Goal: Transaction & Acquisition: Purchase product/service

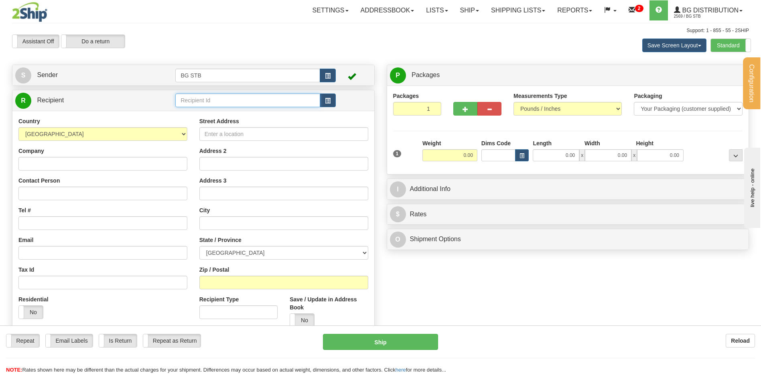
click at [186, 101] on input "text" at bounding box center [247, 101] width 145 height 14
type input "5518"
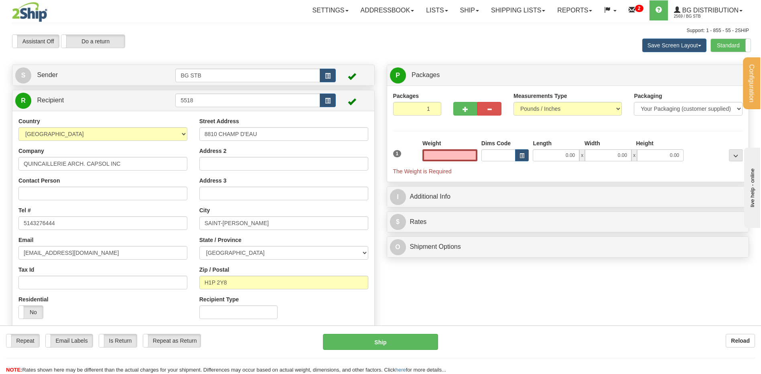
type input "0.00"
click at [225, 103] on input "5518" at bounding box center [247, 101] width 145 height 14
drag, startPoint x: 225, startPoint y: 103, endPoint x: 138, endPoint y: 96, distance: 87.4
click at [138, 96] on tr "R Recipient 5518" at bounding box center [193, 100] width 356 height 16
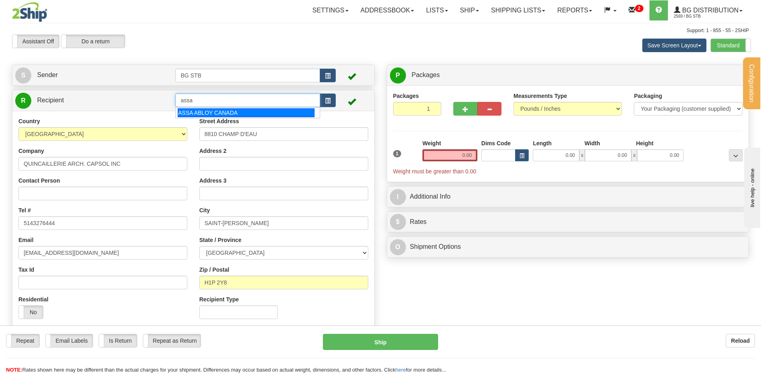
type input "assa"
click at [201, 119] on div "Country AFGHANISTAN ALAND ISLANDS ALBANIA ALGERIA AMERICAN SAMOA ANDORRA ANGOLA…" at bounding box center [193, 221] width 362 height 220
click at [224, 101] on input "assa" at bounding box center [247, 101] width 145 height 14
drag, startPoint x: 224, startPoint y: 101, endPoint x: 115, endPoint y: 97, distance: 108.8
click at [115, 97] on tr "R Recipient assa" at bounding box center [193, 100] width 356 height 16
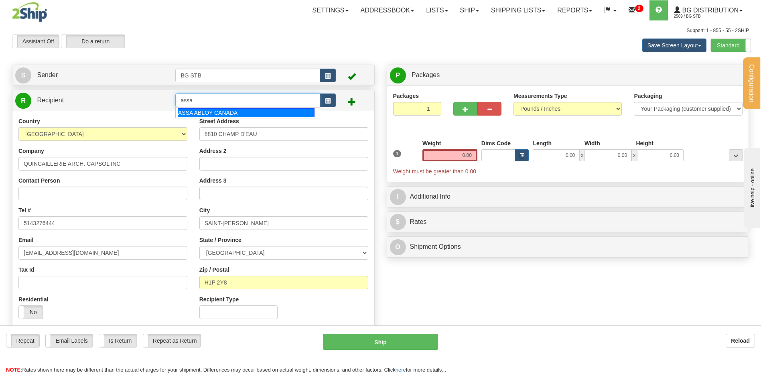
click at [206, 112] on div "ASSA ABLOY CANADA" at bounding box center [246, 112] width 137 height 9
type input "ASSA ABLOY CANADA"
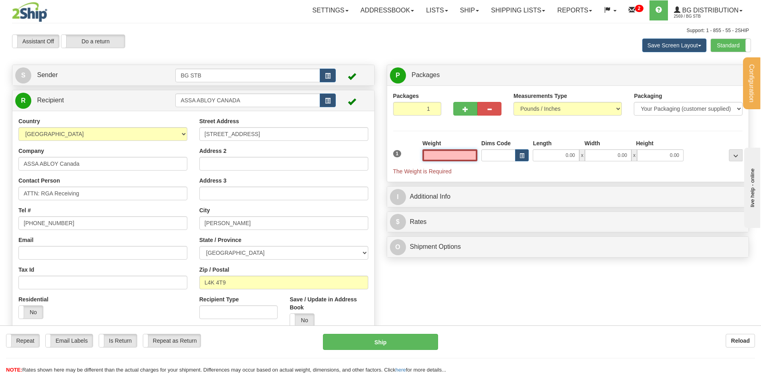
click at [468, 154] on input "text" at bounding box center [450, 155] width 55 height 12
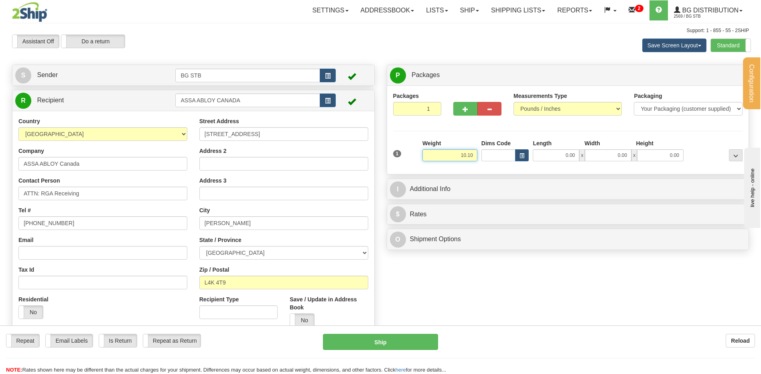
type input "10.10"
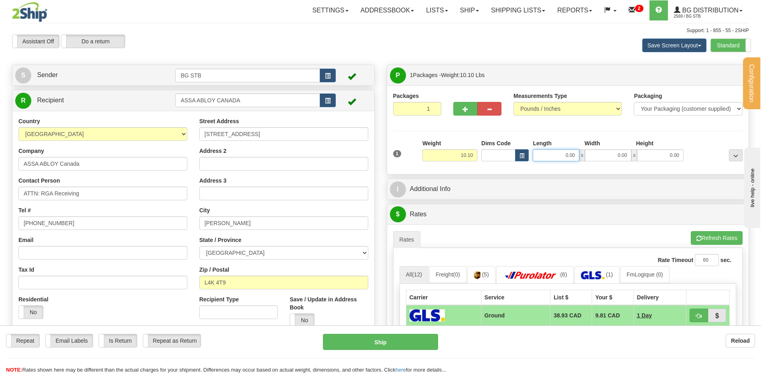
click at [551, 158] on input "0.00" at bounding box center [556, 155] width 47 height 12
type input "12.00"
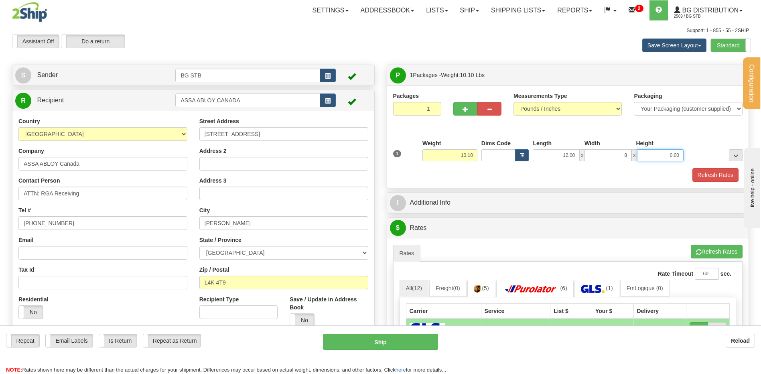
type input "8.00"
type input "7.00"
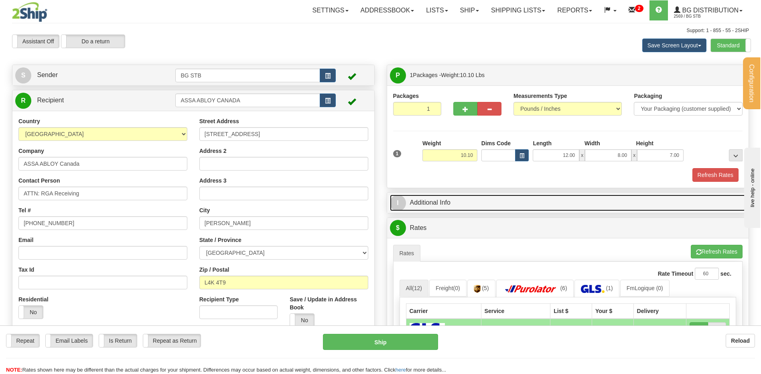
click at [474, 199] on link "I Additional Info" at bounding box center [568, 203] width 356 height 16
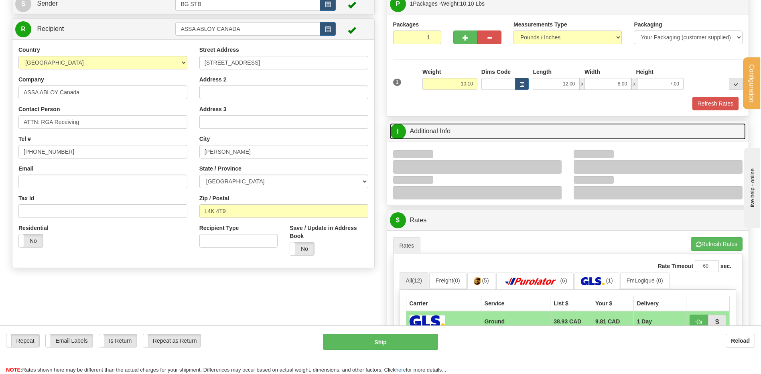
scroll to position [161, 0]
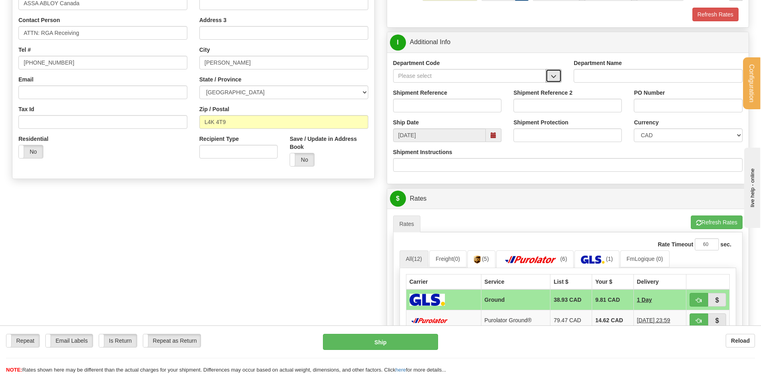
click at [554, 80] on button "button" at bounding box center [554, 76] width 16 height 14
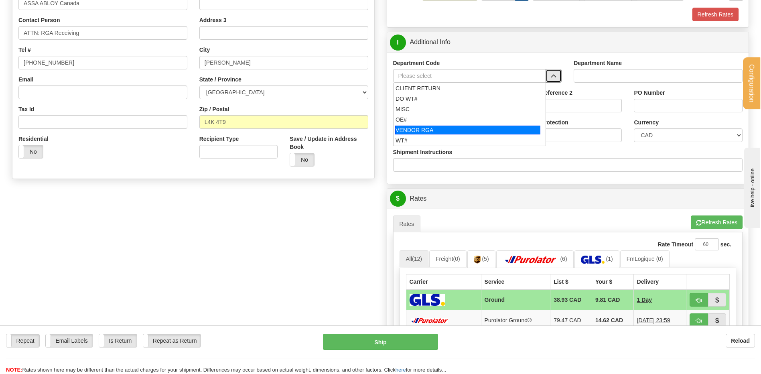
click at [450, 121] on div "OE#" at bounding box center [468, 120] width 145 height 8
type input "OE#"
type input "ORDERS"
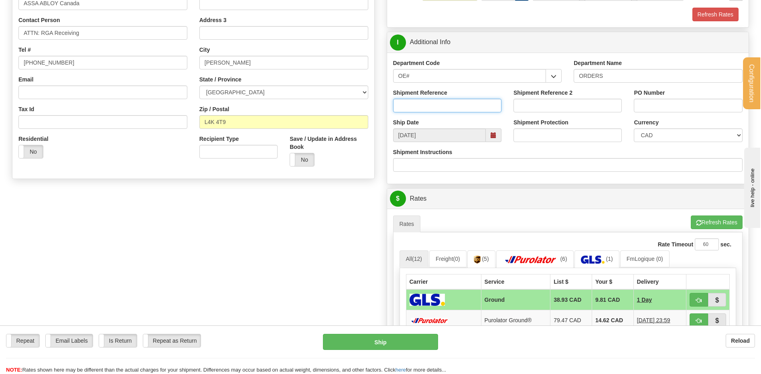
click at [448, 106] on input "Shipment Reference" at bounding box center [447, 106] width 108 height 14
type input "retour assa"
click at [677, 102] on input "PO Number" at bounding box center [688, 106] width 108 height 14
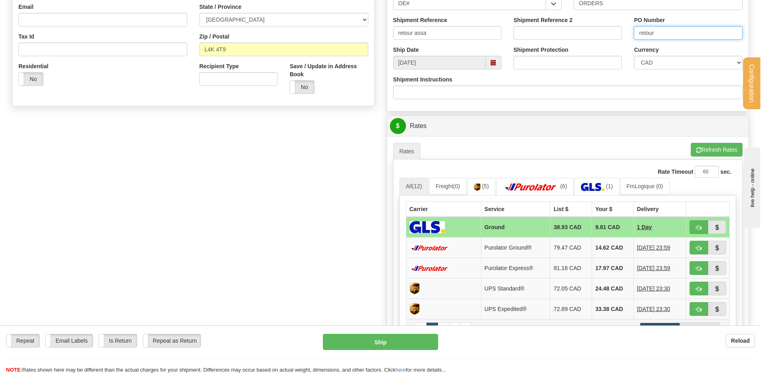
scroll to position [361, 0]
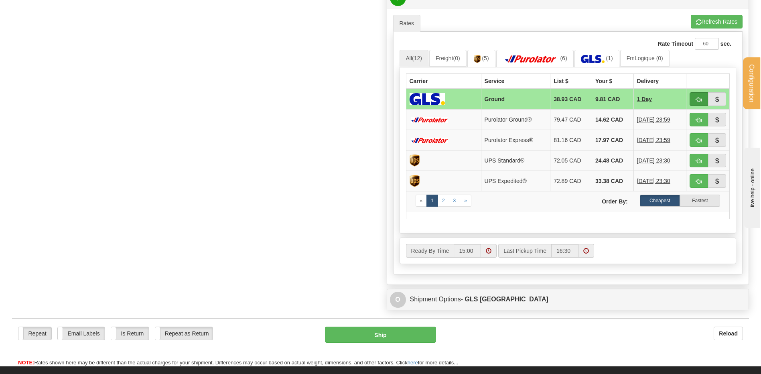
type input "retour"
click at [697, 100] on span "button" at bounding box center [699, 99] width 6 height 5
type input "1"
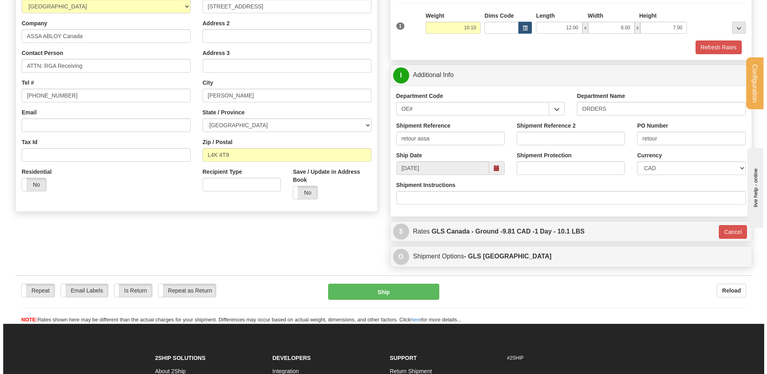
scroll to position [124, 0]
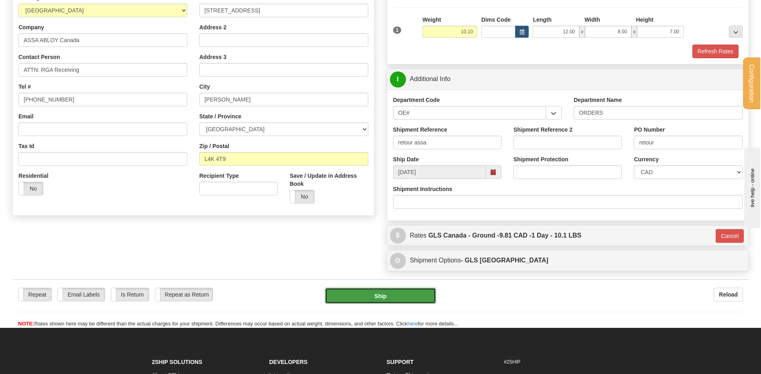
click at [360, 296] on button "Ship" at bounding box center [380, 296] width 111 height 16
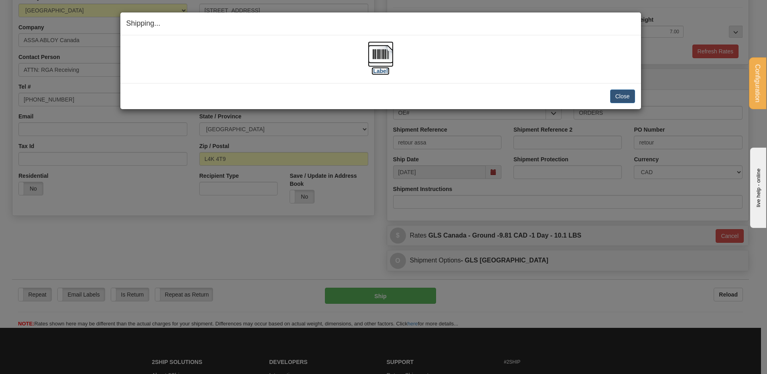
click at [377, 57] on img at bounding box center [381, 54] width 26 height 26
click at [615, 98] on button "Close" at bounding box center [623, 97] width 25 height 14
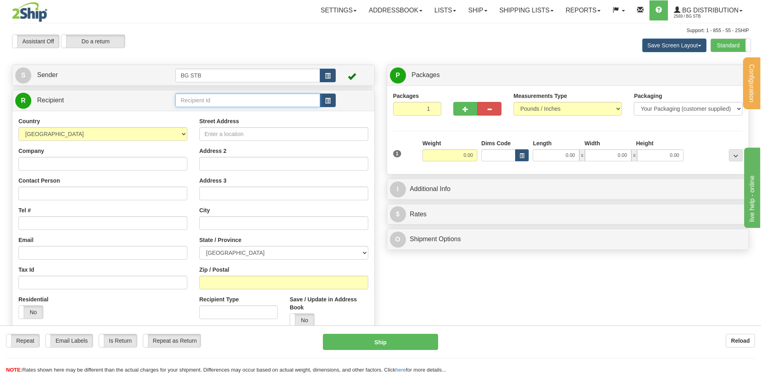
click at [195, 98] on input "text" at bounding box center [247, 101] width 145 height 14
click at [731, 38] on div "Save Screen Layout Save Layout Reset to Default Standard Advanced" at bounding box center [599, 46] width 312 height 22
click at [729, 45] on label "Standard" at bounding box center [731, 45] width 40 height 13
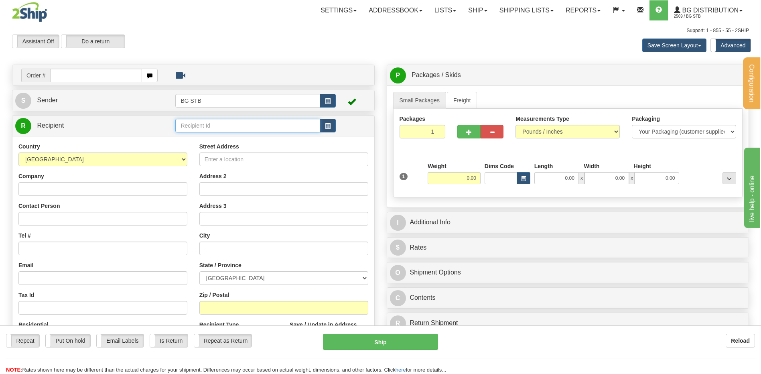
drag, startPoint x: 252, startPoint y: 132, endPoint x: 249, endPoint y: 128, distance: 4.6
click at [251, 131] on input "text" at bounding box center [247, 126] width 145 height 14
type input "5505"
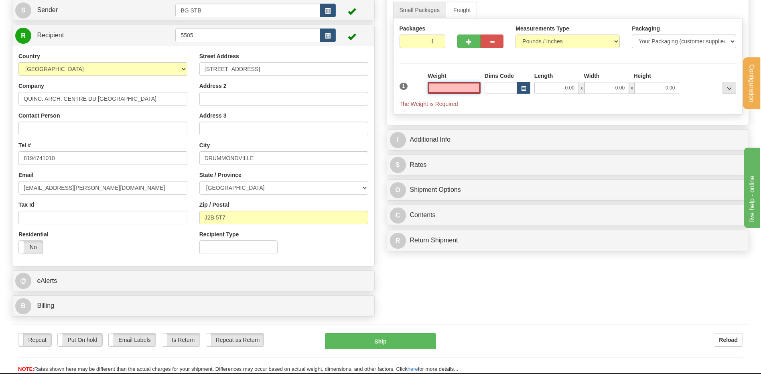
scroll to position [40, 0]
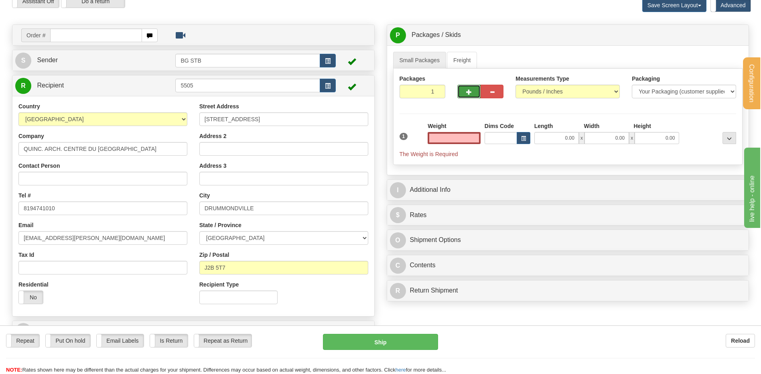
type input "0.00"
click at [468, 90] on span "button" at bounding box center [469, 92] width 6 height 5
click at [467, 93] on span "button" at bounding box center [469, 92] width 6 height 5
type input "3"
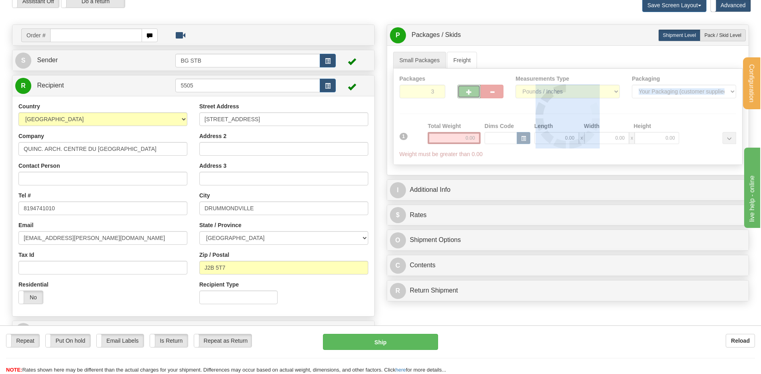
click at [467, 93] on div at bounding box center [568, 117] width 349 height 96
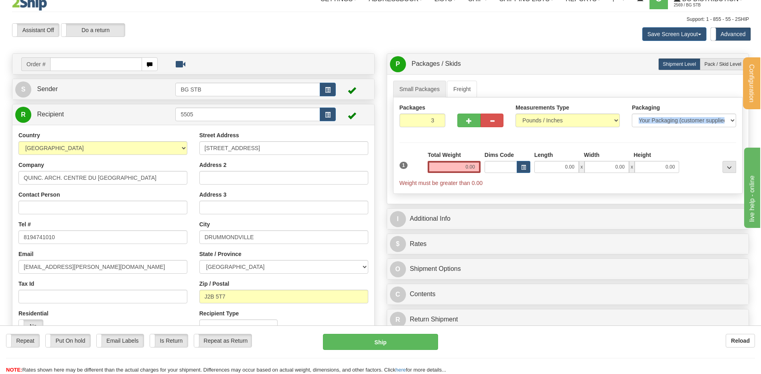
scroll to position [0, 0]
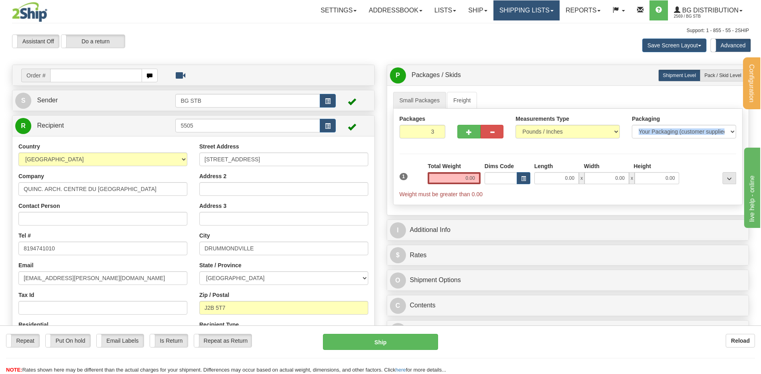
click at [509, 5] on link "Shipping lists" at bounding box center [527, 10] width 66 height 20
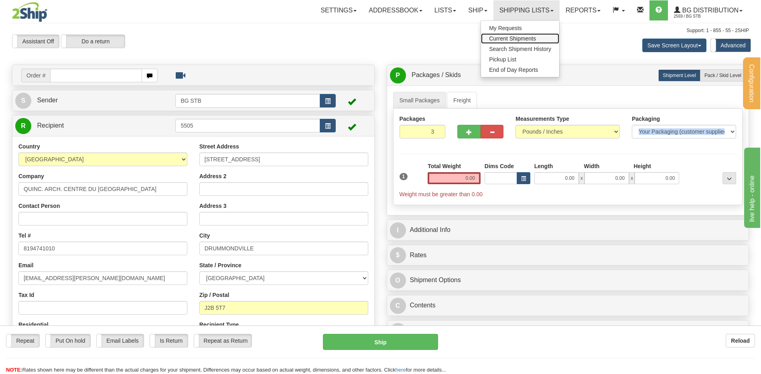
click at [510, 37] on span "Current Shipments" at bounding box center [512, 38] width 47 height 6
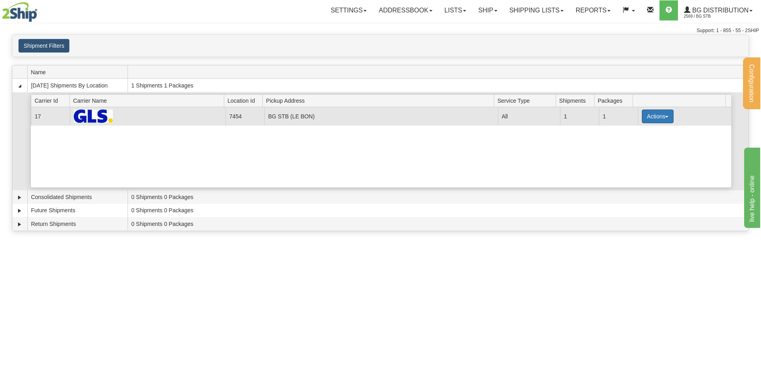
click at [651, 118] on button "Actions" at bounding box center [658, 117] width 32 height 14
click at [635, 129] on span "Details" at bounding box center [628, 131] width 22 height 6
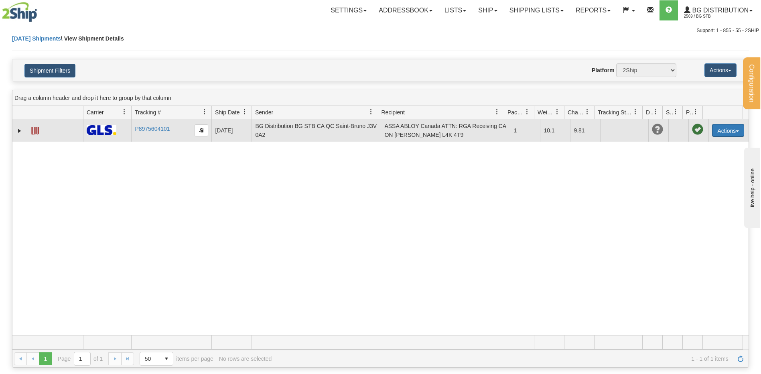
click at [724, 125] on button "Actions" at bounding box center [729, 130] width 32 height 13
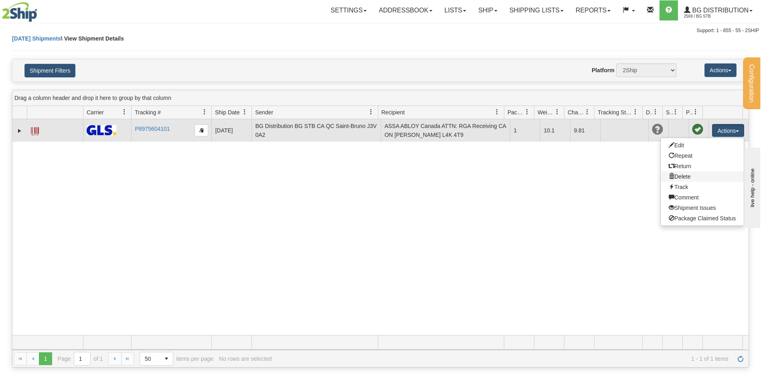
click at [685, 177] on link "Delete" at bounding box center [702, 176] width 83 height 10
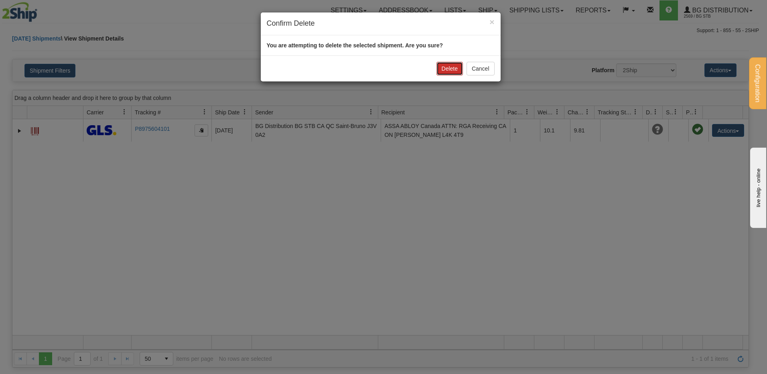
click at [440, 67] on button "Delete" at bounding box center [450, 69] width 26 height 14
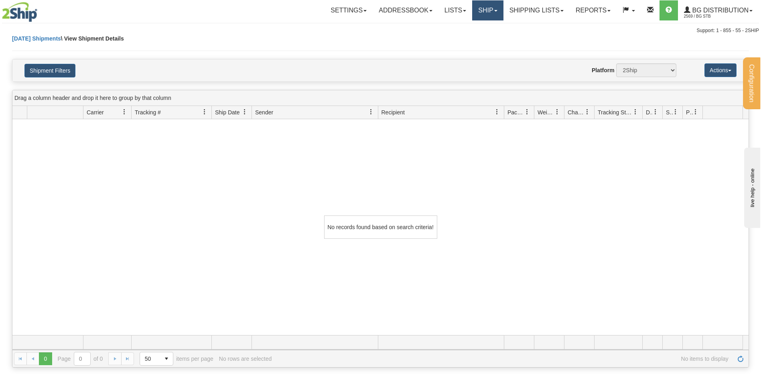
click at [476, 15] on link "Ship" at bounding box center [487, 10] width 31 height 20
click at [467, 34] on link "Ship Request" at bounding box center [471, 38] width 63 height 10
click at [476, 12] on link "Ship" at bounding box center [487, 10] width 31 height 20
click at [472, 31] on span "Ship Screen" at bounding box center [463, 28] width 31 height 6
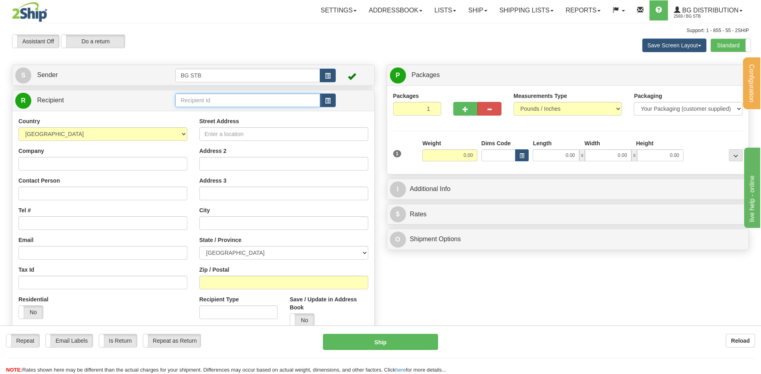
click at [247, 103] on input "text" at bounding box center [247, 101] width 145 height 14
click at [732, 41] on label "Standard" at bounding box center [731, 45] width 40 height 13
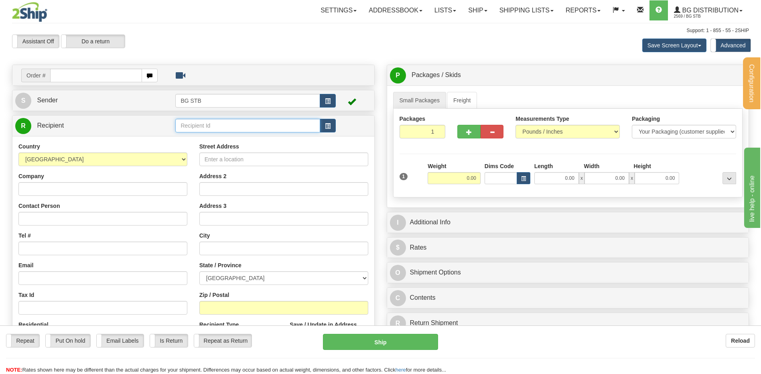
click at [201, 126] on input "text" at bounding box center [247, 126] width 145 height 14
type input "5505"
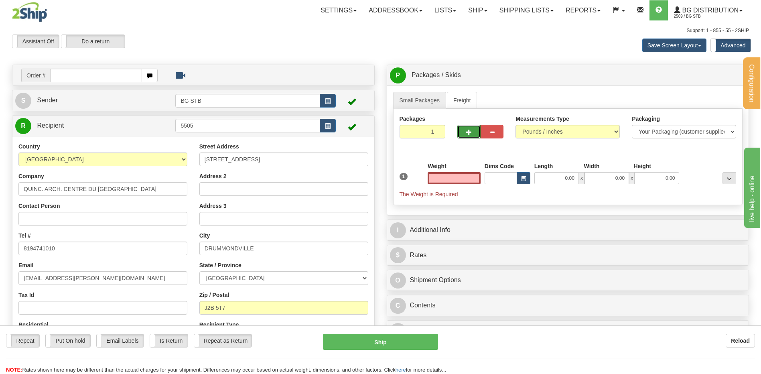
type input "0.00"
click at [473, 128] on button "button" at bounding box center [469, 132] width 23 height 14
click at [471, 130] on span "button" at bounding box center [469, 132] width 6 height 5
type input "3"
click at [725, 73] on span "Pack / Skid Level" at bounding box center [723, 76] width 37 height 6
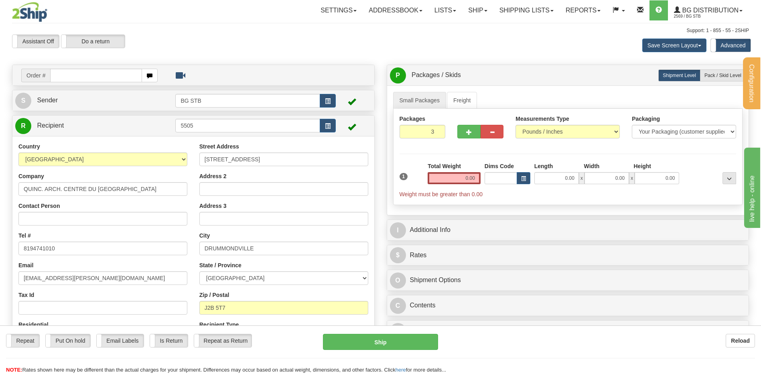
radio input "true"
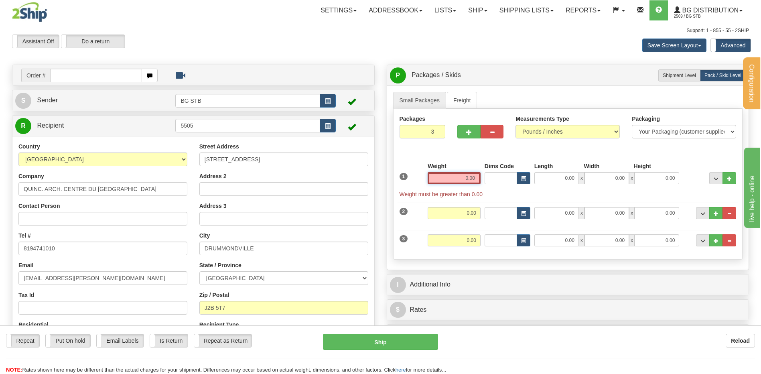
click at [479, 181] on input "0.00" at bounding box center [454, 178] width 53 height 12
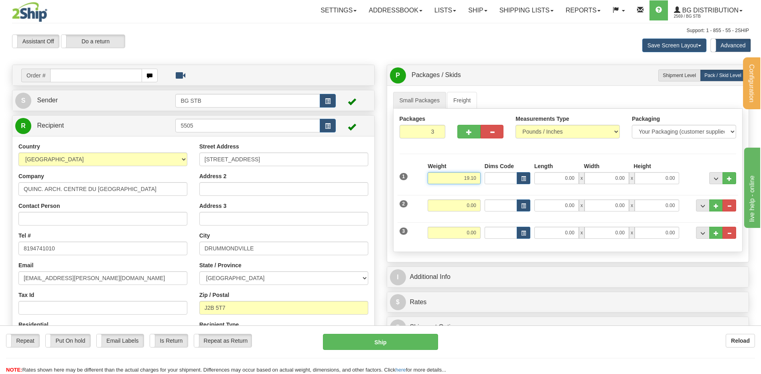
type input "19.10"
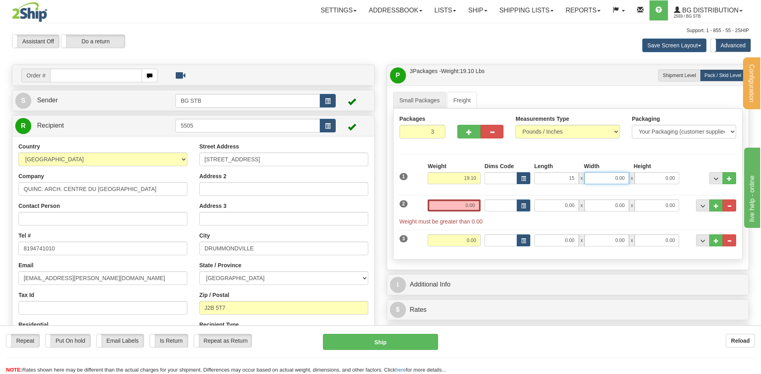
type input "15.00"
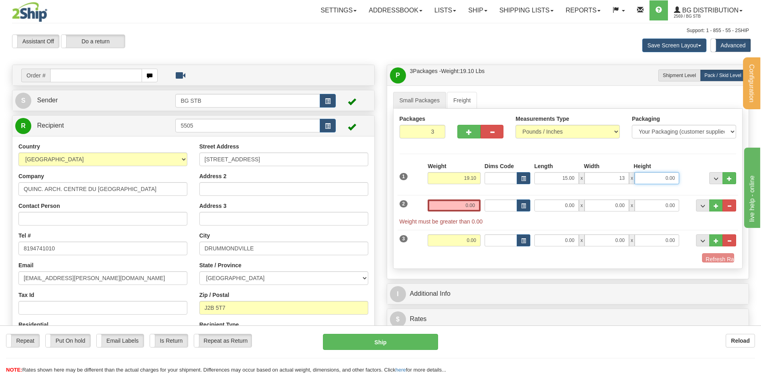
type input "13.00"
type input "15.00"
click at [448, 209] on input "0.00" at bounding box center [454, 206] width 53 height 12
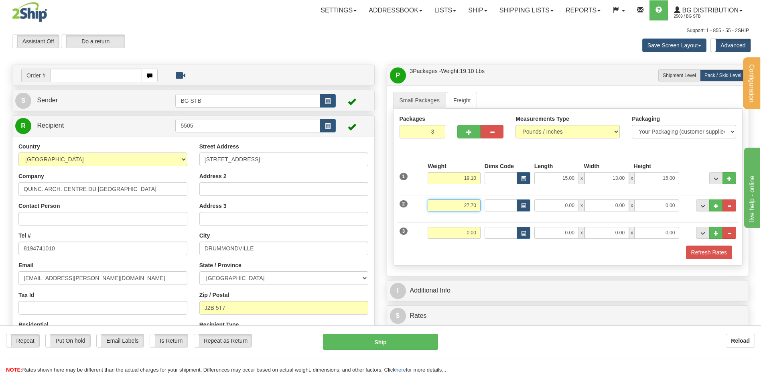
type input "27.70"
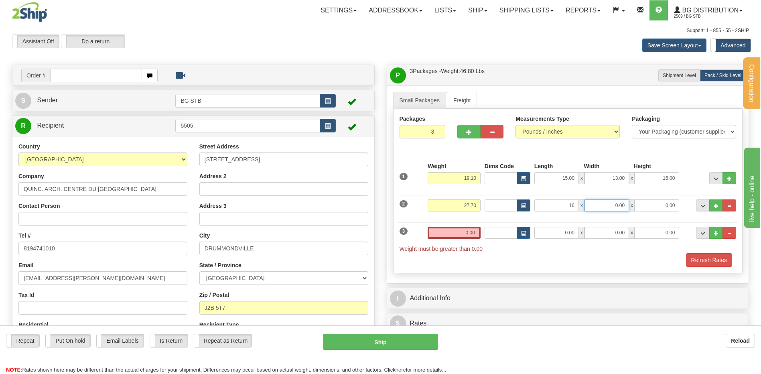
type input "16.00"
type input "15.00"
type input "11.00"
click at [452, 242] on div "Weight 0.00" at bounding box center [454, 236] width 57 height 18
click at [457, 225] on div "3 Weight 0.00 Dims Code Length Width Height" at bounding box center [568, 235] width 341 height 35
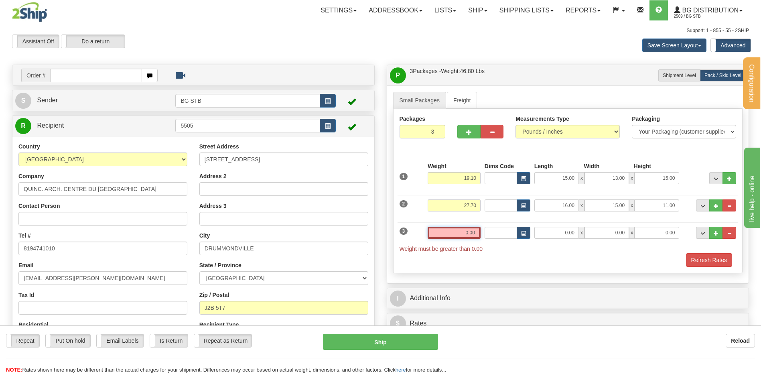
click at [461, 228] on input "0.00" at bounding box center [454, 233] width 53 height 12
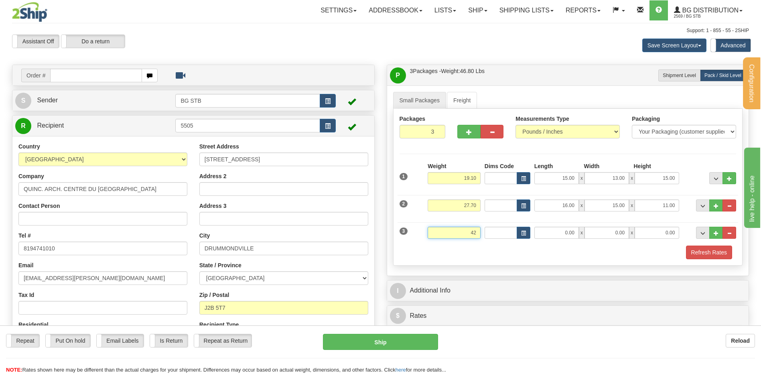
click button "Delete" at bounding box center [0, 0] width 0 height 0
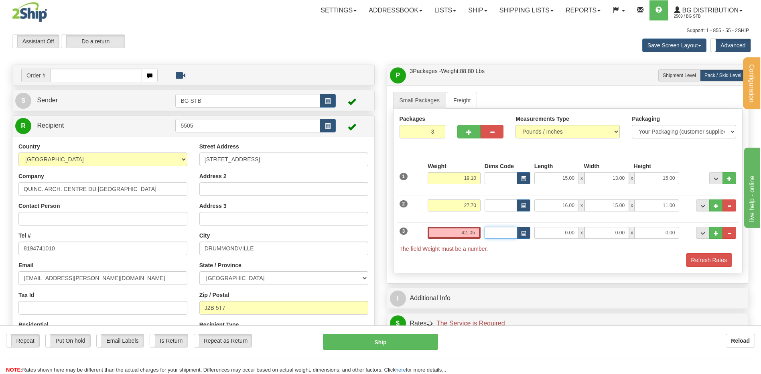
type input "0.00"
click at [466, 236] on input "0.00" at bounding box center [454, 233] width 53 height 12
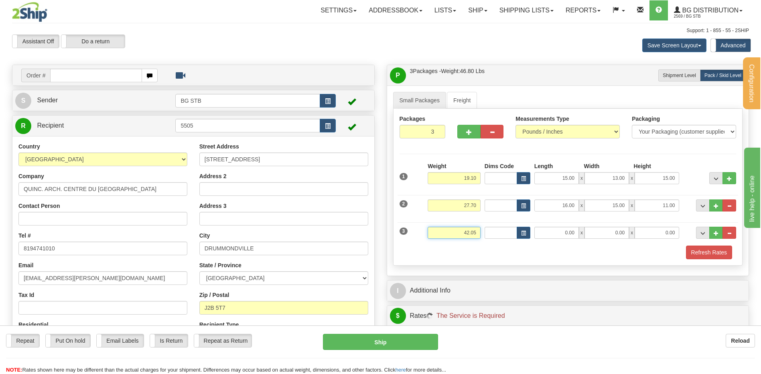
type input "42.00"
type input "22.00"
type input "15.00"
type input "15"
type input "15.00"
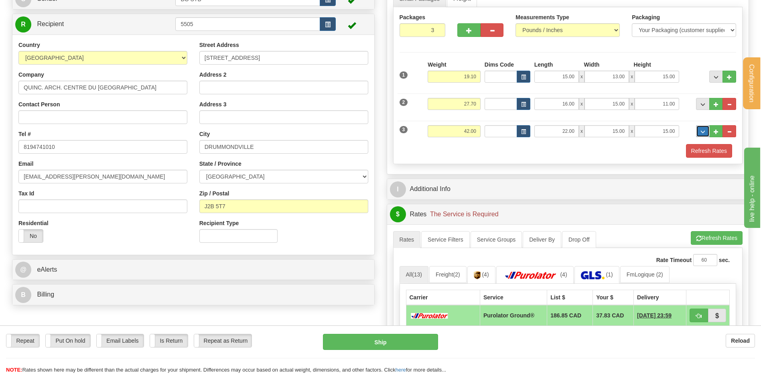
scroll to position [161, 0]
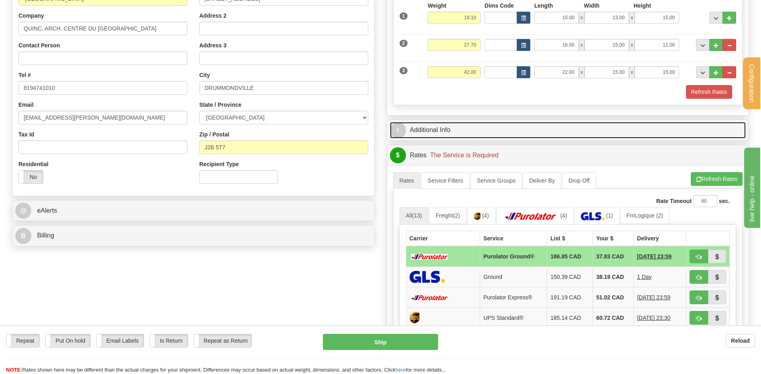
click at [450, 133] on link "I Additional Info" at bounding box center [568, 130] width 356 height 16
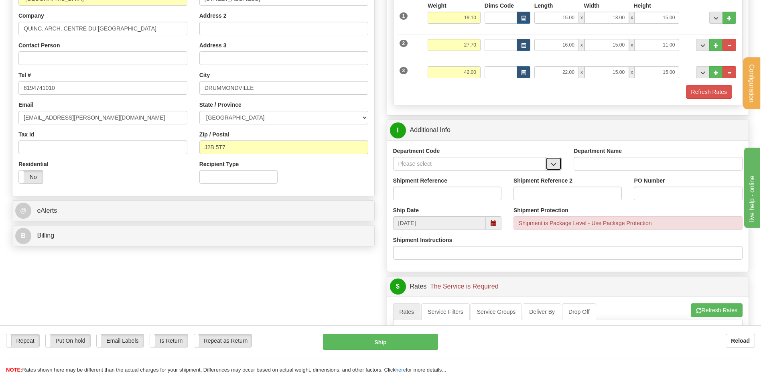
click at [550, 164] on button "button" at bounding box center [554, 164] width 16 height 14
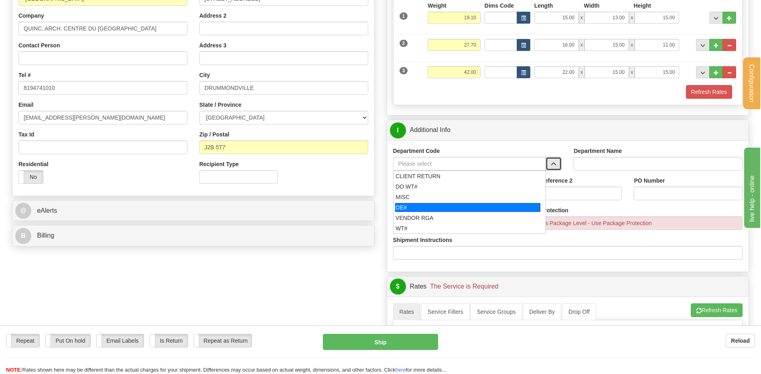
drag, startPoint x: 448, startPoint y: 203, endPoint x: 331, endPoint y: 218, distance: 117.8
click at [448, 203] on div "OE#" at bounding box center [467, 207] width 145 height 9
type input "OE#"
type input "ORDERS"
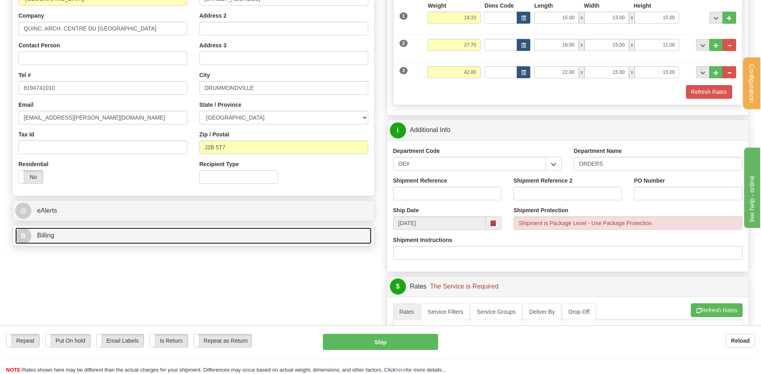
click at [246, 231] on link "B Billing" at bounding box center [193, 236] width 356 height 16
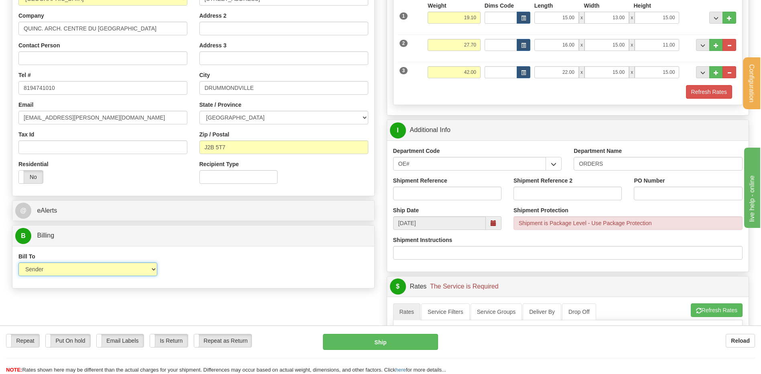
drag, startPoint x: 154, startPoint y: 268, endPoint x: 139, endPoint y: 277, distance: 17.8
click at [154, 268] on select "Sender Recipient Third Party Collect" at bounding box center [87, 270] width 139 height 14
select select "2"
click at [18, 263] on select "Sender Recipient Third Party Collect" at bounding box center [87, 270] width 139 height 14
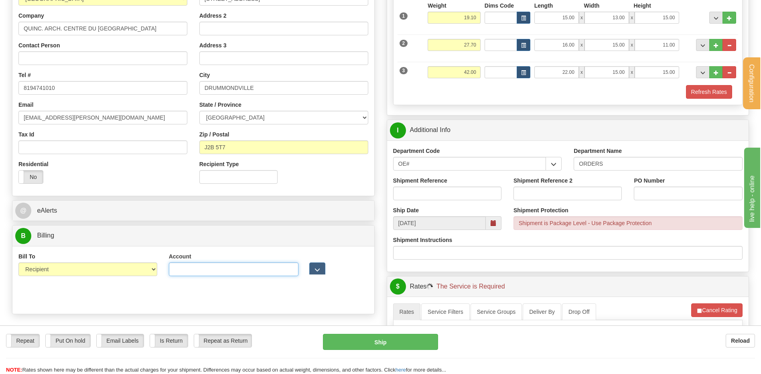
click at [195, 269] on input "Account" at bounding box center [234, 270] width 130 height 14
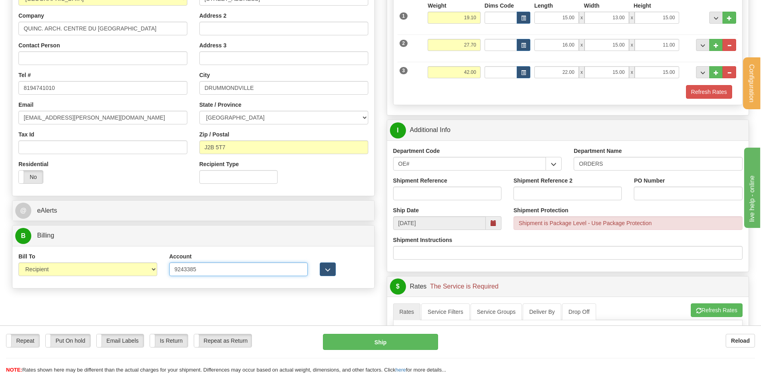
type input "9243385"
click at [328, 271] on span "button" at bounding box center [328, 269] width 6 height 5
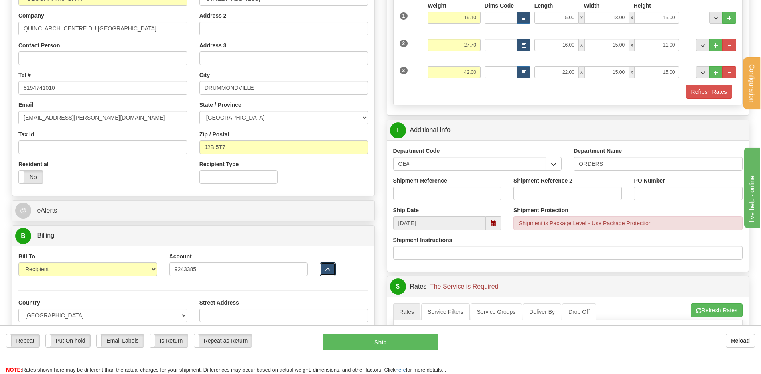
scroll to position [281, 0]
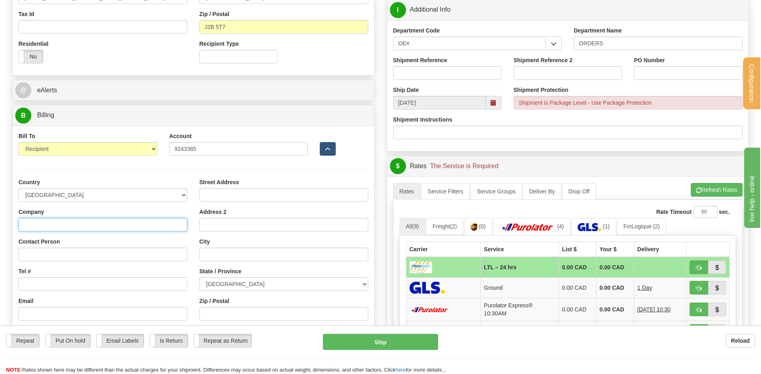
click at [57, 222] on input "Company" at bounding box center [102, 225] width 169 height 14
type input "RAYMOND ARCHITECTURAL INC"
type input "REPCETION"
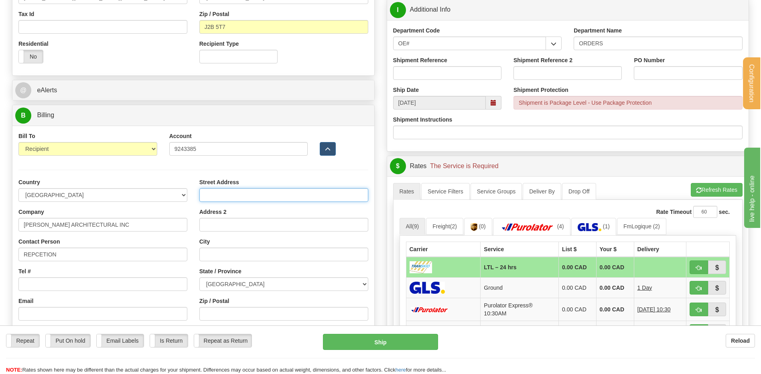
type input "195, RUE ST-DENIS"
type input "DRUMMONDVILLE"
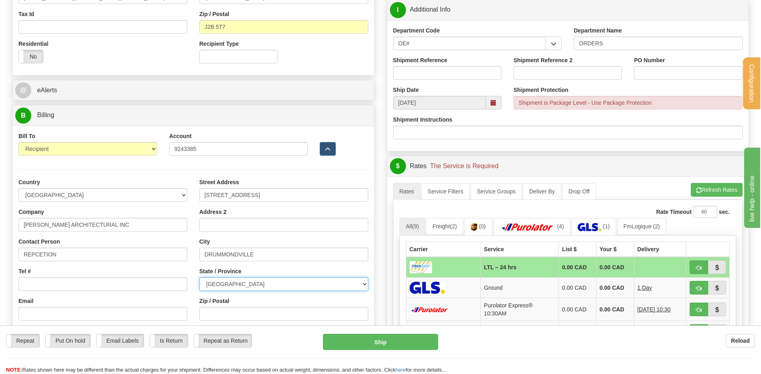
select select "QC"
type input "G1P 3X2"
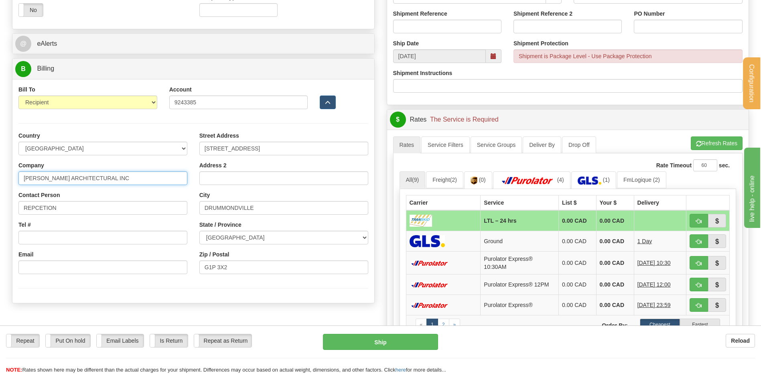
scroll to position [442, 0]
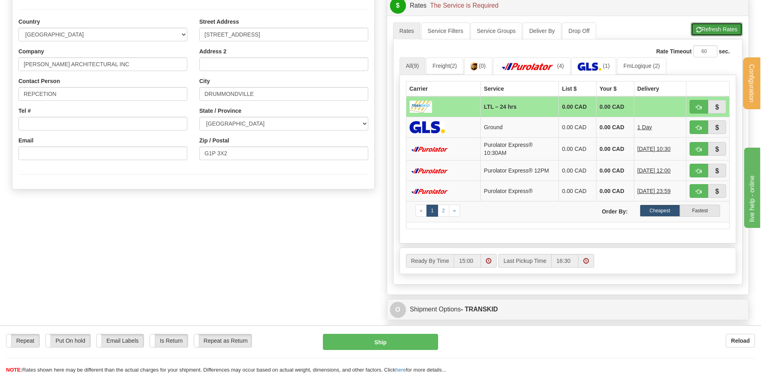
click at [720, 31] on button "Refresh Rates" at bounding box center [717, 29] width 52 height 14
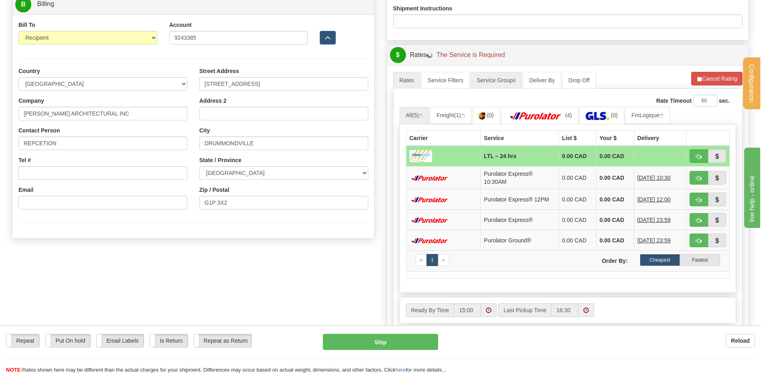
scroll to position [321, 0]
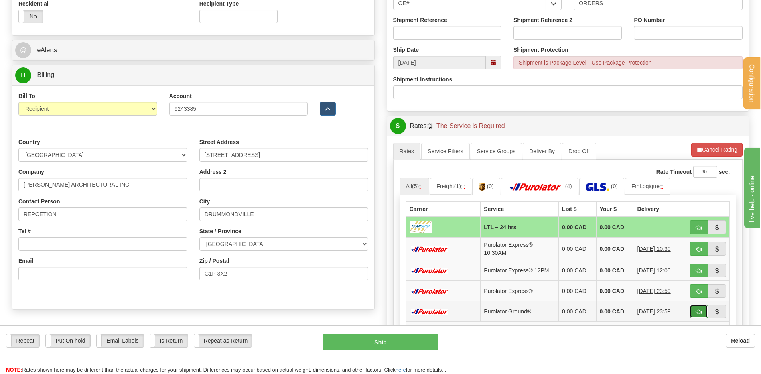
click at [706, 313] on button "button" at bounding box center [699, 312] width 18 height 14
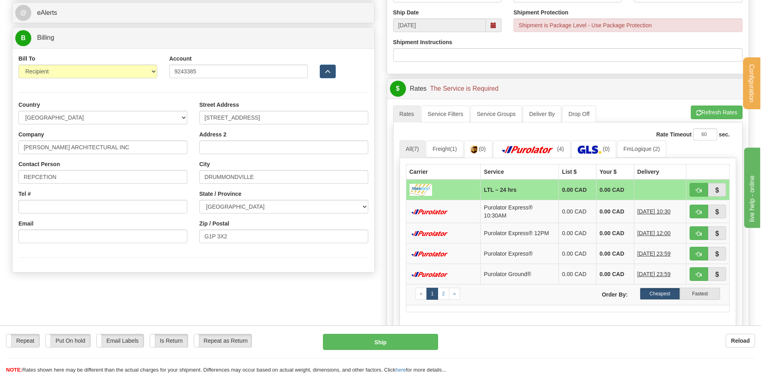
scroll to position [442, 0]
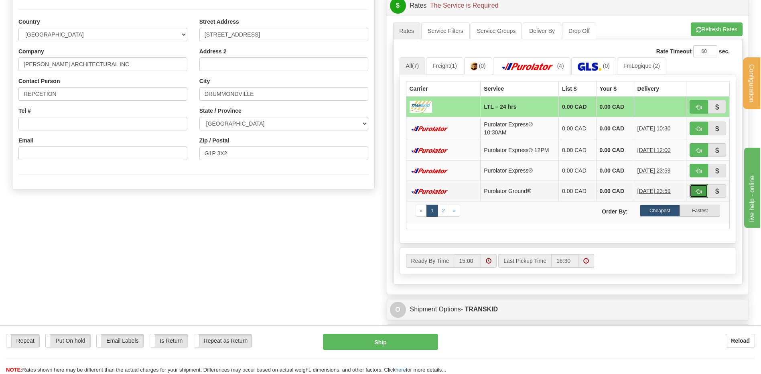
click at [699, 191] on span "button" at bounding box center [699, 191] width 6 height 5
type input "260"
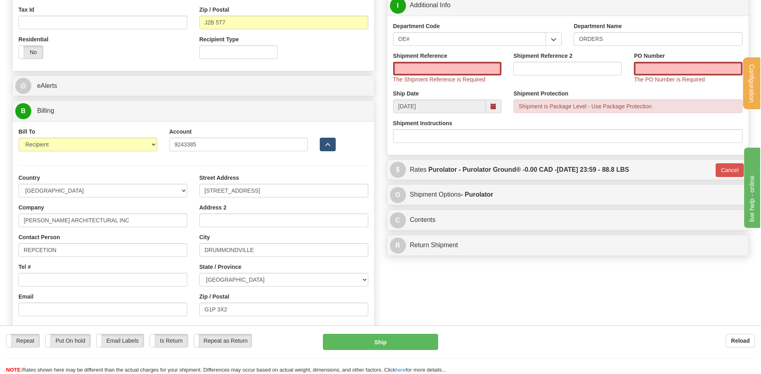
scroll to position [241, 0]
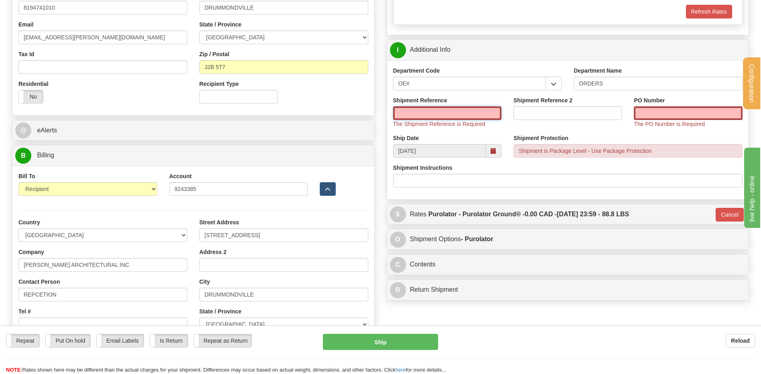
click at [469, 115] on input "Shipment Reference" at bounding box center [447, 113] width 108 height 14
type input "80007232-00"
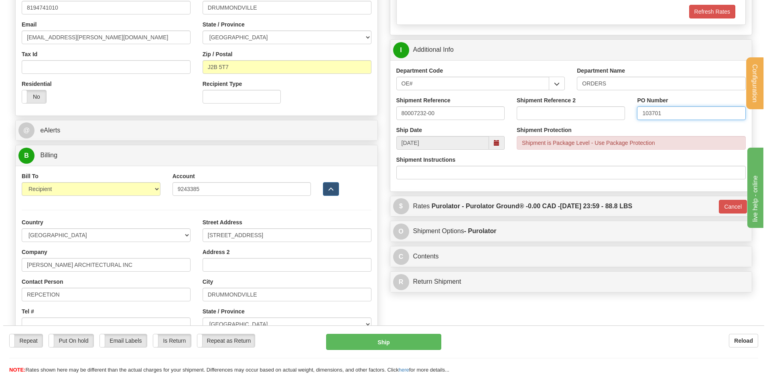
scroll to position [401, 0]
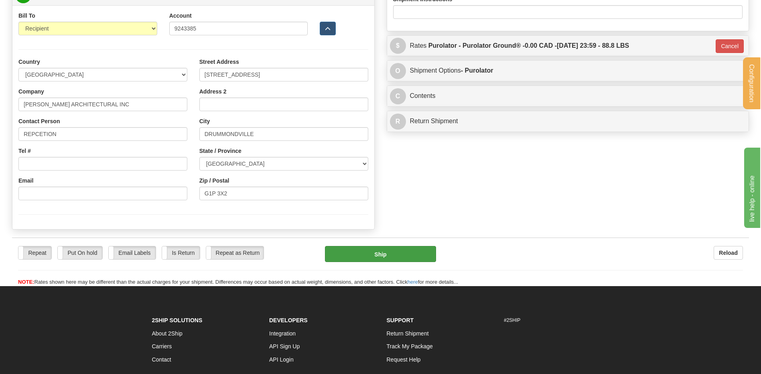
type input "103701"
click at [375, 250] on button "Ship" at bounding box center [380, 254] width 111 height 16
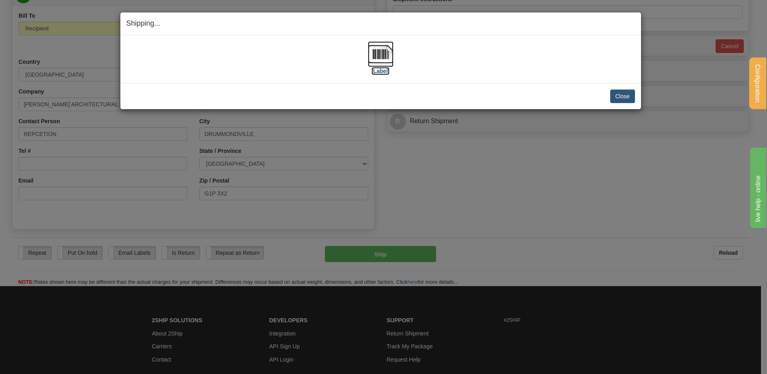
click at [381, 55] on img at bounding box center [381, 54] width 26 height 26
click at [625, 102] on button "Close" at bounding box center [623, 97] width 25 height 14
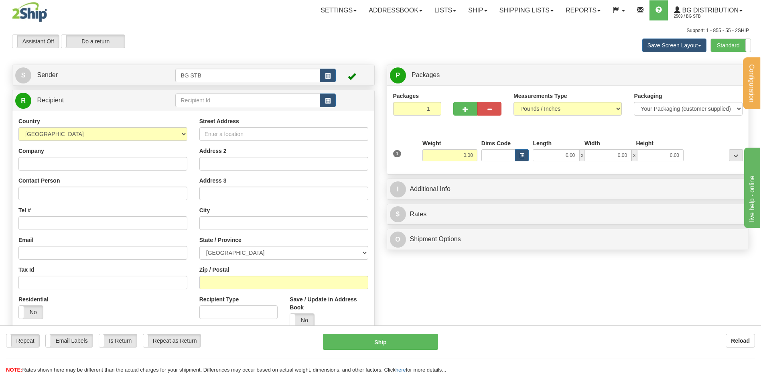
click at [248, 109] on div "R Recipient" at bounding box center [193, 100] width 362 height 20
click at [243, 105] on input "text" at bounding box center [247, 101] width 145 height 14
type input "1207"
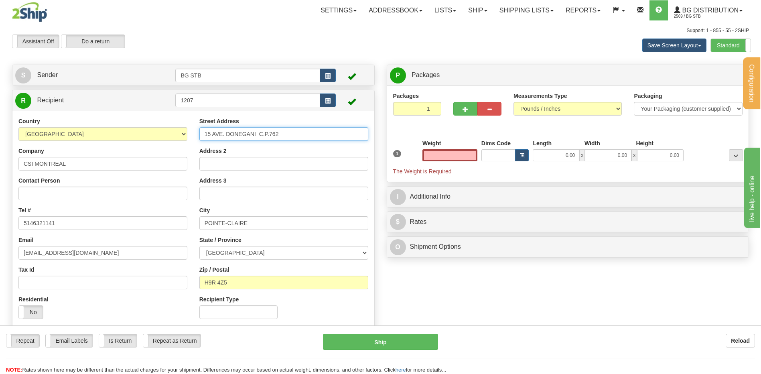
type input "0.00"
drag, startPoint x: 285, startPoint y: 131, endPoint x: 17, endPoint y: 136, distance: 268.2
click at [18, 136] on div "Country [GEOGRAPHIC_DATA] [GEOGRAPHIC_DATA] [GEOGRAPHIC_DATA] [GEOGRAPHIC_DATA]…" at bounding box center [193, 221] width 362 height 208
type input "[STREET_ADDRESS][PERSON_NAME]"
drag, startPoint x: 141, startPoint y: 222, endPoint x: 96, endPoint y: 224, distance: 44.6
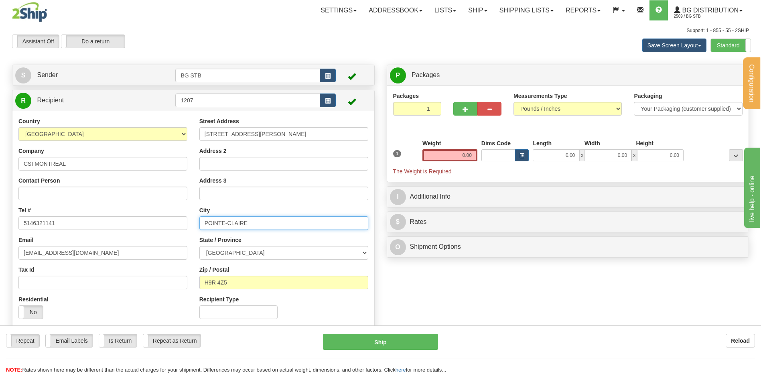
click at [97, 222] on div "Country [GEOGRAPHIC_DATA] [GEOGRAPHIC_DATA] [GEOGRAPHIC_DATA] [GEOGRAPHIC_DATA]…" at bounding box center [193, 221] width 362 height 208
type input "v"
type input "BAIE D'URFE"
drag, startPoint x: 234, startPoint y: 281, endPoint x: 213, endPoint y: 283, distance: 21.8
click at [213, 283] on input "H9R 4Z5" at bounding box center [284, 283] width 169 height 14
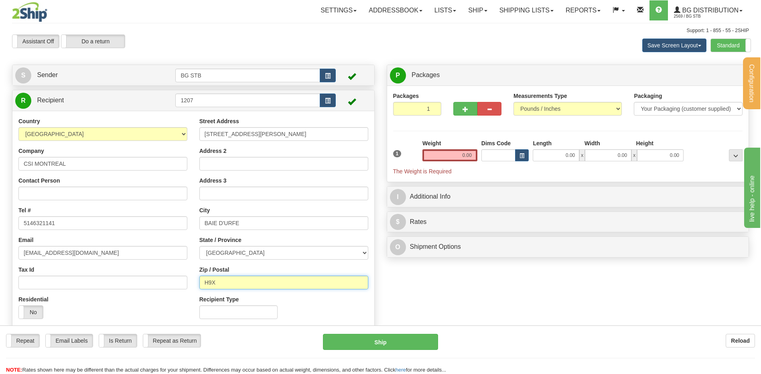
type input "H9X 3S3"
click at [450, 149] on input "0.00" at bounding box center [450, 155] width 55 height 12
type input "45.00"
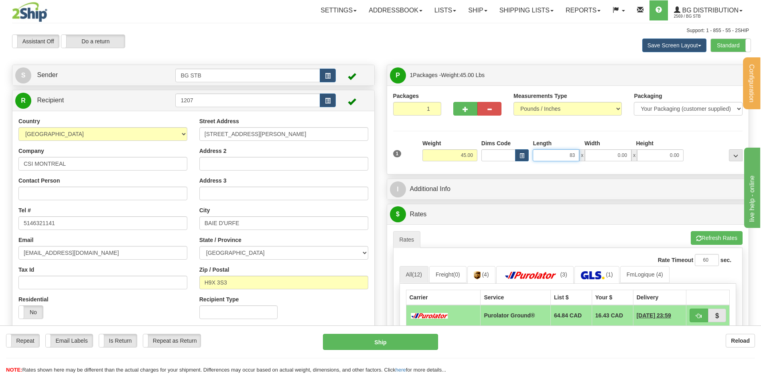
type input "83.00"
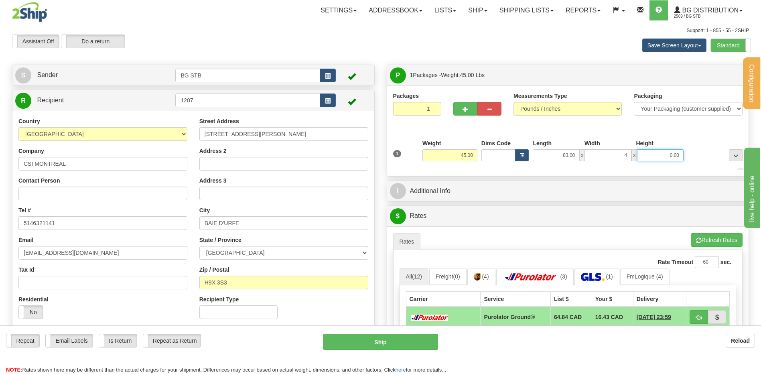
type input "4.00"
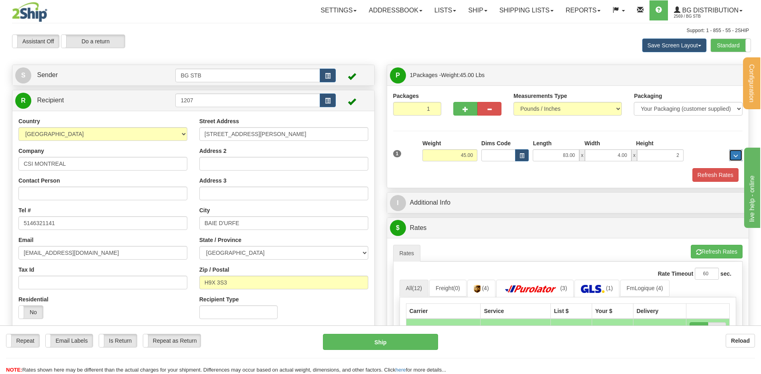
type input "2.00"
click at [462, 108] on button "button" at bounding box center [466, 109] width 24 height 14
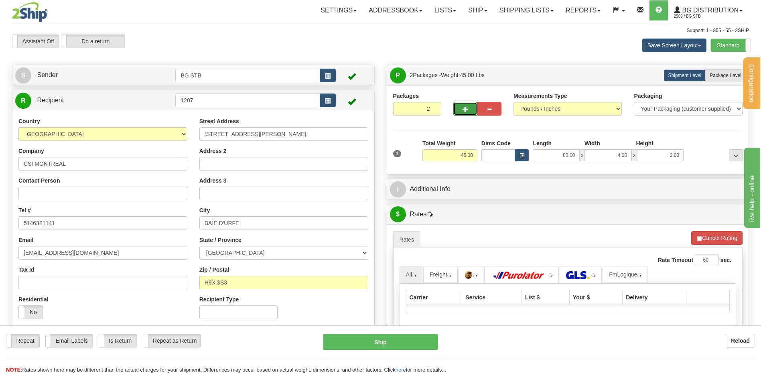
click at [462, 108] on button "button" at bounding box center [466, 109] width 24 height 14
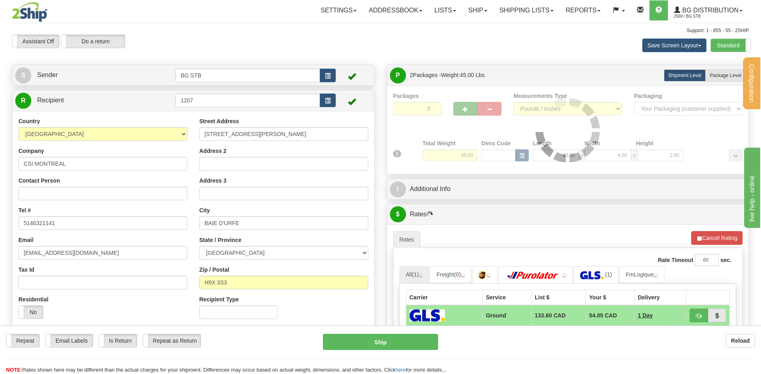
click at [462, 108] on div at bounding box center [568, 130] width 350 height 76
click at [462, 108] on div "Packages 3 1 Measurements Type" at bounding box center [568, 130] width 350 height 76
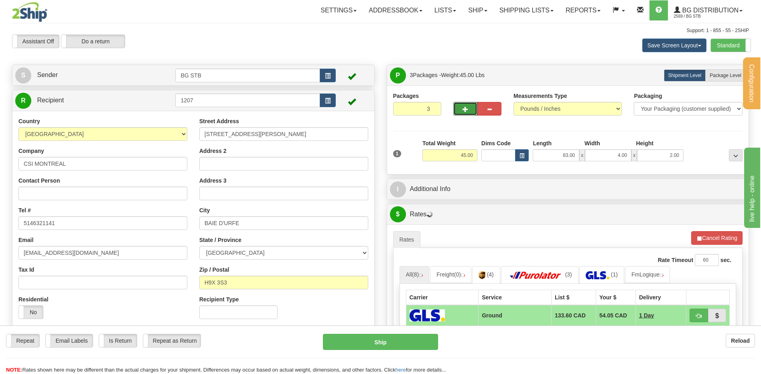
drag, startPoint x: 462, startPoint y: 108, endPoint x: 485, endPoint y: 106, distance: 23.0
click at [462, 108] on button "button" at bounding box center [466, 109] width 24 height 14
type input "4"
click at [726, 74] on span "Package Level" at bounding box center [726, 76] width 32 height 6
radio input "true"
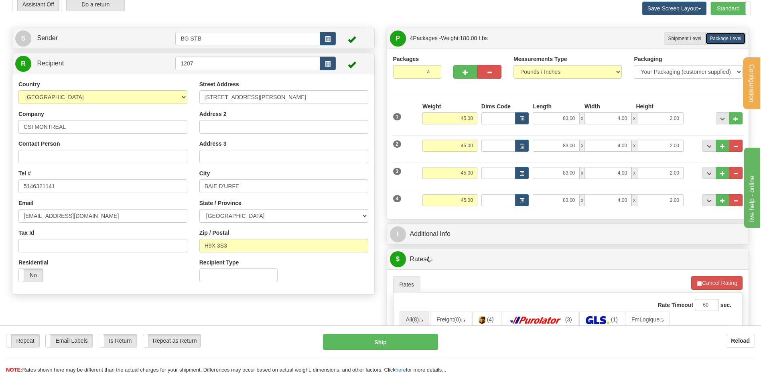
scroll to position [120, 0]
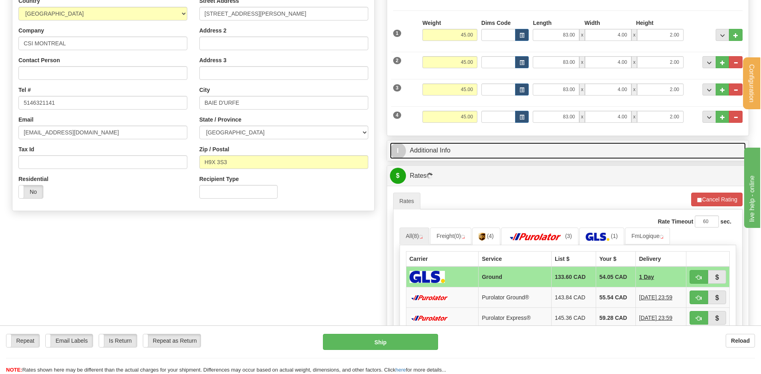
click at [473, 152] on link "I Additional Info" at bounding box center [568, 151] width 356 height 16
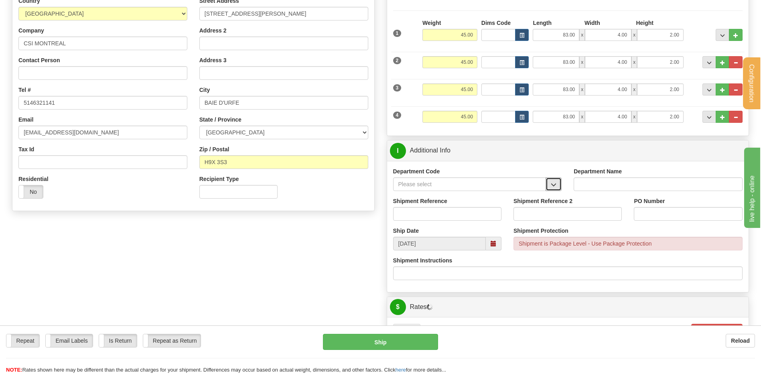
click at [557, 185] on button "button" at bounding box center [554, 184] width 16 height 14
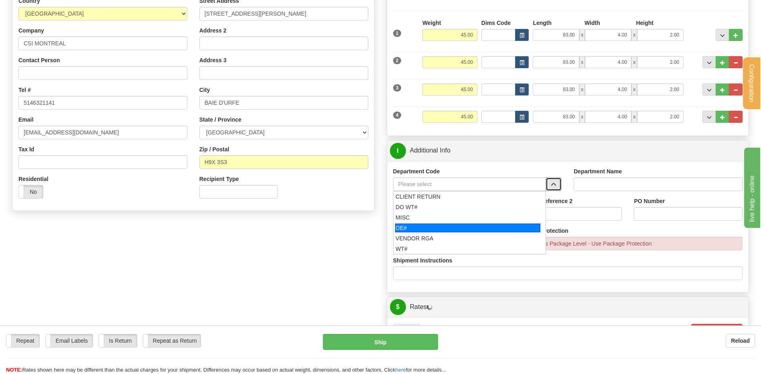
click at [436, 224] on div "OE#" at bounding box center [467, 228] width 145 height 9
type input "OE#"
type input "ORDERS"
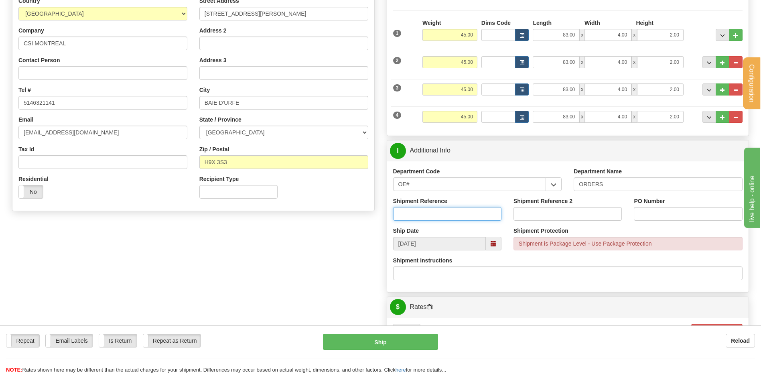
click at [433, 213] on input "Shipment Reference" at bounding box center [447, 214] width 108 height 14
type input "80006891-00"
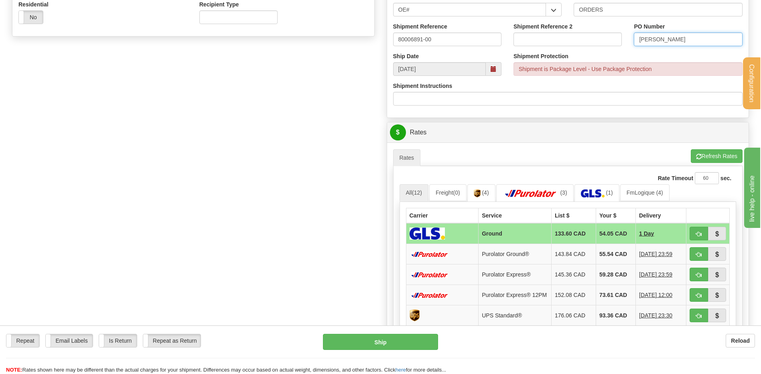
scroll to position [281, 0]
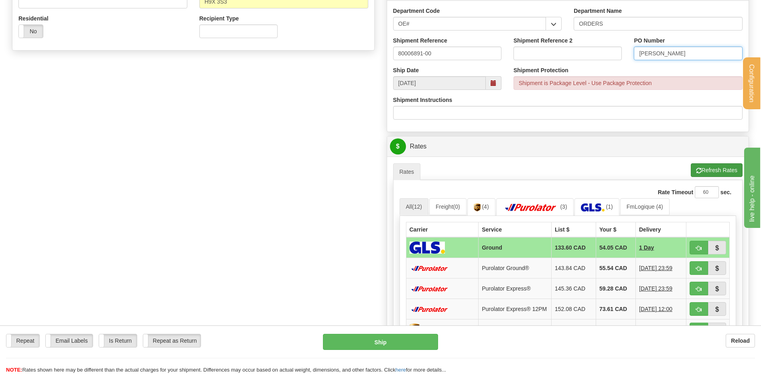
type input "[PERSON_NAME]"
click at [718, 177] on button "Refresh Rates" at bounding box center [717, 170] width 52 height 14
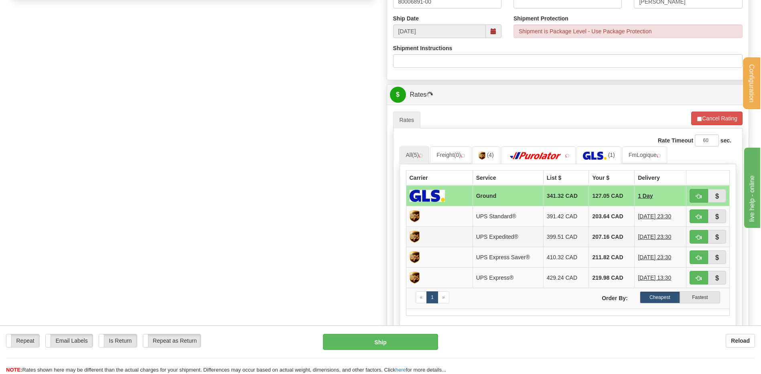
scroll to position [361, 0]
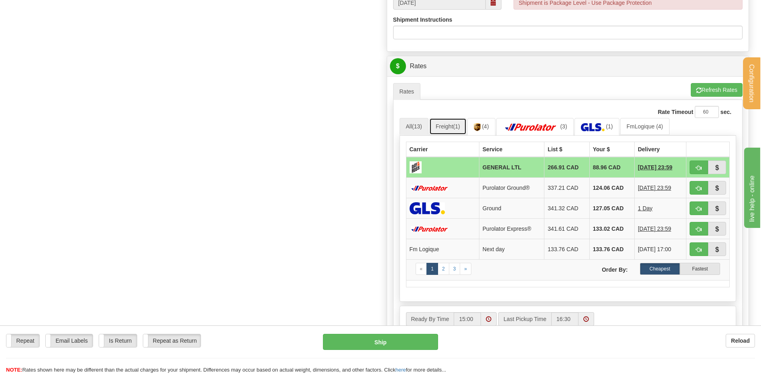
click at [456, 124] on span "(1)" at bounding box center [457, 126] width 7 height 6
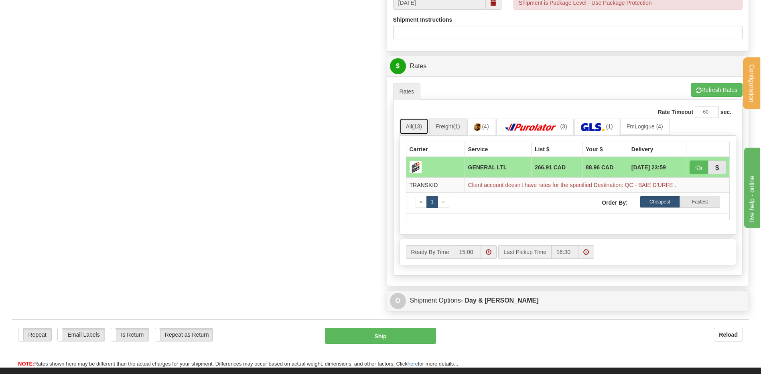
click at [416, 125] on span "(13)" at bounding box center [417, 126] width 10 height 6
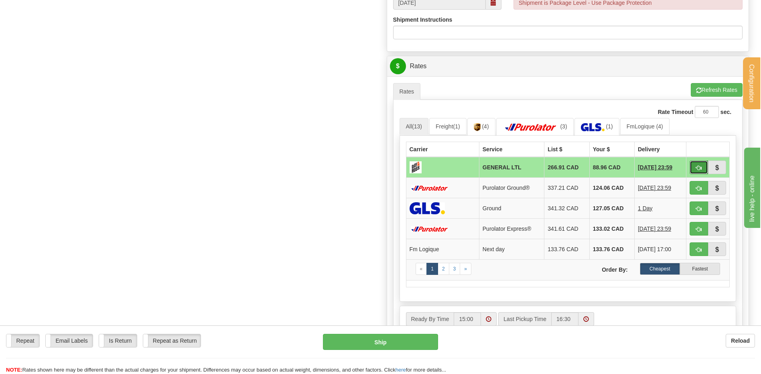
click at [700, 168] on span "button" at bounding box center [699, 167] width 6 height 5
type input "GL"
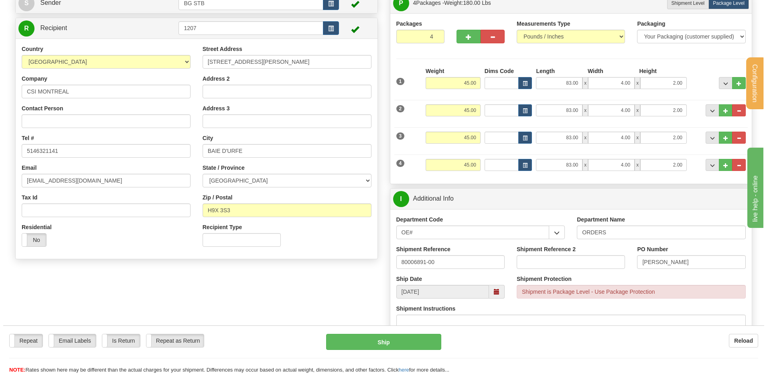
scroll to position [71, 0]
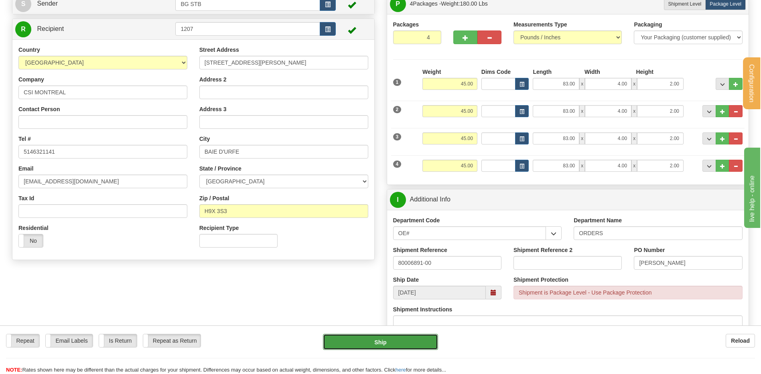
click at [349, 339] on button "Ship" at bounding box center [380, 342] width 115 height 16
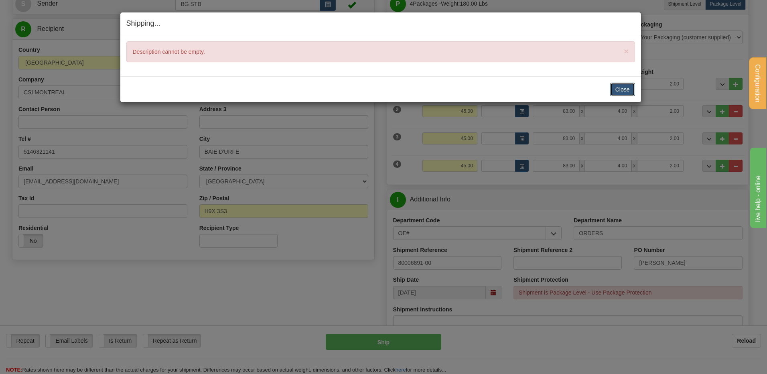
click at [621, 89] on button "Close" at bounding box center [623, 90] width 25 height 14
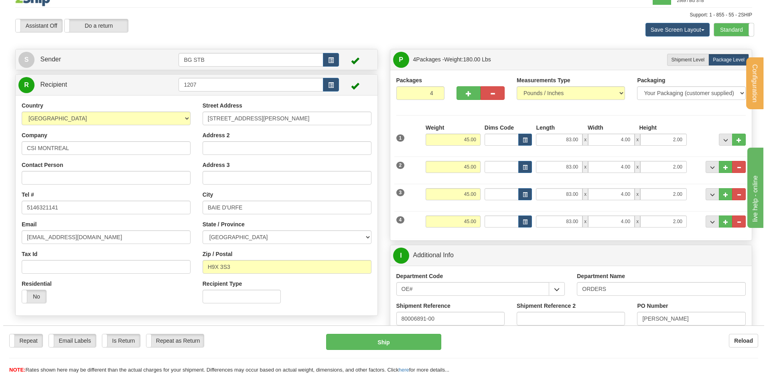
scroll to position [0, 0]
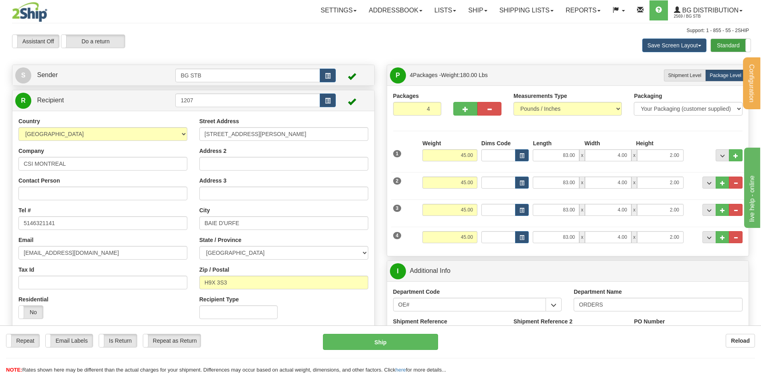
click at [731, 45] on label "Standard" at bounding box center [731, 45] width 40 height 13
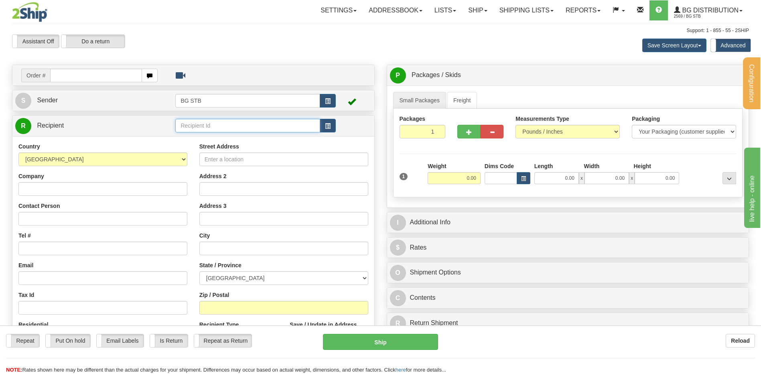
click at [215, 124] on input "text" at bounding box center [247, 126] width 145 height 14
type input "1207"
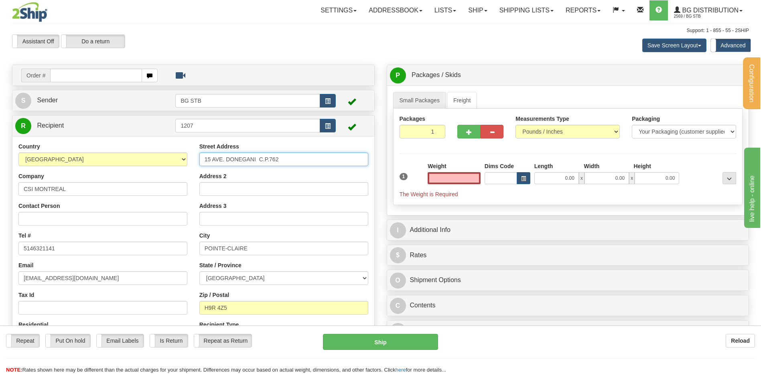
type input "0.00"
drag, startPoint x: 238, startPoint y: 163, endPoint x: 169, endPoint y: 176, distance: 70.7
click at [190, 173] on div "Country [GEOGRAPHIC_DATA] [GEOGRAPHIC_DATA] [GEOGRAPHIC_DATA] [GEOGRAPHIC_DATA]…" at bounding box center [193, 247] width 362 height 208
type input "[STREET_ADDRESS][PERSON_NAME]"
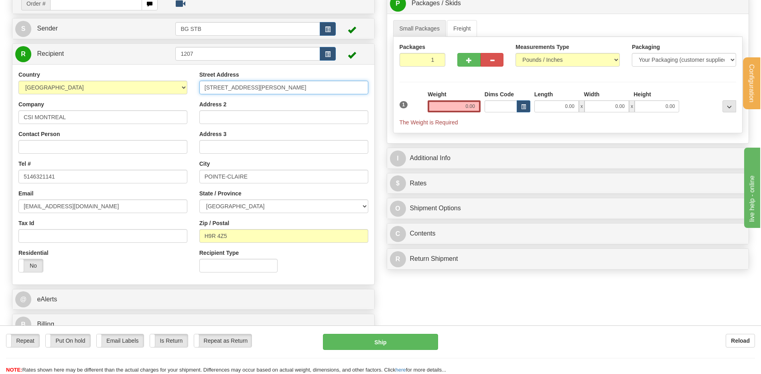
scroll to position [80, 0]
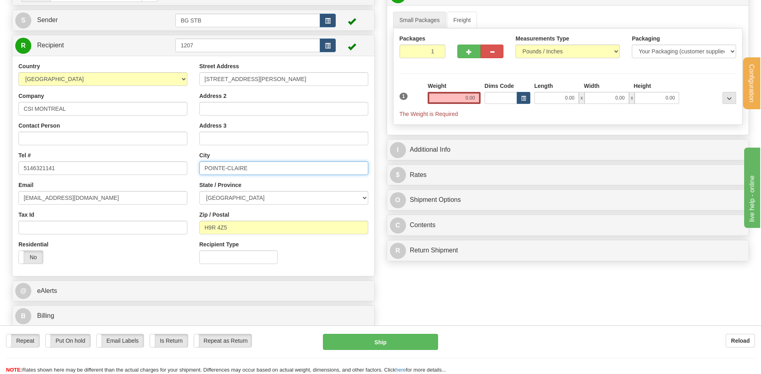
drag, startPoint x: 231, startPoint y: 171, endPoint x: 117, endPoint y: 172, distance: 114.4
click at [117, 172] on div "Country [GEOGRAPHIC_DATA] [GEOGRAPHIC_DATA] [GEOGRAPHIC_DATA] [GEOGRAPHIC_DATA]…" at bounding box center [193, 166] width 362 height 208
type input "BAIE D'URFE"
drag, startPoint x: 230, startPoint y: 228, endPoint x: 211, endPoint y: 228, distance: 18.9
click at [211, 228] on input "H9R 4Z5" at bounding box center [284, 228] width 169 height 14
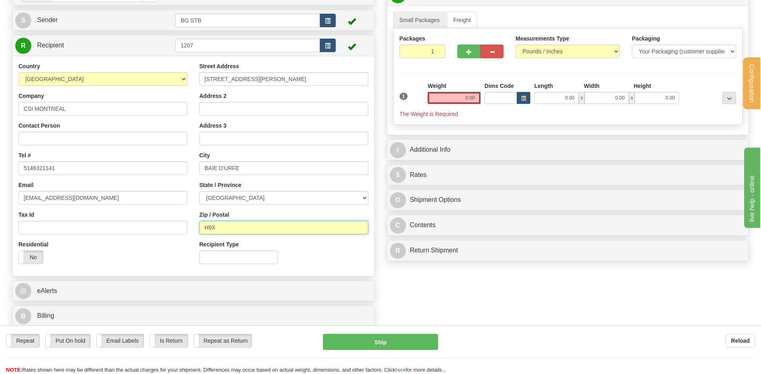
type input "H9X 3S3"
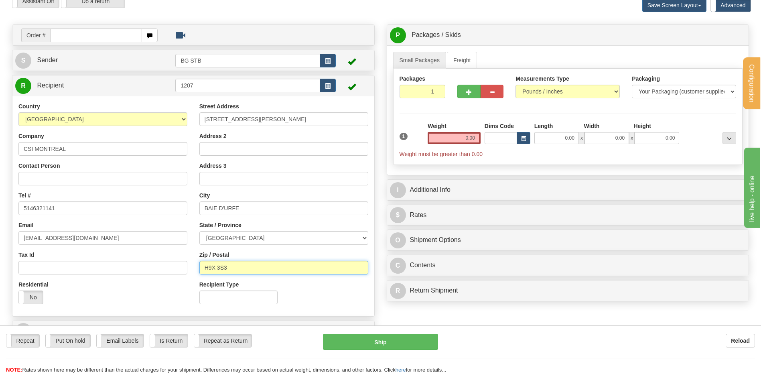
scroll to position [0, 0]
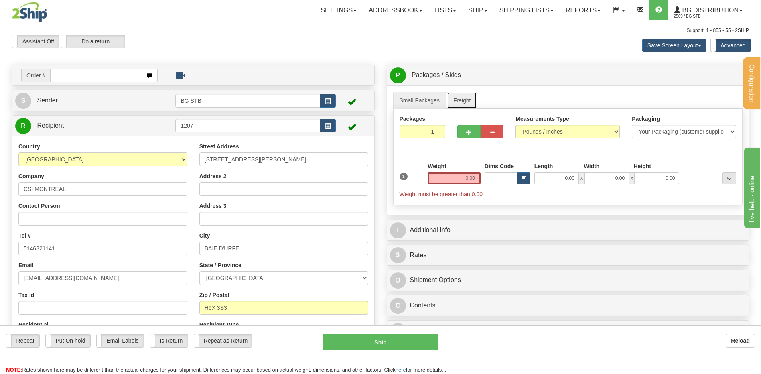
click at [471, 96] on link "Freight" at bounding box center [462, 100] width 31 height 17
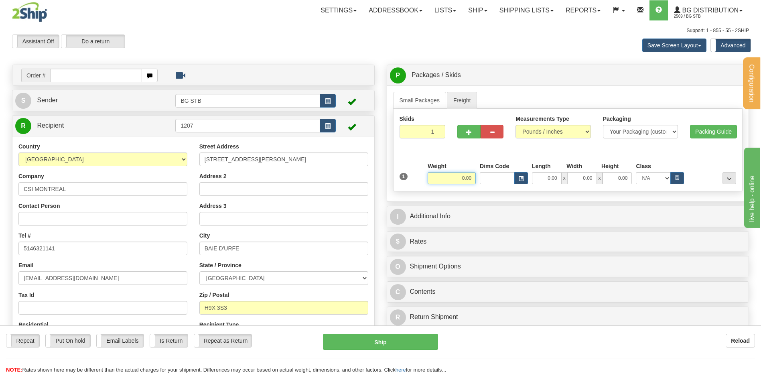
click at [443, 180] on input "0.00" at bounding box center [452, 178] width 48 height 12
type input "45.00"
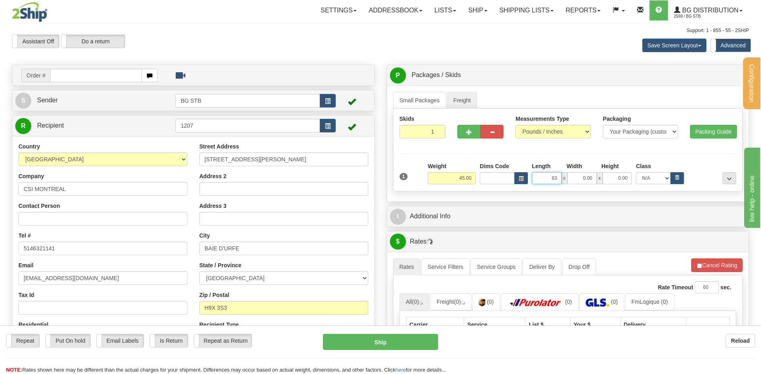
type input "83.00"
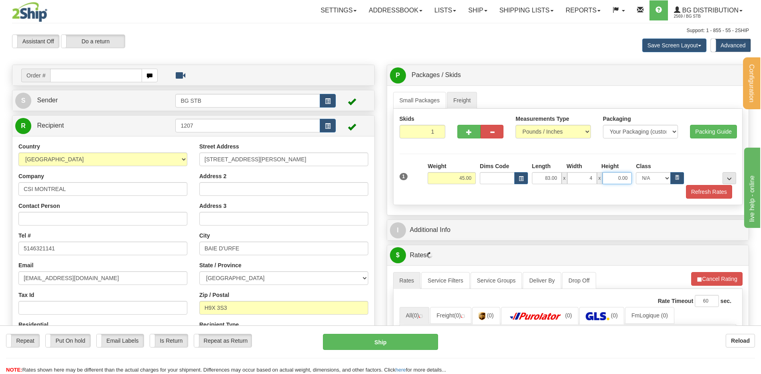
type input "4.00"
type input "2.00"
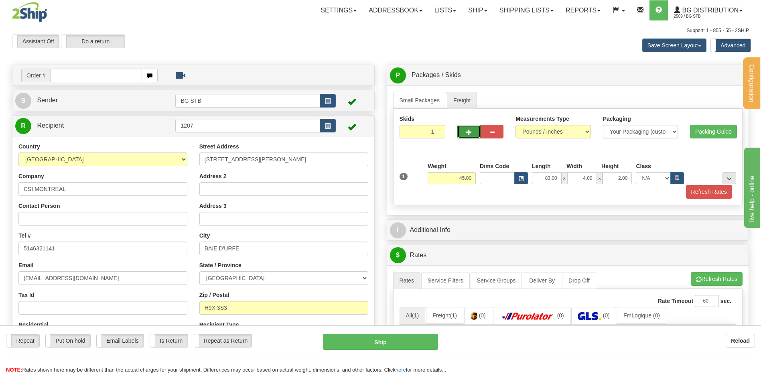
click at [470, 132] on span "button" at bounding box center [469, 132] width 6 height 5
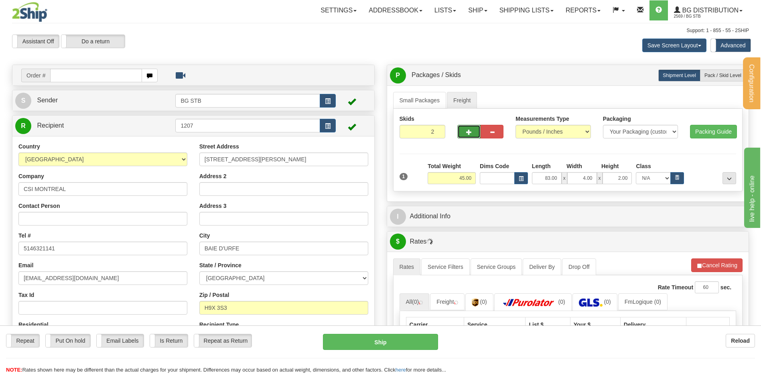
click at [470, 132] on span "button" at bounding box center [469, 132] width 6 height 5
type input "4"
click at [716, 70] on label "Pack / Skid Level Pack.." at bounding box center [723, 75] width 46 height 12
radio input "true"
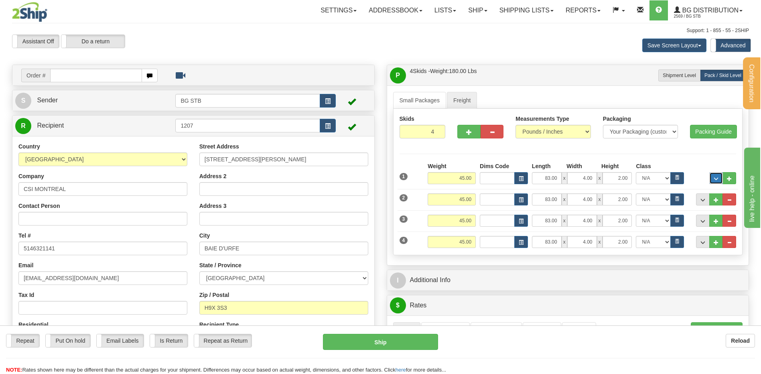
click at [715, 178] on span "..." at bounding box center [716, 179] width 5 height 4
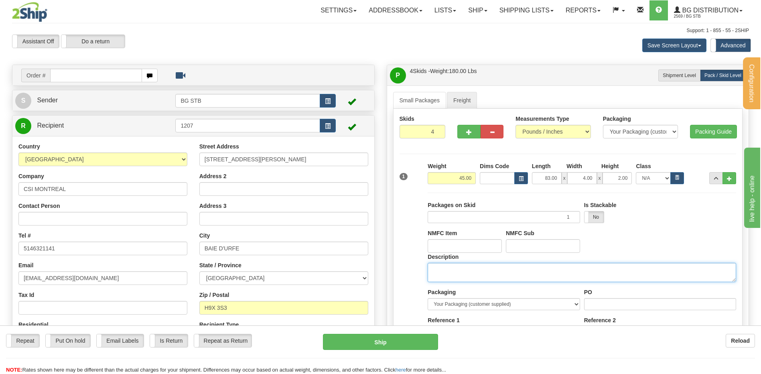
click at [446, 275] on textarea "Description" at bounding box center [582, 272] width 309 height 19
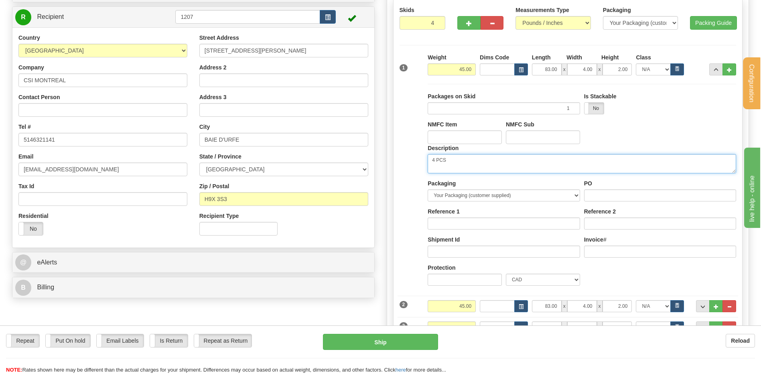
scroll to position [120, 0]
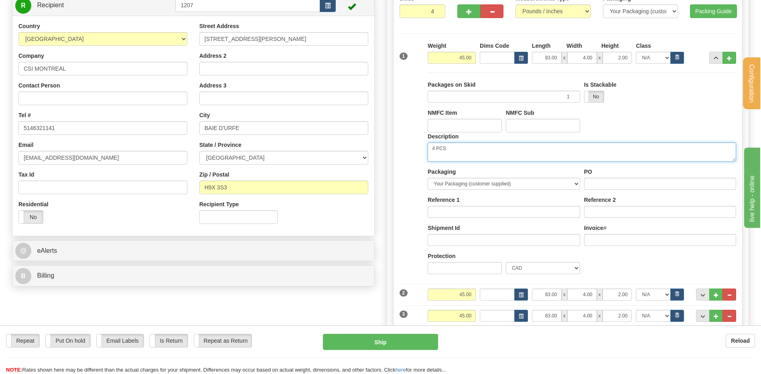
type textarea "4 PCS"
click at [594, 176] on div "PO" at bounding box center [660, 179] width 152 height 22
click at [594, 181] on input "PO" at bounding box center [660, 184] width 152 height 12
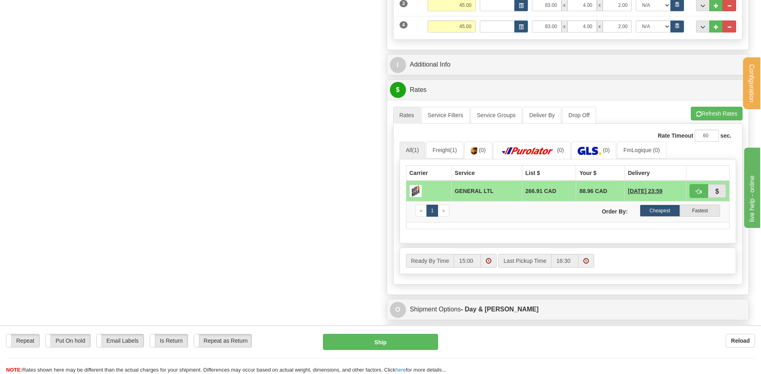
scroll to position [361, 0]
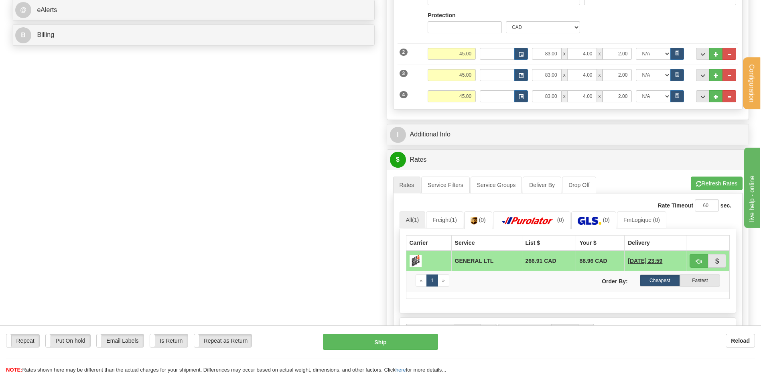
type input "80006891-00"
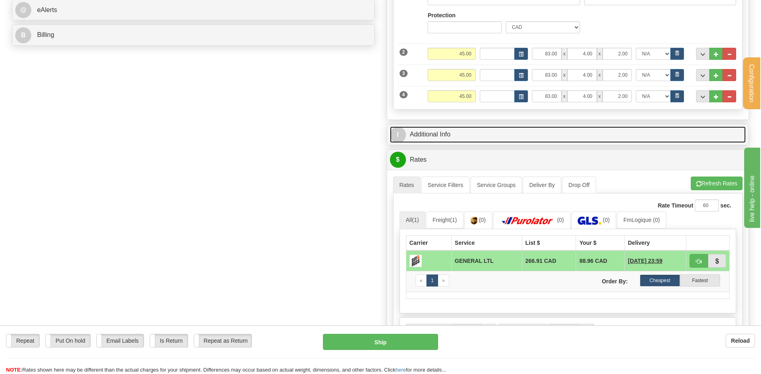
click at [432, 136] on link "I Additional Info" at bounding box center [568, 134] width 356 height 16
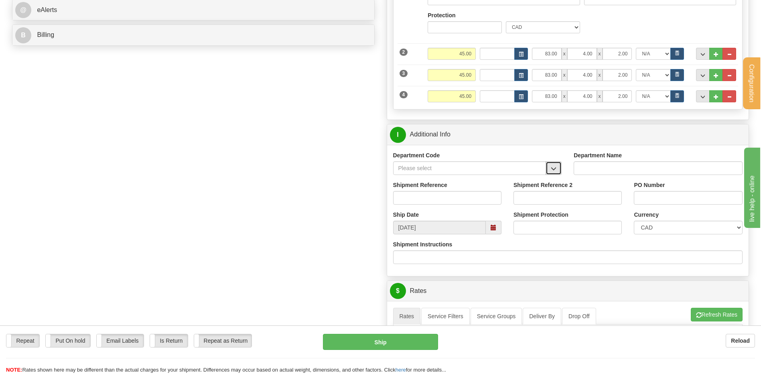
click at [550, 168] on button "button" at bounding box center [554, 168] width 16 height 14
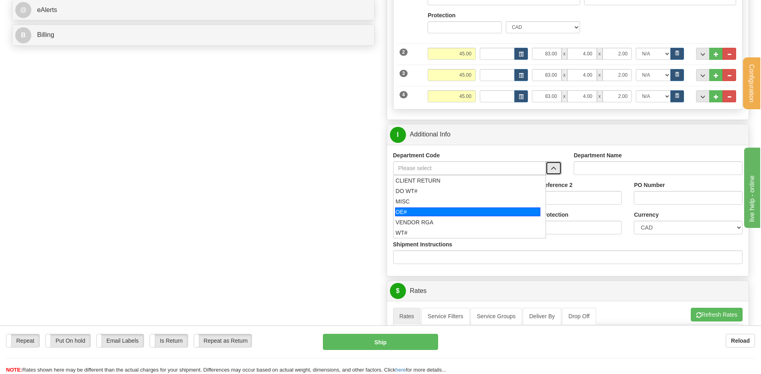
click at [449, 213] on div "OE#" at bounding box center [467, 212] width 145 height 9
type input "OE#"
type input "ORDERS"
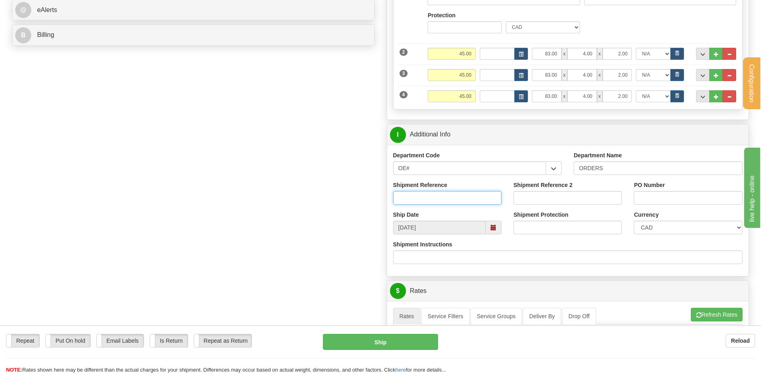
click at [443, 204] on input "Shipment Reference" at bounding box center [447, 198] width 108 height 14
type input "80006891-00"
type input "[PERSON_NAME]"
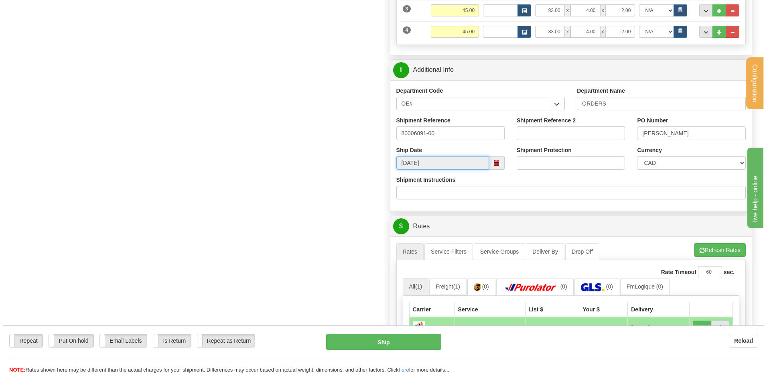
scroll to position [482, 0]
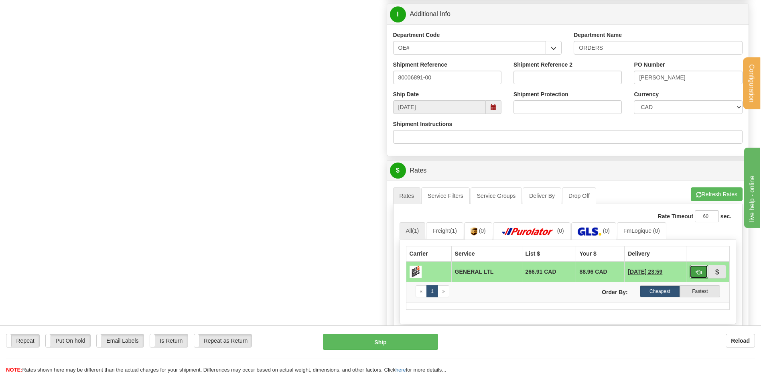
click at [699, 271] on span "button" at bounding box center [699, 272] width 6 height 5
type input "GL"
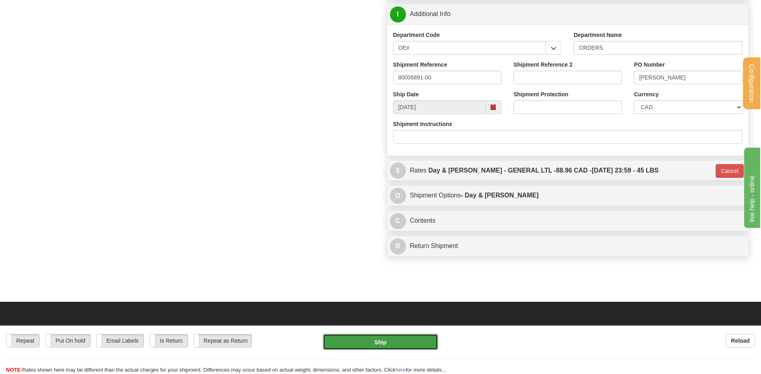
click at [385, 345] on button "Ship" at bounding box center [380, 342] width 115 height 16
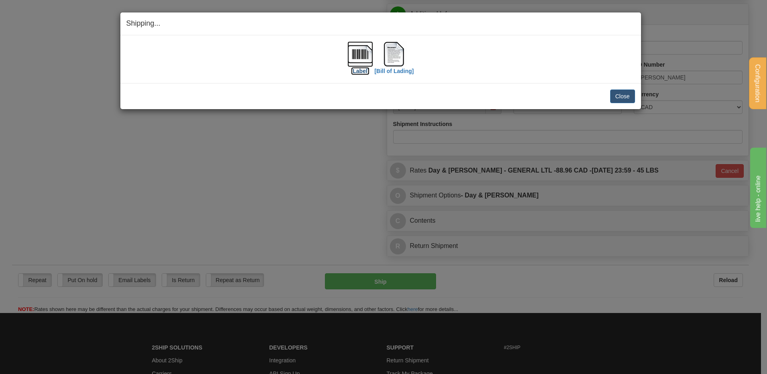
click at [355, 55] on img at bounding box center [361, 54] width 26 height 26
click at [402, 58] on img at bounding box center [394, 54] width 26 height 26
click at [621, 96] on button "Close" at bounding box center [623, 97] width 25 height 14
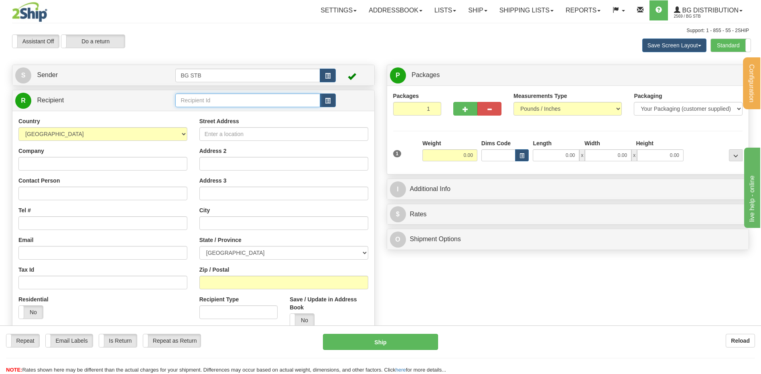
click at [228, 102] on input "text" at bounding box center [247, 101] width 145 height 14
type input "1035"
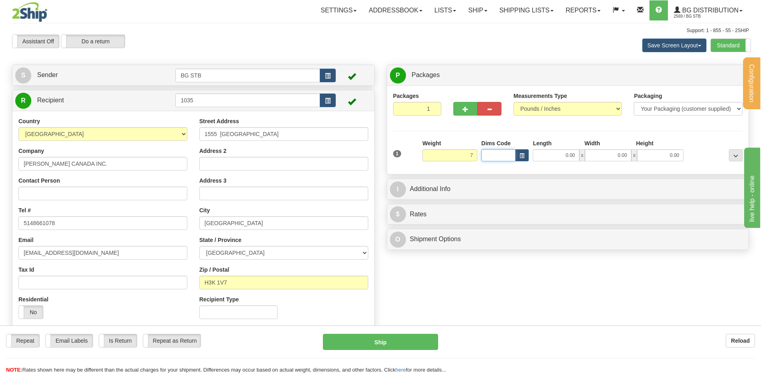
type input "7.00"
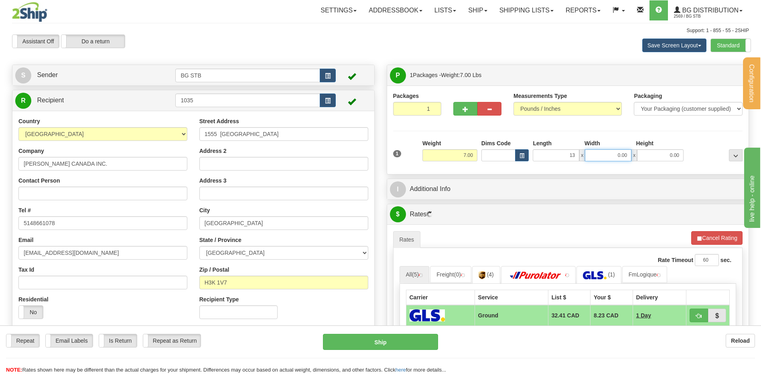
type input "13.00"
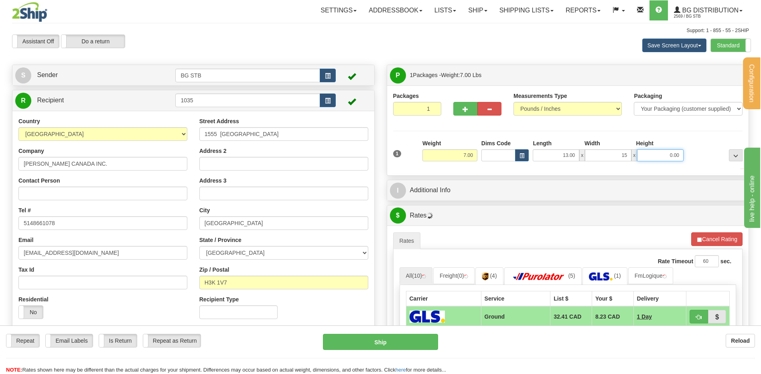
type input "15.00"
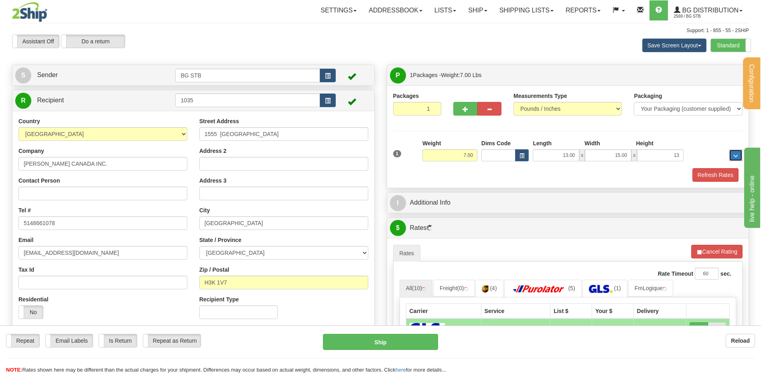
type input "13.00"
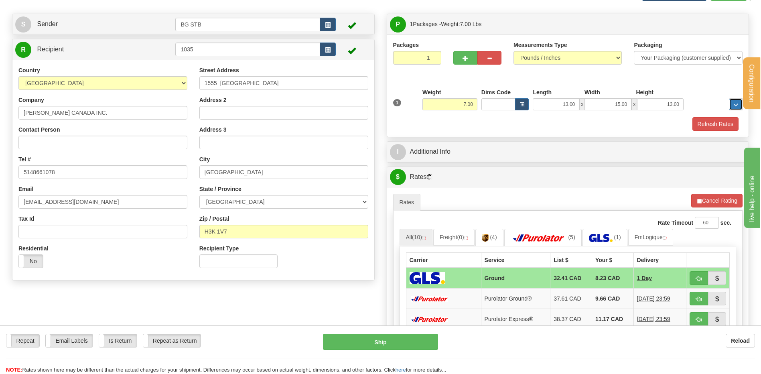
scroll to position [120, 0]
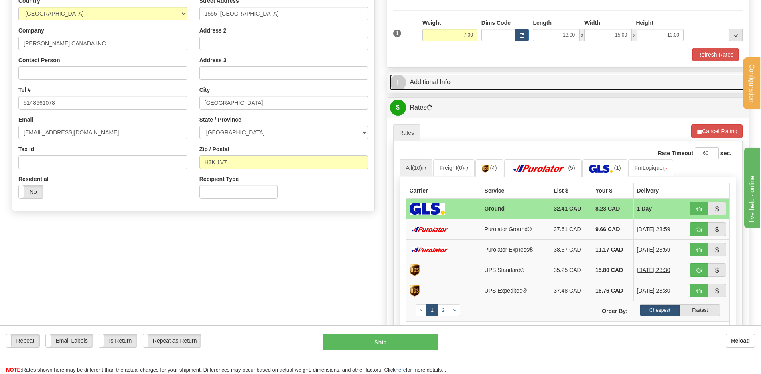
click at [466, 88] on link "I Additional Info" at bounding box center [568, 82] width 356 height 16
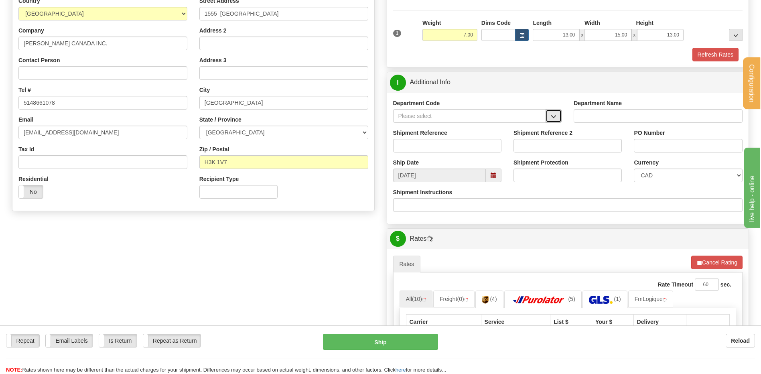
drag, startPoint x: 557, startPoint y: 112, endPoint x: 540, endPoint y: 120, distance: 18.7
click at [556, 112] on button "button" at bounding box center [554, 116] width 16 height 14
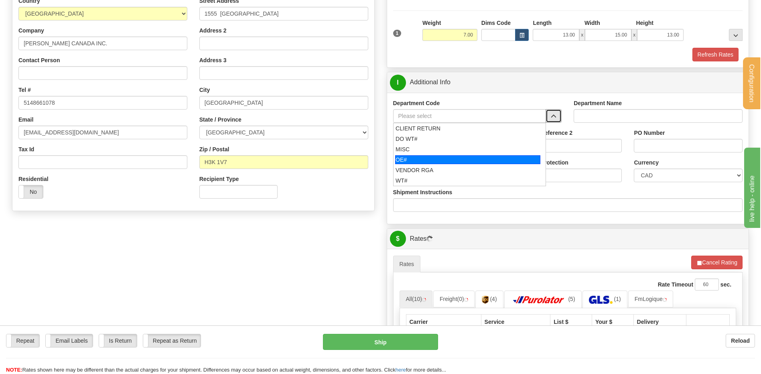
click at [445, 156] on div "OE#" at bounding box center [467, 159] width 145 height 9
type input "OE#"
type input "ORDERS"
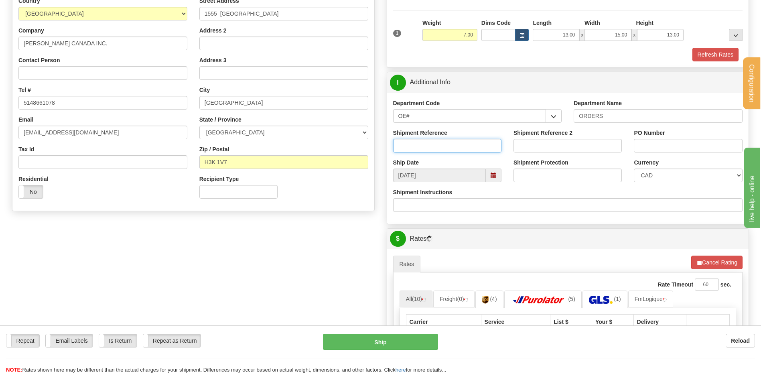
drag, startPoint x: 442, startPoint y: 145, endPoint x: 440, endPoint y: 141, distance: 4.9
click at [440, 143] on input "Shipment Reference" at bounding box center [447, 146] width 108 height 14
type input "80005582-00 / 80005521-02 / 80005778-05"
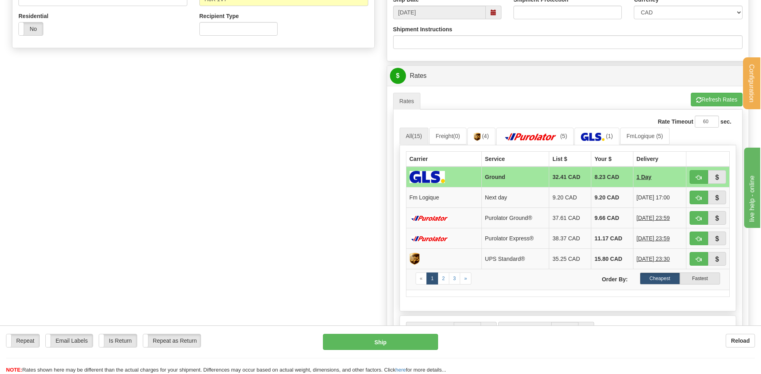
scroll to position [321, 0]
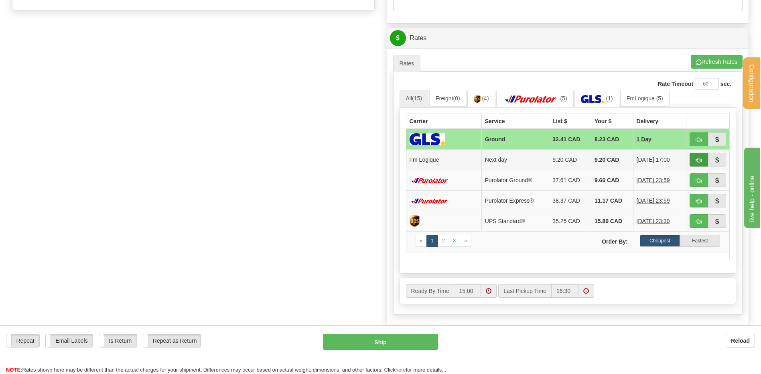
type input "10016627 / 10016622 / 10016626"
drag, startPoint x: 702, startPoint y: 156, endPoint x: 651, endPoint y: 164, distance: 51.7
click at [702, 156] on button "button" at bounding box center [699, 160] width 18 height 14
type input "jour"
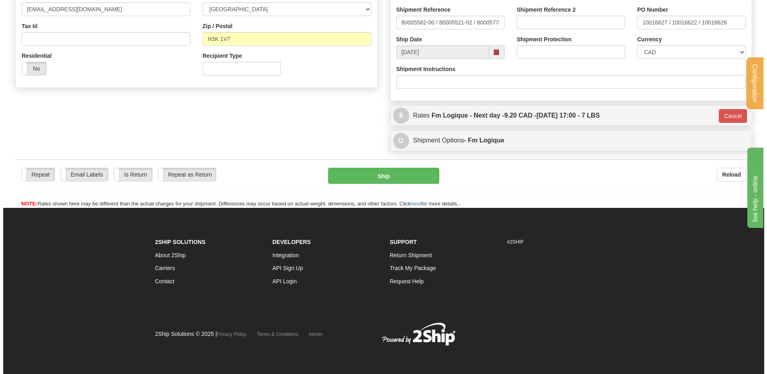
scroll to position [244, 0]
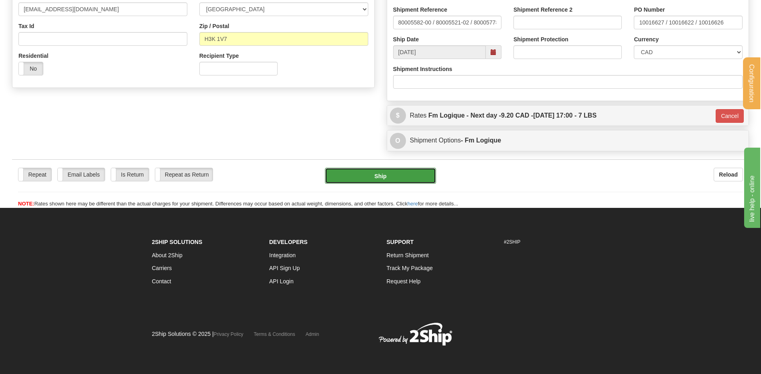
click at [352, 173] on button "Ship" at bounding box center [380, 176] width 111 height 16
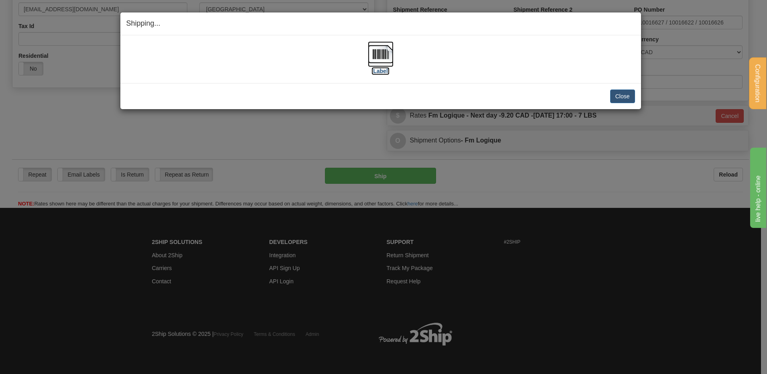
click at [383, 59] on img at bounding box center [381, 54] width 26 height 26
click at [616, 95] on button "Close" at bounding box center [623, 97] width 25 height 14
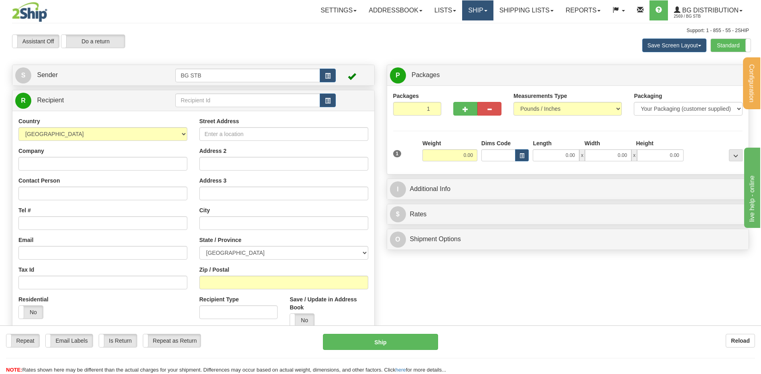
click at [479, 9] on link "Ship" at bounding box center [477, 10] width 31 height 20
click at [470, 37] on link "Ship Request" at bounding box center [461, 38] width 63 height 10
click at [512, 11] on link "Shipping lists" at bounding box center [527, 10] width 66 height 20
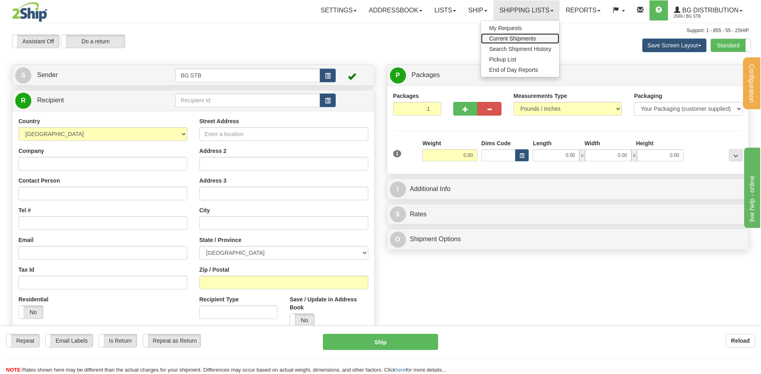
click at [511, 39] on span "Current Shipments" at bounding box center [512, 38] width 47 height 6
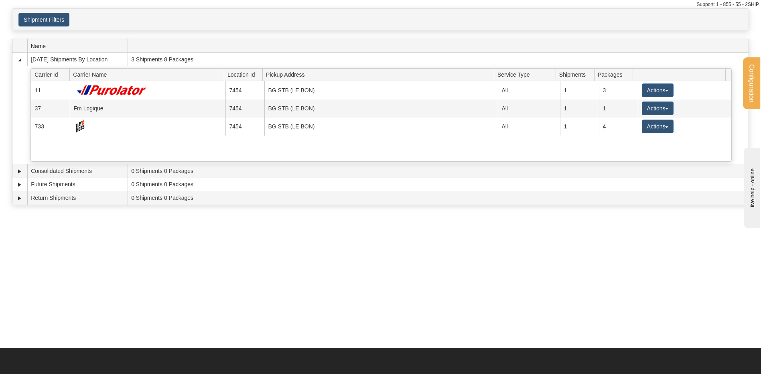
scroll to position [40, 0]
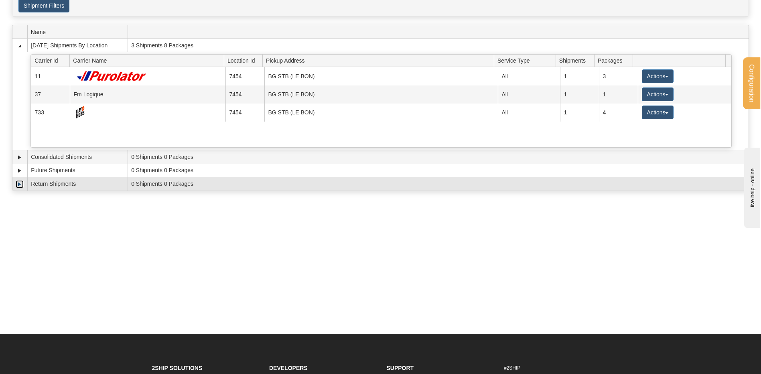
click at [20, 185] on link "Expand" at bounding box center [20, 184] width 8 height 8
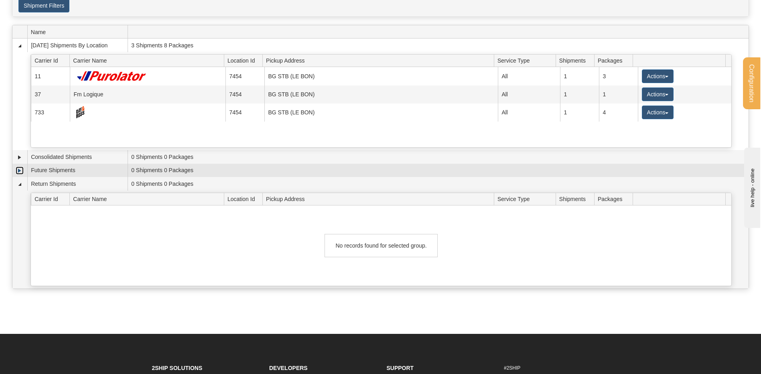
click at [20, 173] on link "Expand" at bounding box center [20, 171] width 8 height 8
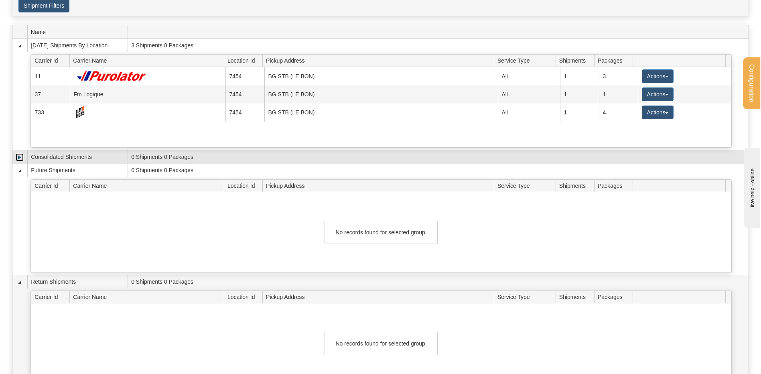
click at [17, 155] on link "Expand" at bounding box center [20, 157] width 8 height 8
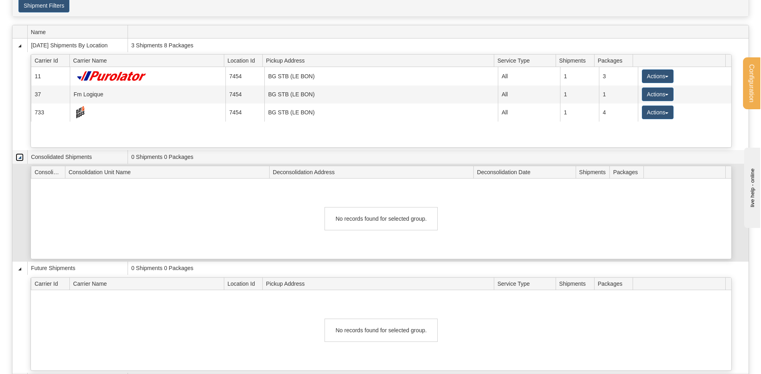
scroll to position [0, 0]
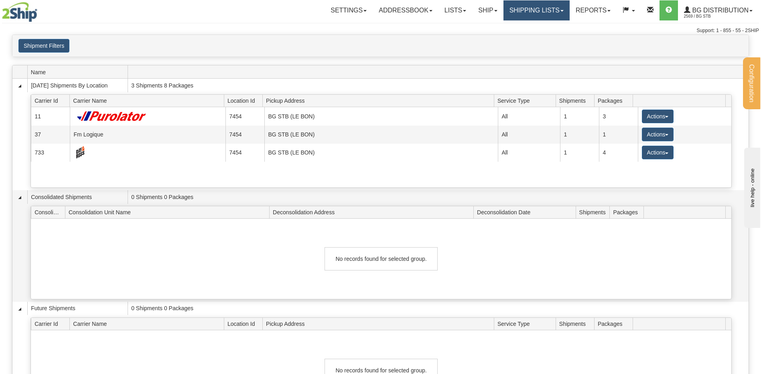
click at [533, 15] on link "Shipping lists" at bounding box center [537, 10] width 66 height 20
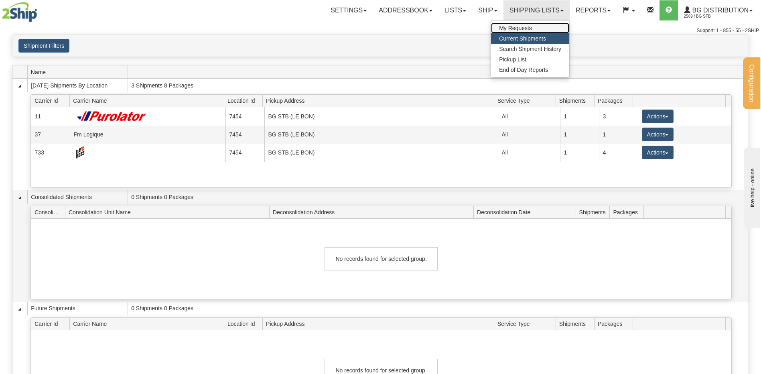
click at [522, 30] on span "My Requests" at bounding box center [515, 28] width 33 height 6
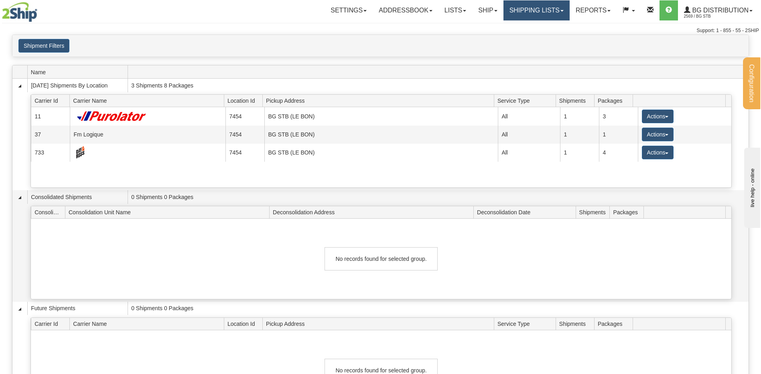
click at [535, 11] on link "Shipping lists" at bounding box center [537, 10] width 66 height 20
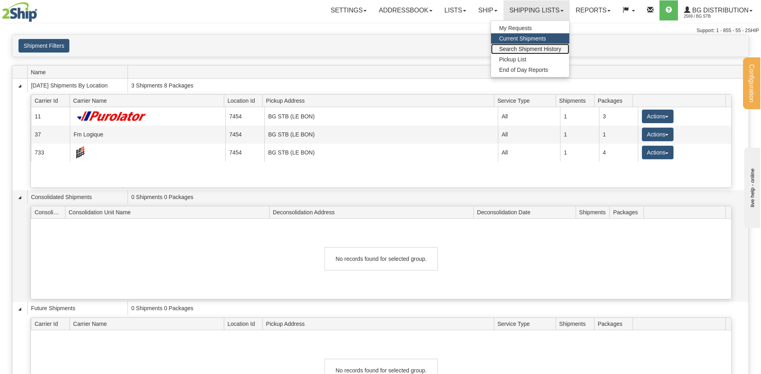
click at [521, 49] on span "Search Shipment History" at bounding box center [530, 49] width 62 height 6
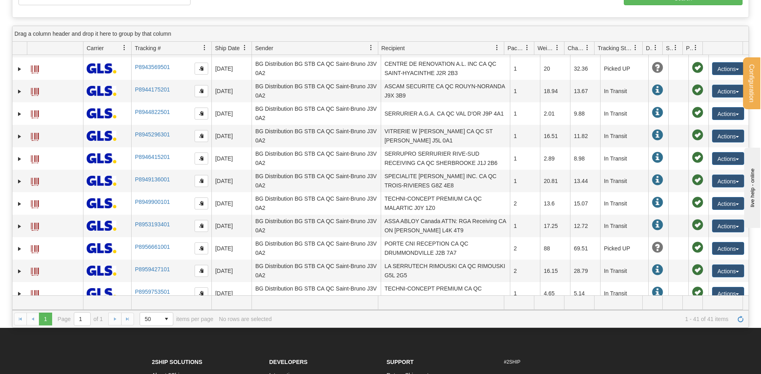
scroll to position [321, 0]
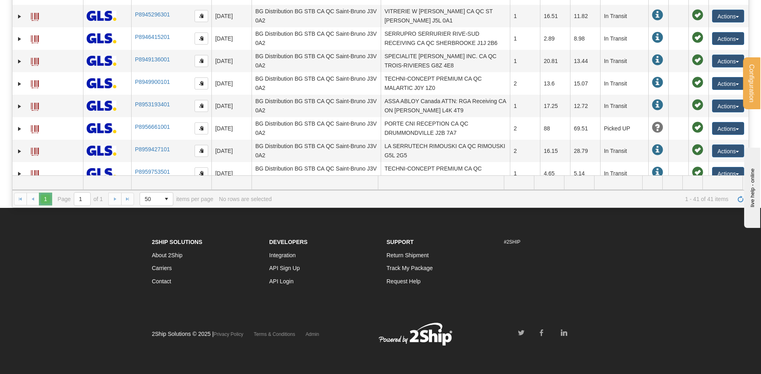
click at [45, 200] on span "1" at bounding box center [45, 199] width 13 height 13
click at [163, 197] on span "select" at bounding box center [166, 199] width 13 height 13
click at [156, 258] on li "1000" at bounding box center [157, 256] width 34 height 11
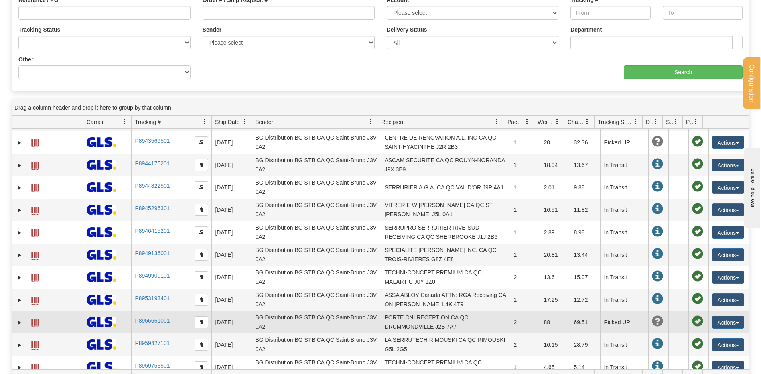
scroll to position [200, 0]
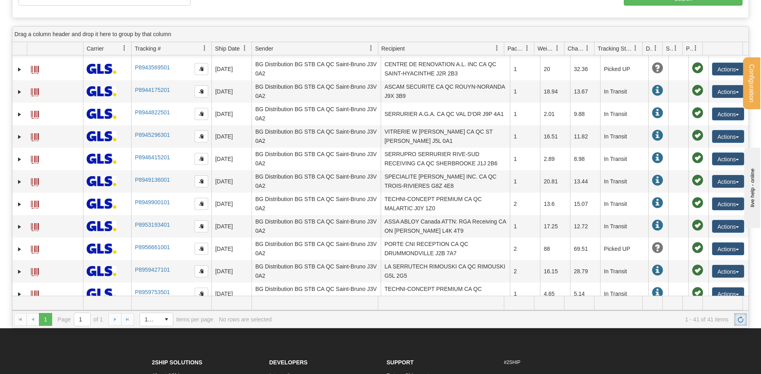
click at [743, 320] on span "Refresh" at bounding box center [741, 319] width 6 height 6
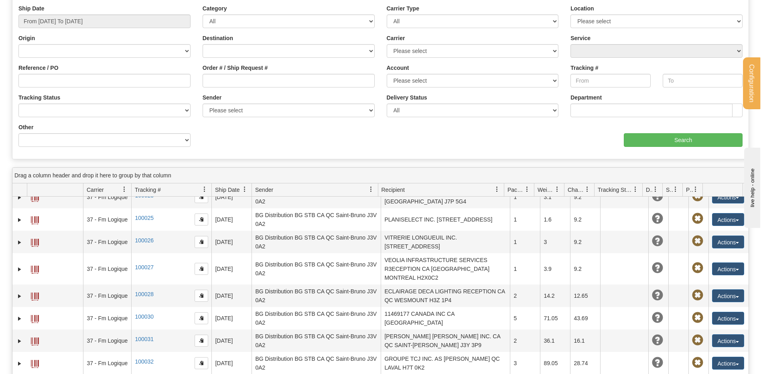
scroll to position [0, 0]
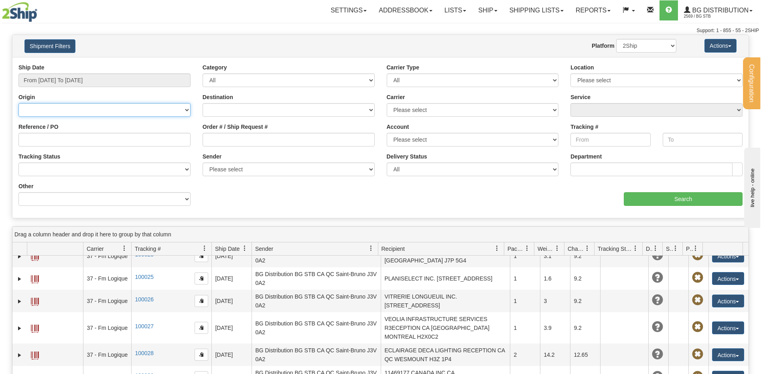
drag, startPoint x: 142, startPoint y: 108, endPoint x: 147, endPoint y: 105, distance: 6.3
click at [142, 108] on select "Canada United States Mexico Puerto Rico Romania Australia New Zealand SouthAfri…" at bounding box center [104, 110] width 172 height 14
click at [18, 103] on select "Canada United States Mexico Puerto Rico Romania Australia New Zealand SouthAfri…" at bounding box center [104, 110] width 172 height 14
drag, startPoint x: 121, startPoint y: 111, endPoint x: 121, endPoint y: 118, distance: 6.4
click at [121, 111] on select "Canada United States Mexico Puerto Rico Romania Australia New Zealand SouthAfri…" at bounding box center [104, 110] width 172 height 14
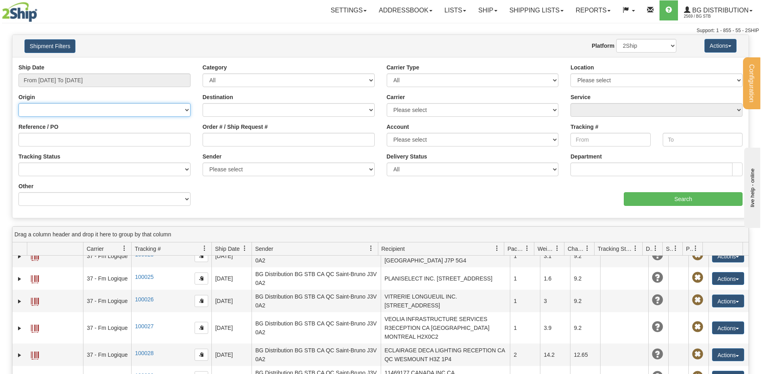
select select "CA"
click at [18, 103] on select "Canada United States Mexico Puerto Rico Romania Australia New Zealand SouthAfri…" at bounding box center [104, 110] width 172 height 14
click at [163, 79] on input "From 10/06/2025 To 10/07/2025" at bounding box center [104, 80] width 172 height 14
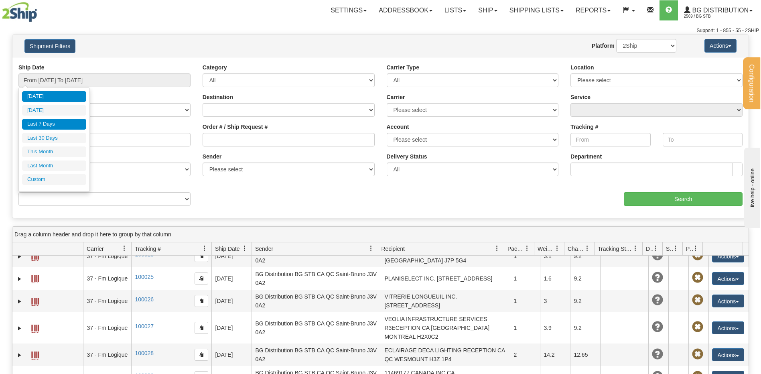
click at [58, 124] on li "Last 7 Days" at bounding box center [54, 124] width 64 height 11
type input "From 10/01/2025 To 10/07/2025"
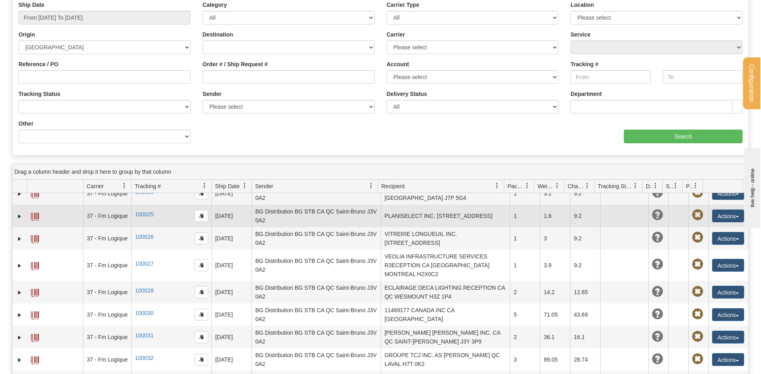
scroll to position [80, 0]
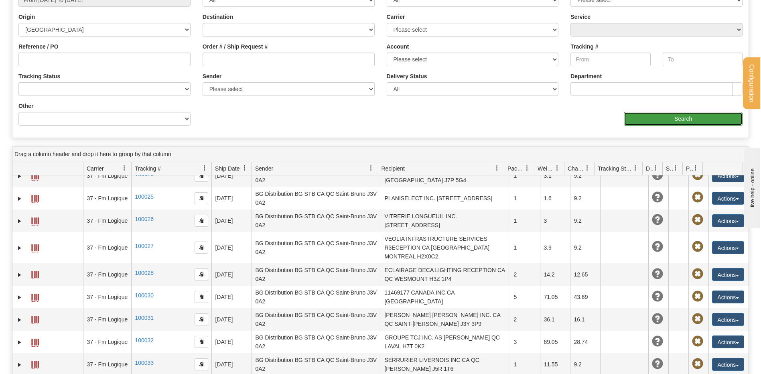
click at [700, 122] on input "Search" at bounding box center [683, 119] width 119 height 14
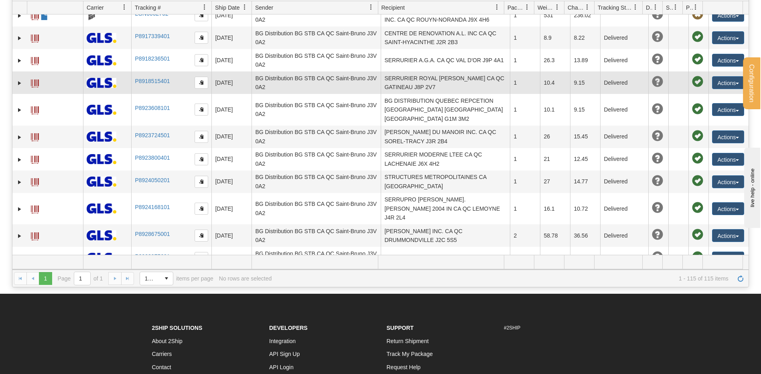
scroll to position [1044, 0]
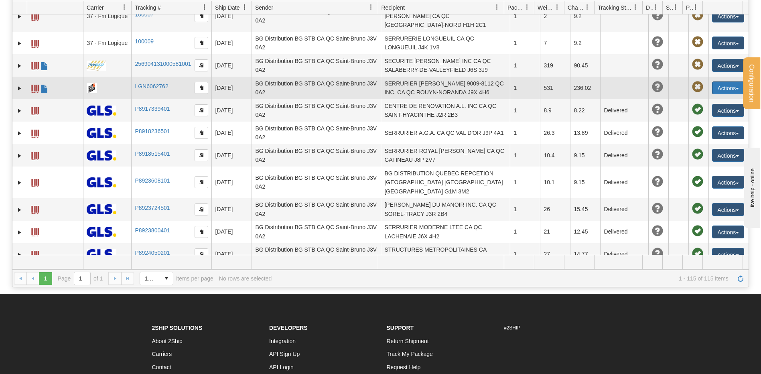
click at [719, 81] on button "Actions" at bounding box center [729, 87] width 32 height 13
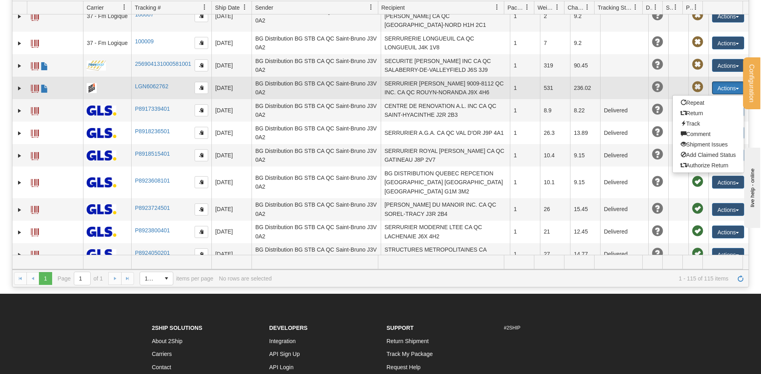
drag, startPoint x: 369, startPoint y: 56, endPoint x: 390, endPoint y: 65, distance: 23.4
click at [369, 56] on td "BG Distribution BG STB CA QC Saint-Bruno J3V 0A2" at bounding box center [316, 65] width 129 height 22
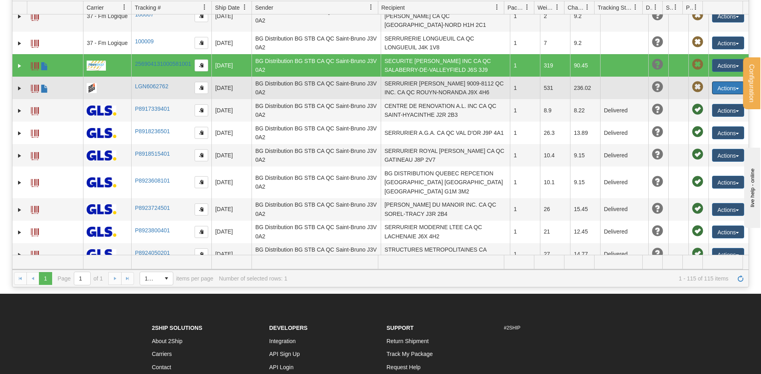
click at [425, 77] on td "SERRURIER DESCHENES 9009-8112 QC INC. CA QC ROUYN-NORANDA J9X 4H6" at bounding box center [445, 88] width 129 height 22
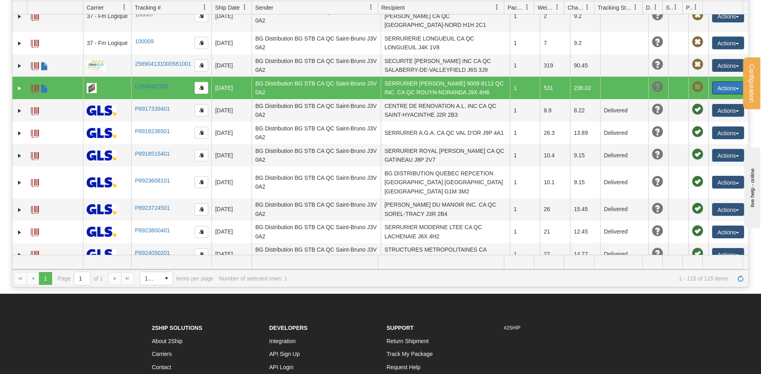
click at [448, 77] on td "SERRURIER DESCHENES 9009-8112 QC INC. CA QC ROUYN-NORANDA J9X 4H6" at bounding box center [445, 88] width 129 height 22
click at [719, 81] on button "Actions" at bounding box center [729, 87] width 32 height 13
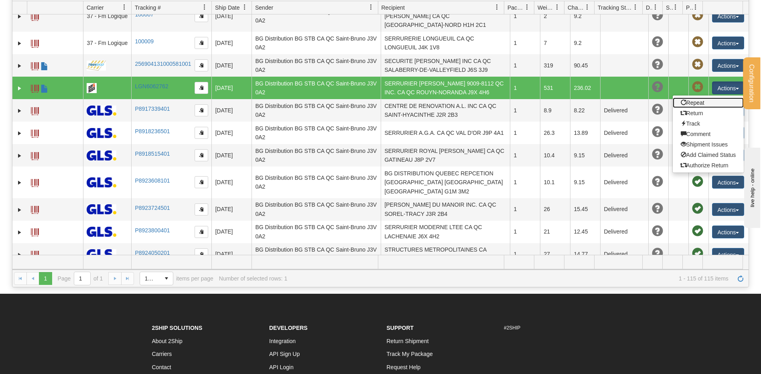
click at [698, 98] on link "Repeat" at bounding box center [708, 103] width 71 height 10
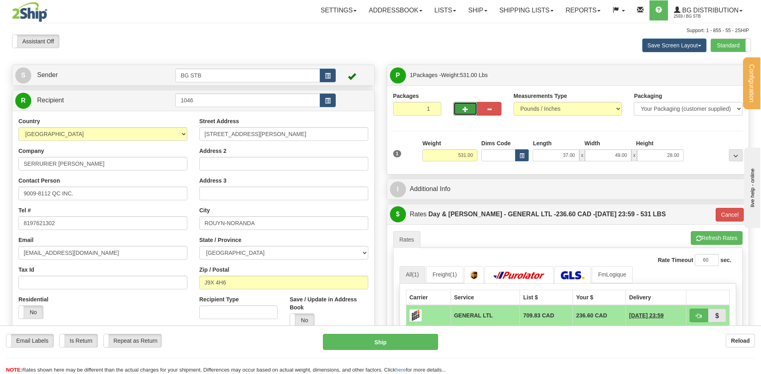
click at [466, 110] on span "button" at bounding box center [466, 109] width 6 height 5
type input "2"
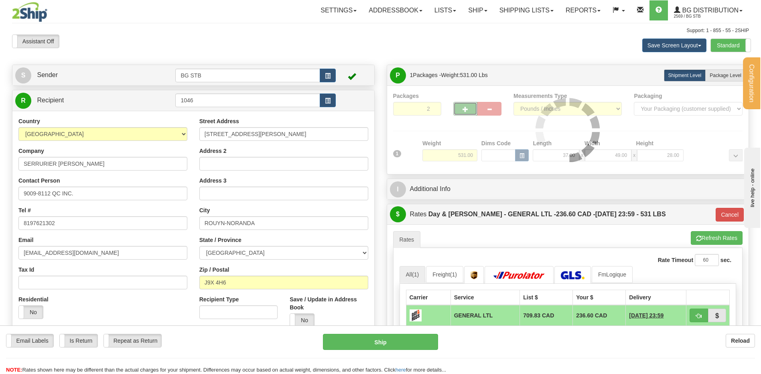
type input "GL"
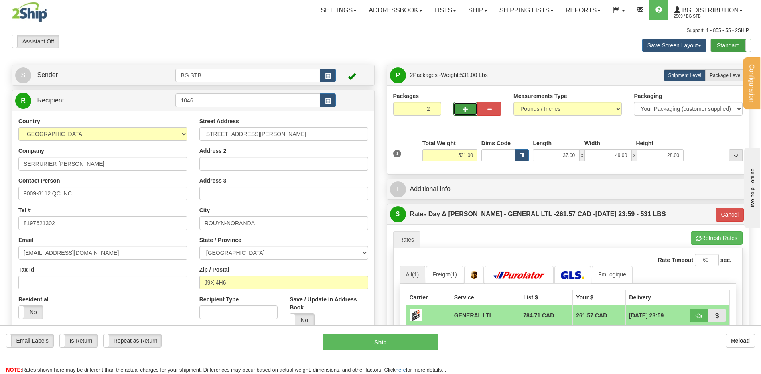
click at [732, 42] on label "Standard" at bounding box center [731, 45] width 40 height 13
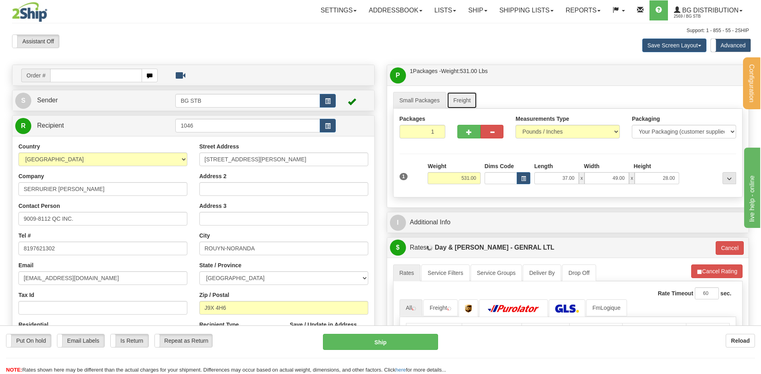
click at [465, 102] on link "Freight" at bounding box center [462, 100] width 31 height 17
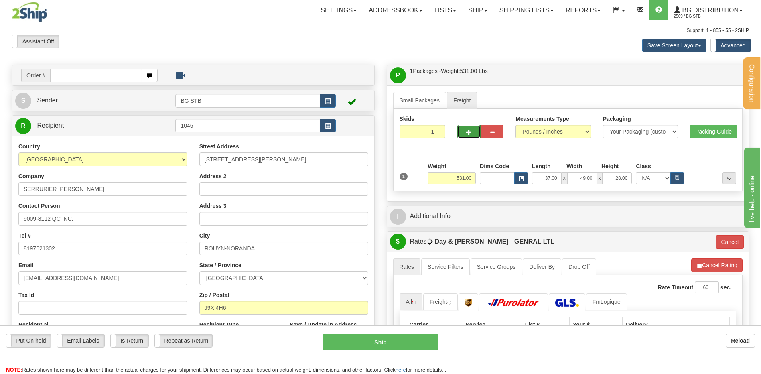
click at [468, 133] on span "button" at bounding box center [469, 132] width 6 height 5
type input "2"
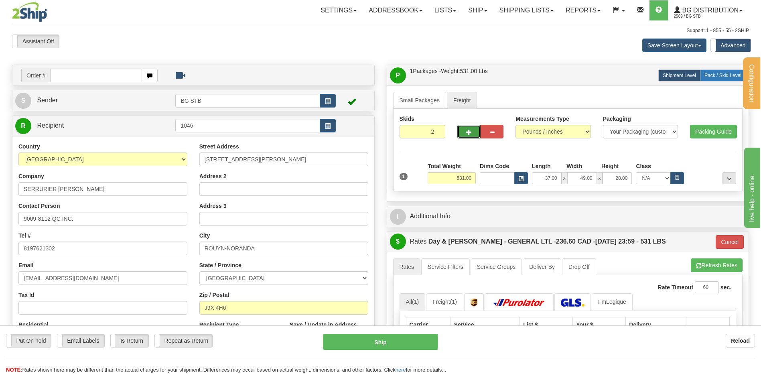
click at [717, 75] on span "Pack / Skid Level" at bounding box center [723, 76] width 37 height 6
radio input "true"
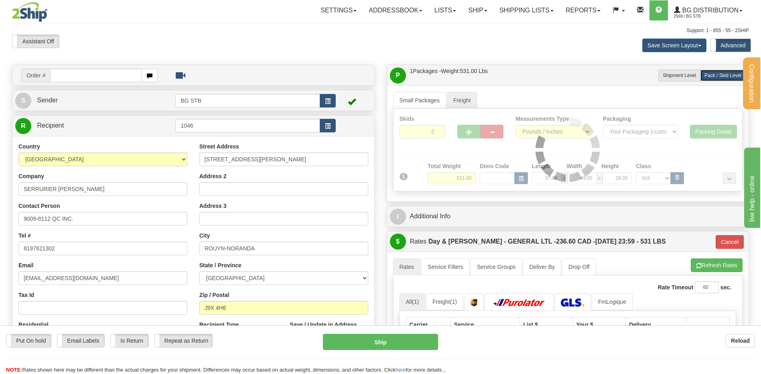
type input "GL"
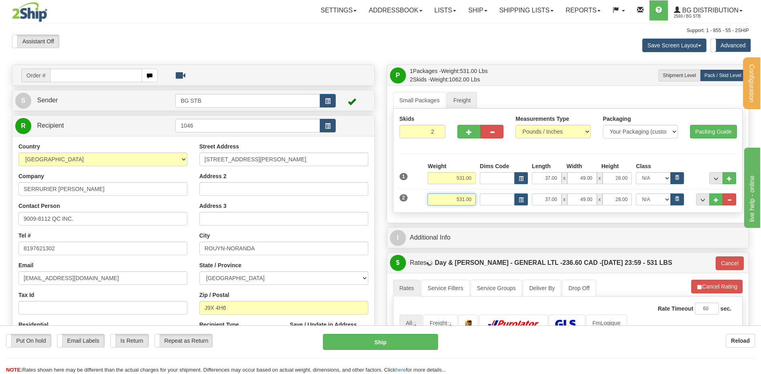
drag, startPoint x: 450, startPoint y: 200, endPoint x: 537, endPoint y: 192, distance: 87.4
click at [537, 192] on div "2 Weight 531.00" at bounding box center [568, 195] width 341 height 21
type input "65.00"
type input "92.00"
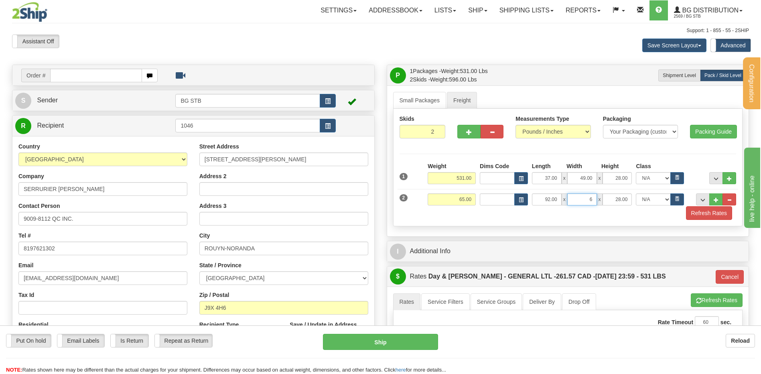
type input "6.00"
type input "8.00"
click at [713, 180] on button "..." at bounding box center [717, 178] width 14 height 12
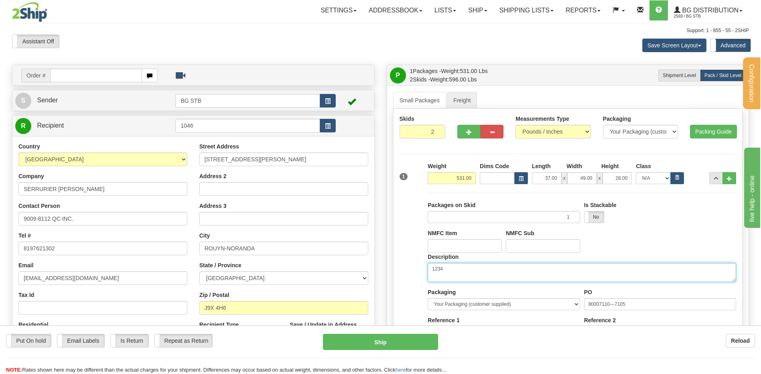
drag, startPoint x: 487, startPoint y: 272, endPoint x: 426, endPoint y: 273, distance: 61.4
click at [426, 273] on div "Description 1234" at bounding box center [582, 270] width 313 height 35
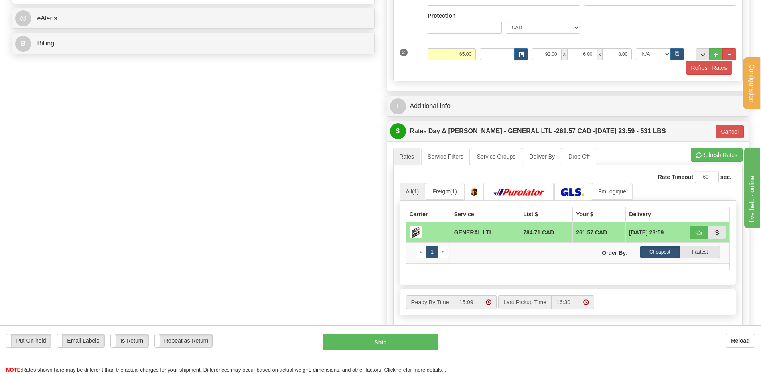
scroll to position [361, 0]
type textarea "1 SKID 1 PCS"
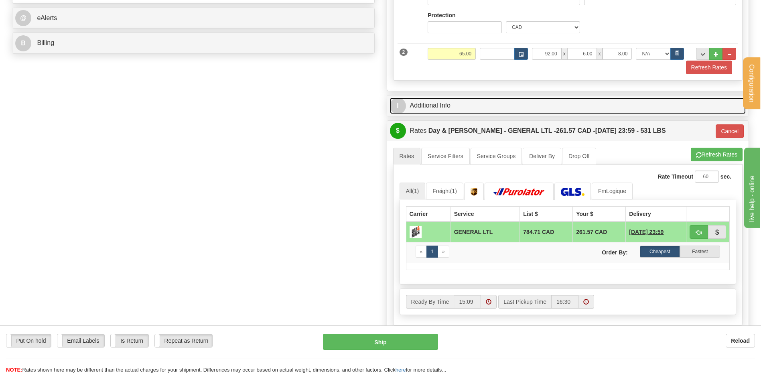
click at [462, 106] on link "I Additional Info" at bounding box center [568, 106] width 356 height 16
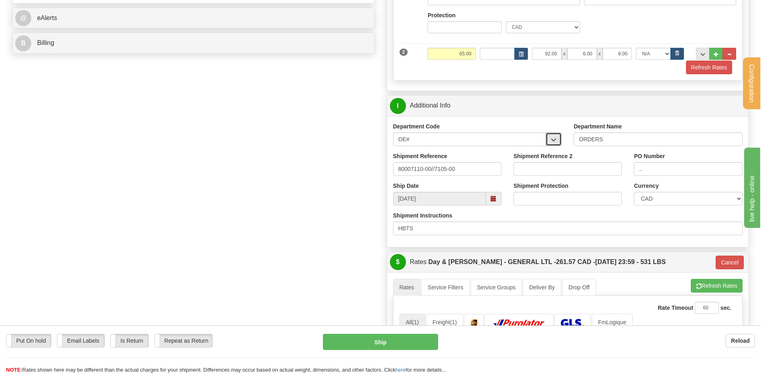
click at [556, 137] on span "button" at bounding box center [554, 139] width 6 height 5
click at [472, 169] on input "80007110-00//7105-00" at bounding box center [447, 169] width 108 height 14
type input "80007110-00//7105-00+++"
click at [650, 172] on input ".." at bounding box center [688, 169] width 108 height 14
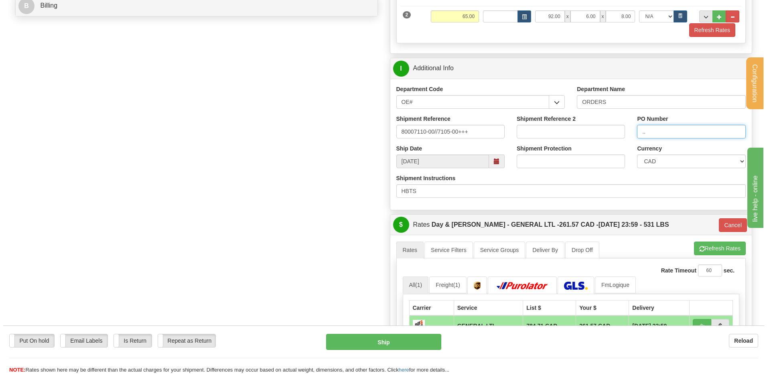
scroll to position [522, 0]
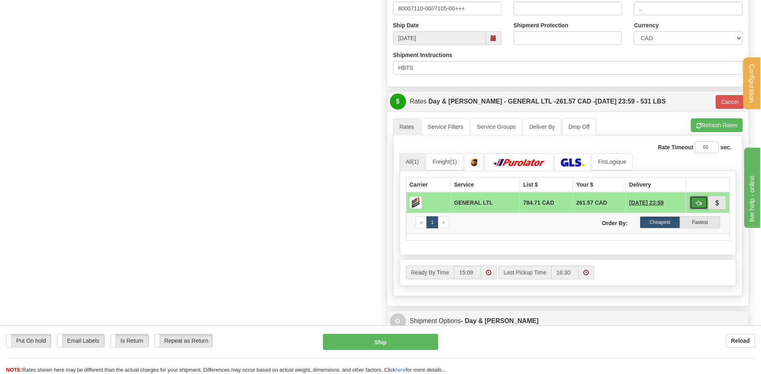
click at [703, 203] on button "button" at bounding box center [699, 203] width 18 height 14
click at [696, 202] on span "button" at bounding box center [699, 203] width 6 height 5
click at [385, 344] on button "Ship" at bounding box center [380, 342] width 115 height 16
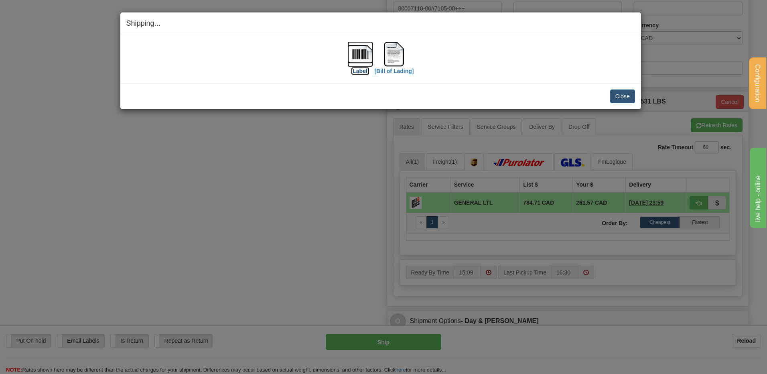
click at [359, 47] on img at bounding box center [361, 54] width 26 height 26
click at [395, 55] on img at bounding box center [394, 54] width 26 height 26
drag, startPoint x: 617, startPoint y: 96, endPoint x: 560, endPoint y: 91, distance: 57.6
click at [617, 96] on button "Close" at bounding box center [623, 97] width 25 height 14
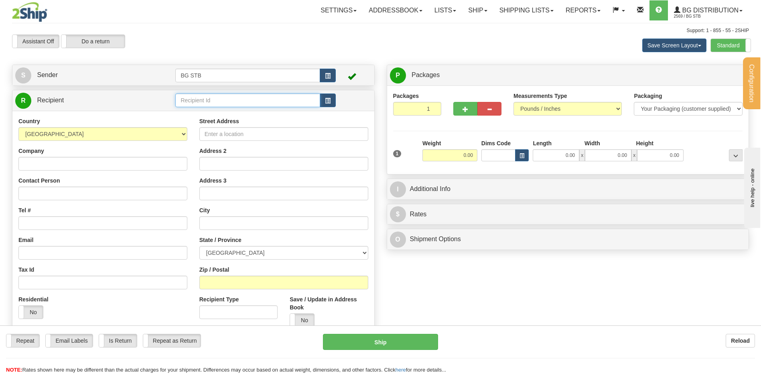
click at [223, 96] on input "text" at bounding box center [247, 101] width 145 height 14
click at [267, 98] on input "text" at bounding box center [247, 101] width 145 height 14
type input "7145"
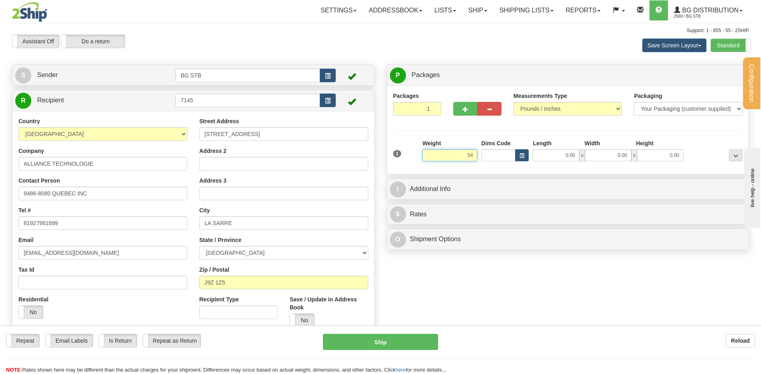
type input "5"
type input "24.20"
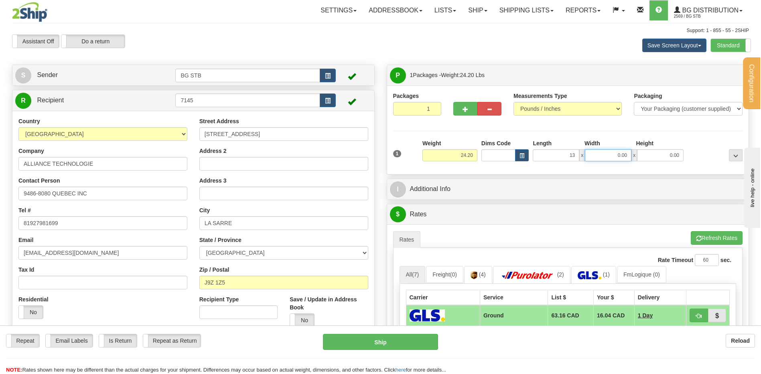
type input "13.00"
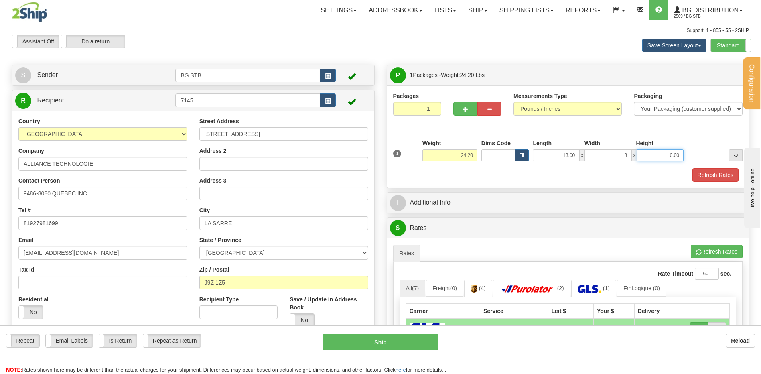
type input "8.00"
type input "14.00"
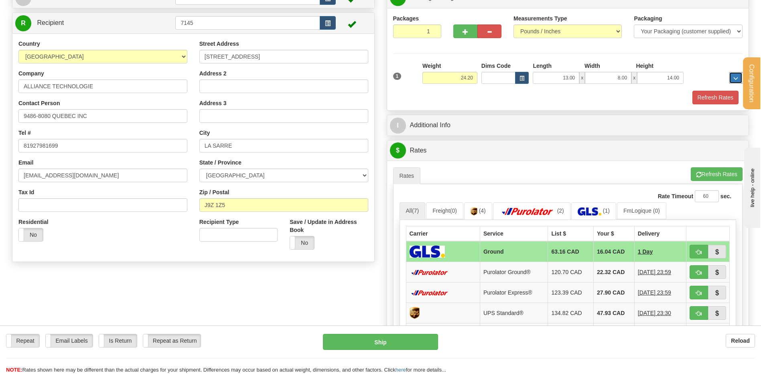
scroll to position [120, 0]
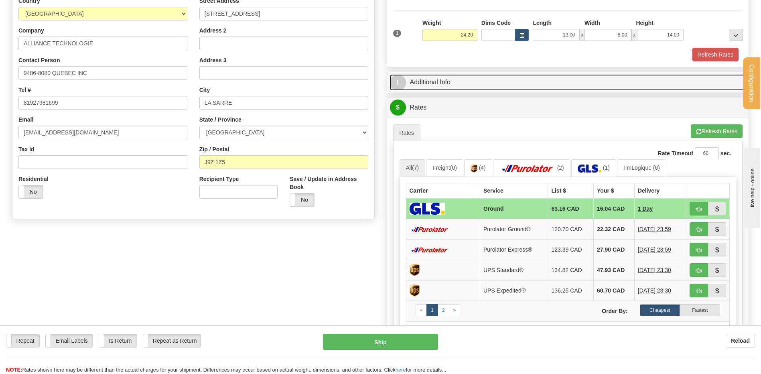
click at [456, 89] on link "I Additional Info" at bounding box center [568, 82] width 356 height 16
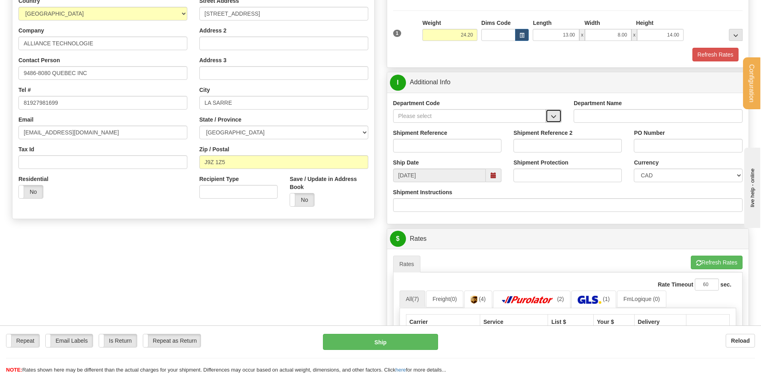
click at [549, 119] on button "button" at bounding box center [554, 116] width 16 height 14
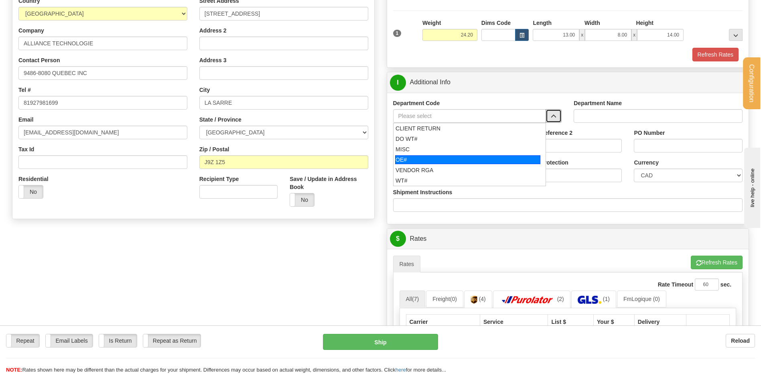
click at [428, 159] on div "OE#" at bounding box center [467, 159] width 145 height 9
type input "OE#"
type input "ORDERS"
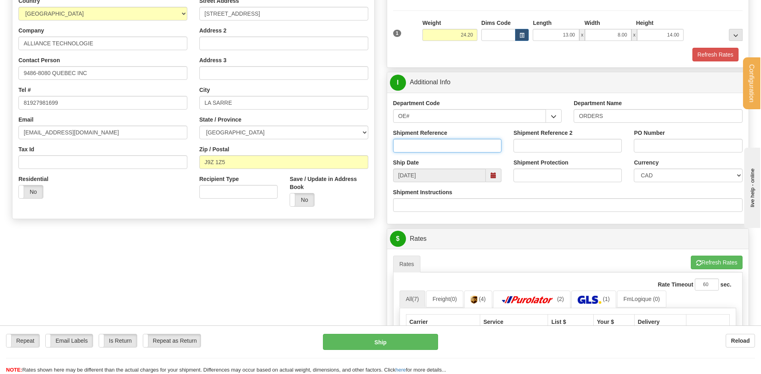
click at [427, 149] on input "Shipment Reference" at bounding box center [447, 146] width 108 height 14
type input "80007166-00"
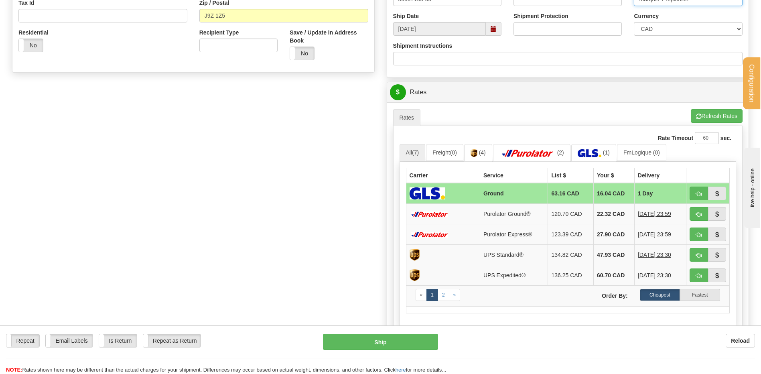
scroll to position [281, 0]
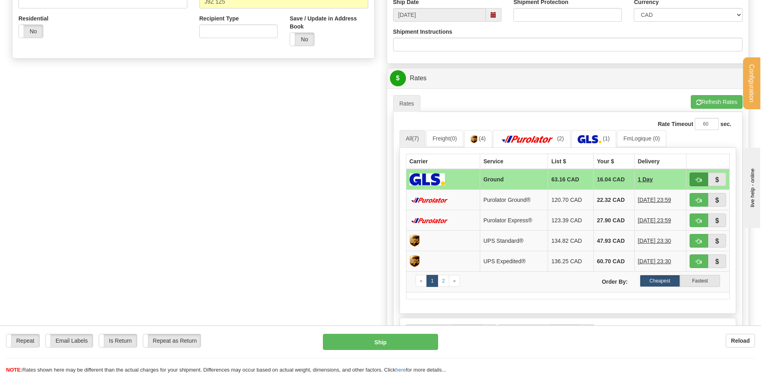
type input "marquis + replenish"
drag, startPoint x: 693, startPoint y: 176, endPoint x: 663, endPoint y: 195, distance: 35.0
click at [693, 176] on button "button" at bounding box center [699, 180] width 18 height 14
type input "1"
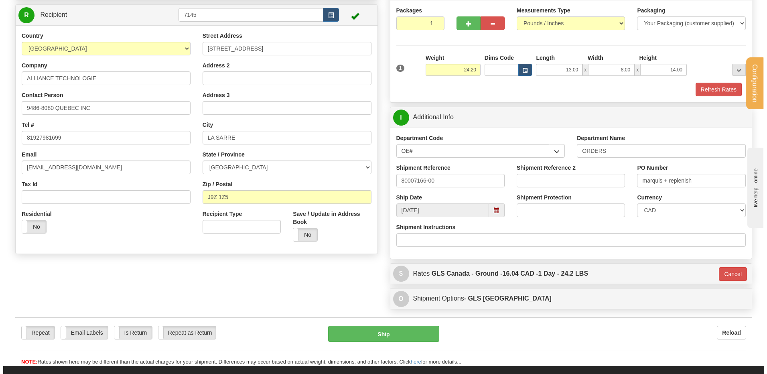
scroll to position [85, 0]
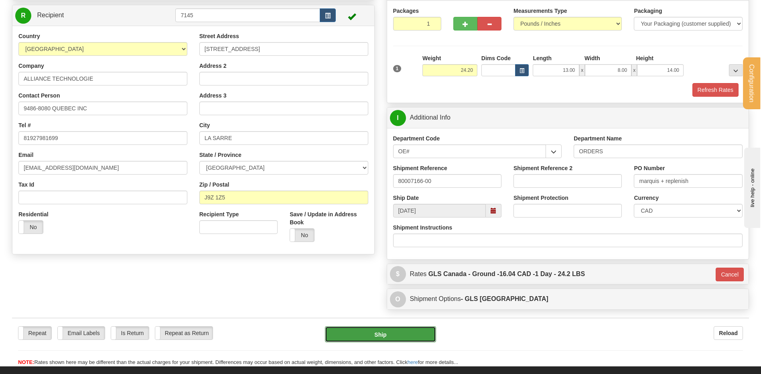
click at [381, 333] on button "Ship" at bounding box center [380, 334] width 111 height 16
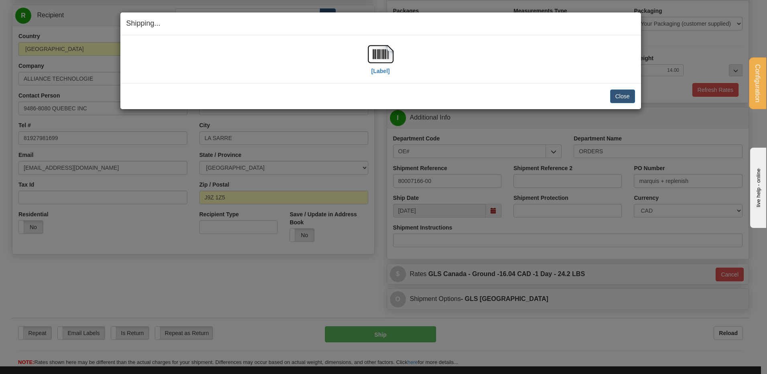
click at [363, 59] on div "[Label]" at bounding box center [380, 59] width 509 height 36
click at [374, 54] on img at bounding box center [381, 54] width 26 height 26
click at [616, 98] on button "Close" at bounding box center [623, 97] width 25 height 14
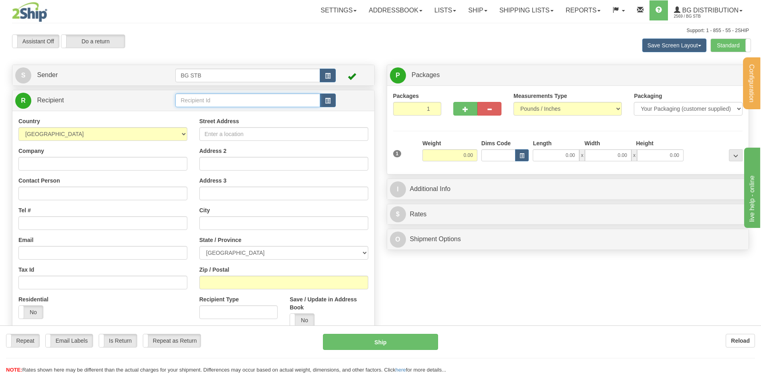
click at [193, 102] on input "text" at bounding box center [247, 101] width 145 height 14
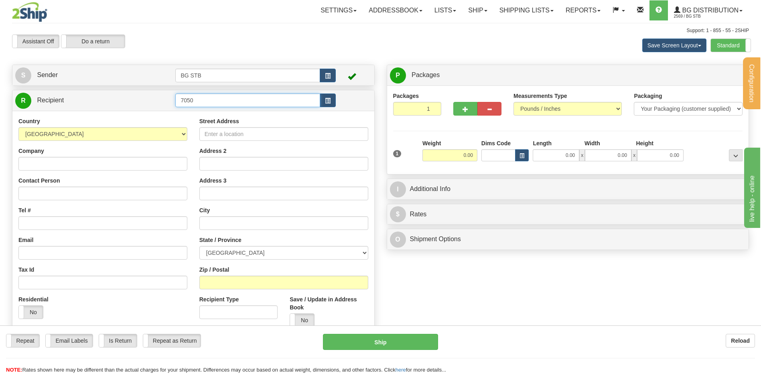
type input "7050"
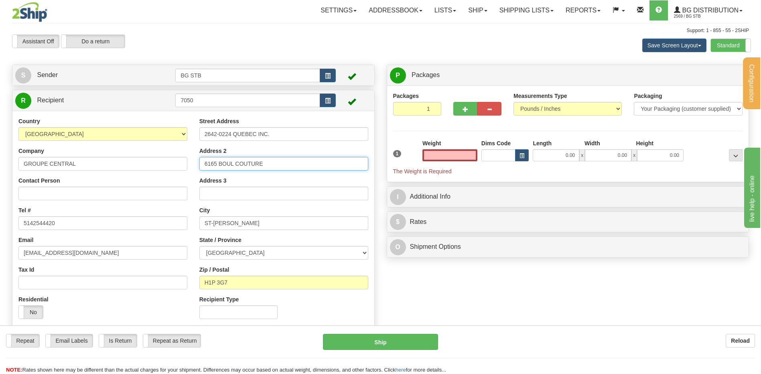
type input "0.00"
drag, startPoint x: 66, startPoint y: 169, endPoint x: -35, endPoint y: 168, distance: 101.6
click at [0, 168] on html "Training Course Close Configuration My Configuration Panel Close" at bounding box center [380, 187] width 761 height 374
type input "4477 BOUL. METROPOLITAIN EST"
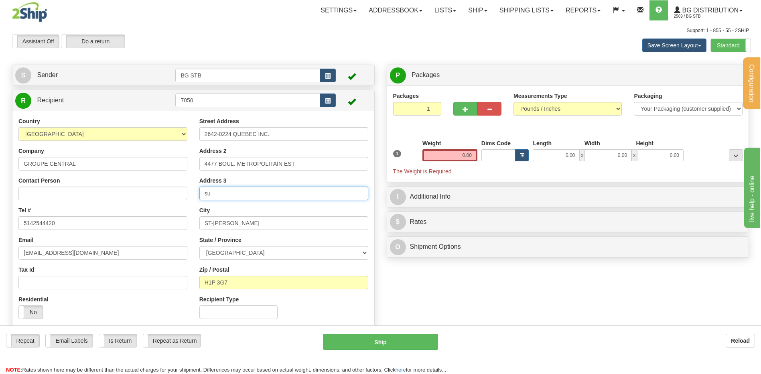
type input "s"
type input "SUITE 201"
type input "[GEOGRAPHIC_DATA]"
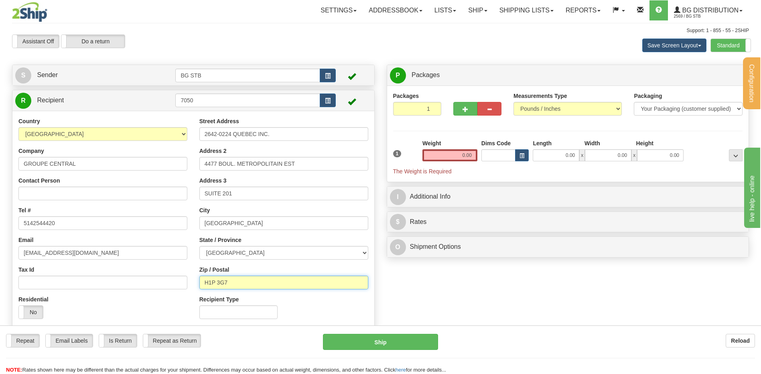
drag, startPoint x: 242, startPoint y: 278, endPoint x: 212, endPoint y: 281, distance: 30.3
click at [212, 281] on input "H1P 3G7" at bounding box center [284, 283] width 169 height 14
type input "H1R 1Z4"
click at [437, 147] on div "Weight 0.00" at bounding box center [450, 150] width 55 height 22
click at [438, 151] on input "0.00" at bounding box center [450, 155] width 55 height 12
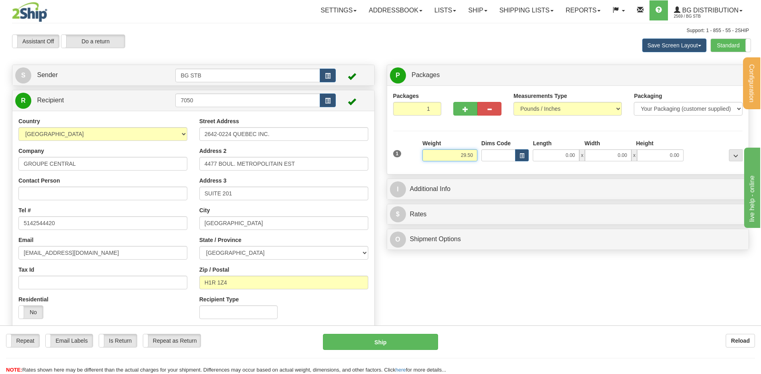
type input "29.50"
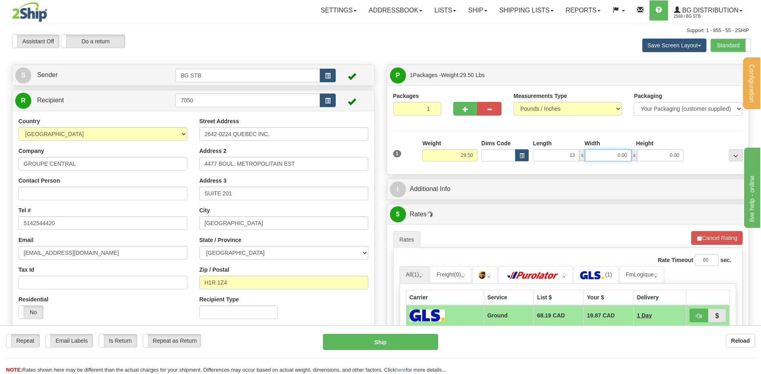
type input "13.00"
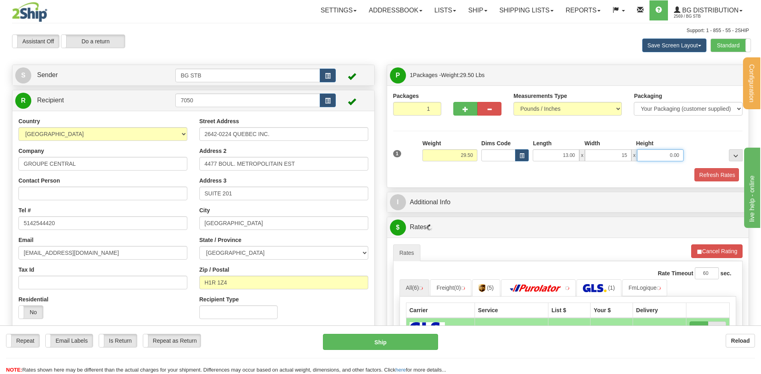
type input "15.00"
type input "1"
drag, startPoint x: 647, startPoint y: 149, endPoint x: 725, endPoint y: 153, distance: 77.6
click at [721, 153] on div "1 Weight 29.50 Dims Code x x" at bounding box center [568, 153] width 354 height 29
click at [667, 153] on input "1.00" at bounding box center [660, 155] width 47 height 12
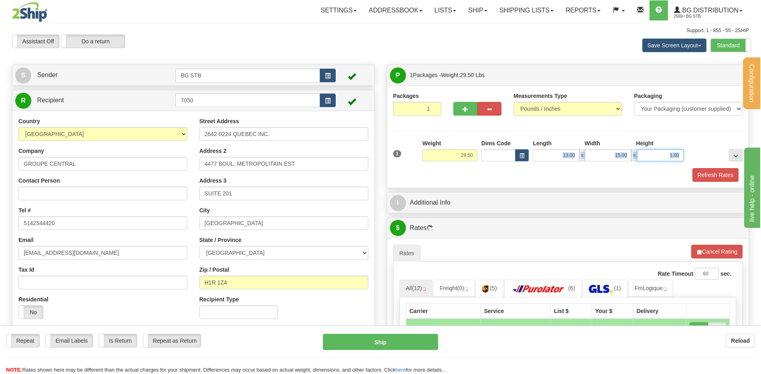
click at [667, 153] on input "1.00" at bounding box center [660, 155] width 47 height 12
type input "13.00"
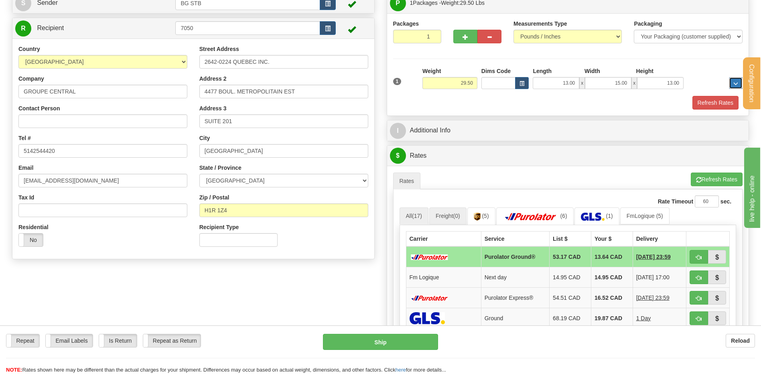
scroll to position [161, 0]
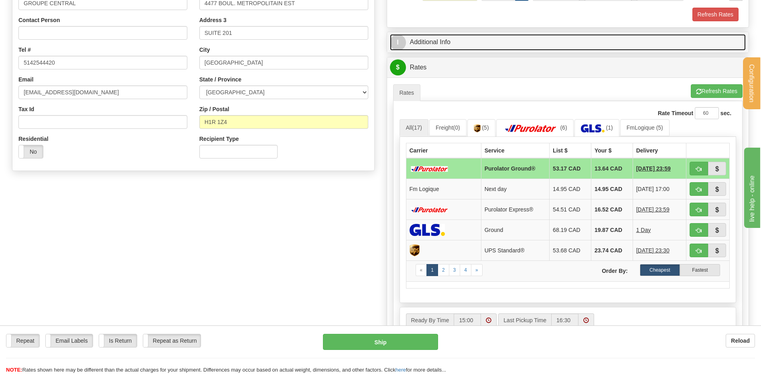
click at [444, 48] on link "I Additional Info" at bounding box center [568, 42] width 356 height 16
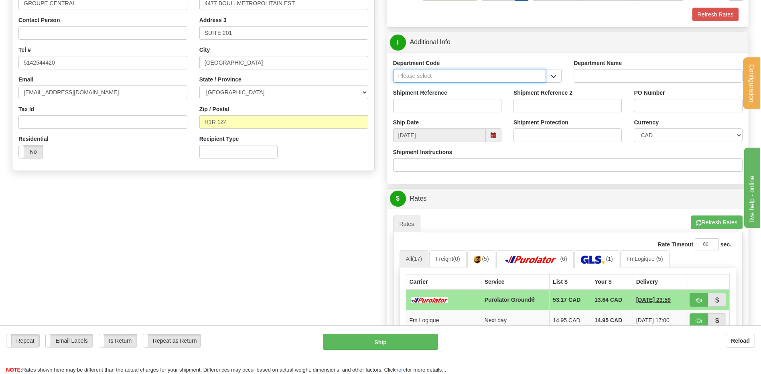
click at [543, 81] on input "Department Code" at bounding box center [469, 76] width 153 height 14
drag, startPoint x: 550, startPoint y: 77, endPoint x: 537, endPoint y: 82, distance: 13.5
click at [550, 77] on button "button" at bounding box center [554, 76] width 16 height 14
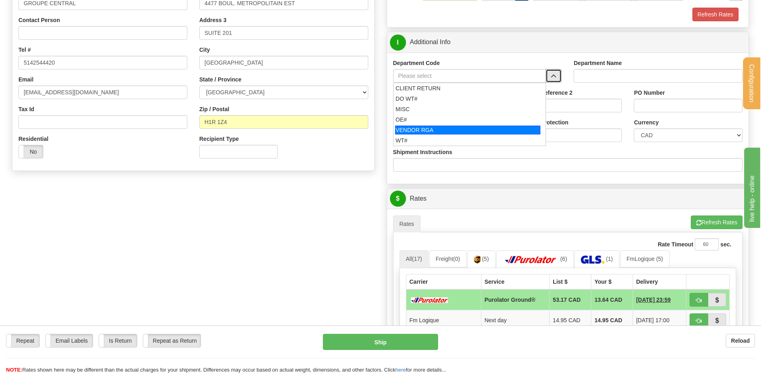
click at [425, 119] on div "OE#" at bounding box center [468, 120] width 145 height 8
type input "OE#"
type input "ORDERS"
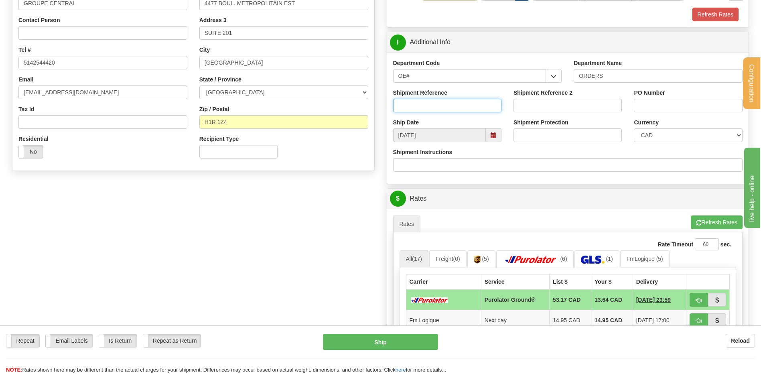
click at [425, 111] on input "Shipment Reference" at bounding box center [447, 106] width 108 height 14
type input "80007274-00"
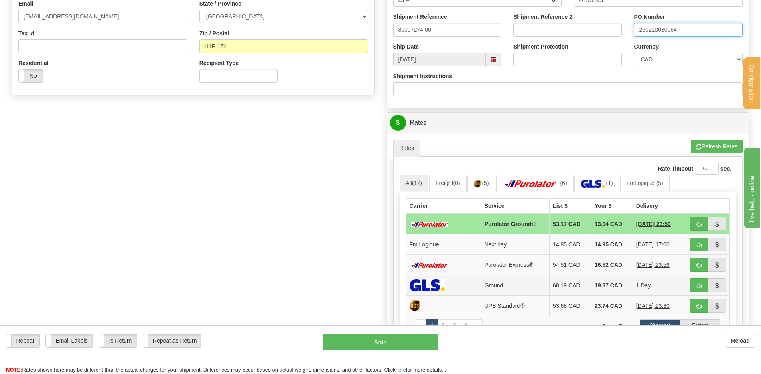
scroll to position [361, 0]
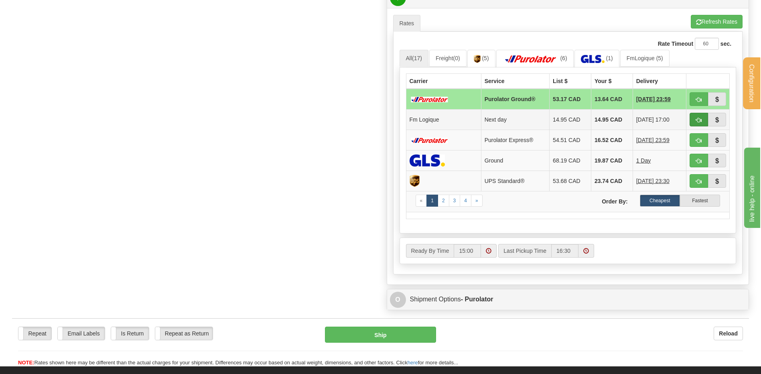
type input "250210030064"
drag, startPoint x: 701, startPoint y: 120, endPoint x: 692, endPoint y: 120, distance: 8.8
click at [701, 120] on span "button" at bounding box center [699, 120] width 6 height 5
type input "jour"
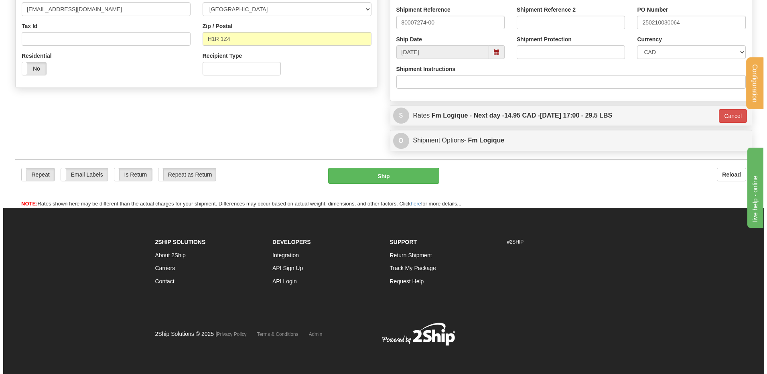
scroll to position [244, 0]
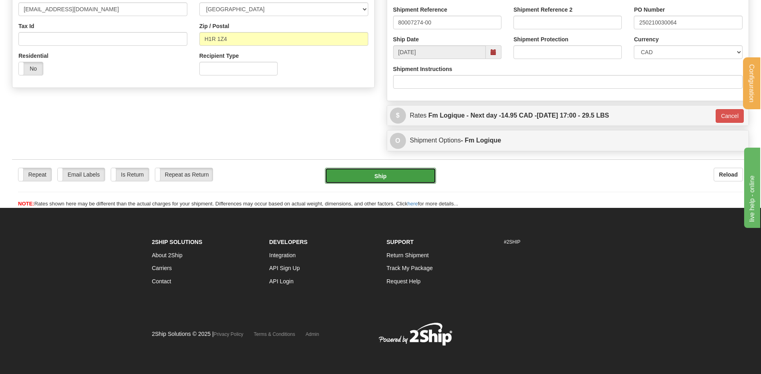
click at [406, 172] on button "Ship" at bounding box center [380, 176] width 111 height 16
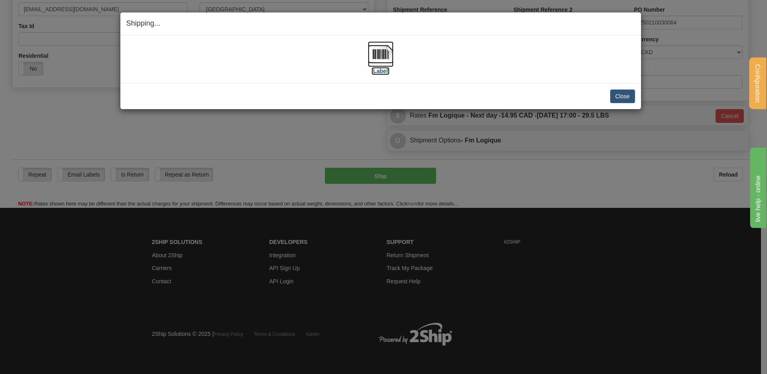
click at [384, 56] on img at bounding box center [381, 54] width 26 height 26
click at [629, 96] on button "Close" at bounding box center [623, 97] width 25 height 14
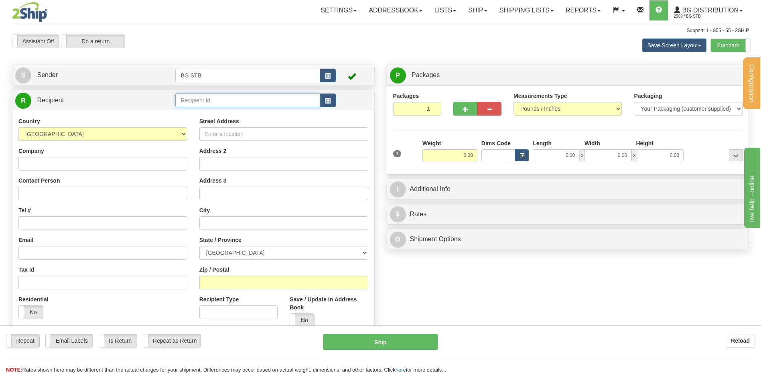
click at [183, 100] on input "text" at bounding box center [247, 101] width 145 height 14
type input "7014"
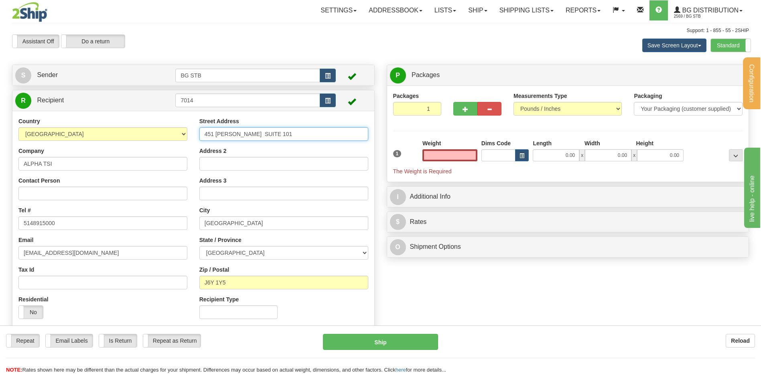
type input "0.00"
drag, startPoint x: 237, startPoint y: 132, endPoint x: 90, endPoint y: 147, distance: 147.6
click at [92, 148] on div "Country [GEOGRAPHIC_DATA] [GEOGRAPHIC_DATA] [GEOGRAPHIC_DATA] [GEOGRAPHIC_DATA]…" at bounding box center [193, 221] width 362 height 208
type input "[GEOGRAPHIC_DATA][PERSON_NAME]"
click at [80, 199] on input "Contact Person" at bounding box center [102, 194] width 169 height 14
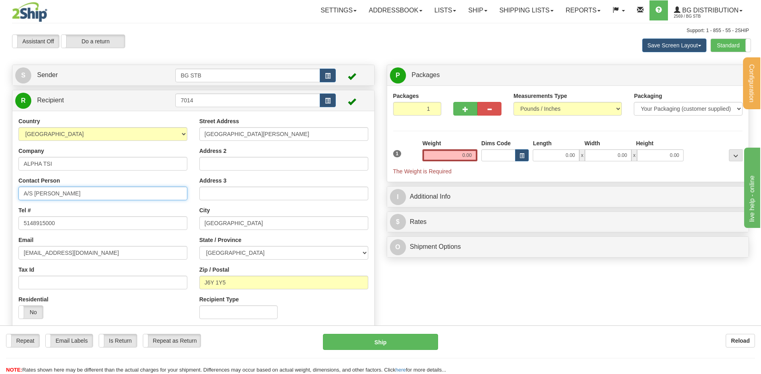
type input "A/S DANIEL MARIN"
drag, startPoint x: 254, startPoint y: 224, endPoint x: 156, endPoint y: 221, distance: 98.4
click at [156, 221] on div "Country AFGHANISTAN ALAND ISLANDS ALBANIA ALGERIA AMERICAN SAMOA ANDORRA ANGOLA…" at bounding box center [193, 221] width 362 height 208
type input "STONEY CREEK"
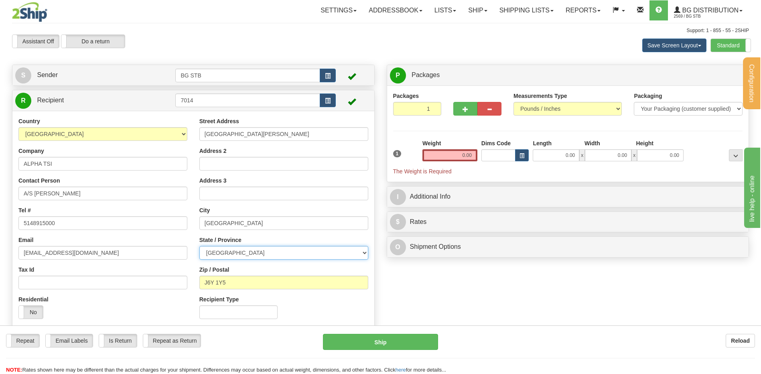
click at [235, 254] on select "ALBERTA BRITISH COLUMBIA MANITOBA NEW BRUNSWICK NEWFOUNDLAND NOVA SCOTIA NUNAVU…" at bounding box center [284, 253] width 169 height 14
select select "ON"
click at [200, 246] on select "ALBERTA BRITISH COLUMBIA MANITOBA NEW BRUNSWICK NEWFOUNDLAND NOVA SCOTIA NUNAVU…" at bounding box center [284, 253] width 169 height 14
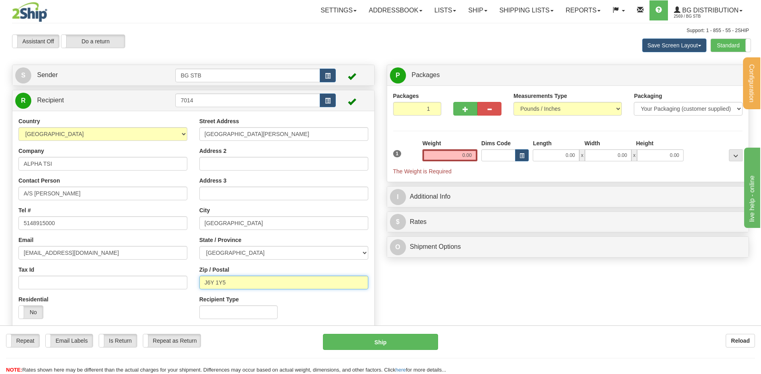
drag, startPoint x: 229, startPoint y: 279, endPoint x: 197, endPoint y: 279, distance: 32.5
click at [197, 279] on div "Street Address 863 ARVIN AVE Address 2 Address 3 City STONEY CREEK State / Prov…" at bounding box center [283, 221] width 181 height 208
type input "L8E 5N8"
click at [466, 150] on input "0.00" at bounding box center [450, 155] width 55 height 12
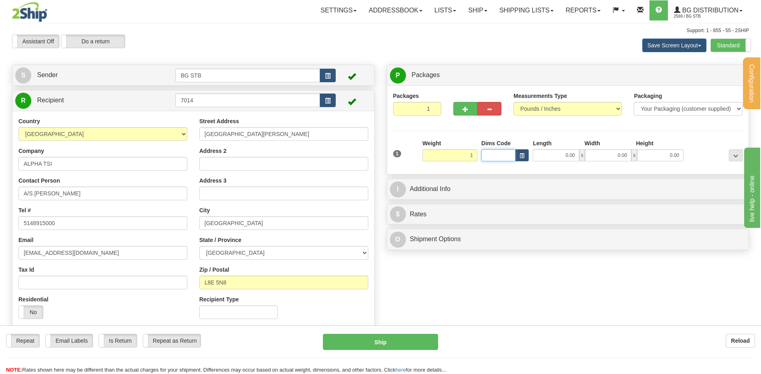
type input "1.00"
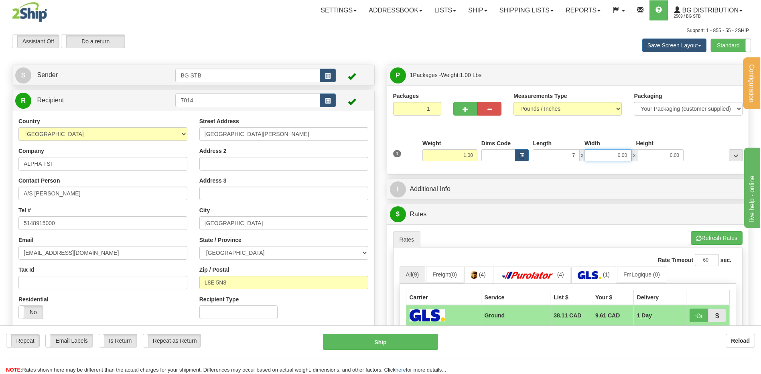
type input "7.00"
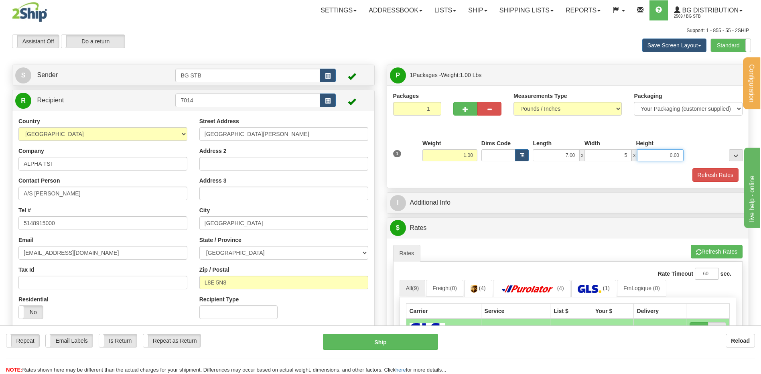
type input "5.00"
type input "6.00"
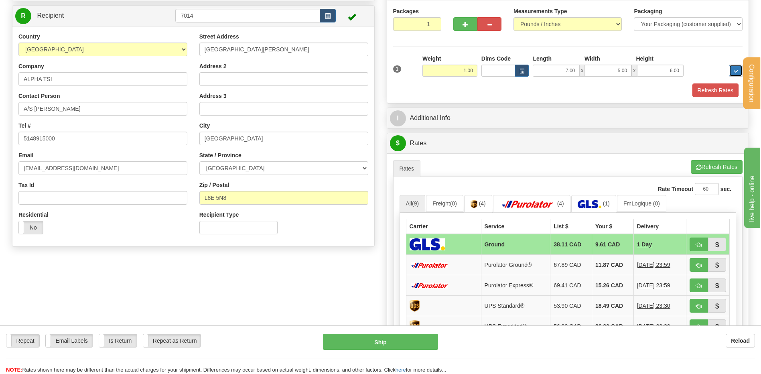
scroll to position [120, 0]
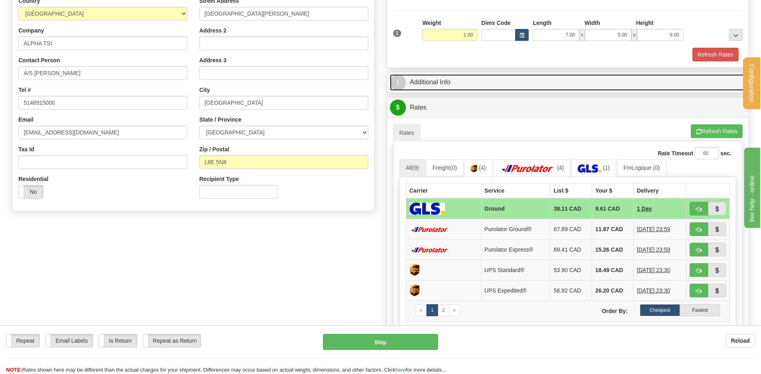
click at [475, 79] on link "I Additional Info" at bounding box center [568, 82] width 356 height 16
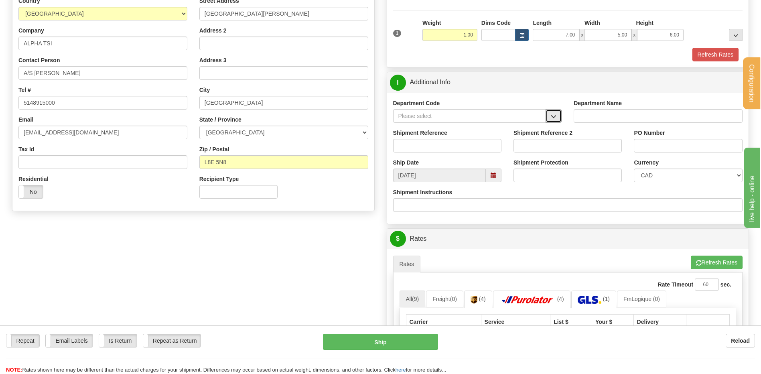
drag, startPoint x: 551, startPoint y: 119, endPoint x: 544, endPoint y: 122, distance: 7.2
click at [551, 119] on span "button" at bounding box center [554, 116] width 6 height 5
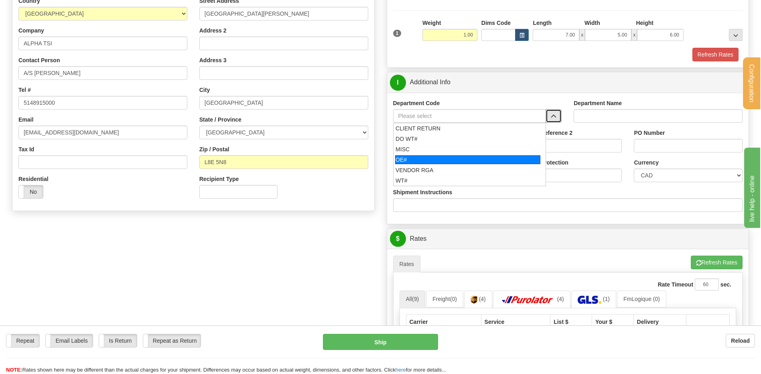
click at [436, 157] on div "OE#" at bounding box center [467, 159] width 145 height 9
type input "OE#"
type input "ORDERS"
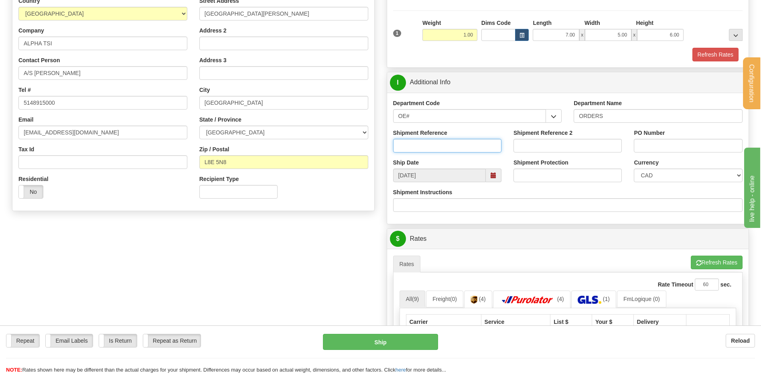
click at [435, 151] on input "Shipment Reference" at bounding box center [447, 146] width 108 height 14
type input "80007251-00"
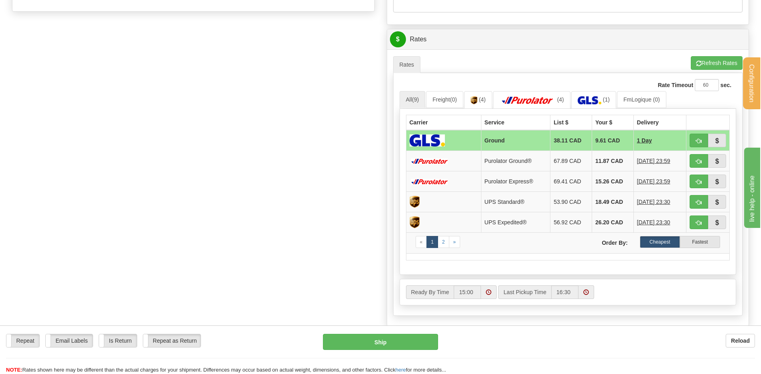
scroll to position [321, 0]
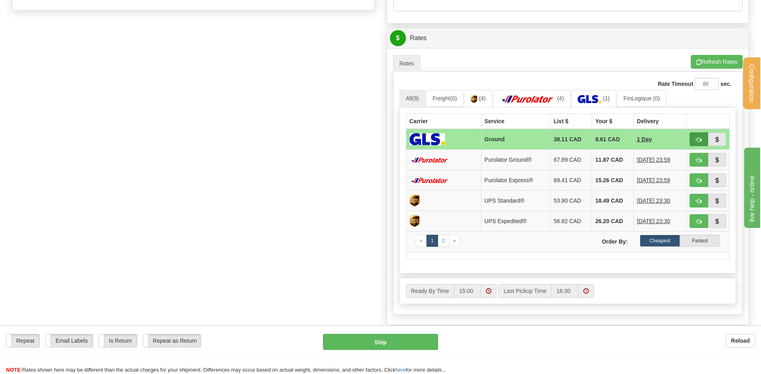
type input "PO22889"
click at [692, 143] on button "button" at bounding box center [699, 139] width 18 height 14
type input "1"
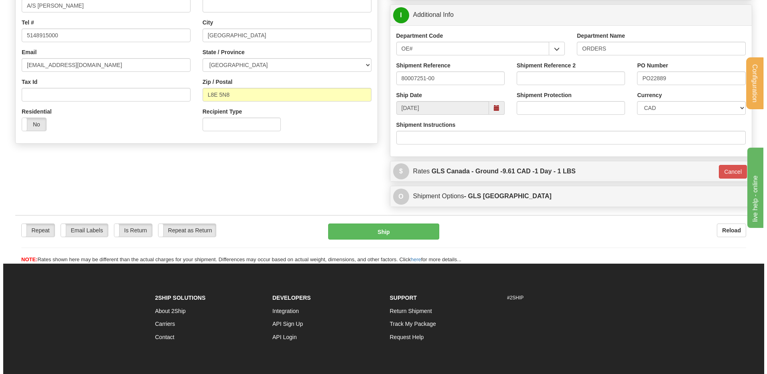
scroll to position [83, 0]
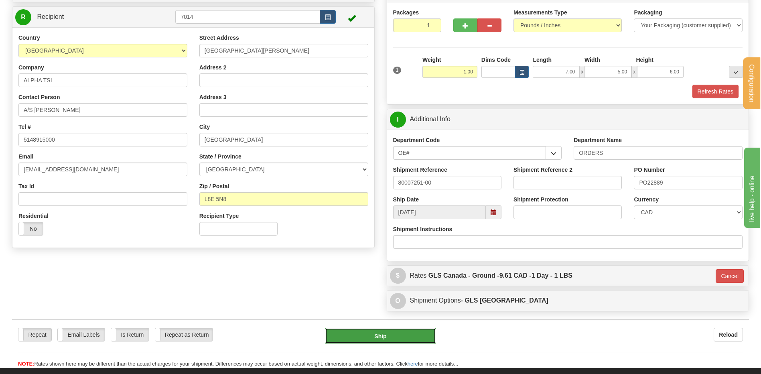
click at [371, 334] on button "Ship" at bounding box center [380, 336] width 111 height 16
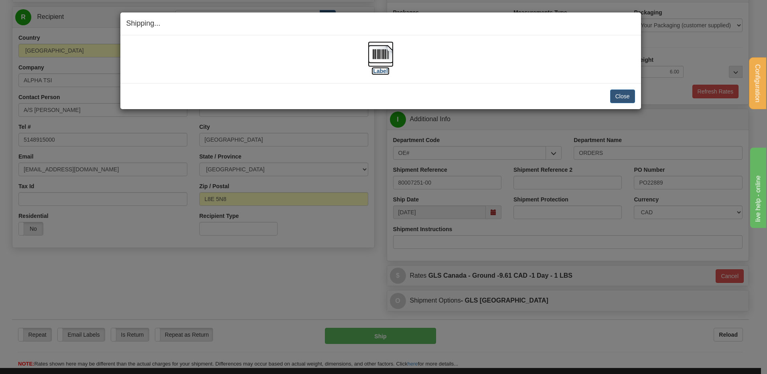
click at [383, 53] on img at bounding box center [381, 54] width 26 height 26
click at [617, 94] on button "Close" at bounding box center [623, 97] width 25 height 14
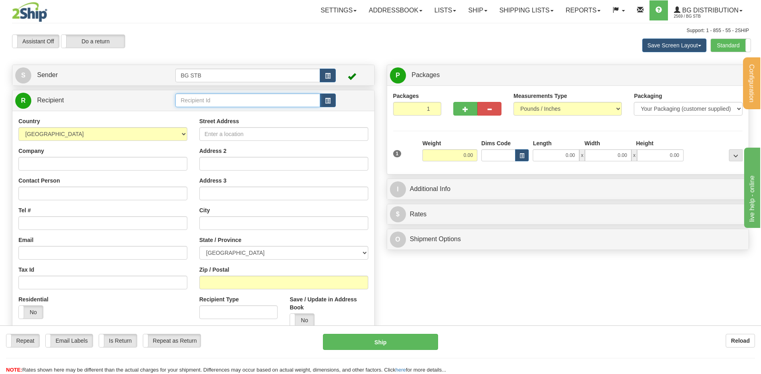
click at [212, 101] on input "text" at bounding box center [247, 101] width 145 height 14
type input "5508"
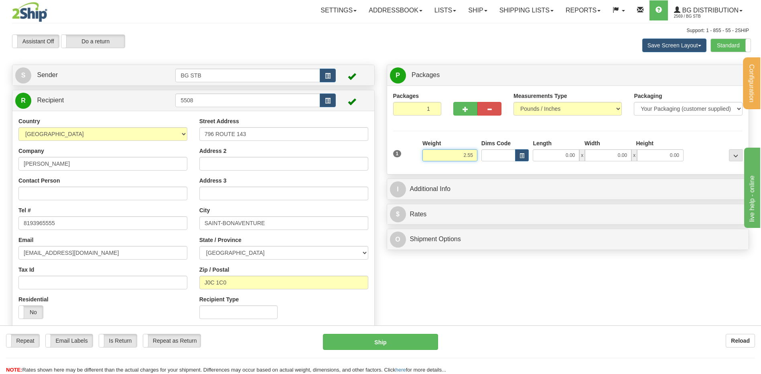
type input "2.55"
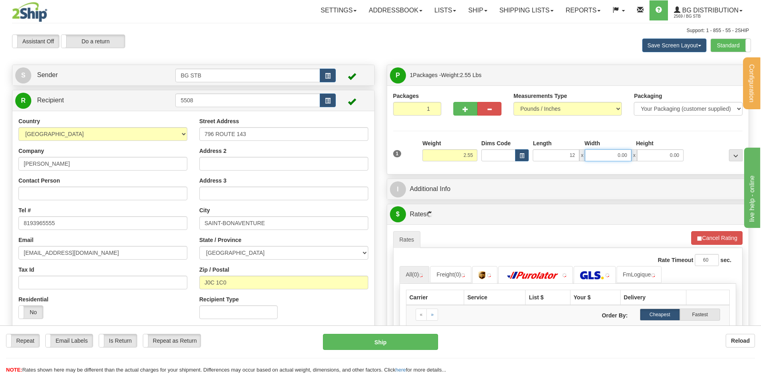
type input "12.00"
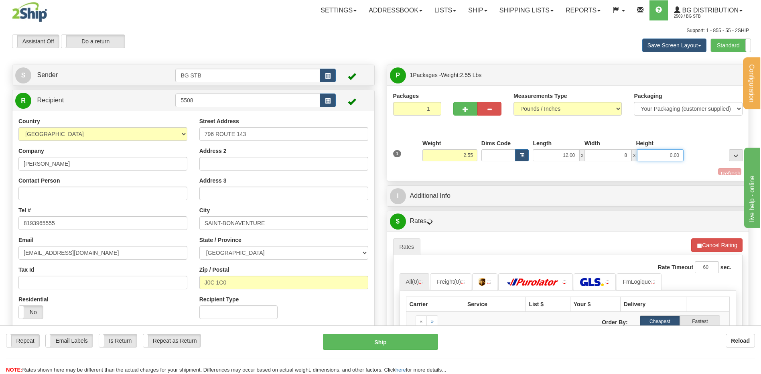
type input "8.00"
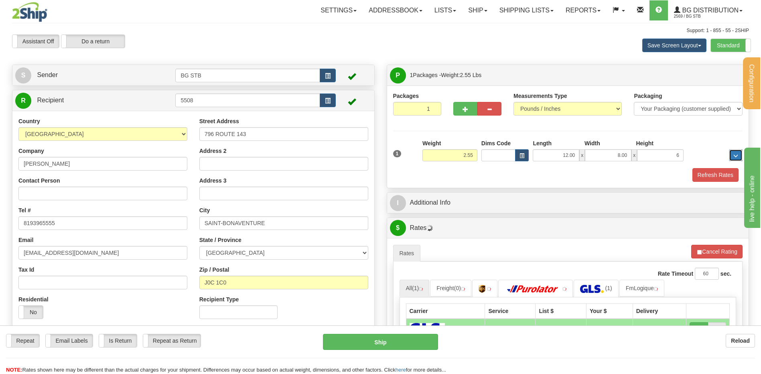
type input "6.00"
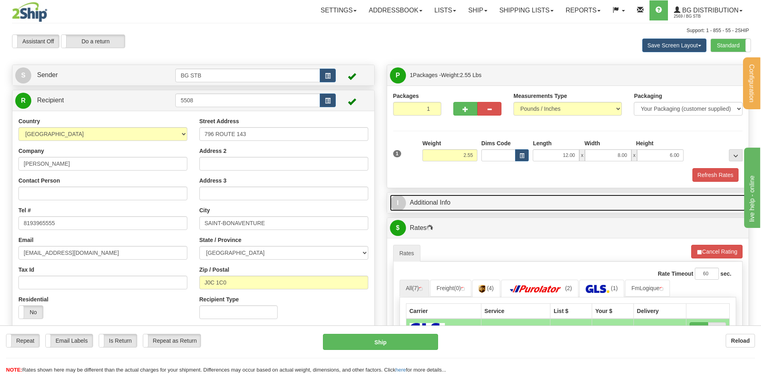
click at [460, 195] on link "I Additional Info" at bounding box center [568, 203] width 356 height 16
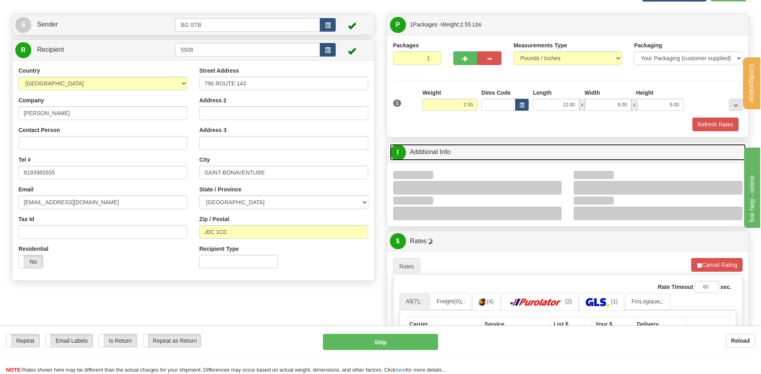
scroll to position [120, 0]
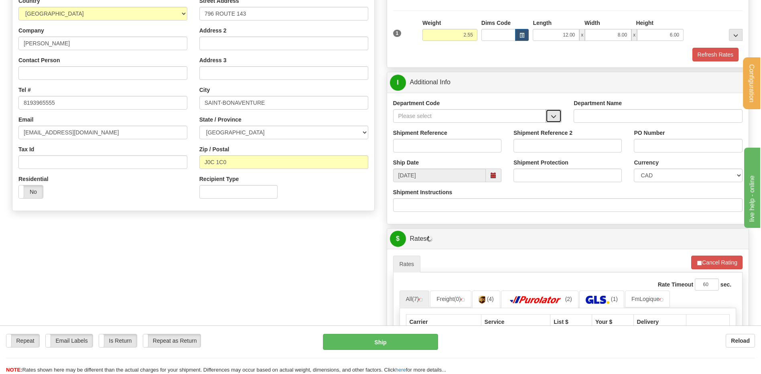
click at [551, 113] on button "button" at bounding box center [554, 116] width 16 height 14
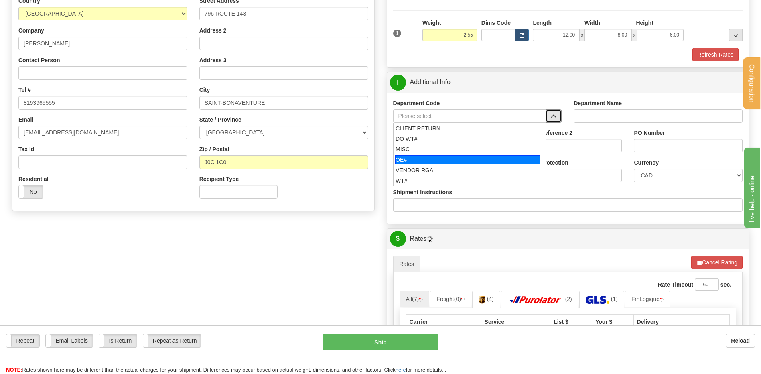
click at [434, 161] on div "OE#" at bounding box center [467, 159] width 145 height 9
type input "OE#"
type input "ORDERS"
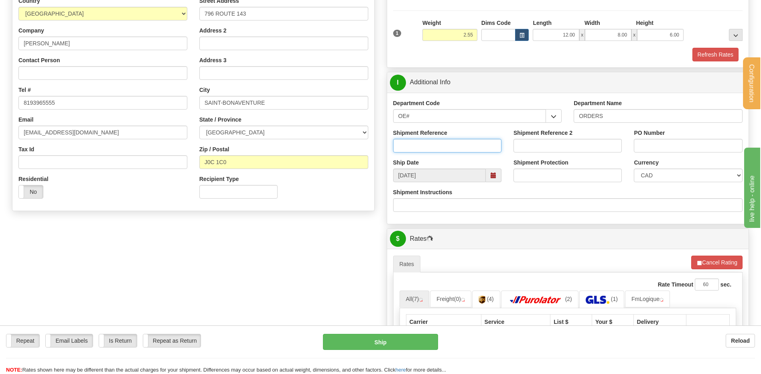
click at [430, 147] on input "Shipment Reference" at bounding box center [447, 146] width 108 height 14
type input "80007277-00"
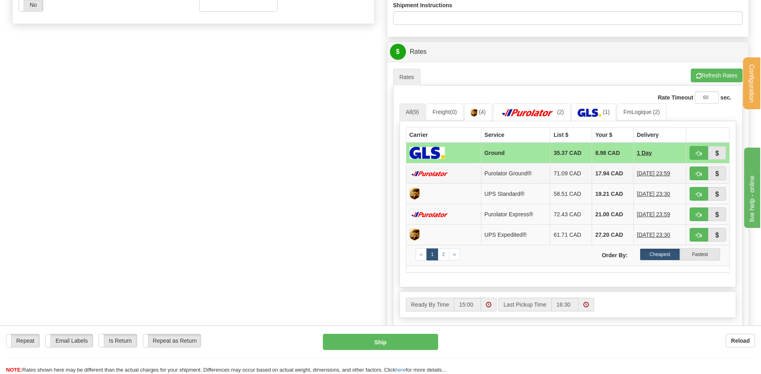
scroll to position [321, 0]
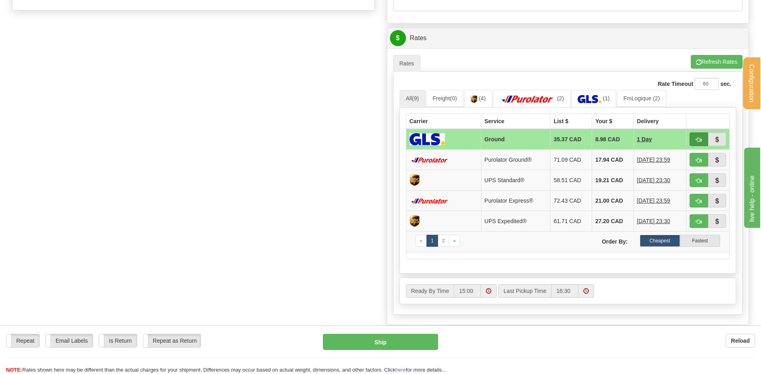
type input "20299-[PERSON_NAME]"
click at [699, 139] on span "button" at bounding box center [699, 139] width 6 height 5
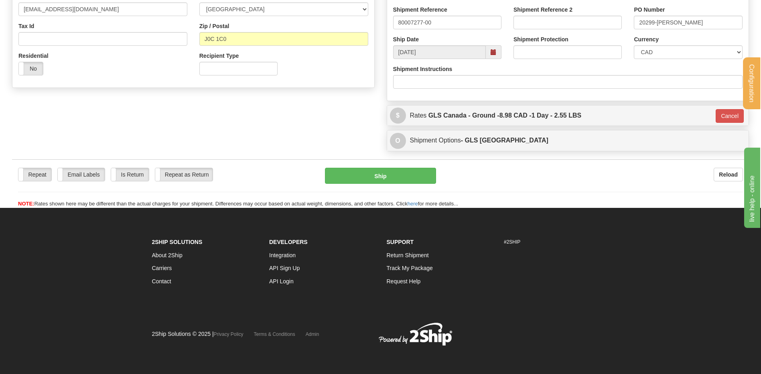
scroll to position [244, 0]
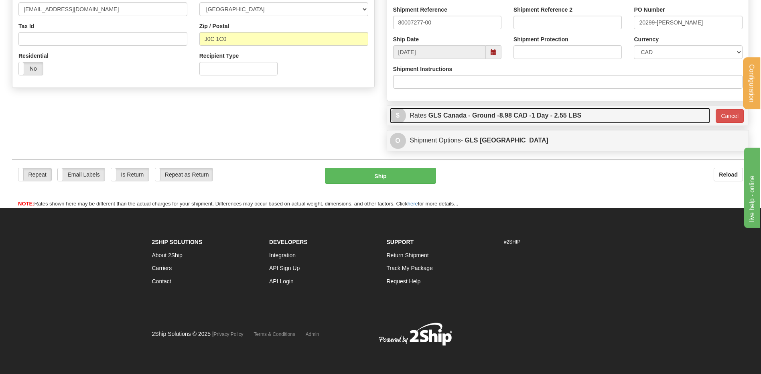
click at [528, 116] on span "8.98 CAD -" at bounding box center [516, 115] width 32 height 7
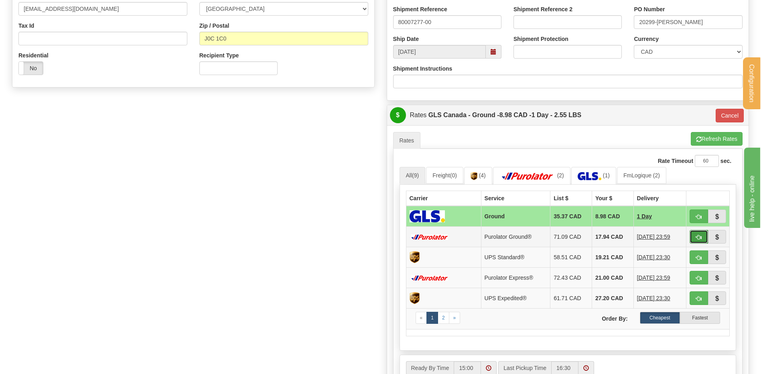
click at [703, 235] on button "button" at bounding box center [699, 237] width 18 height 14
type input "260"
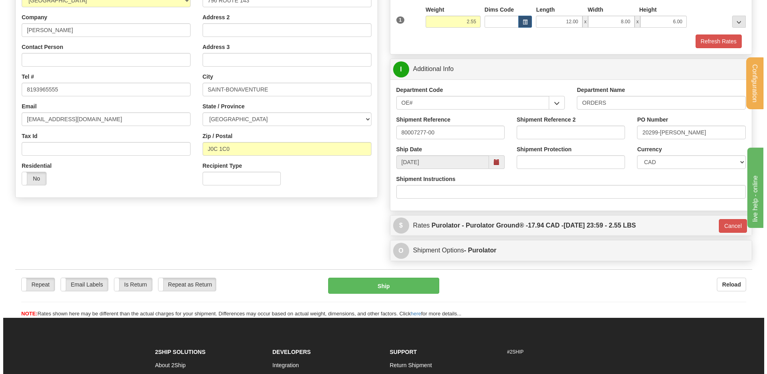
scroll to position [122, 0]
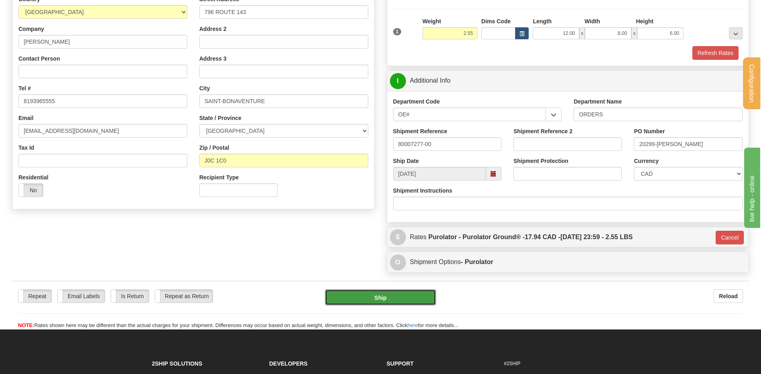
click at [358, 293] on button "Ship" at bounding box center [380, 297] width 111 height 16
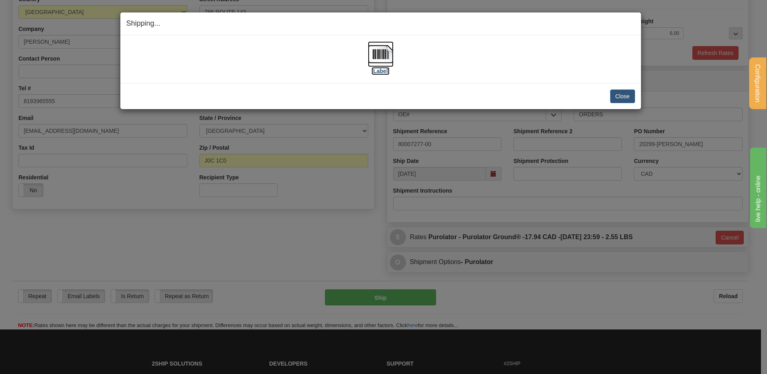
click at [377, 53] on img at bounding box center [381, 54] width 26 height 26
click at [619, 96] on button "Close" at bounding box center [623, 97] width 25 height 14
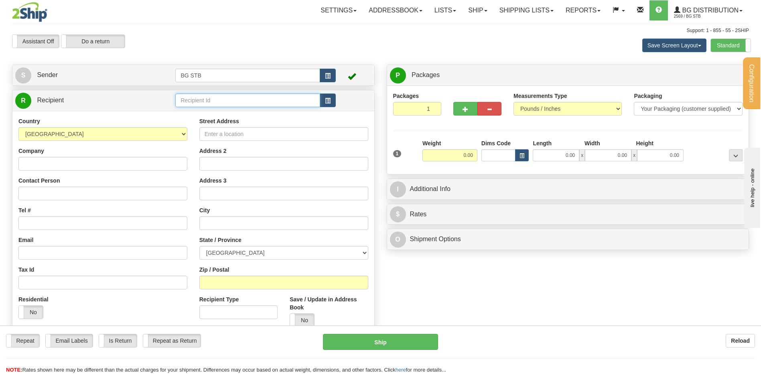
click at [201, 98] on input "text" at bounding box center [247, 101] width 145 height 14
type input "1183"
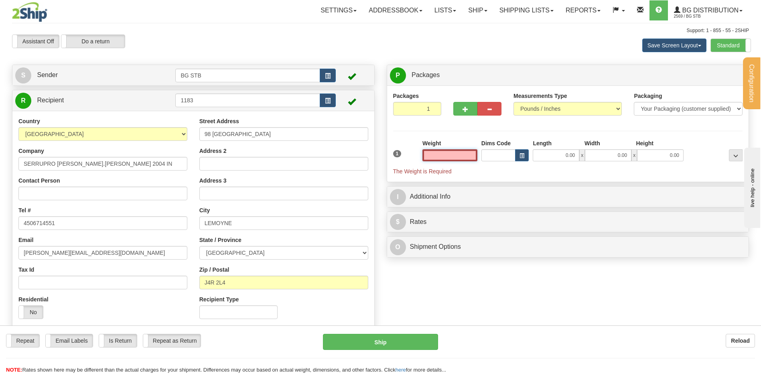
click at [436, 157] on input "text" at bounding box center [450, 155] width 55 height 12
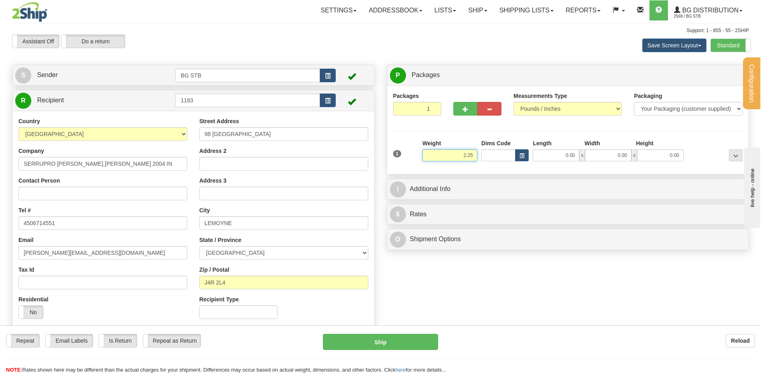
type input "2.25"
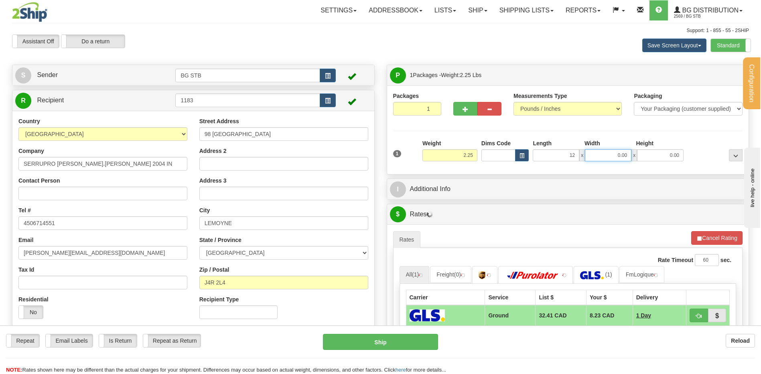
type input "12.00"
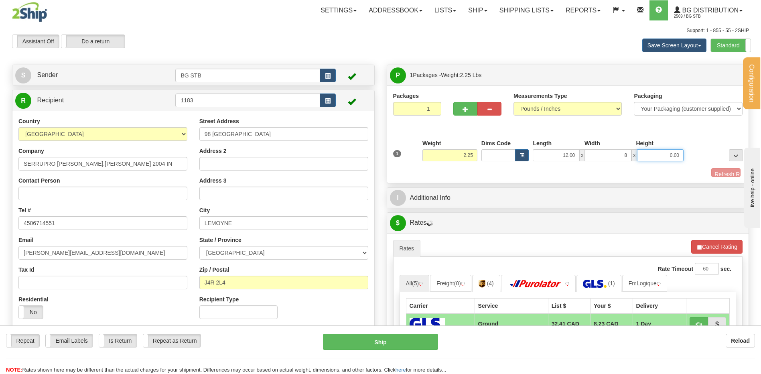
type input "8.00"
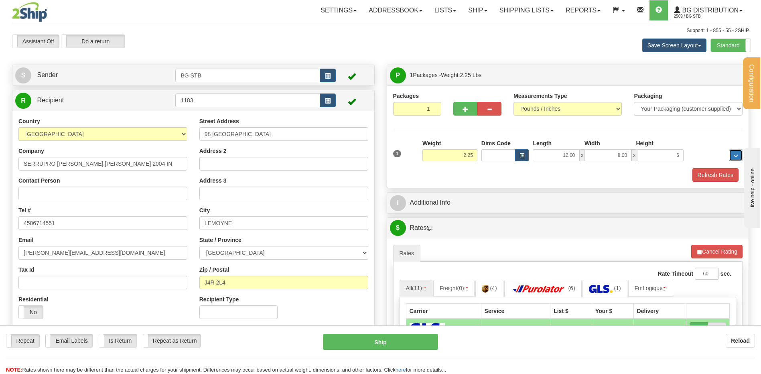
type input "6.00"
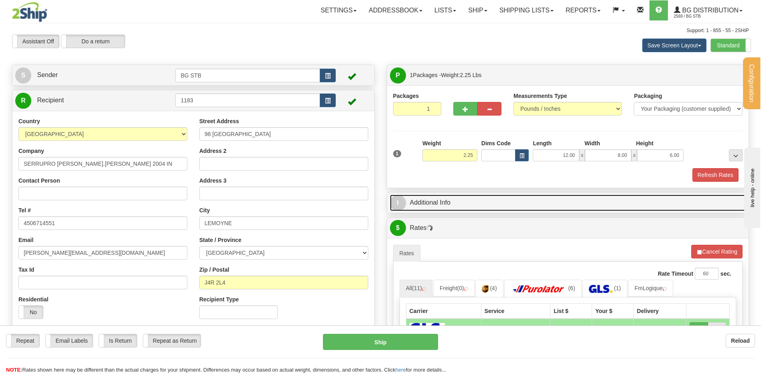
click at [405, 199] on link "I Additional Info" at bounding box center [568, 203] width 356 height 16
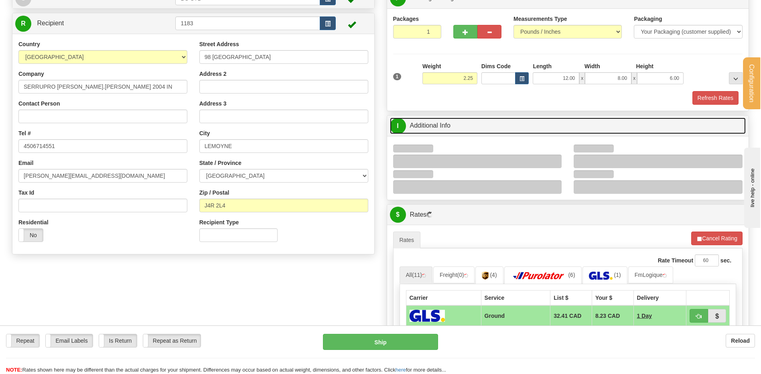
scroll to position [120, 0]
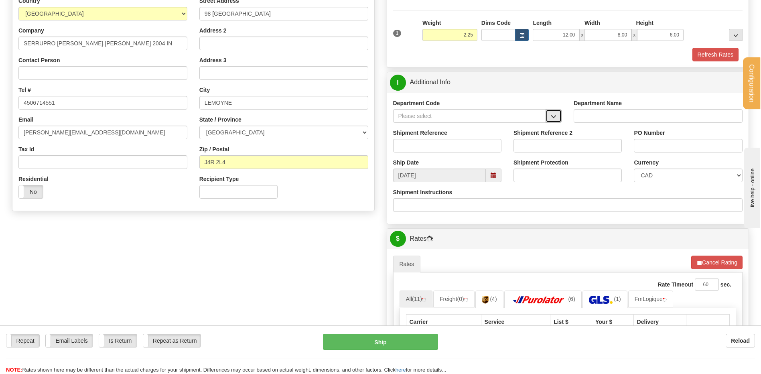
click at [556, 117] on span "button" at bounding box center [554, 116] width 6 height 5
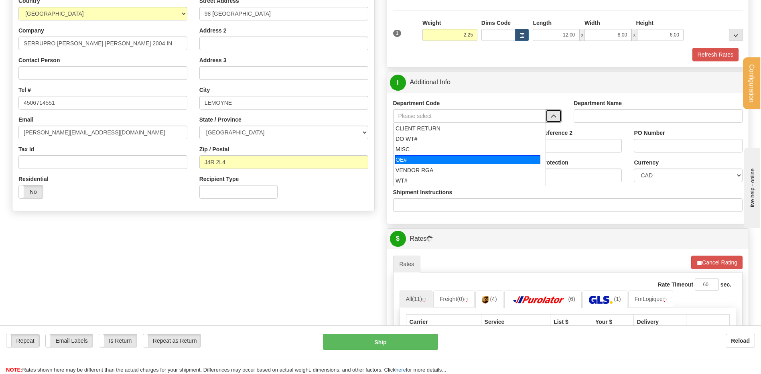
click at [430, 156] on div "OE#" at bounding box center [467, 159] width 145 height 9
type input "OE#"
type input "ORDERS"
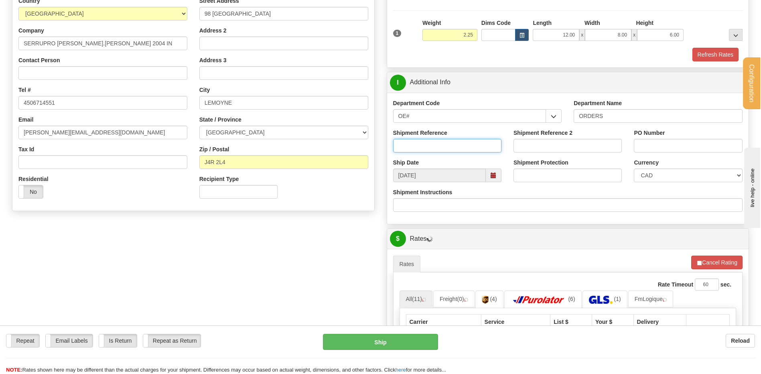
click at [429, 147] on input "Shipment Reference" at bounding box center [447, 146] width 108 height 14
type input "80007249-00"
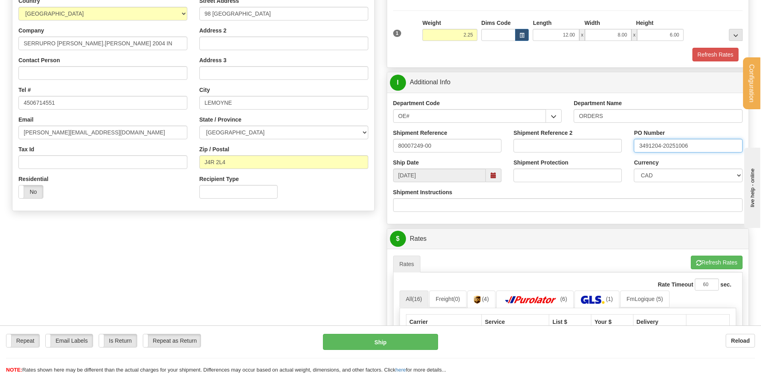
type input "3491204-20251006"
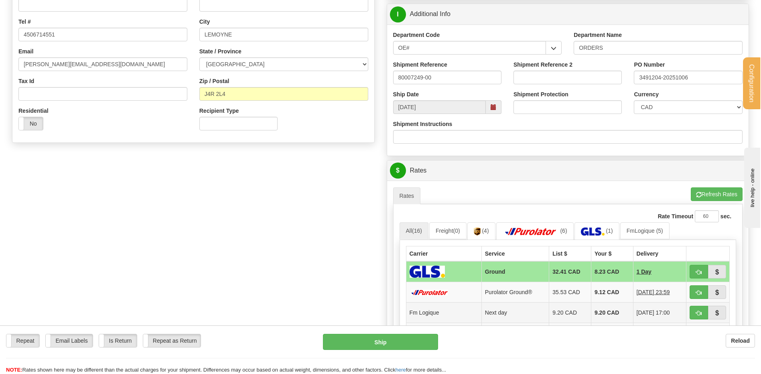
scroll to position [281, 0]
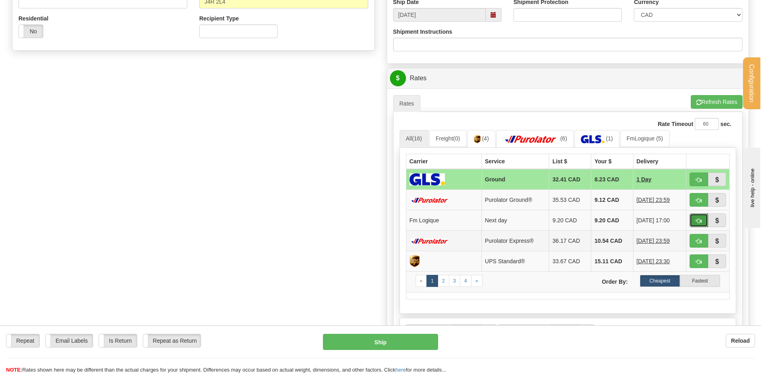
click at [697, 218] on span "button" at bounding box center [699, 220] width 6 height 5
type input "jour"
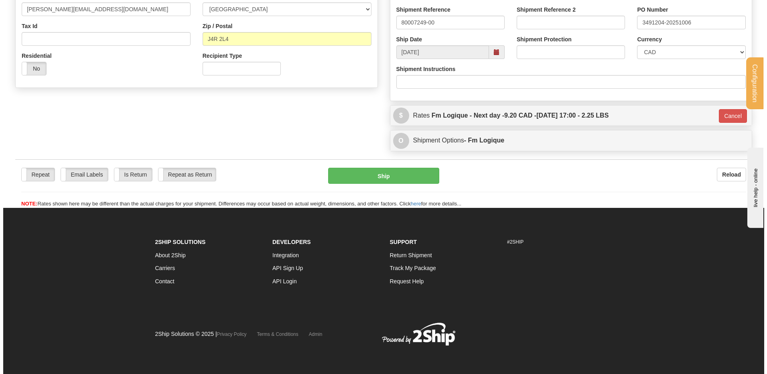
scroll to position [244, 0]
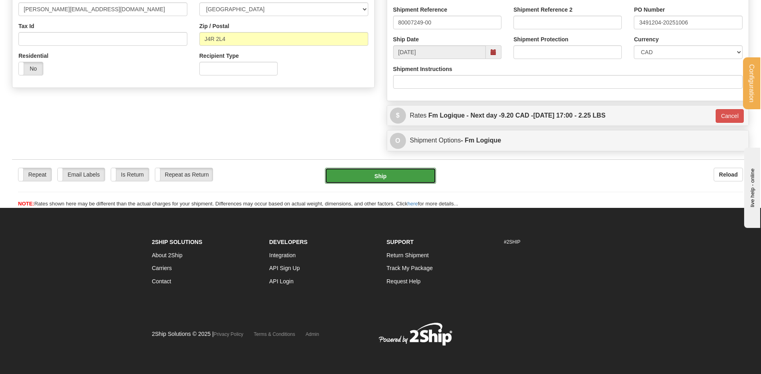
click at [369, 179] on button "Ship" at bounding box center [380, 176] width 111 height 16
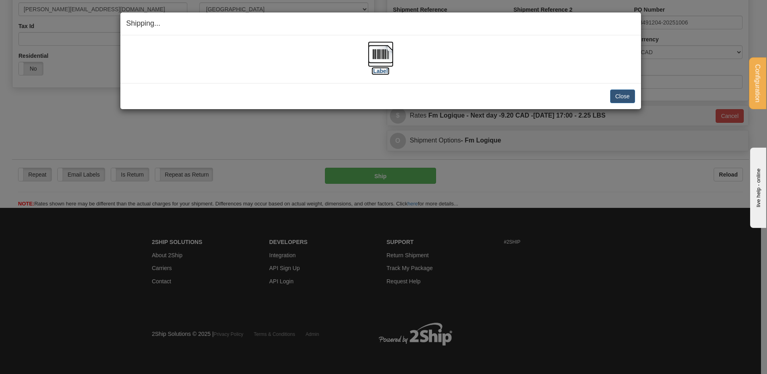
click at [385, 51] on img at bounding box center [381, 54] width 26 height 26
click at [615, 103] on button "Close" at bounding box center [623, 97] width 25 height 14
click at [615, 99] on button "Close" at bounding box center [623, 97] width 25 height 14
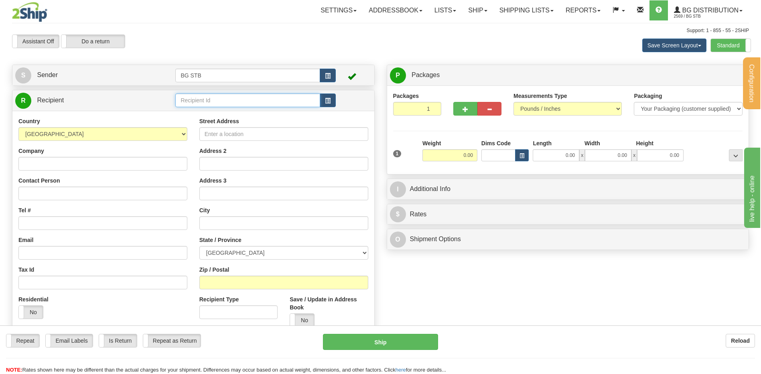
click at [292, 103] on input "text" at bounding box center [247, 101] width 145 height 14
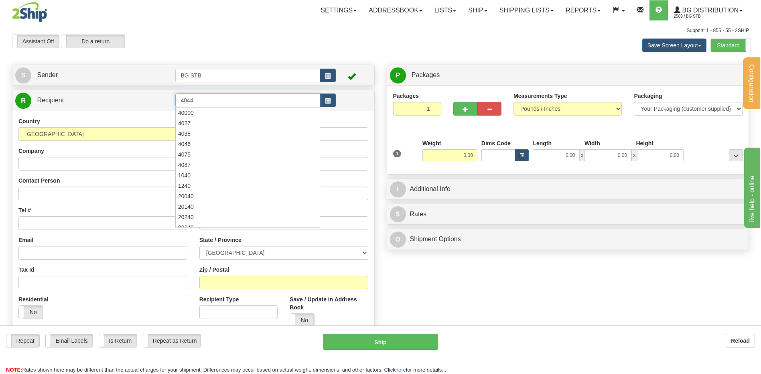
type input "4044"
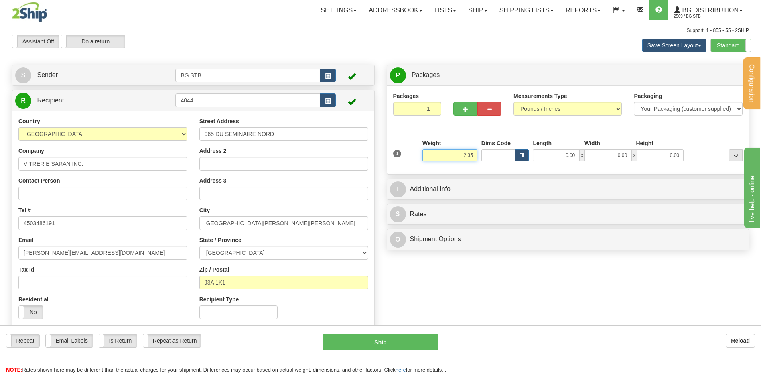
type input "2.35"
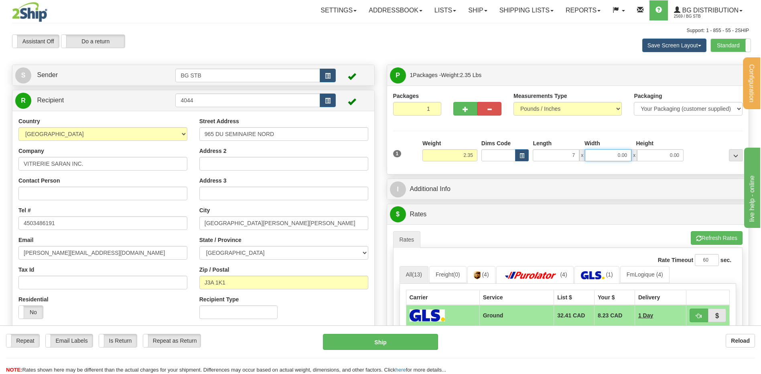
type input "7.00"
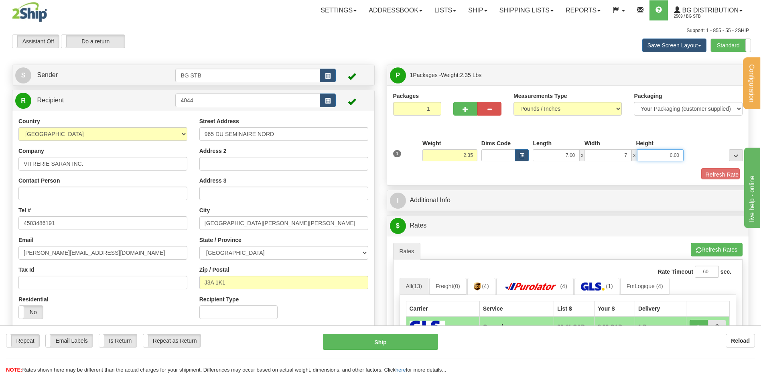
type input "7.00"
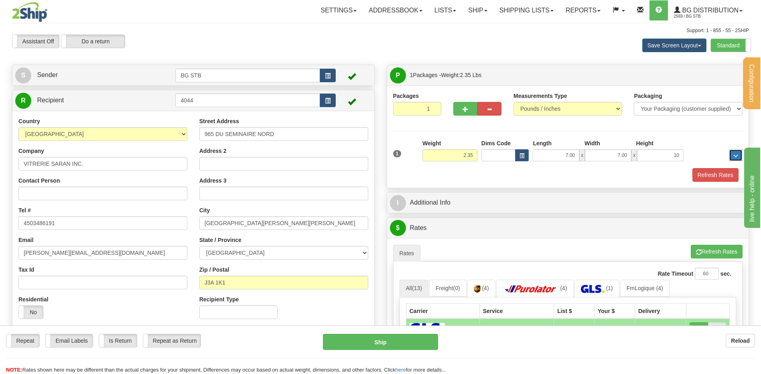
type input "10.00"
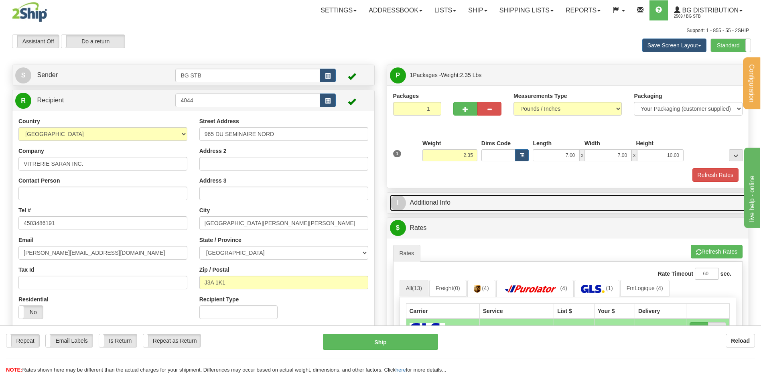
click at [465, 197] on link "I Additional Info" at bounding box center [568, 203] width 356 height 16
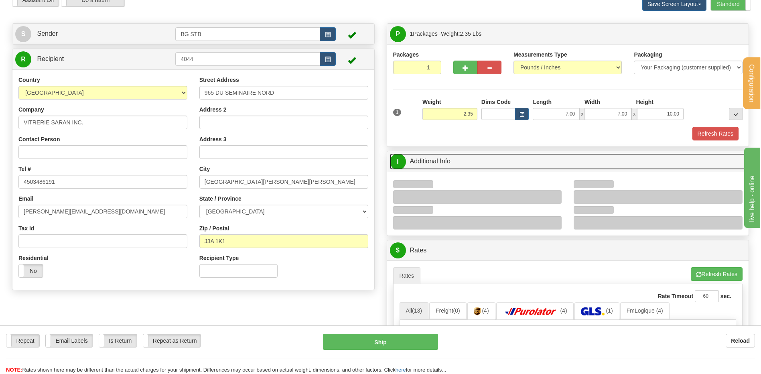
scroll to position [80, 0]
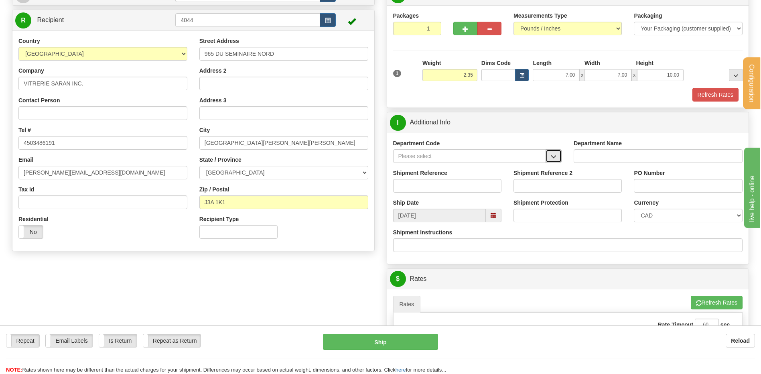
click at [552, 155] on span "button" at bounding box center [554, 156] width 6 height 5
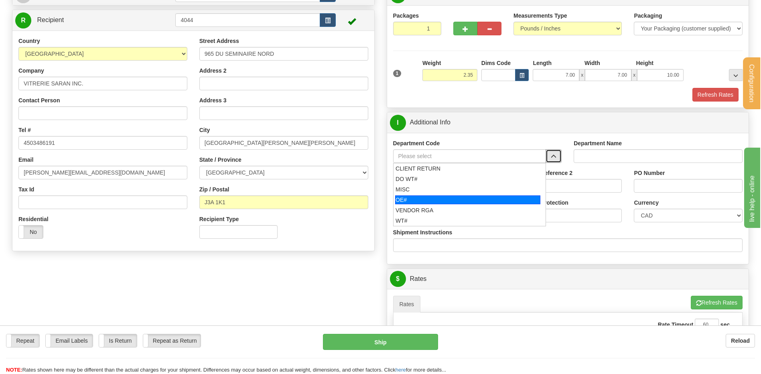
click at [432, 199] on div "OE#" at bounding box center [467, 199] width 145 height 9
type input "OE#"
type input "ORDERS"
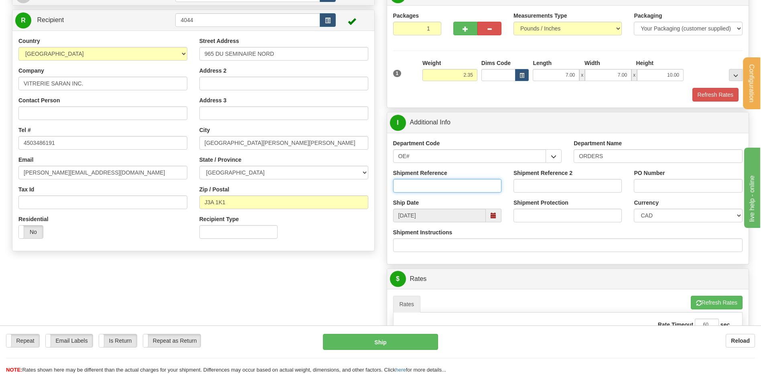
click at [432, 191] on input "Shipment Reference" at bounding box center [447, 186] width 108 height 14
type input "80006270-01"
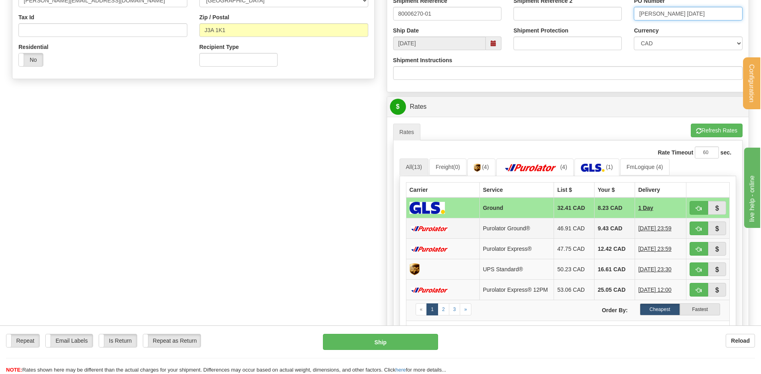
scroll to position [281, 0]
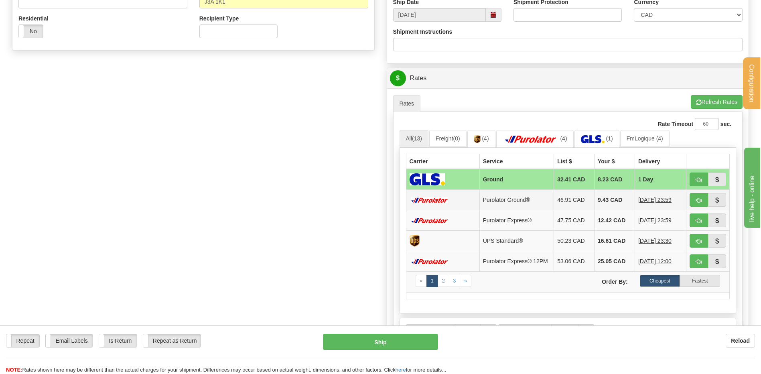
type input "[PERSON_NAME] [DATE]"
click at [696, 192] on td at bounding box center [708, 199] width 43 height 20
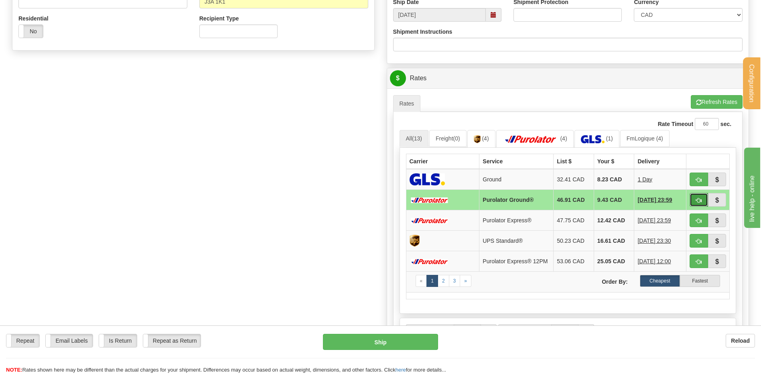
click at [694, 197] on button "button" at bounding box center [699, 200] width 18 height 14
type input "260"
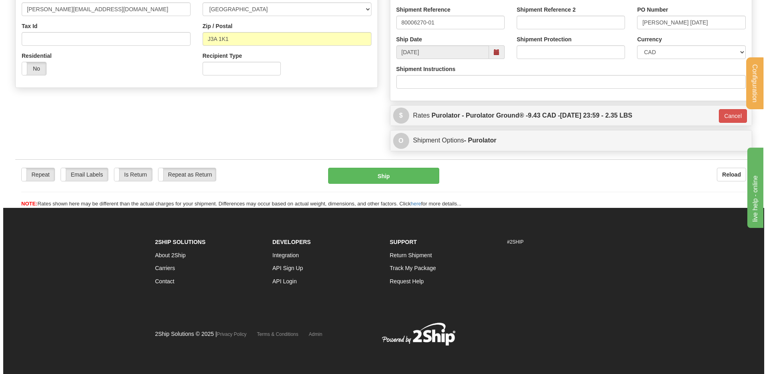
scroll to position [244, 0]
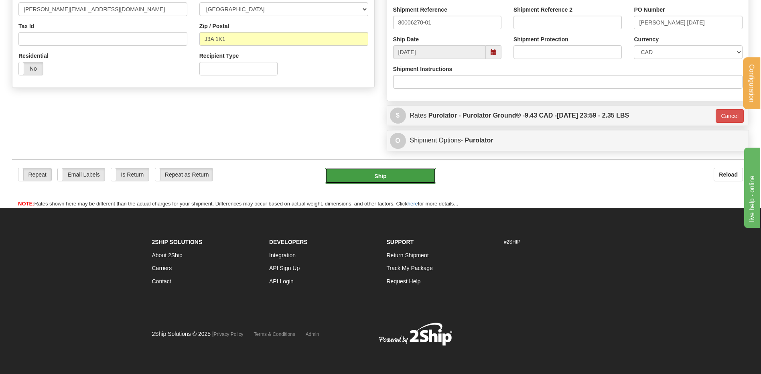
click at [361, 180] on button "Ship" at bounding box center [380, 176] width 111 height 16
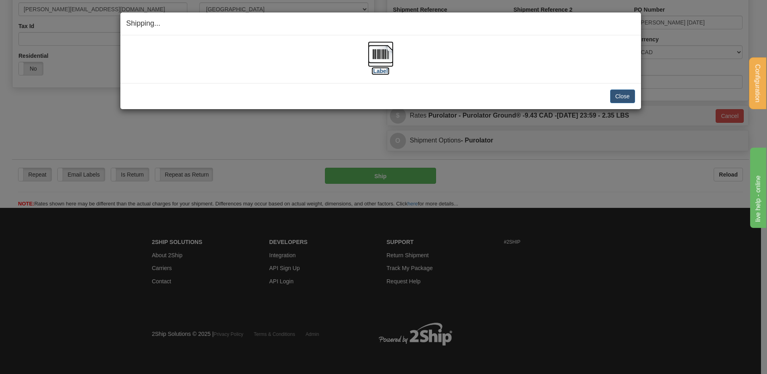
click at [379, 56] on img at bounding box center [381, 54] width 26 height 26
click at [619, 98] on button "Close" at bounding box center [623, 97] width 25 height 14
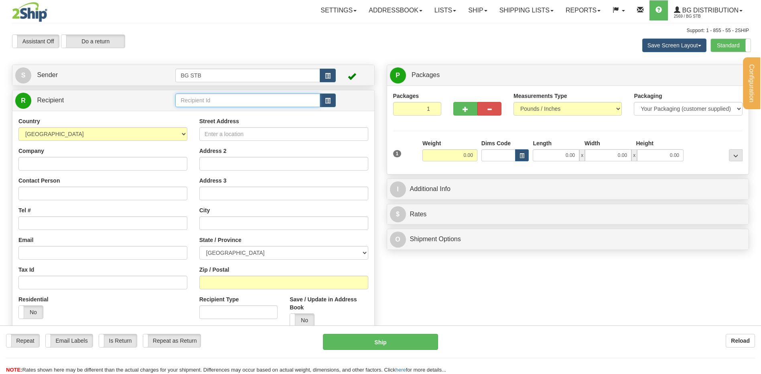
click at [192, 102] on input "text" at bounding box center [247, 101] width 145 height 14
type input "1134"
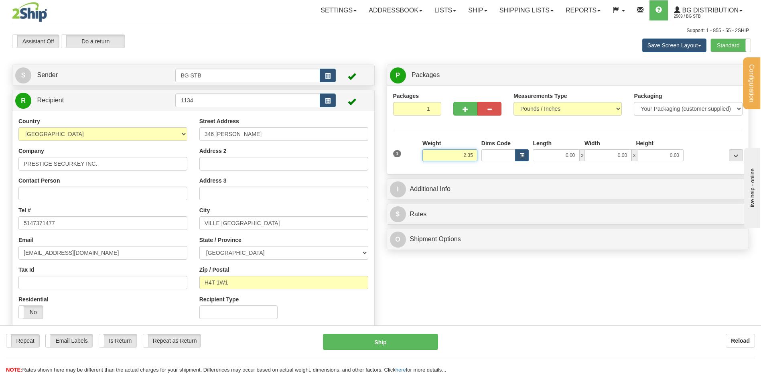
type input "2.35"
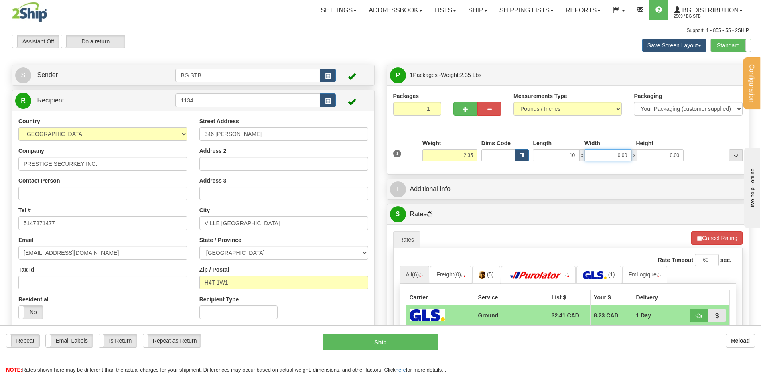
type input "10.00"
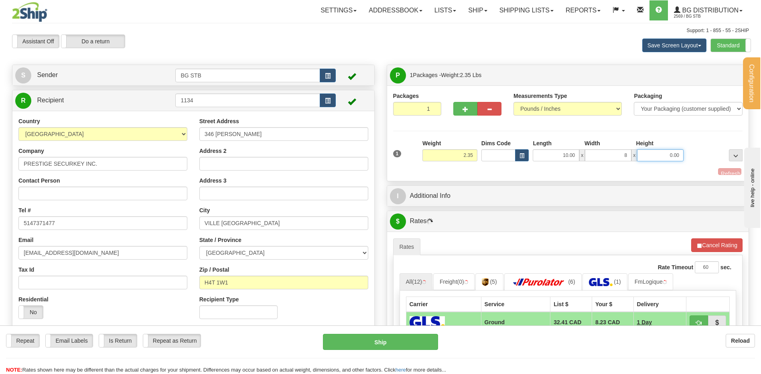
type input "8.00"
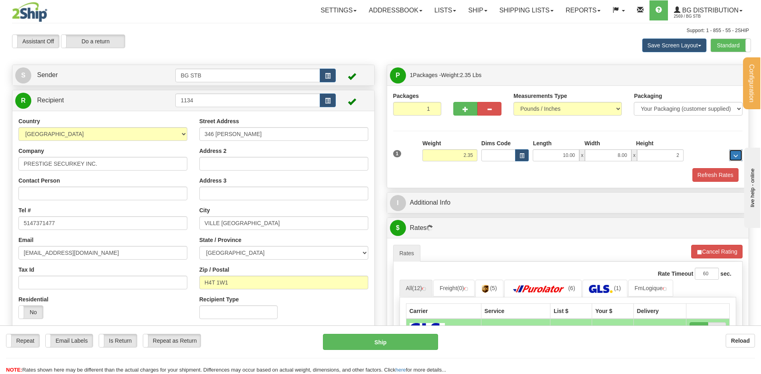
type input "2.00"
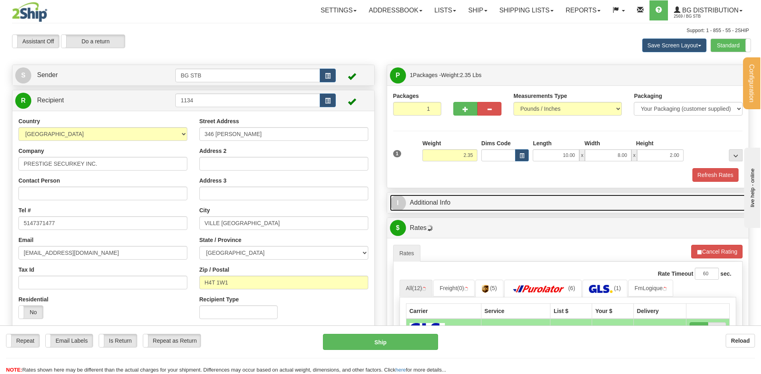
click at [462, 202] on link "I Additional Info" at bounding box center [568, 203] width 356 height 16
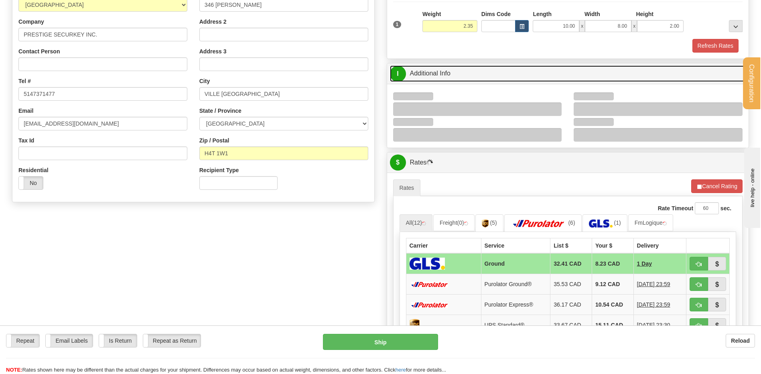
scroll to position [161, 0]
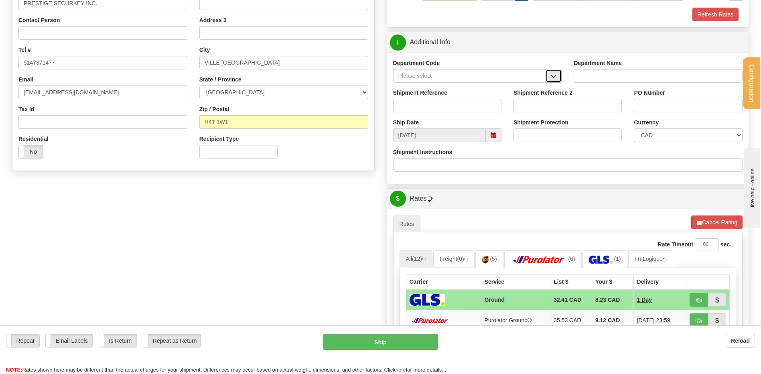
click at [552, 78] on span "button" at bounding box center [554, 76] width 6 height 5
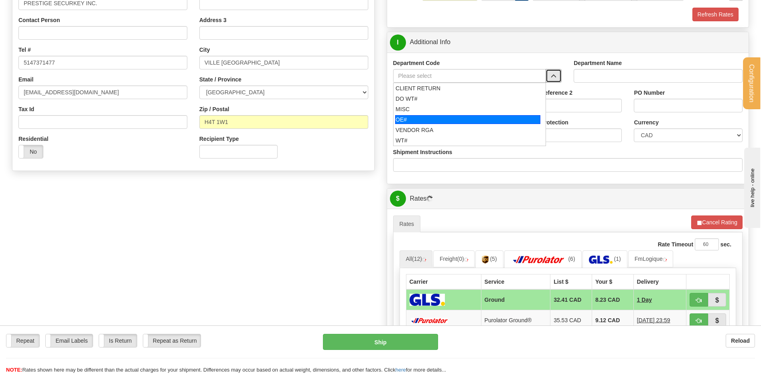
click at [409, 120] on div "OE#" at bounding box center [467, 119] width 145 height 9
type input "OE#"
type input "ORDERS"
click at [414, 104] on input "Shipment Reference" at bounding box center [447, 106] width 108 height 14
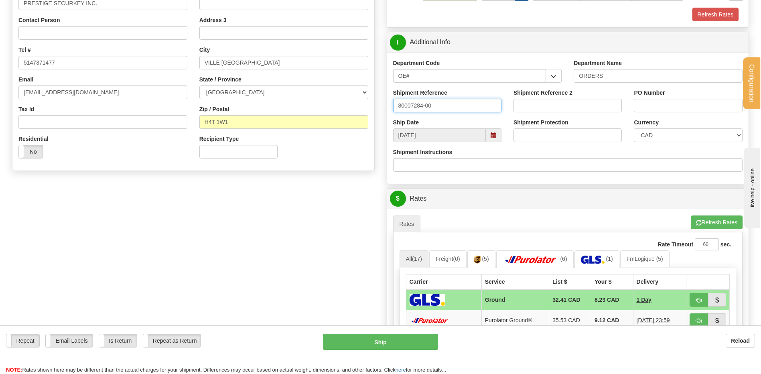
type input "80007284-00"
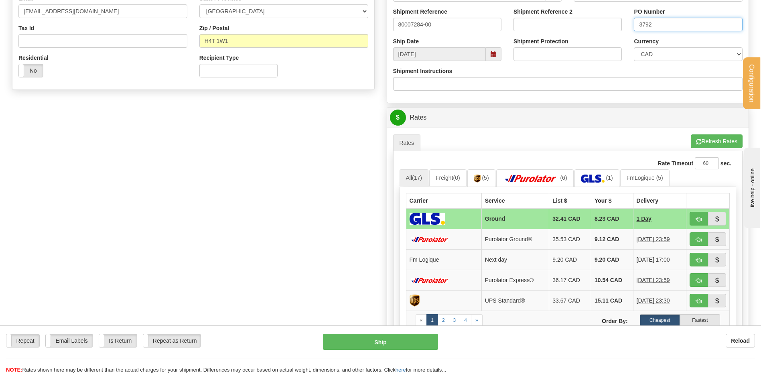
scroll to position [281, 0]
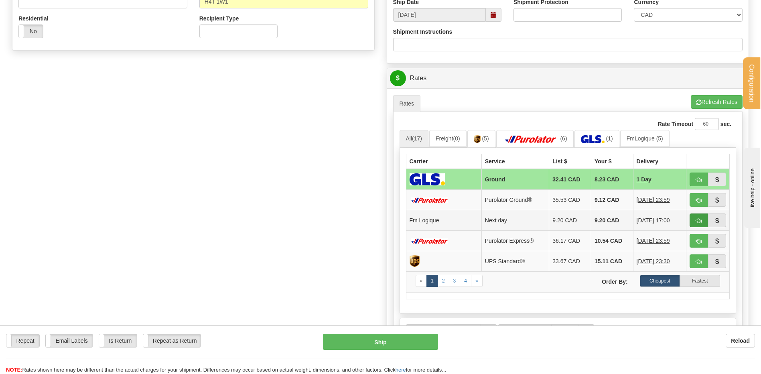
type input "3792"
click at [693, 222] on button "button" at bounding box center [699, 221] width 18 height 14
type input "jour"
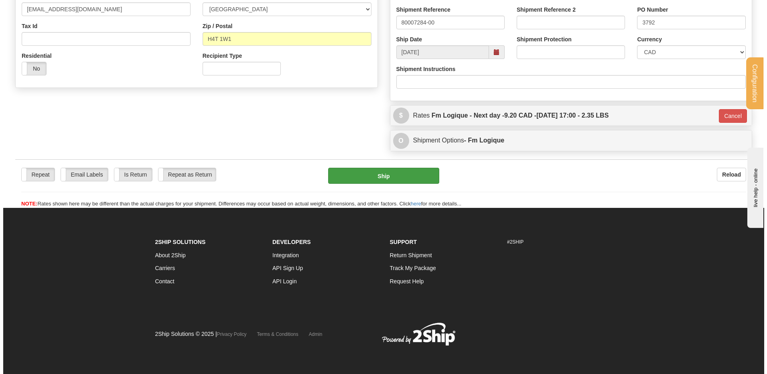
scroll to position [244, 0]
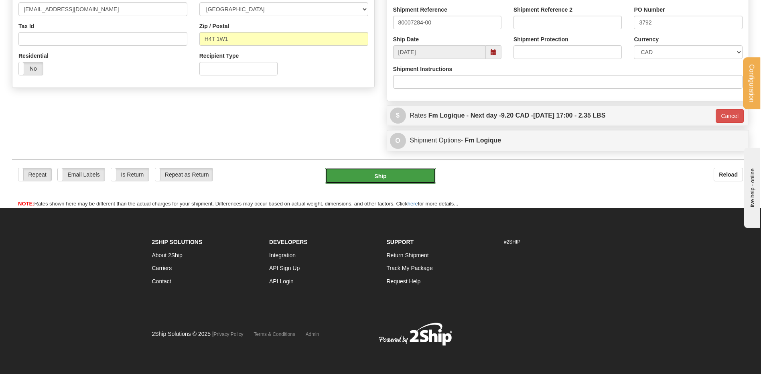
click at [370, 177] on button "Ship" at bounding box center [380, 176] width 111 height 16
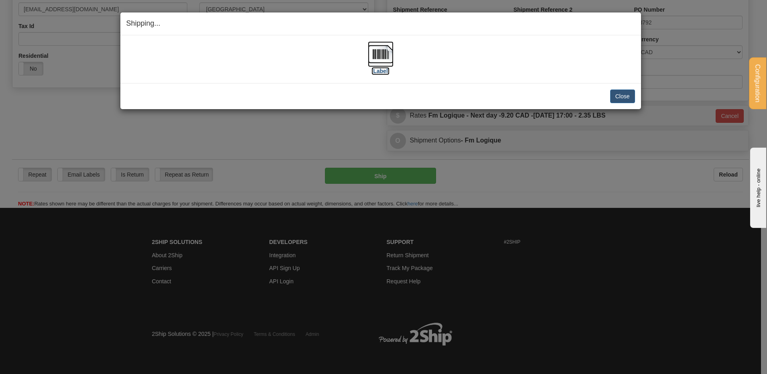
click at [391, 51] on img at bounding box center [381, 54] width 26 height 26
click at [626, 93] on button "Close" at bounding box center [623, 97] width 25 height 14
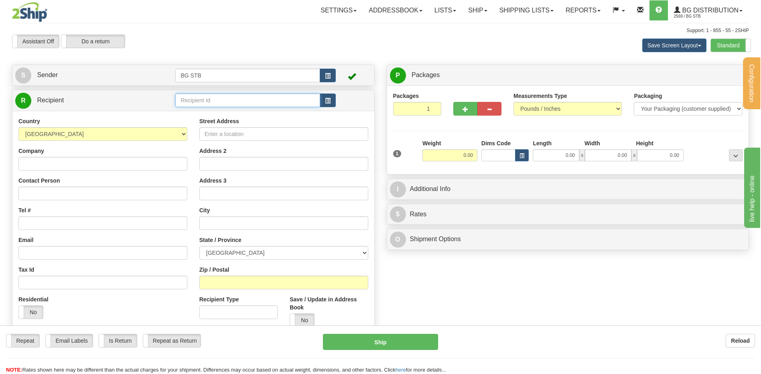
click at [193, 102] on input "text" at bounding box center [247, 101] width 145 height 14
type input "1014"
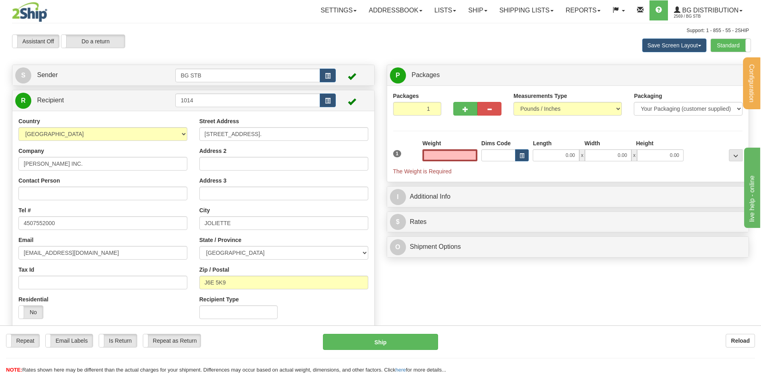
type input "0.00"
click at [465, 108] on span "button" at bounding box center [466, 109] width 6 height 5
type input "2"
click at [713, 78] on span "Package Level" at bounding box center [726, 76] width 32 height 6
radio input "true"
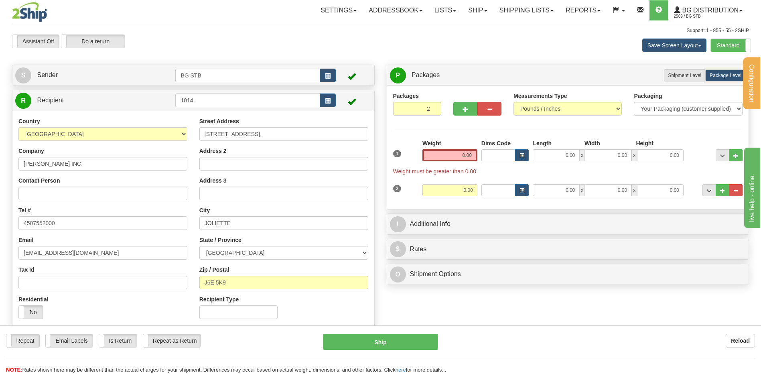
click at [443, 156] on input "0.00" at bounding box center [450, 155] width 55 height 12
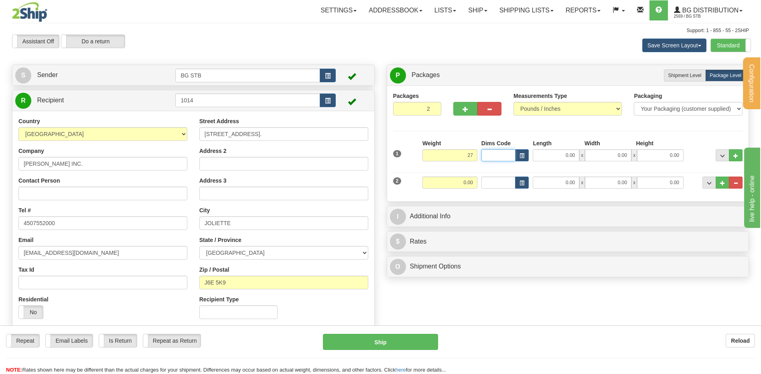
type input "27.00"
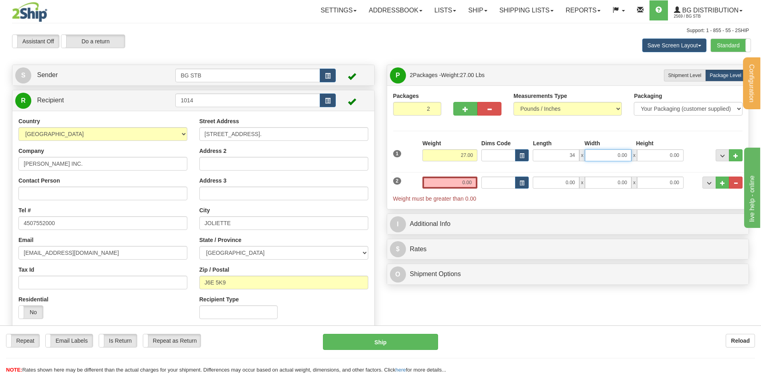
type input "34.00"
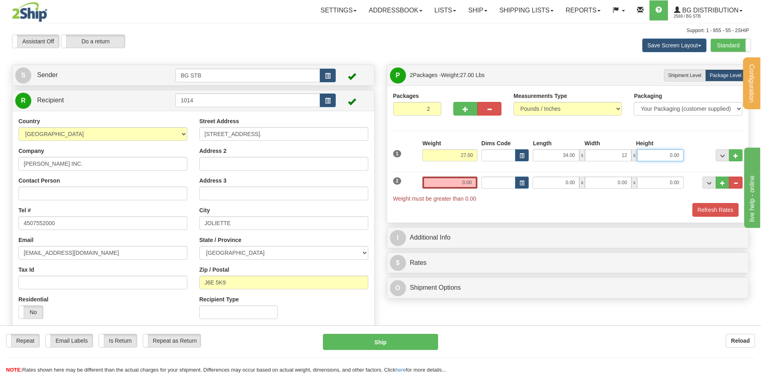
type input "12.00"
type input "9.00"
click at [458, 183] on input "0.00" at bounding box center [450, 183] width 55 height 12
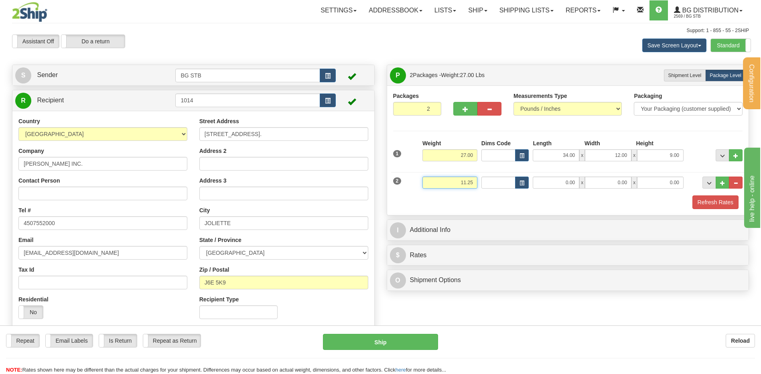
type input "11.25"
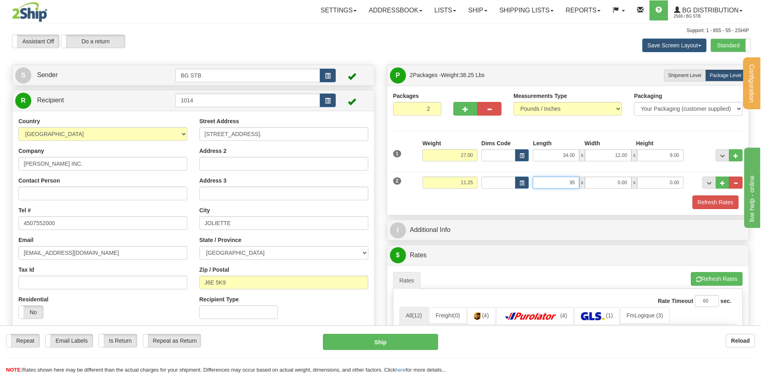
type input "95.00"
type input "3.00"
type input "2.00"
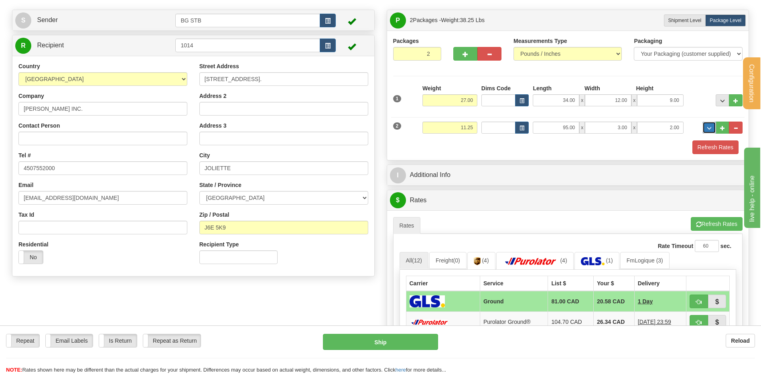
scroll to position [120, 0]
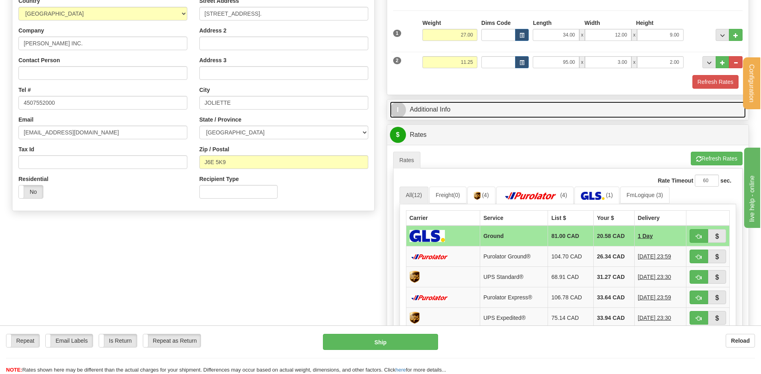
click at [477, 108] on link "I Additional Info" at bounding box center [568, 110] width 356 height 16
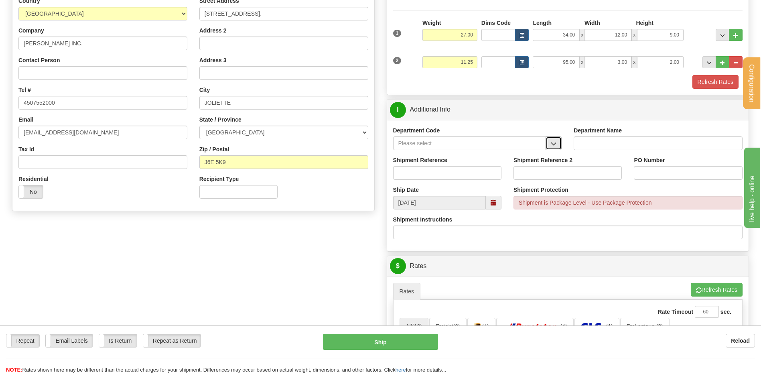
click at [554, 141] on span "button" at bounding box center [554, 143] width 6 height 5
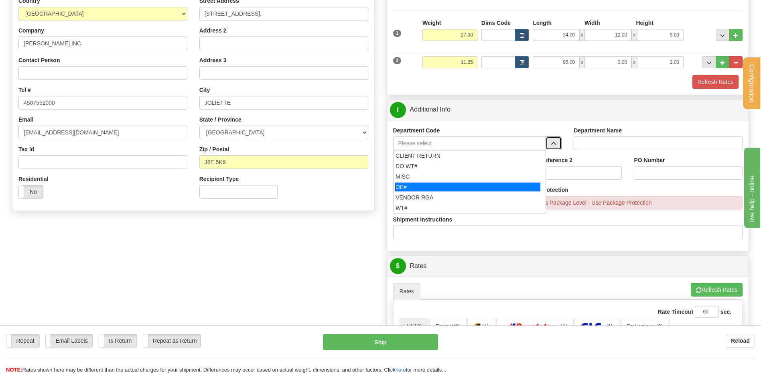
drag, startPoint x: 429, startPoint y: 186, endPoint x: 426, endPoint y: 173, distance: 13.1
click at [428, 185] on div "OE#" at bounding box center [467, 187] width 145 height 9
type input "OE#"
type input "ORDERS"
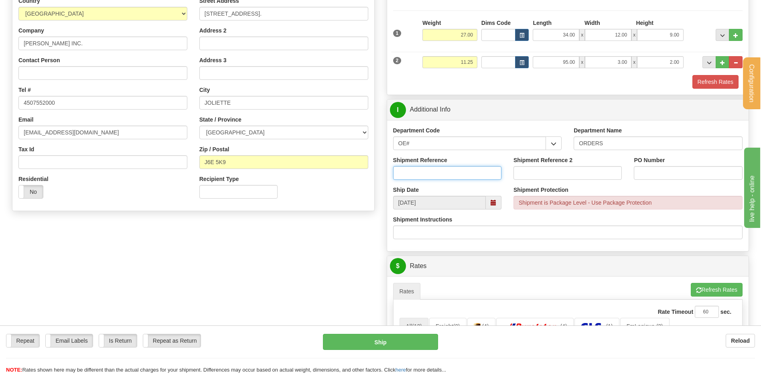
click at [426, 173] on input "Shipment Reference" at bounding box center [447, 173] width 108 height 14
type input "80007245-00"
type input "t"
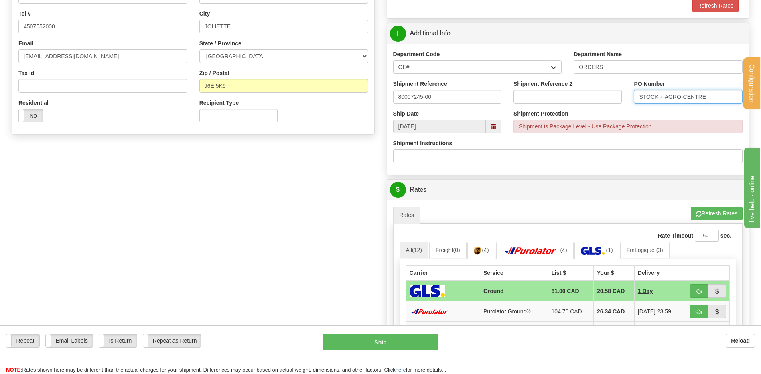
scroll to position [281, 0]
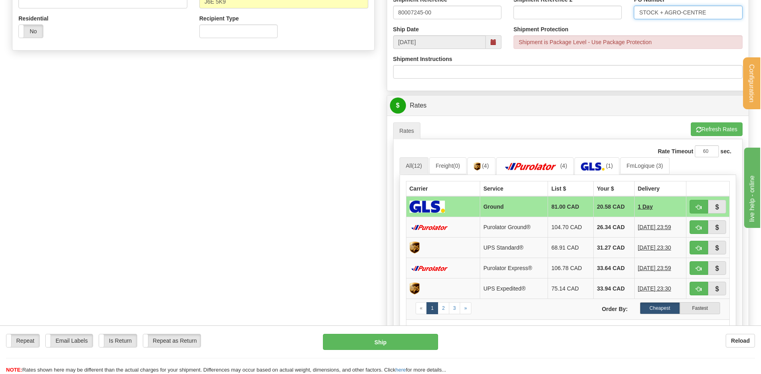
type input "STOCK + AGRO-CENTRE"
click at [706, 133] on button "Refresh Rates" at bounding box center [717, 129] width 52 height 14
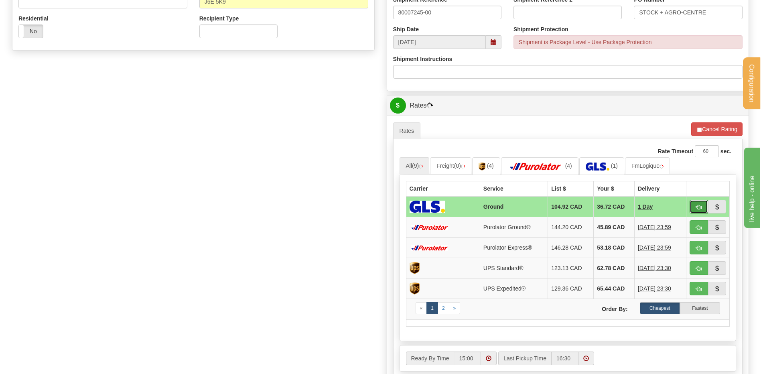
click at [697, 208] on span "button" at bounding box center [699, 207] width 6 height 5
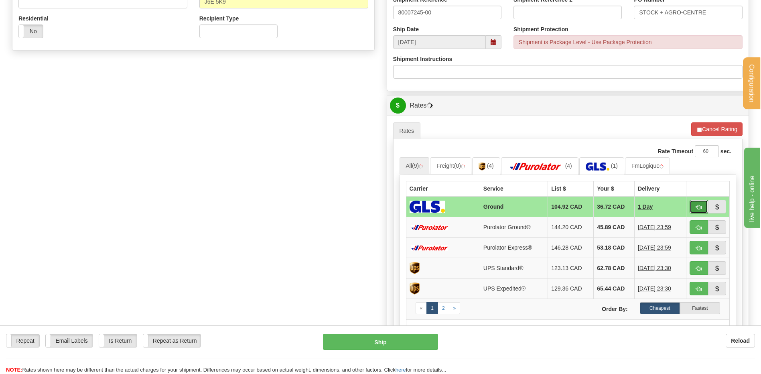
click at [698, 207] on span "button" at bounding box center [699, 207] width 6 height 5
click at [697, 207] on span "button" at bounding box center [699, 207] width 6 height 5
type input "1"
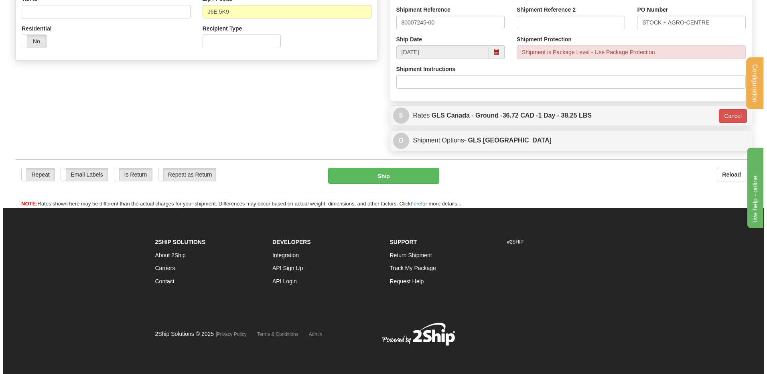
scroll to position [271, 0]
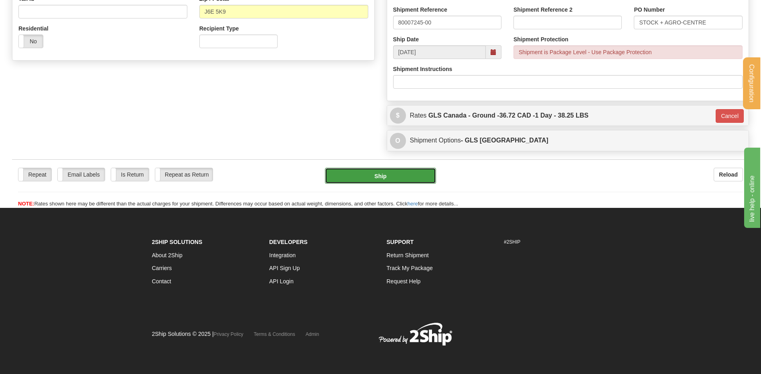
click at [402, 173] on button "Ship" at bounding box center [380, 176] width 111 height 16
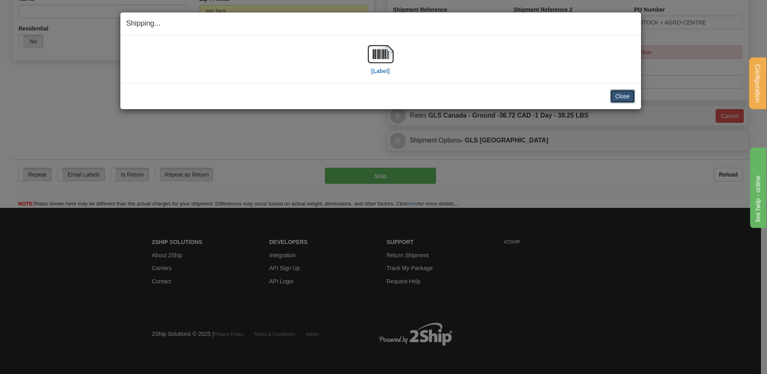
click at [618, 94] on button "Close" at bounding box center [623, 97] width 25 height 14
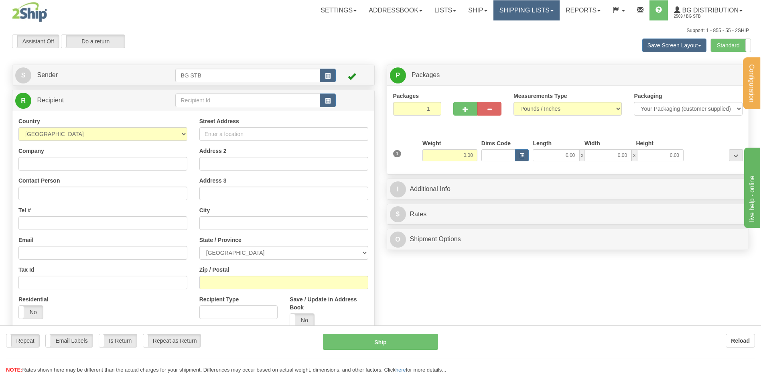
click at [511, 10] on link "Shipping lists" at bounding box center [527, 10] width 66 height 20
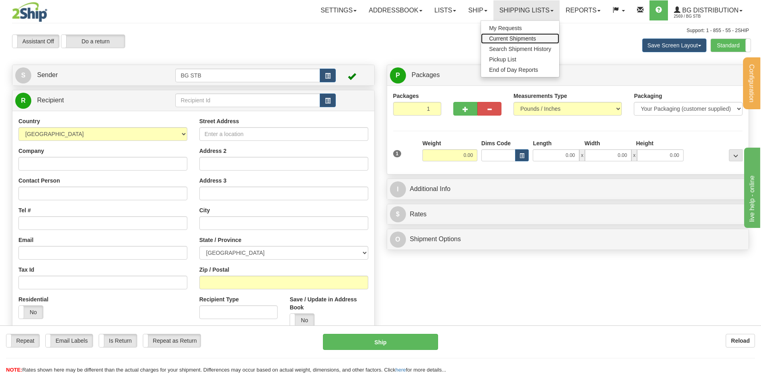
click at [509, 35] on span "Current Shipments" at bounding box center [512, 38] width 47 height 6
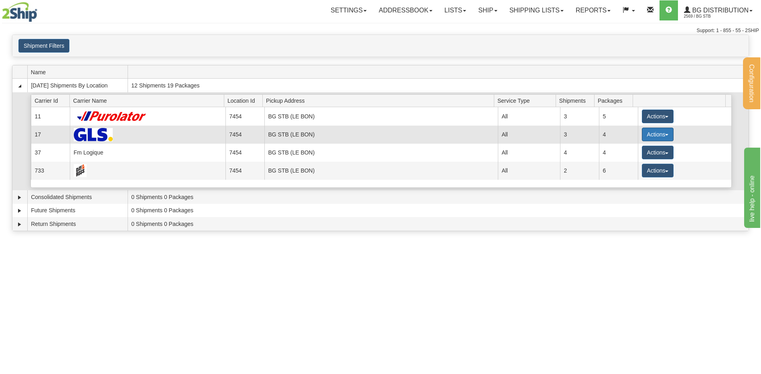
click at [649, 132] on button "Actions" at bounding box center [658, 135] width 32 height 14
click at [635, 148] on span "Details" at bounding box center [628, 150] width 22 height 6
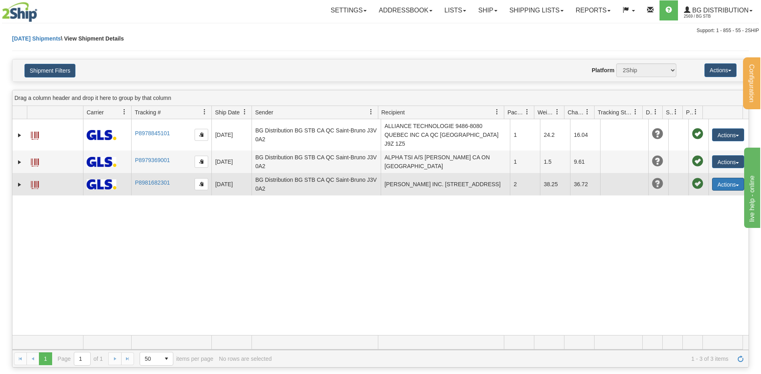
click at [719, 178] on button "Actions" at bounding box center [729, 184] width 32 height 13
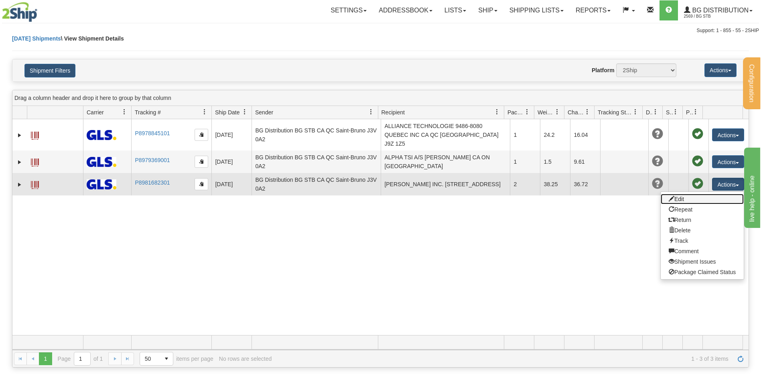
click at [681, 194] on link "Edit" at bounding box center [702, 199] width 83 height 10
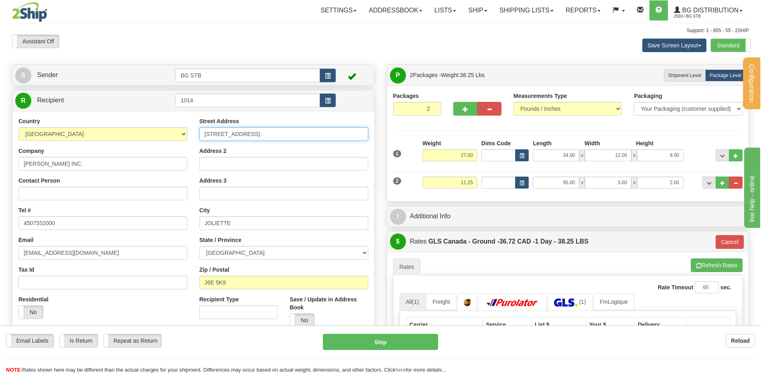
drag, startPoint x: 254, startPoint y: 132, endPoint x: 181, endPoint y: 133, distance: 73.5
click at [183, 133] on div "Country [GEOGRAPHIC_DATA] [GEOGRAPHIC_DATA] [GEOGRAPHIC_DATA] [GEOGRAPHIC_DATA]…" at bounding box center [193, 225] width 362 height 216
type input "958 S-LOUIS"
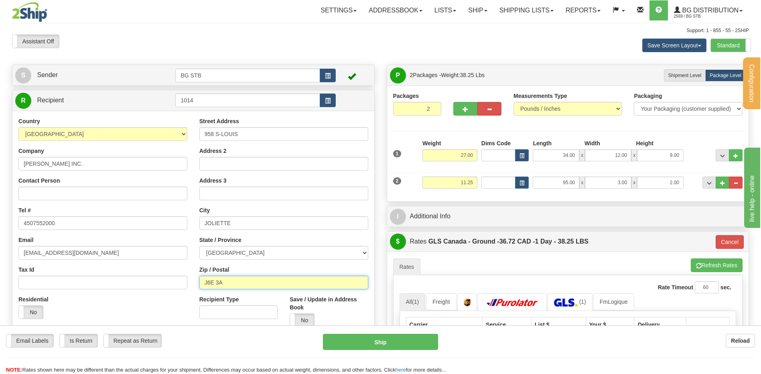
type input "J6E 3A4"
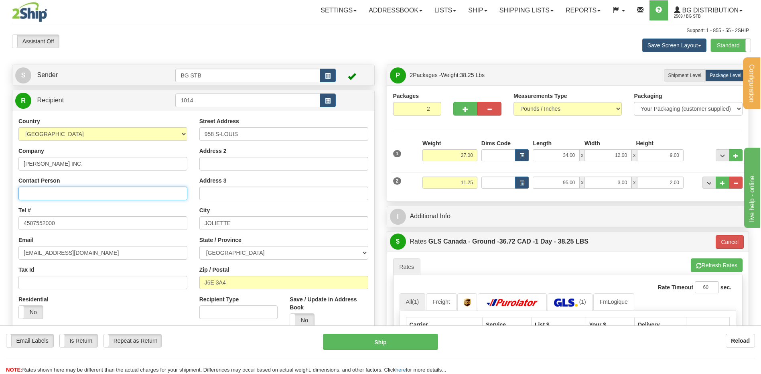
type input "RECEPTION"
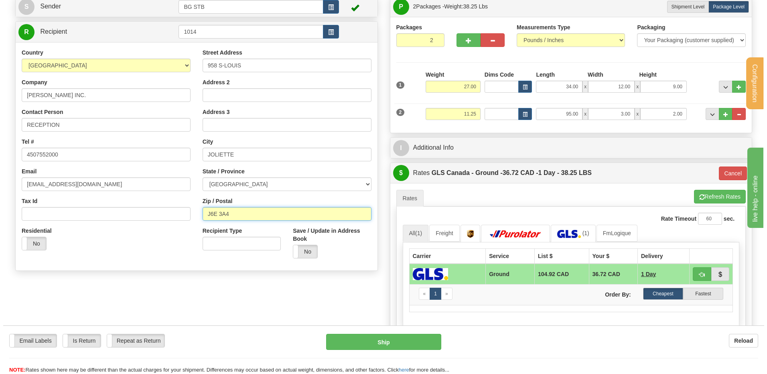
scroll to position [161, 0]
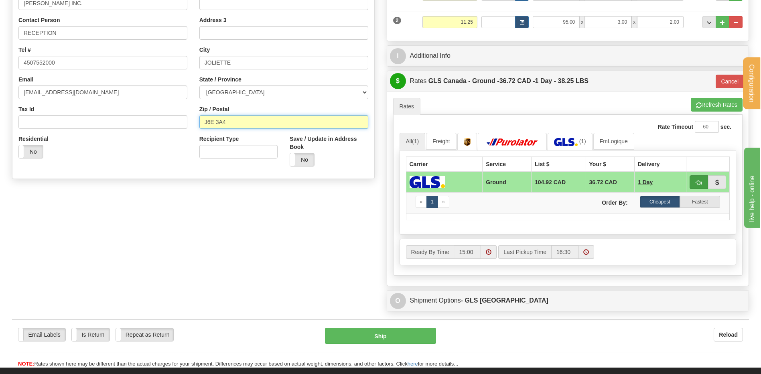
type input "J6E 3A4"
click at [695, 181] on button "button" at bounding box center [699, 182] width 18 height 14
type input "1"
click at [696, 177] on button "button" at bounding box center [699, 182] width 18 height 14
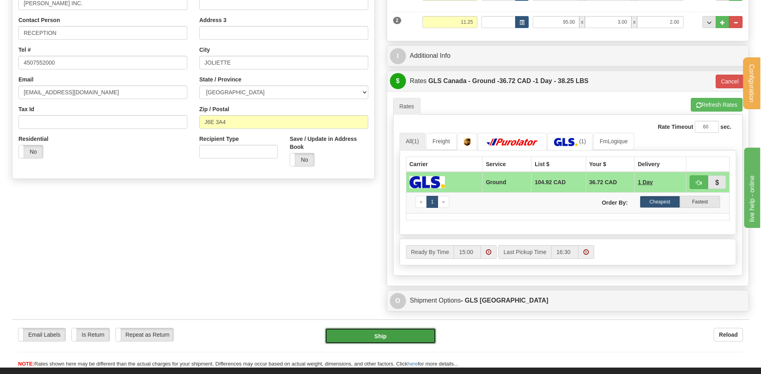
click at [411, 339] on button "Ship" at bounding box center [380, 336] width 111 height 16
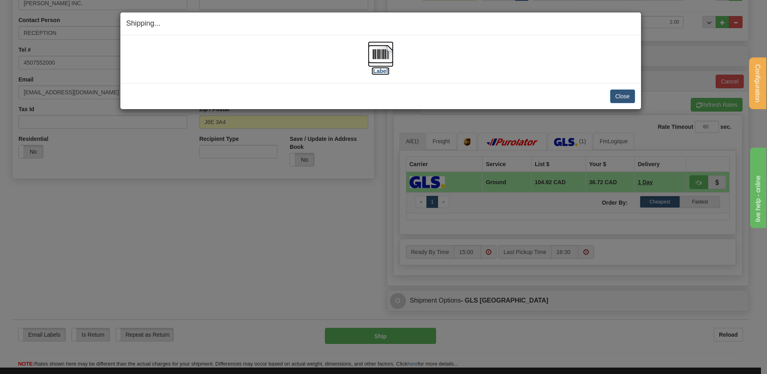
click at [381, 47] on img at bounding box center [381, 54] width 26 height 26
click at [625, 97] on button "Close" at bounding box center [623, 97] width 25 height 14
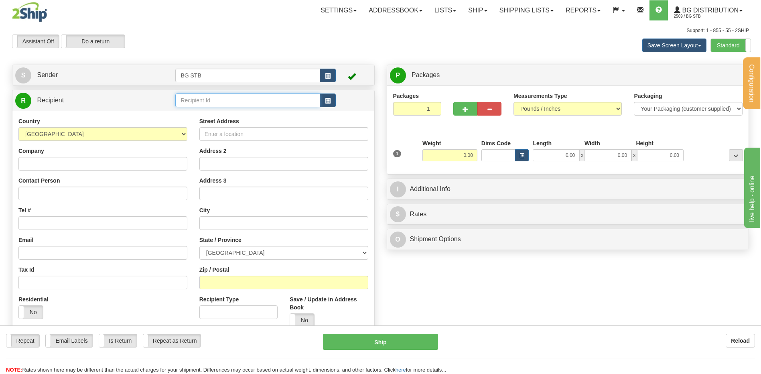
click at [244, 100] on input "text" at bounding box center [247, 101] width 145 height 14
type input "1098"
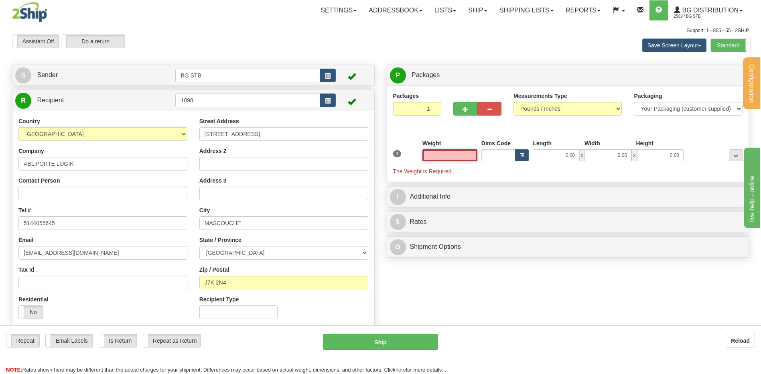
click at [448, 156] on input "text" at bounding box center [450, 155] width 55 height 12
type input "0.00"
click at [468, 107] on span "button" at bounding box center [466, 109] width 6 height 5
type input "2"
click at [719, 75] on span "Package Level" at bounding box center [726, 76] width 32 height 6
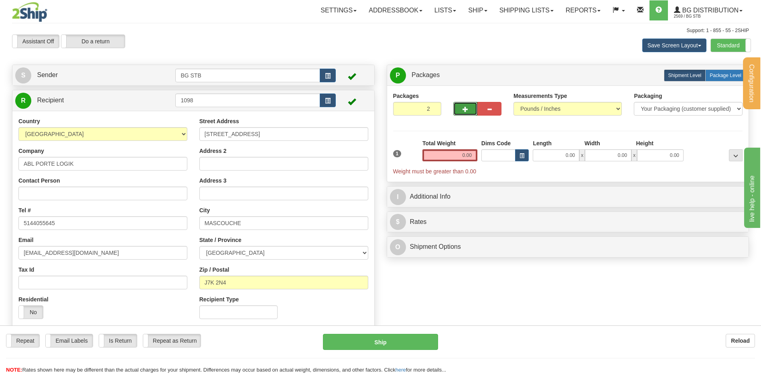
radio input "true"
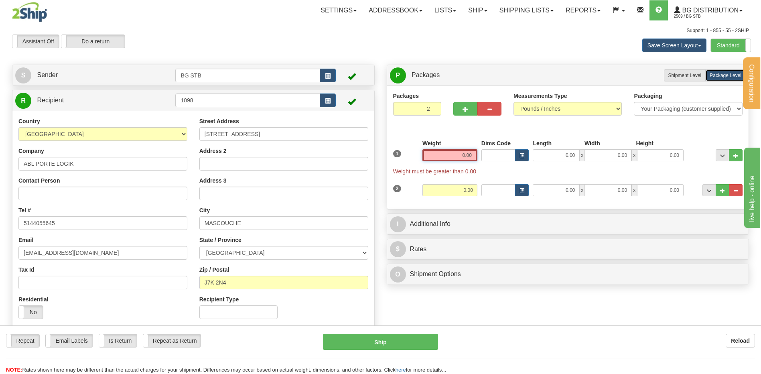
click at [461, 157] on input "0.00" at bounding box center [450, 155] width 55 height 12
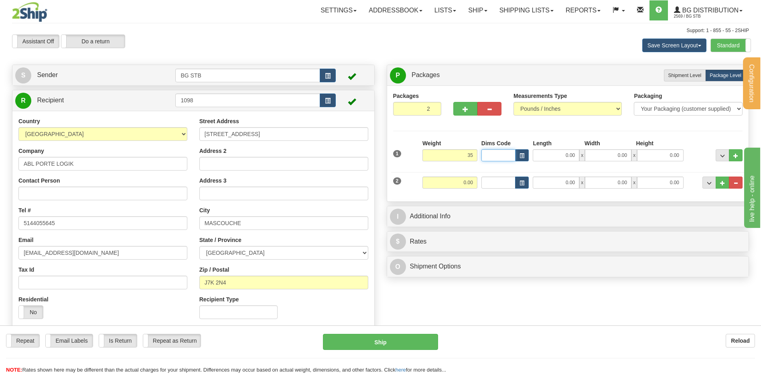
type input "35.00"
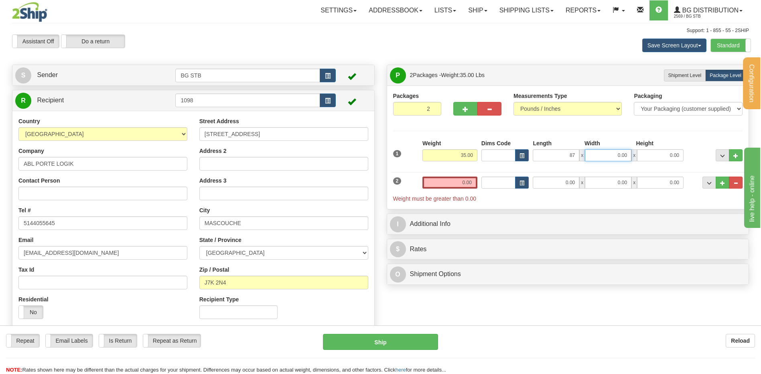
type input "87.00"
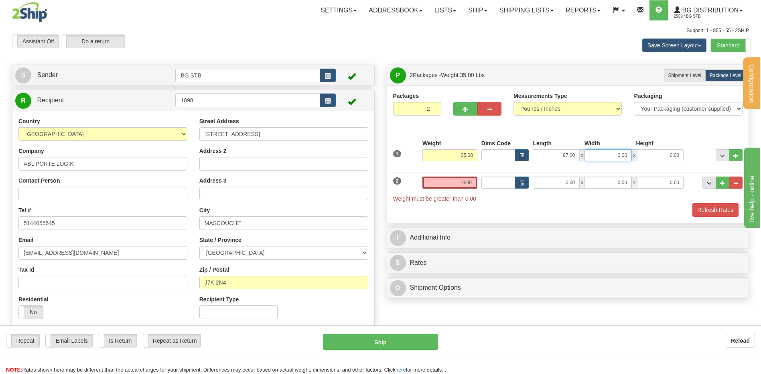
click at [601, 153] on input "0.00" at bounding box center [608, 155] width 47 height 12
type input "4.00"
type input "5.00"
click at [470, 185] on input "0.00" at bounding box center [450, 183] width 55 height 12
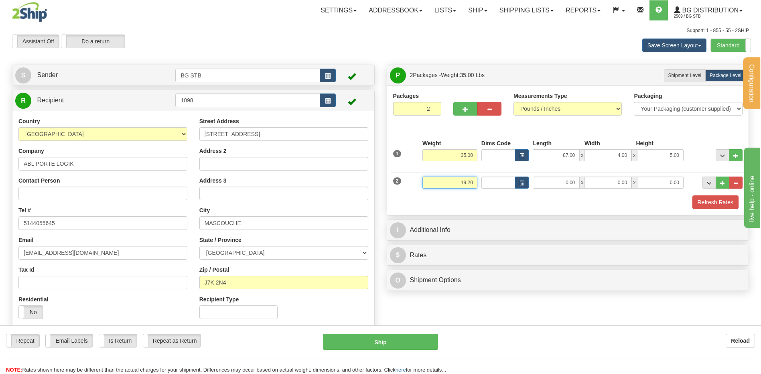
type input "19.20"
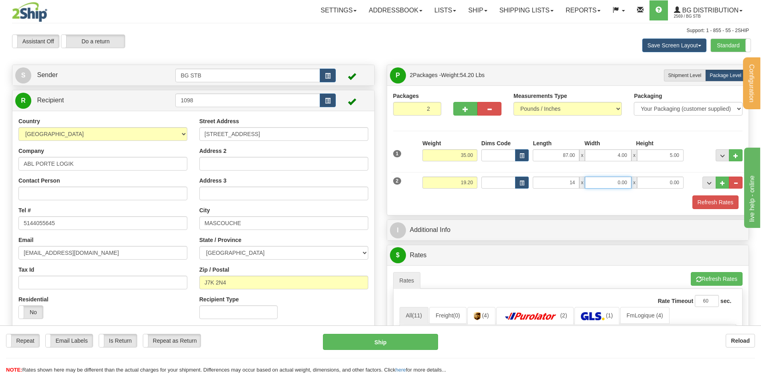
type input "14.00"
type input "13.00"
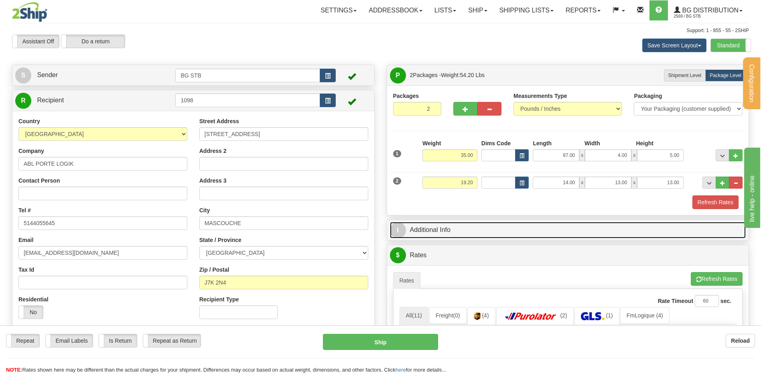
click at [499, 226] on link "I Additional Info" at bounding box center [568, 230] width 356 height 16
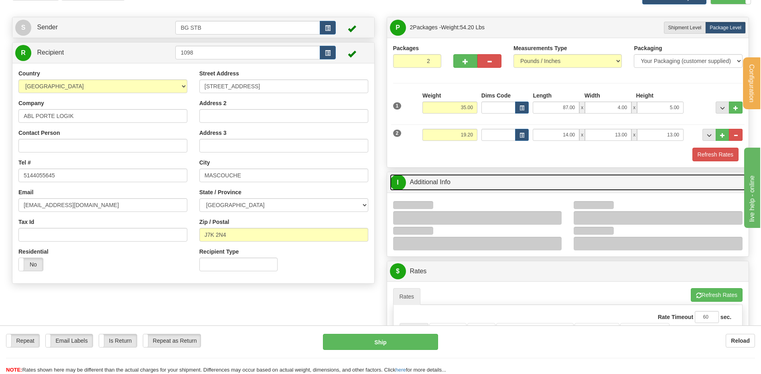
scroll to position [120, 0]
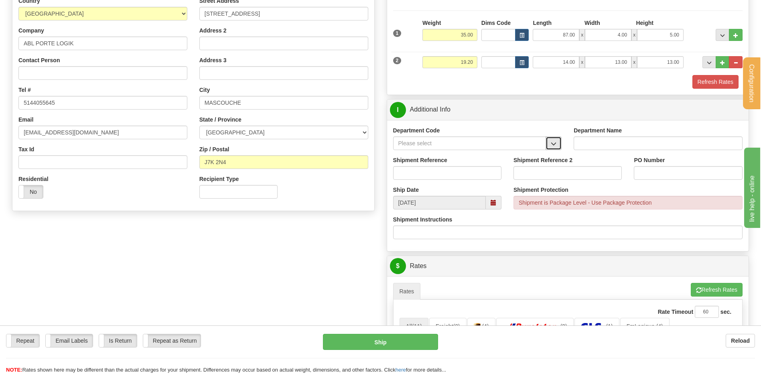
drag, startPoint x: 560, startPoint y: 141, endPoint x: 535, endPoint y: 148, distance: 25.4
click at [559, 141] on button "button" at bounding box center [554, 143] width 16 height 14
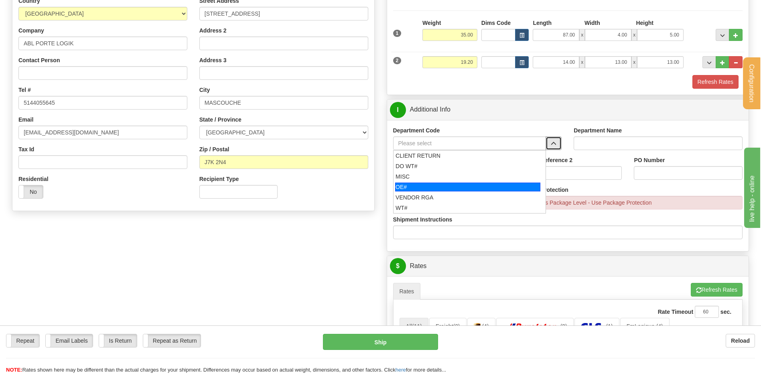
click at [419, 187] on div "OE#" at bounding box center [467, 187] width 145 height 9
type input "OE#"
type input "ORDERS"
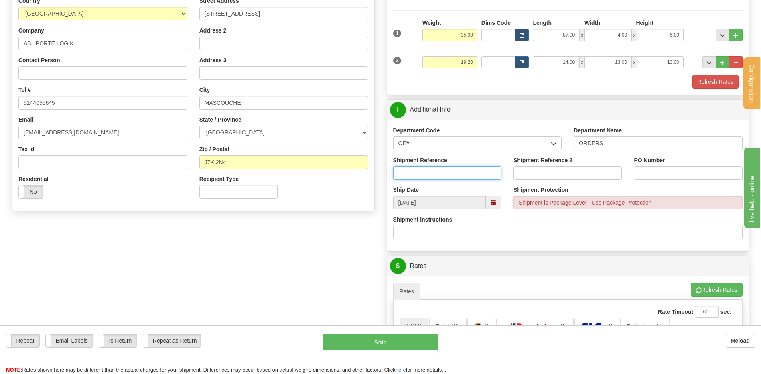
click at [419, 175] on input "Shipment Reference" at bounding box center [447, 173] width 108 height 14
type input "80007268-00"
drag, startPoint x: 511, startPoint y: 171, endPoint x: 506, endPoint y: 171, distance: 5.2
click at [507, 171] on div "Shipment Reference 80007268-00 Shipment Reference 2 PO-00478 PO Number" at bounding box center [568, 171] width 362 height 30
type input "PO-00478"
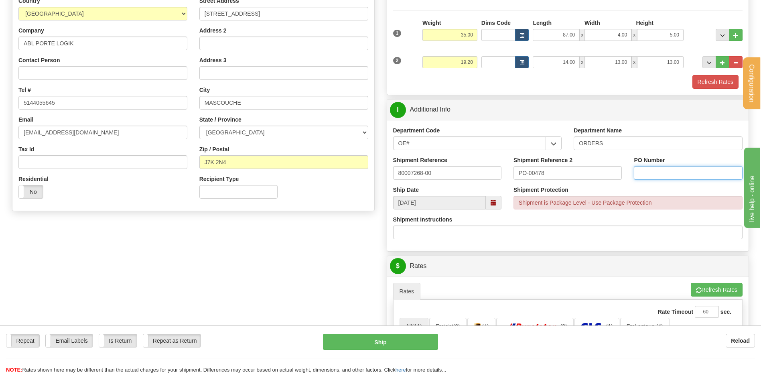
click at [685, 168] on input "PO Number" at bounding box center [688, 173] width 108 height 14
paste input "PO-00478"
type input "PO-00478"
drag, startPoint x: 560, startPoint y: 173, endPoint x: 440, endPoint y: 183, distance: 120.8
click at [443, 182] on div "Shipment Reference 80007268-00 Shipment Reference 2 PO-00478 PO Number PO-00478" at bounding box center [568, 171] width 362 height 30
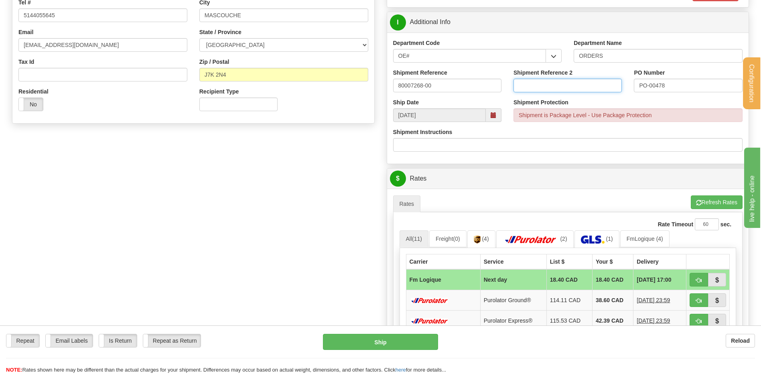
scroll to position [281, 0]
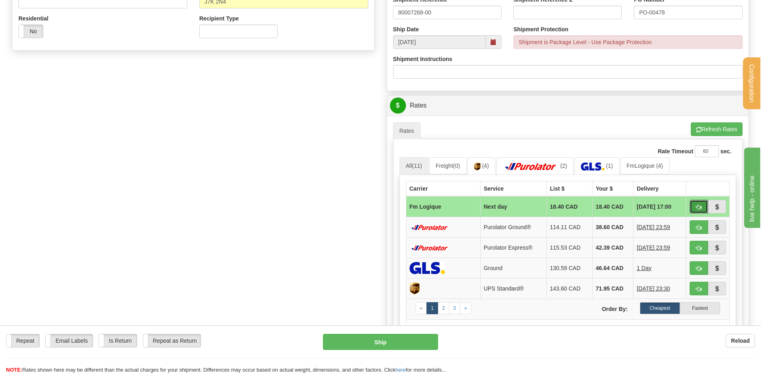
drag, startPoint x: 699, startPoint y: 210, endPoint x: 625, endPoint y: 214, distance: 74.8
click at [699, 209] on span "button" at bounding box center [699, 207] width 6 height 5
type input "jour"
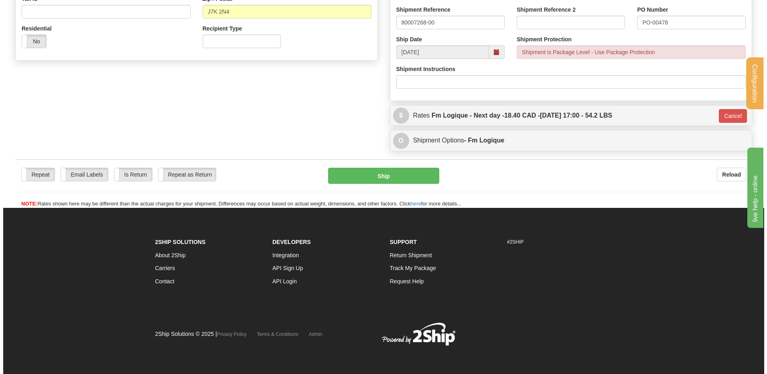
scroll to position [271, 0]
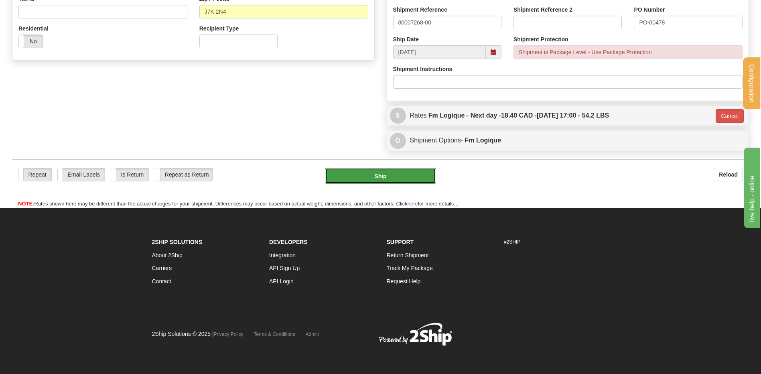
click at [370, 178] on button "Ship" at bounding box center [380, 176] width 111 height 16
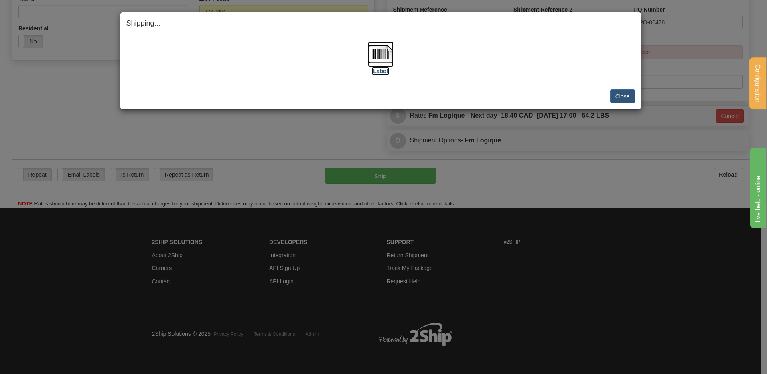
click at [376, 61] on img at bounding box center [381, 54] width 26 height 26
click at [625, 99] on button "Close" at bounding box center [623, 97] width 25 height 14
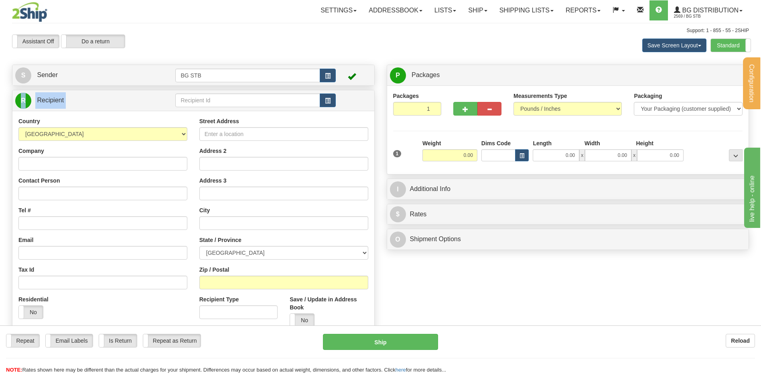
drag, startPoint x: 215, startPoint y: 88, endPoint x: 216, endPoint y: 99, distance: 11.3
click at [216, 95] on div "Create a label for the return Create Pickup Without Label S Sender BG STB" at bounding box center [193, 204] width 375 height 279
click at [216, 99] on input "text" at bounding box center [247, 101] width 145 height 14
type input "1222"
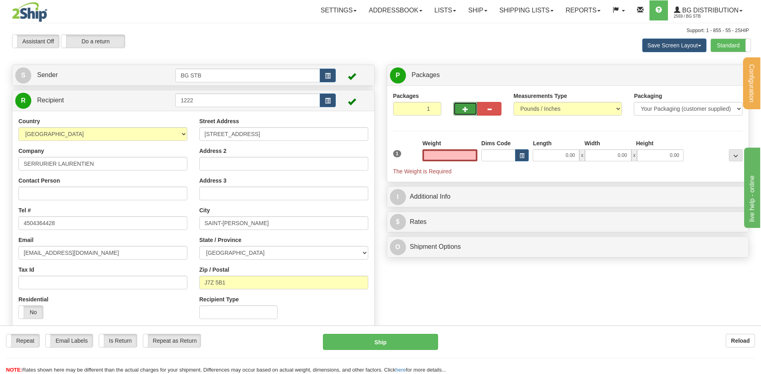
type input "0.00"
click at [467, 102] on button "button" at bounding box center [466, 109] width 24 height 14
type input "2"
click at [716, 75] on span "Package Level" at bounding box center [726, 76] width 32 height 6
radio input "true"
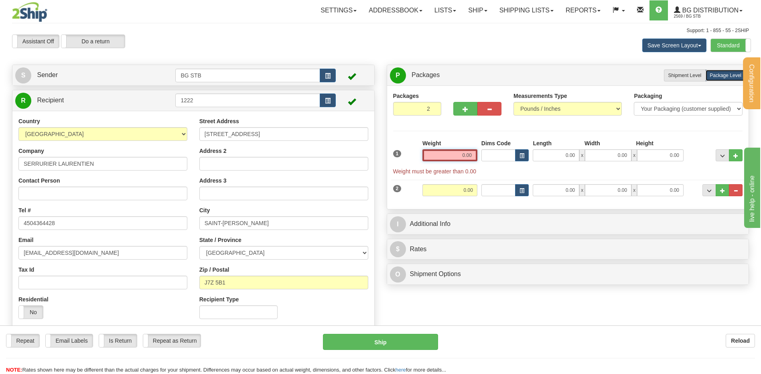
click at [461, 156] on input "0.00" at bounding box center [450, 155] width 55 height 12
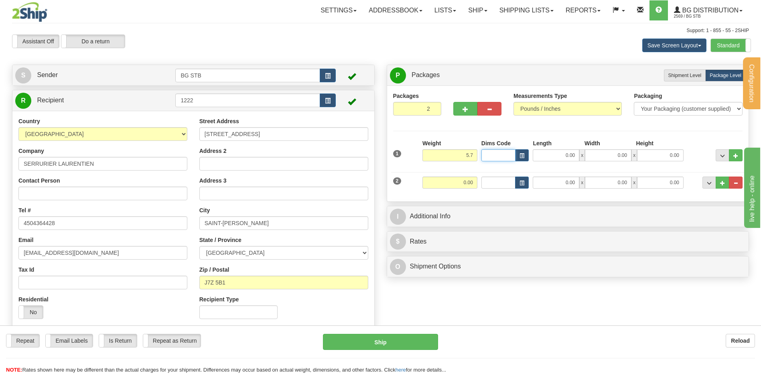
type input "5.70"
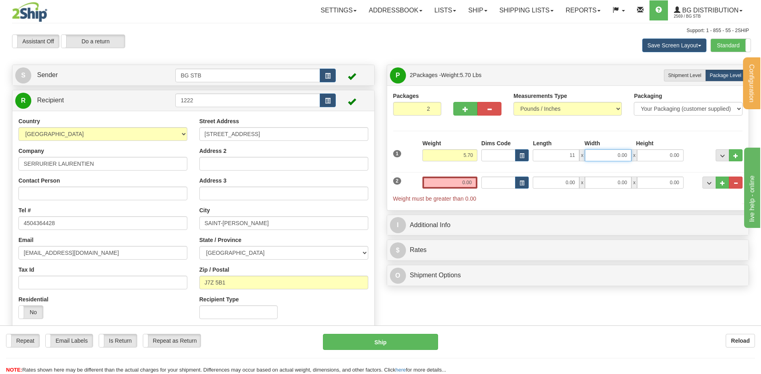
type input "11.00"
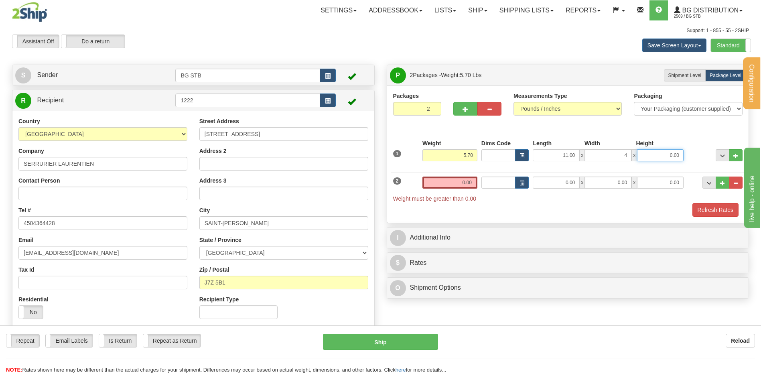
type input "4.00"
type input "10.00"
click at [456, 185] on input "0.00" at bounding box center [450, 183] width 55 height 12
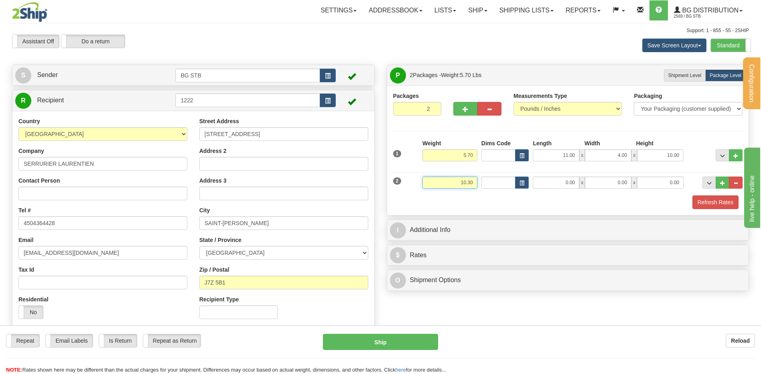
type input "10.30"
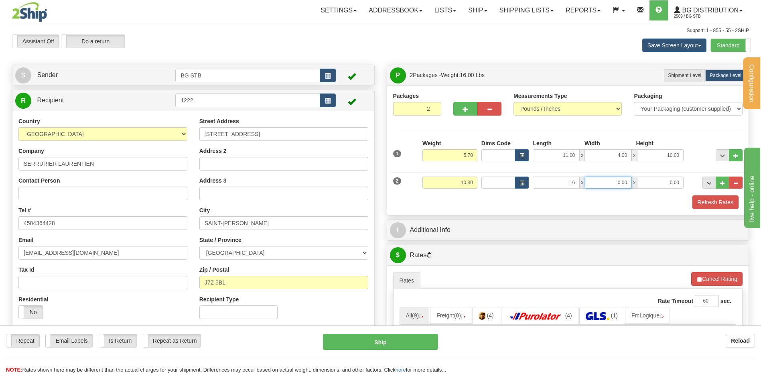
type input "16.00"
type input "12.00"
type input "5.00"
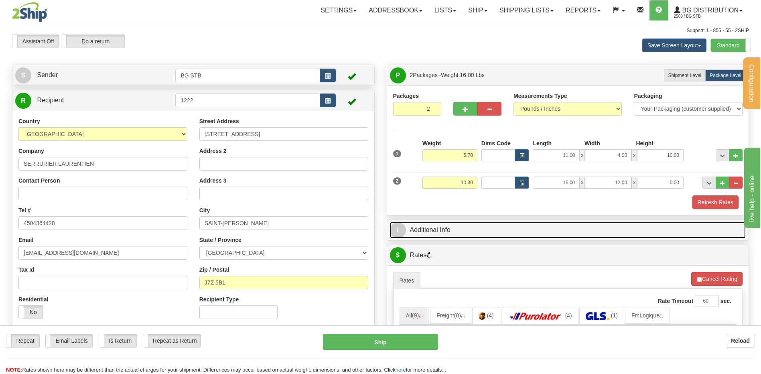
click at [475, 228] on link "I Additional Info" at bounding box center [568, 230] width 356 height 16
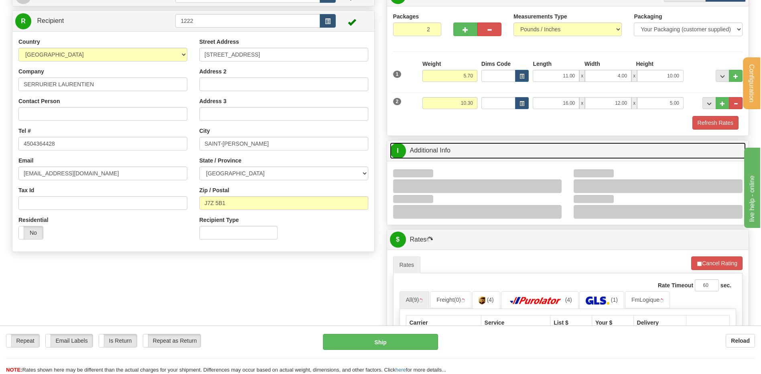
scroll to position [120, 0]
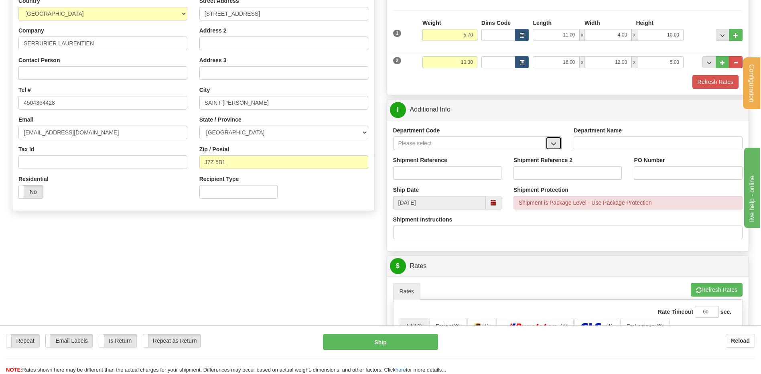
drag, startPoint x: 560, startPoint y: 144, endPoint x: 556, endPoint y: 145, distance: 4.1
click at [558, 144] on button "button" at bounding box center [554, 143] width 16 height 14
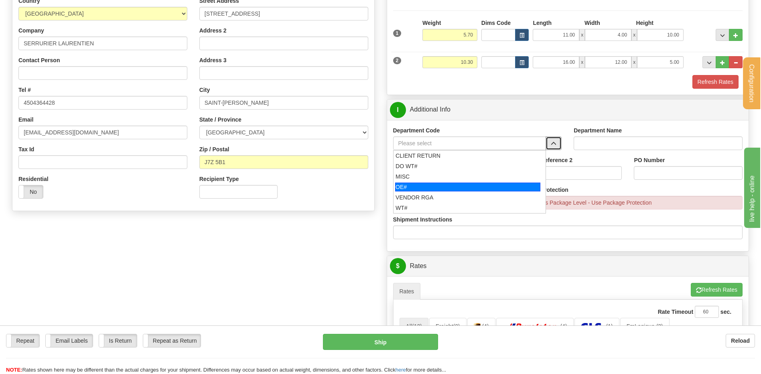
click at [449, 183] on div "OE#" at bounding box center [467, 187] width 145 height 9
type input "OE#"
type input "ORDERS"
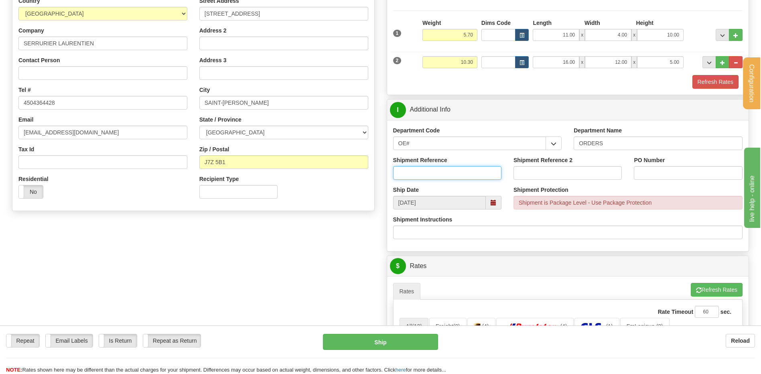
click at [446, 176] on input "Shipment Reference" at bounding box center [447, 173] width 108 height 14
type input "80007263-00"
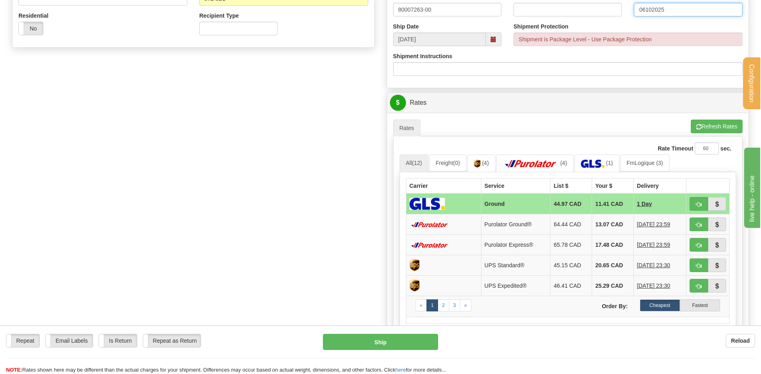
scroll to position [321, 0]
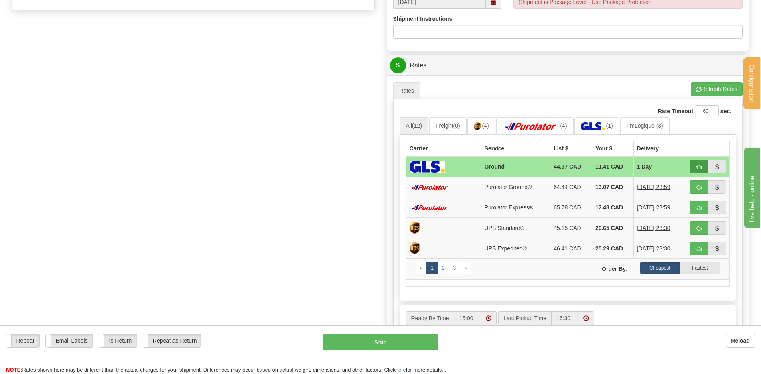
type input "06102025"
click at [703, 167] on button "button" at bounding box center [699, 167] width 18 height 14
type input "1"
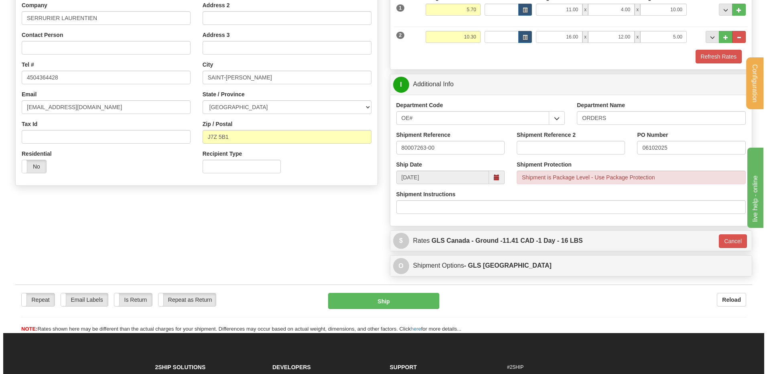
scroll to position [106, 0]
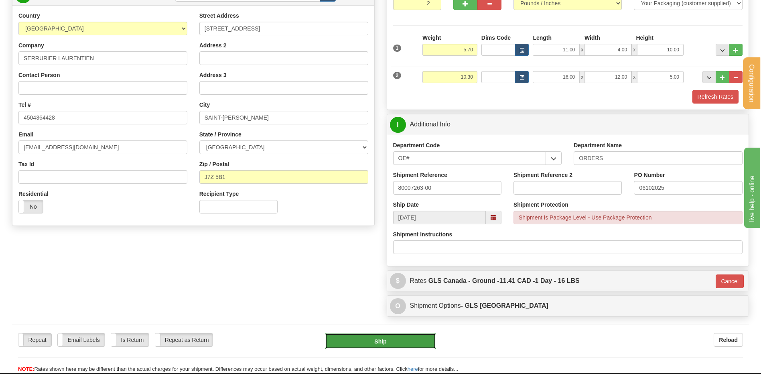
click at [364, 340] on button "Ship" at bounding box center [380, 341] width 111 height 16
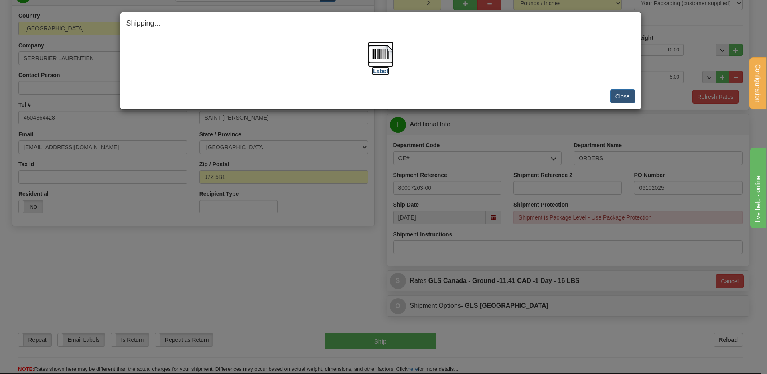
click at [385, 52] on img at bounding box center [381, 54] width 26 height 26
click at [628, 99] on button "Close" at bounding box center [623, 97] width 25 height 14
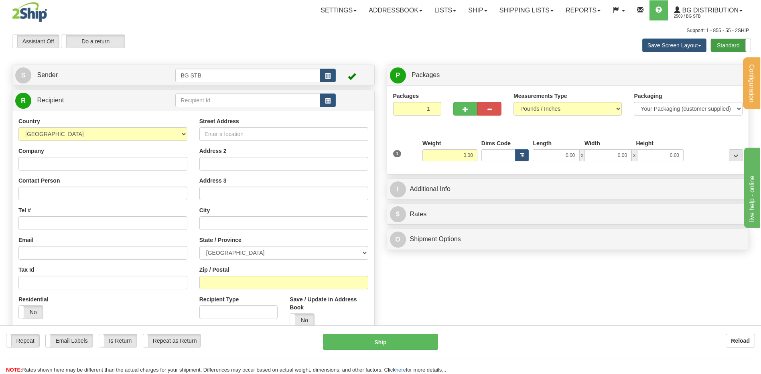
click at [735, 47] on label "Standard" at bounding box center [731, 45] width 40 height 13
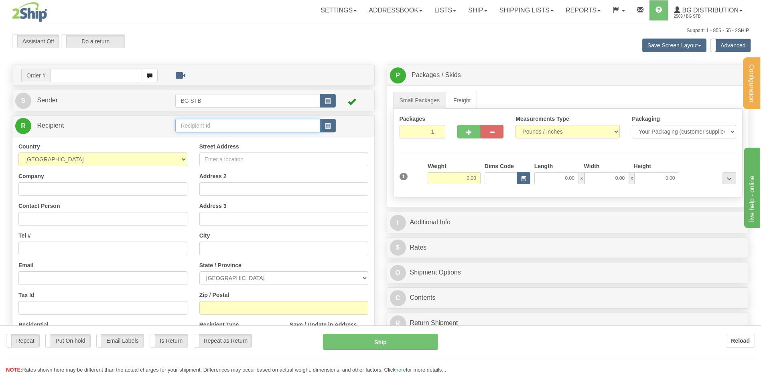
click at [230, 127] on input "text" at bounding box center [247, 126] width 145 height 14
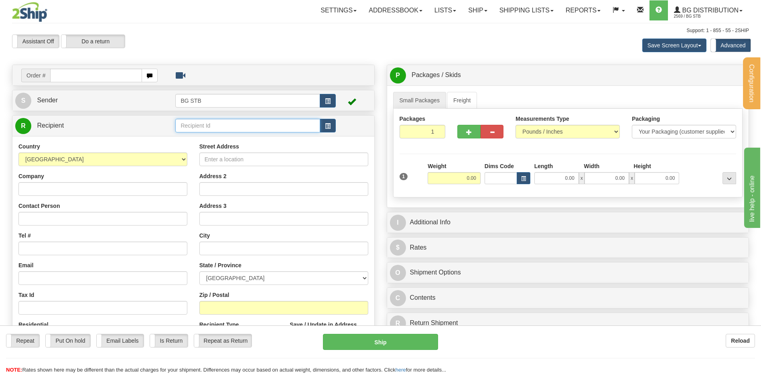
click at [230, 127] on input "text" at bounding box center [247, 126] width 145 height 14
type input "4009"
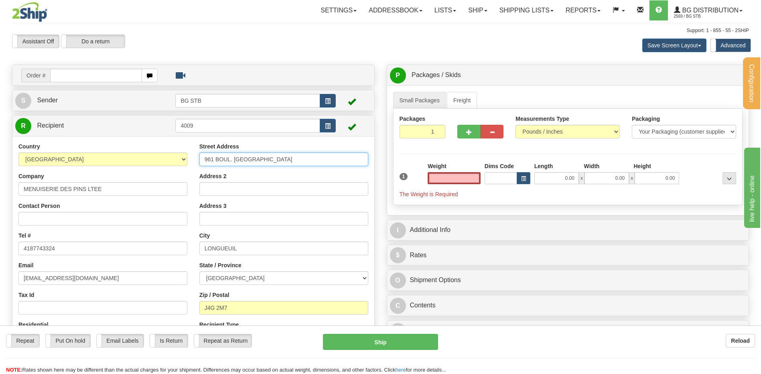
type input "0.00"
drag, startPoint x: 276, startPoint y: 157, endPoint x: 191, endPoint y: 137, distance: 87.7
click at [197, 137] on div "Country AFGHANISTAN ALAND ISLANDS ALBANIA ALGERIA AMERICAN SAMOA ANDORRA ANGOLA…" at bounding box center [193, 246] width 362 height 220
type input "120 RUE DE L'ISERE"
drag, startPoint x: 73, startPoint y: 248, endPoint x: 2, endPoint y: 248, distance: 71.0
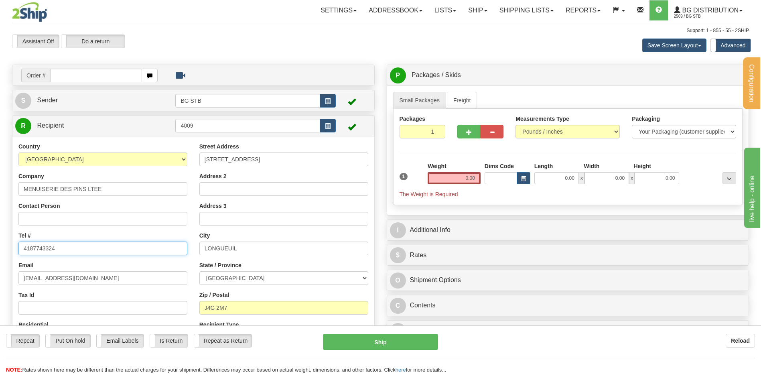
click at [2, 248] on div "Configuration My Configuration Panel Close Configure My Carriers" at bounding box center [380, 226] width 761 height 452
type input "450 444 9994"
drag, startPoint x: 202, startPoint y: 248, endPoint x: 161, endPoint y: 252, distance: 41.5
click at [173, 251] on div "Country AFGHANISTAN ALAND ISLANDS ALBANIA ALGERIA AMERICAN SAMOA ANDORRA ANGOLA…" at bounding box center [193, 247] width 362 height 208
type input "CANDIAC"
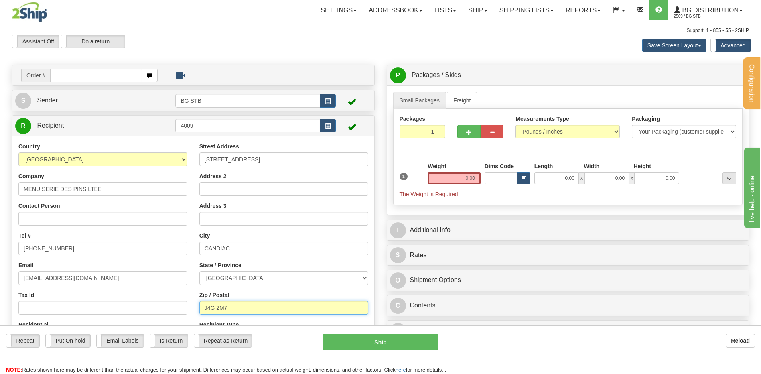
drag, startPoint x: 226, startPoint y: 307, endPoint x: 207, endPoint y: 308, distance: 19.3
click at [207, 308] on input "J4G 2M7" at bounding box center [284, 308] width 169 height 14
type input "J5R 0M2"
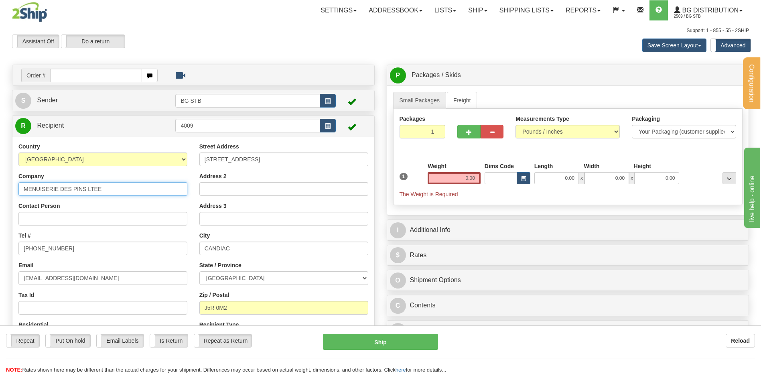
drag, startPoint x: 113, startPoint y: 193, endPoint x: -55, endPoint y: 193, distance: 168.2
click at [0, 193] on html "Training Course Close Configuration My Configuration Panel Close" at bounding box center [380, 187] width 761 height 374
type input "L'AMIS DU BOIS"
click at [458, 177] on input "0.00" at bounding box center [454, 178] width 53 height 12
type input "8.00"
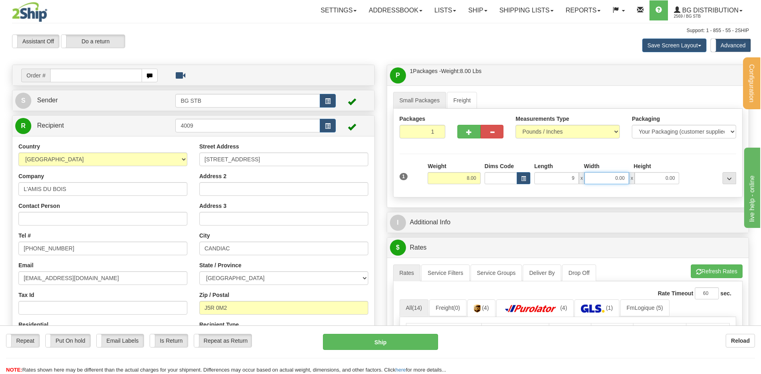
type input "9.00"
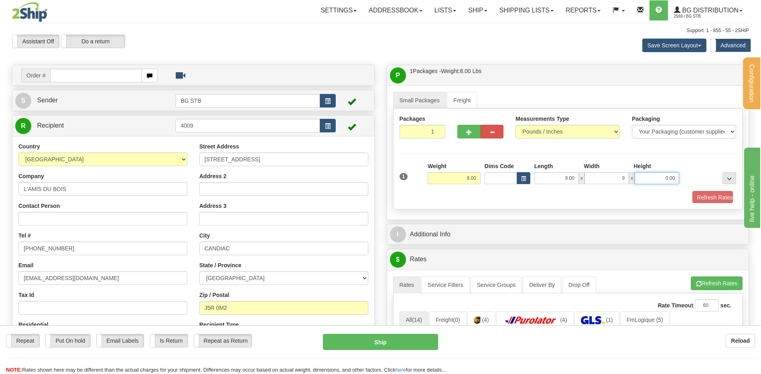
type input "9.00"
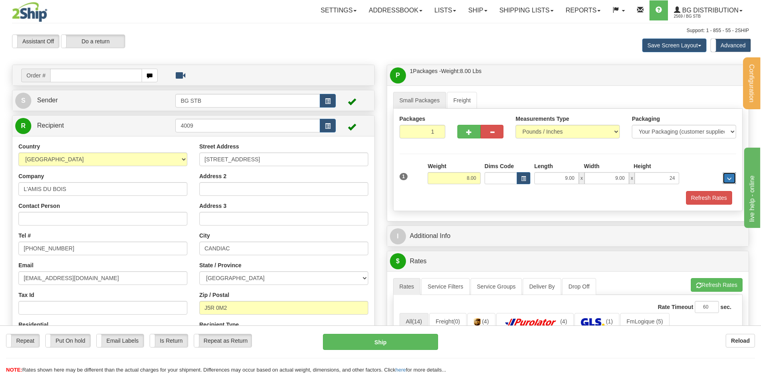
type input "24.00"
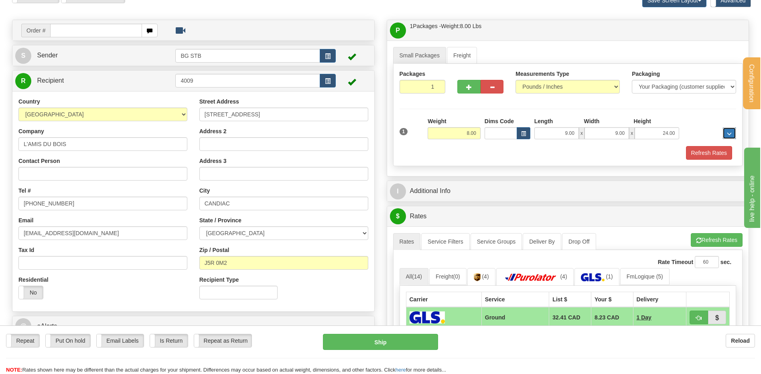
scroll to position [120, 0]
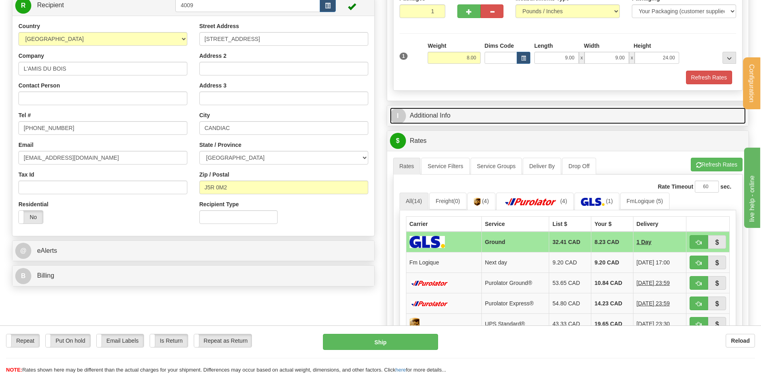
click at [461, 121] on link "I Additional Info" at bounding box center [568, 116] width 356 height 16
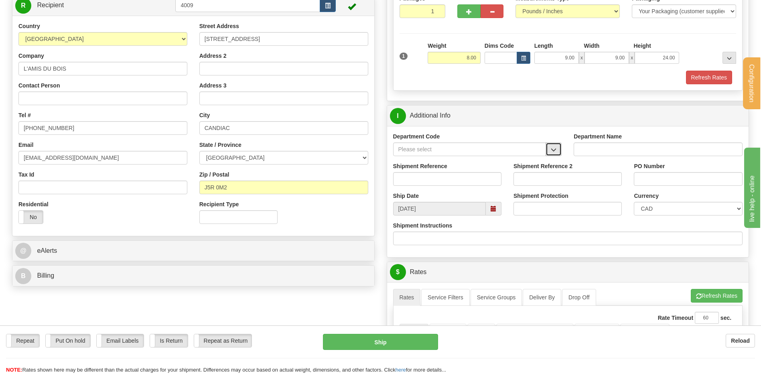
click at [553, 151] on span "button" at bounding box center [554, 149] width 6 height 5
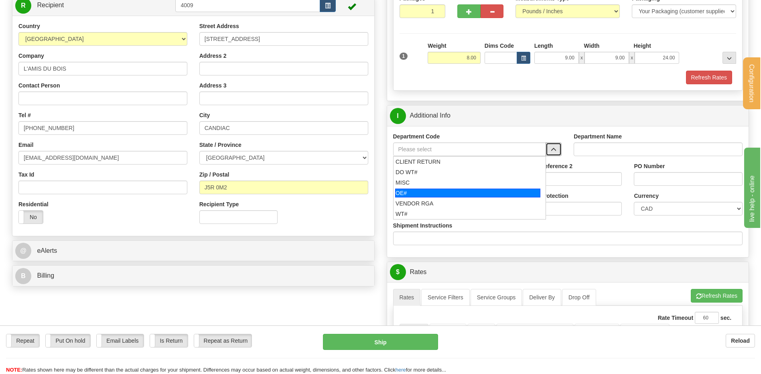
click at [448, 190] on div "OE#" at bounding box center [467, 193] width 145 height 9
type input "OE#"
type input "ORDERS"
click at [445, 179] on input "Shipment Reference" at bounding box center [447, 179] width 108 height 14
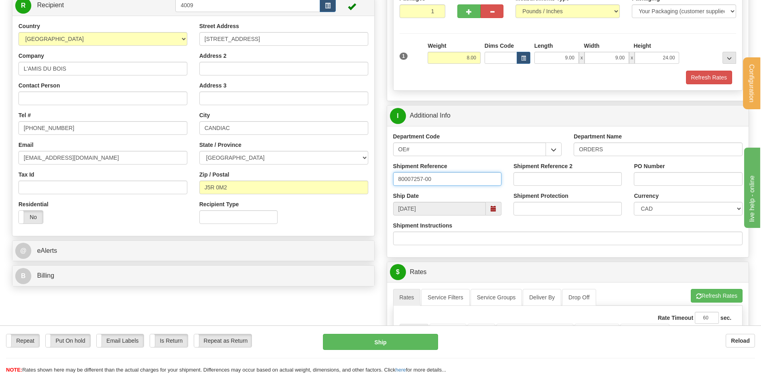
type input "80007257-00"
type input "7015 AT-05"
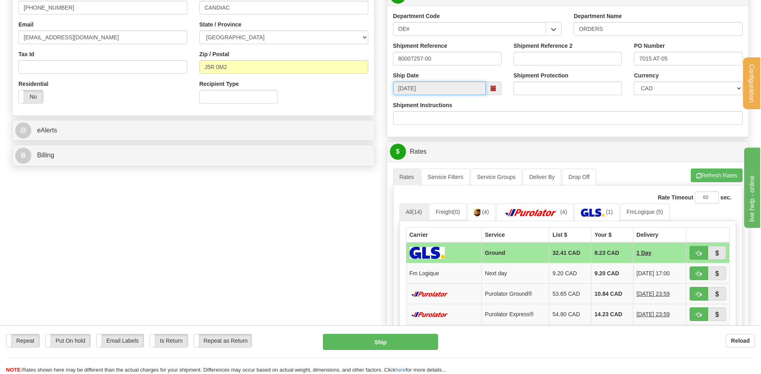
scroll to position [281, 0]
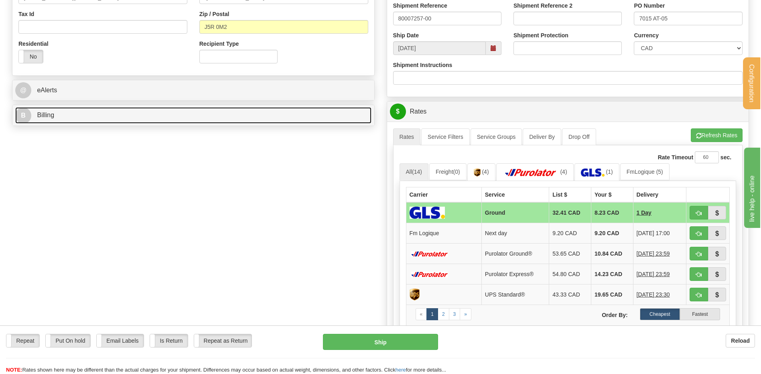
click at [136, 118] on link "B Billing" at bounding box center [193, 115] width 356 height 16
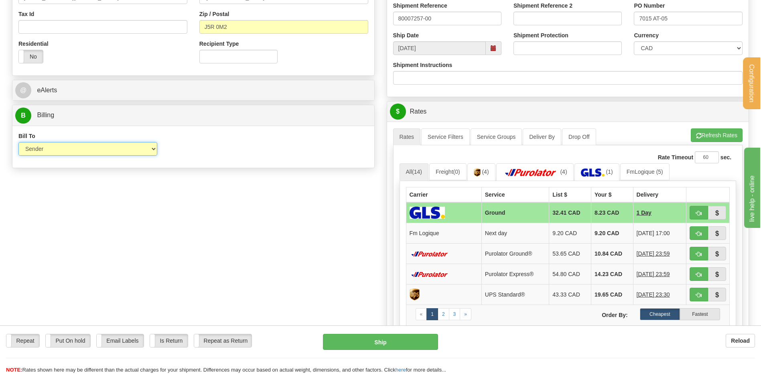
drag, startPoint x: 112, startPoint y: 151, endPoint x: 103, endPoint y: 156, distance: 10.2
click at [112, 151] on select "Sender Recipient Third Party Collect" at bounding box center [87, 149] width 139 height 14
select select "2"
click at [18, 142] on select "Sender Recipient Third Party Collect" at bounding box center [87, 149] width 139 height 14
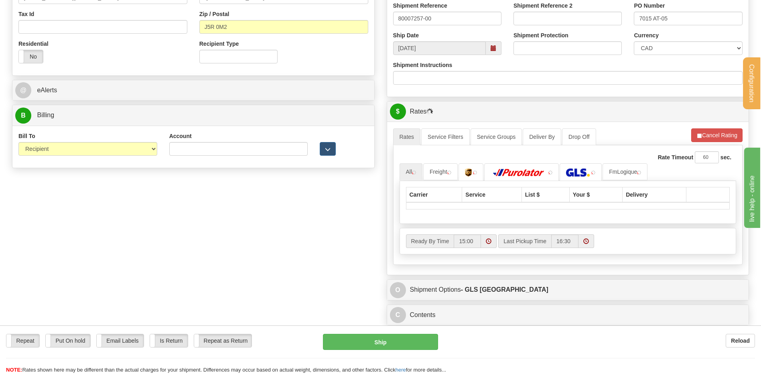
click at [229, 157] on div "Account 3rd Party Account List Please select" at bounding box center [238, 147] width 151 height 30
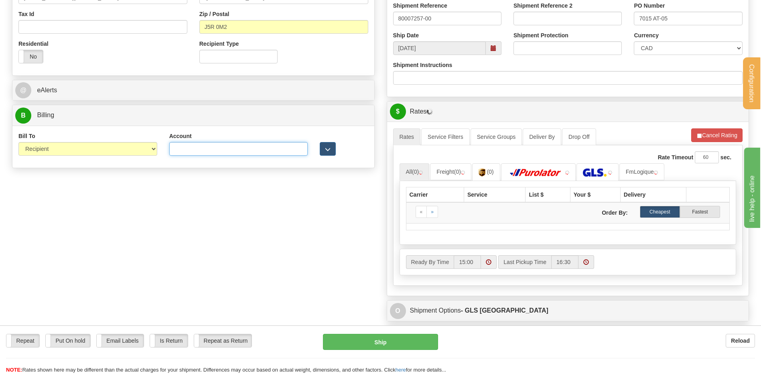
click at [229, 149] on input "Account" at bounding box center [238, 149] width 139 height 14
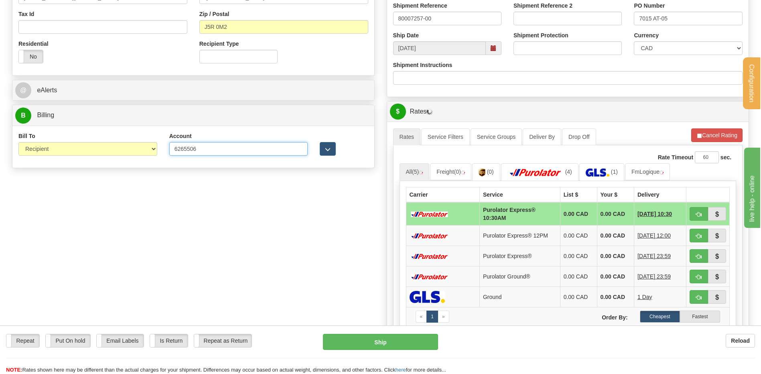
type input "6265506"
click at [327, 149] on span "button" at bounding box center [328, 149] width 6 height 5
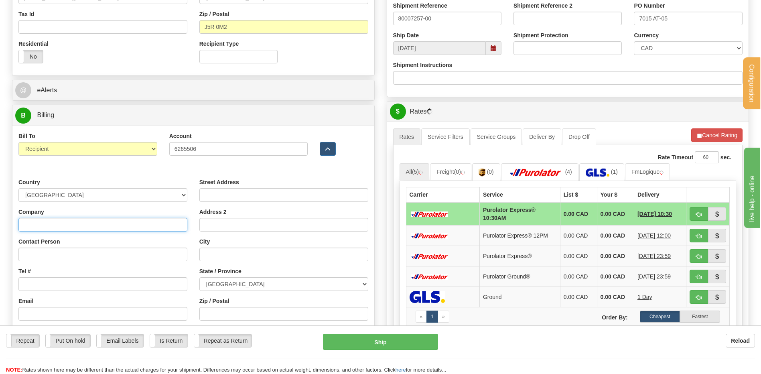
click at [83, 222] on input "Company" at bounding box center [102, 225] width 169 height 14
type input "MENUISERIE DES PINS LTEE"
type input "RECEPTION"
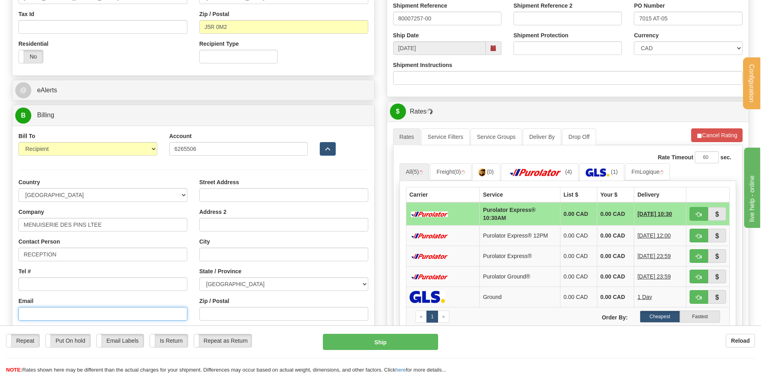
type input "lbrunelle@richelieu.com"
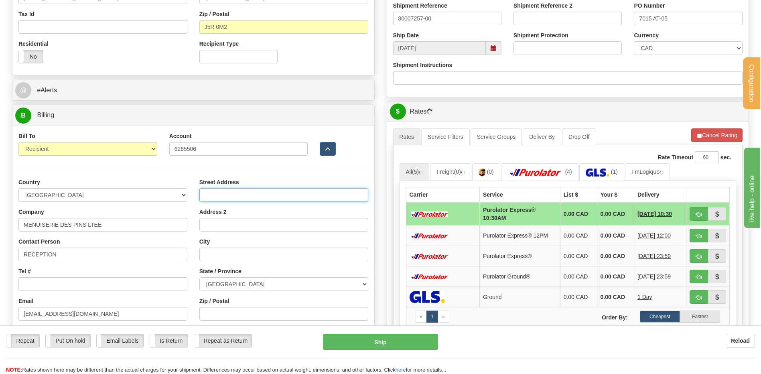
type input "3150 CHEMIN ROYAL"
type input "NOTRE-DAME-DES-PINS"
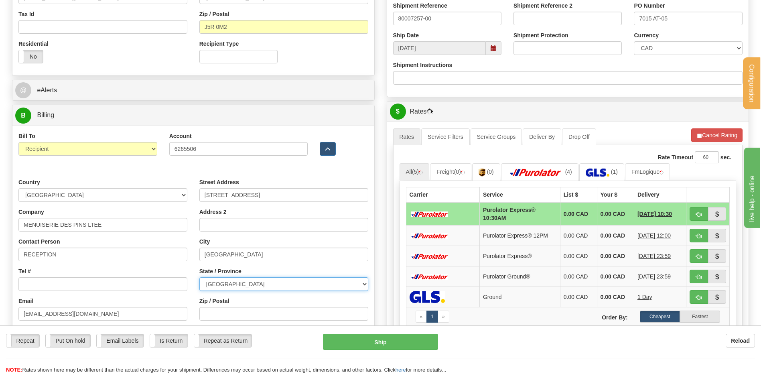
select select "QC"
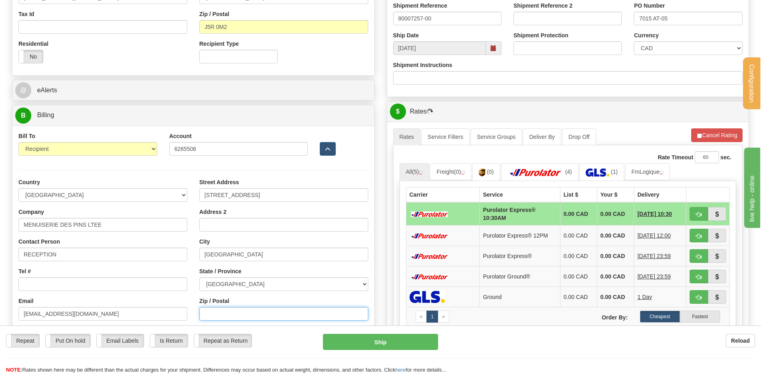
type input "G0M 1K0"
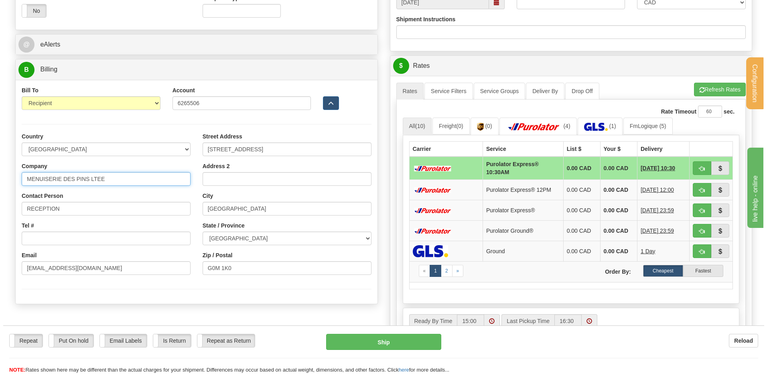
scroll to position [442, 0]
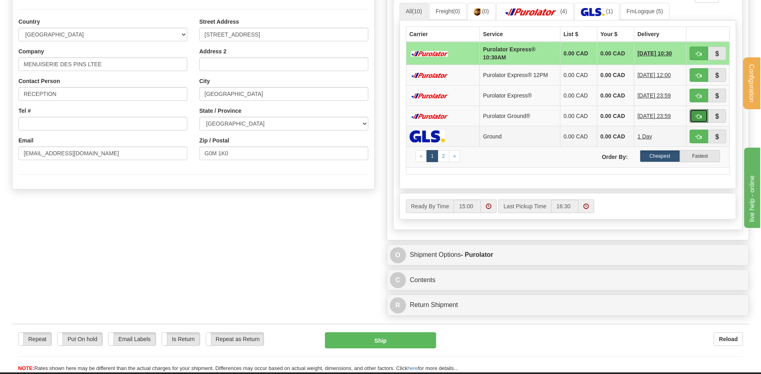
click at [702, 119] on button "button" at bounding box center [699, 116] width 18 height 14
type input "260"
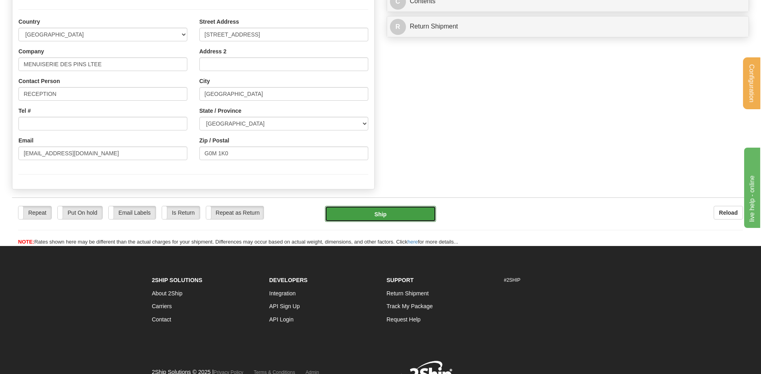
click at [397, 215] on button "Ship" at bounding box center [380, 214] width 111 height 16
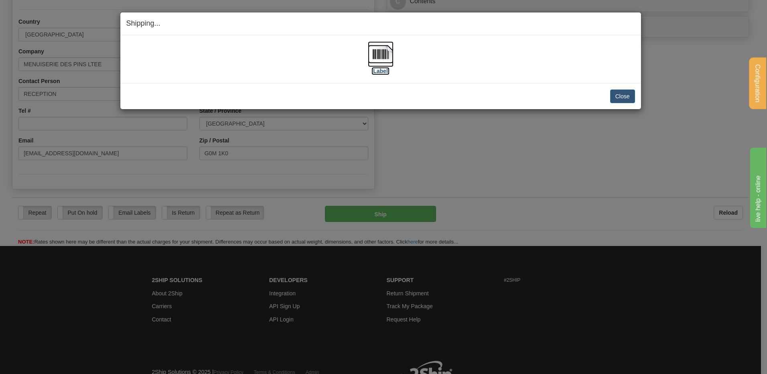
click at [378, 47] on img at bounding box center [381, 54] width 26 height 26
click at [621, 93] on button "Close" at bounding box center [623, 97] width 25 height 14
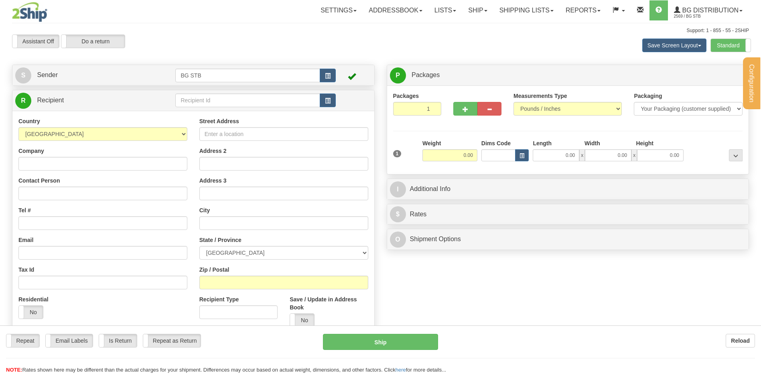
click at [191, 100] on div "Configuration My Configuration Panel Close Configure My Carriers" at bounding box center [380, 192] width 761 height 385
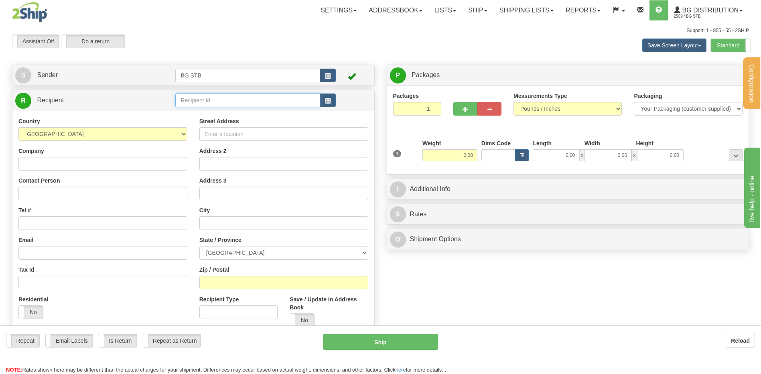
click at [191, 100] on input "text" at bounding box center [247, 101] width 145 height 14
type input "1025"
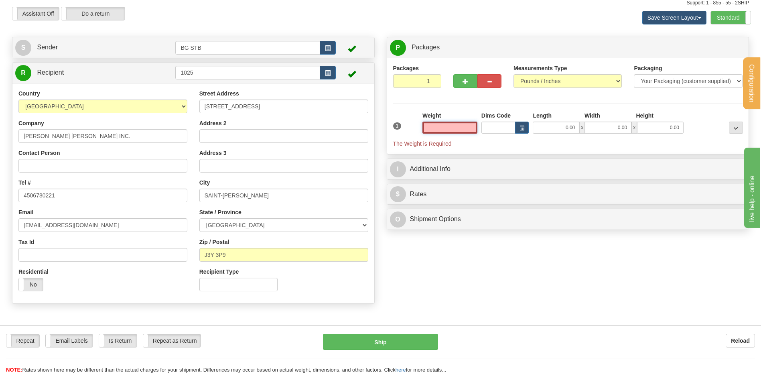
scroll to position [40, 0]
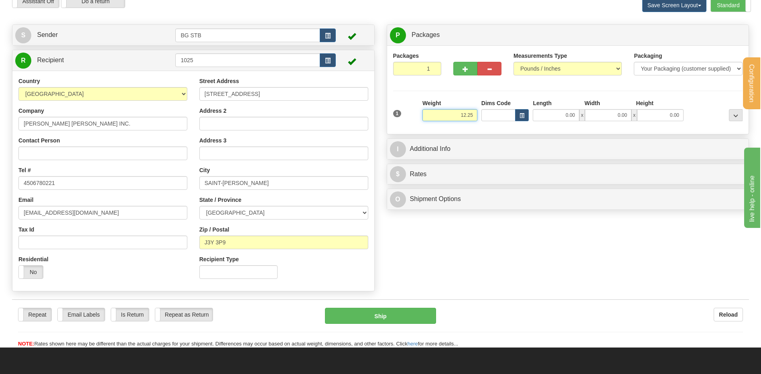
type input "12.25"
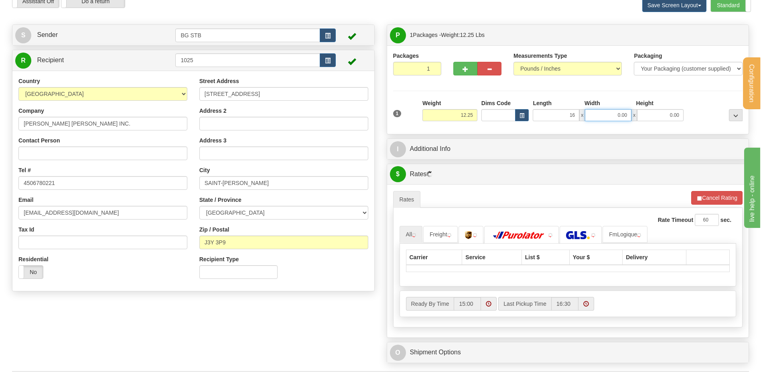
type input "16.00"
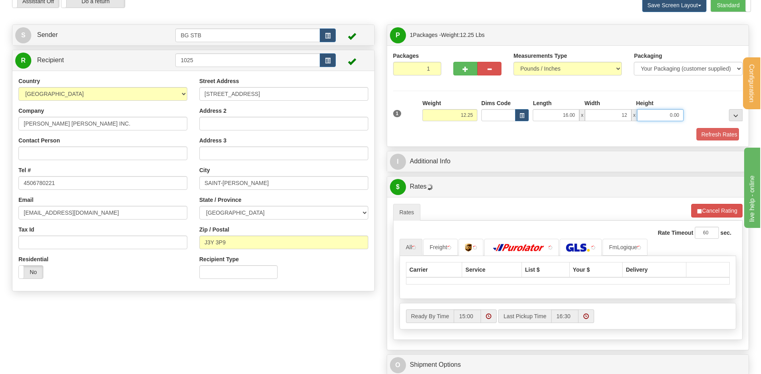
type input "12.00"
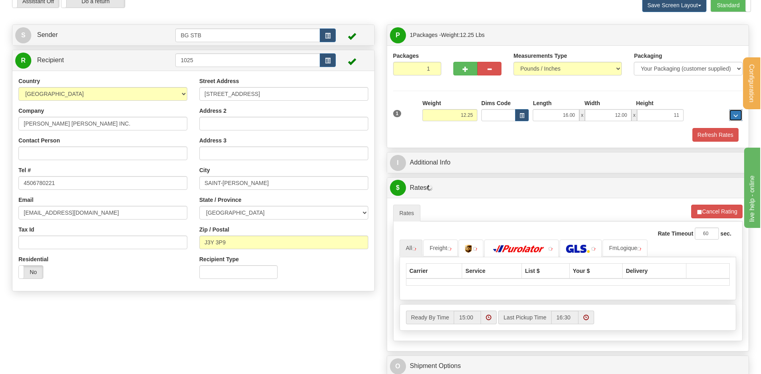
type input "11.00"
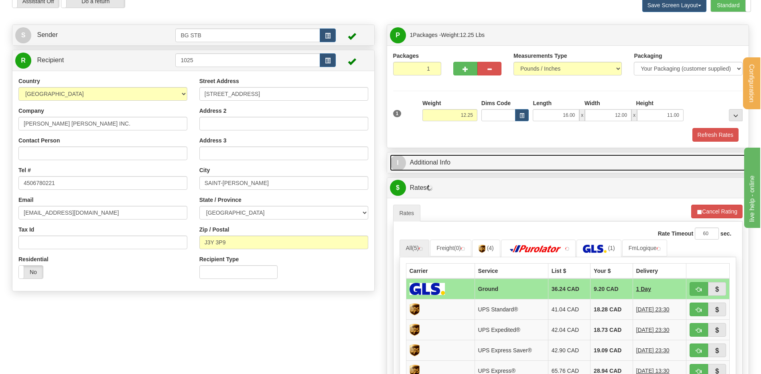
click at [486, 161] on link "I Additional Info" at bounding box center [568, 163] width 356 height 16
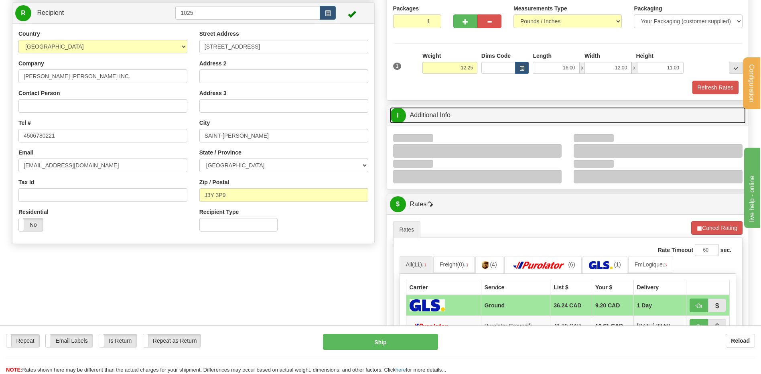
scroll to position [201, 0]
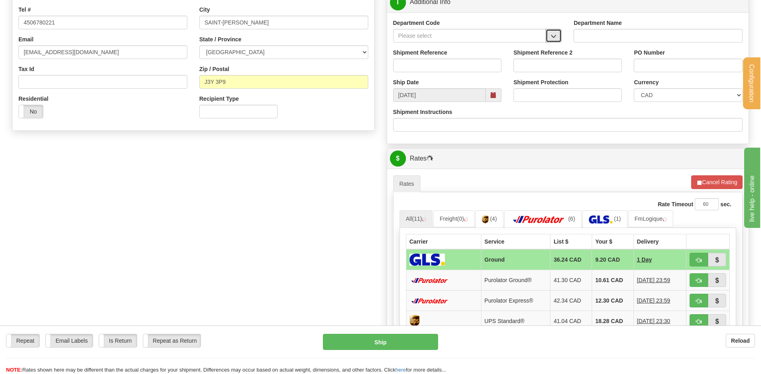
click at [559, 35] on button "button" at bounding box center [554, 36] width 16 height 14
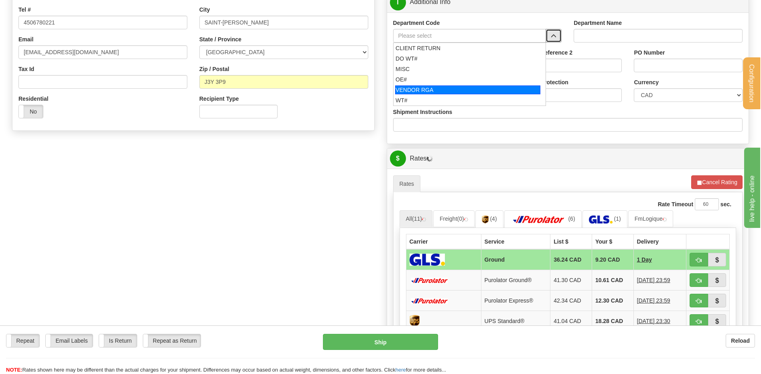
click at [440, 85] on li "VENDOR RGA" at bounding box center [470, 90] width 153 height 10
type input "VENDOR RGA"
type input "VENDOR RETURNS"
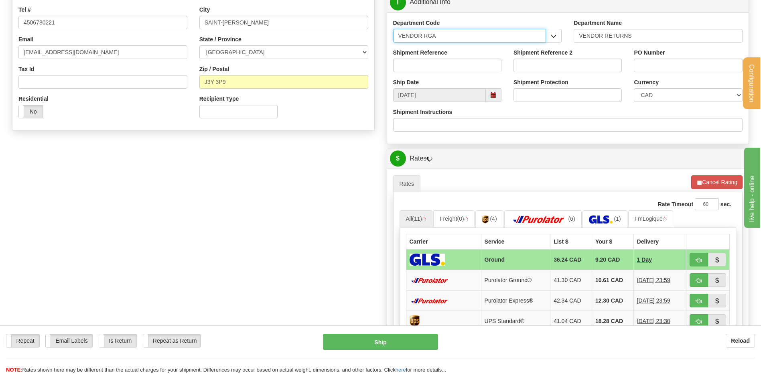
drag, startPoint x: 434, startPoint y: 36, endPoint x: 365, endPoint y: 32, distance: 68.8
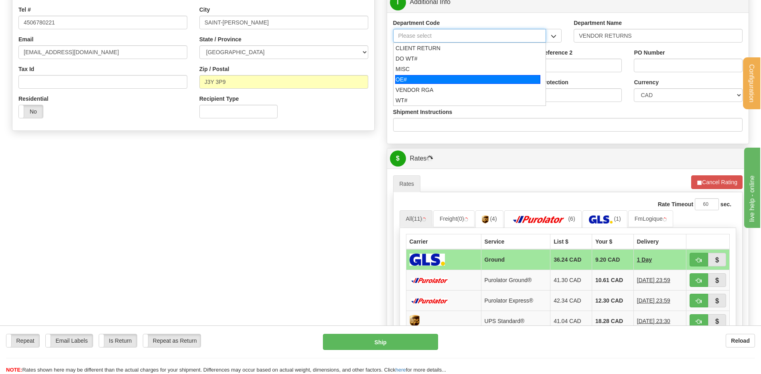
click at [424, 77] on div "OE#" at bounding box center [467, 79] width 145 height 9
type input "OE#"
type input "ORDERS"
type input "OE#"
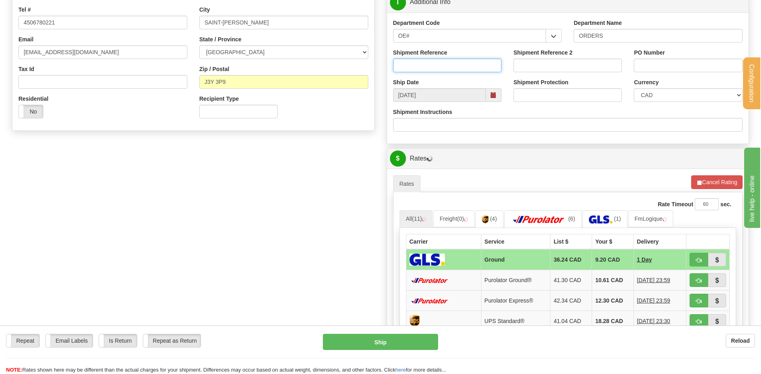
click at [421, 67] on input "Shipment Reference" at bounding box center [447, 66] width 108 height 14
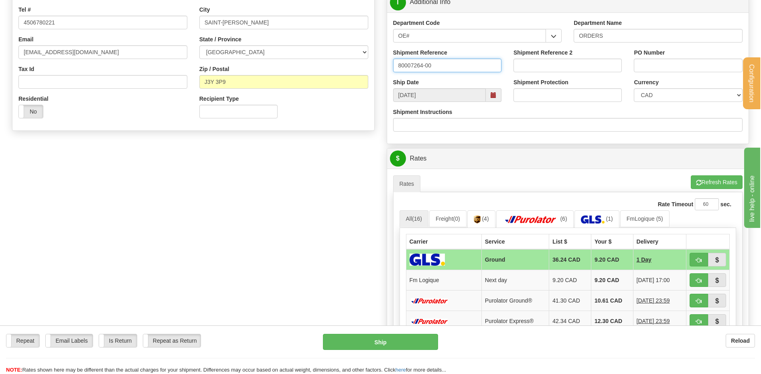
type input "80007264-00"
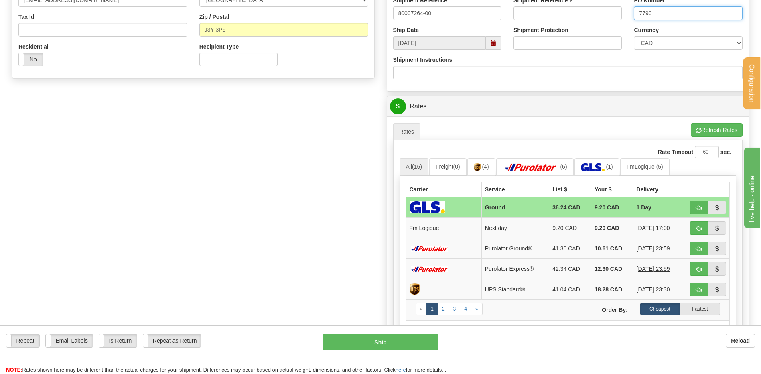
scroll to position [281, 0]
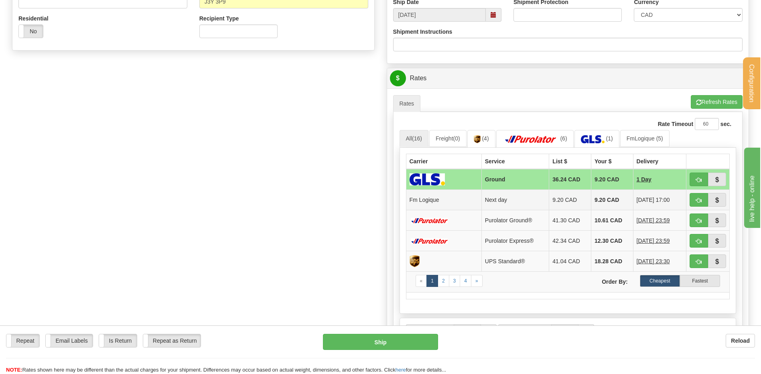
type input "7790"
click at [694, 202] on button "button" at bounding box center [699, 200] width 18 height 14
type input "jour"
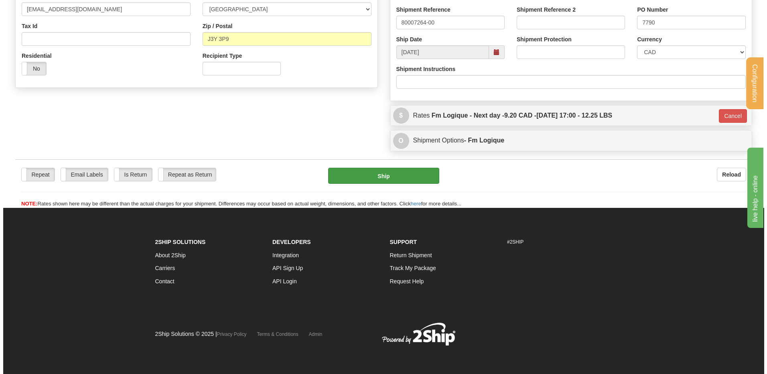
scroll to position [244, 0]
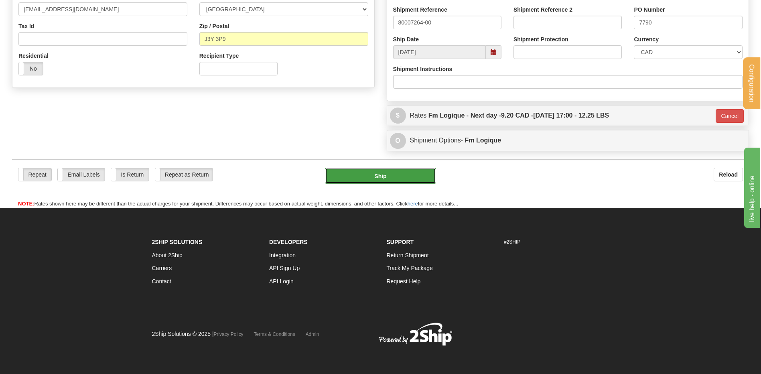
click at [371, 182] on button "Ship" at bounding box center [380, 176] width 111 height 16
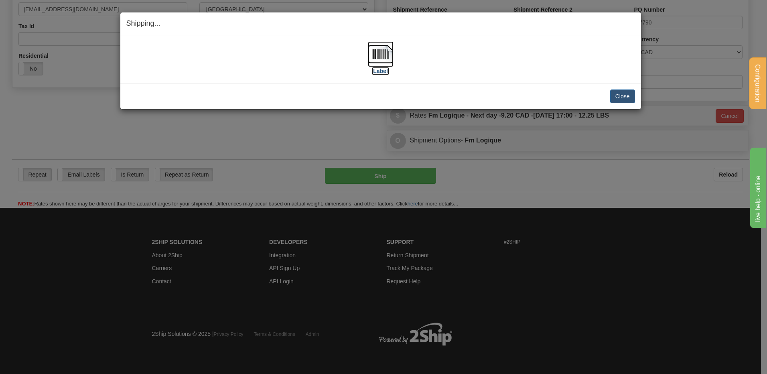
click at [386, 58] on img at bounding box center [381, 54] width 26 height 26
click at [625, 92] on button "Close" at bounding box center [623, 97] width 25 height 14
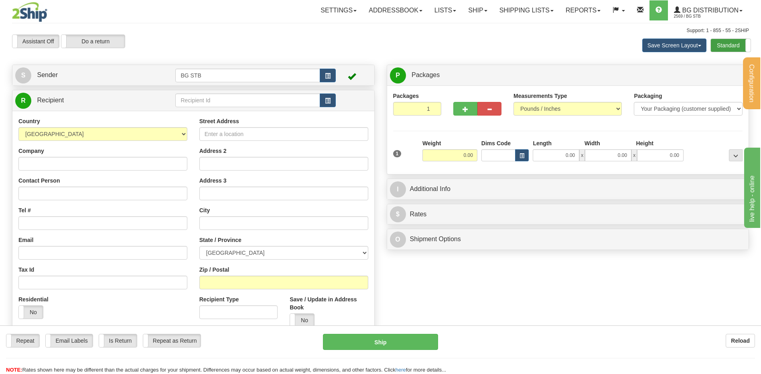
click at [715, 45] on label "Standard" at bounding box center [731, 45] width 40 height 13
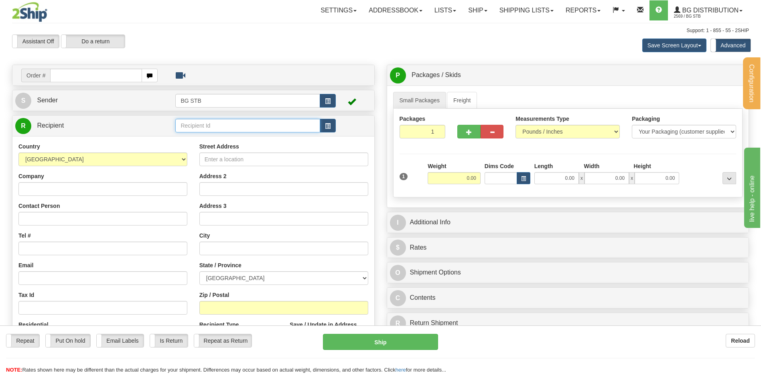
click at [207, 123] on input "text" at bounding box center [247, 126] width 145 height 14
type input "BG TOR"
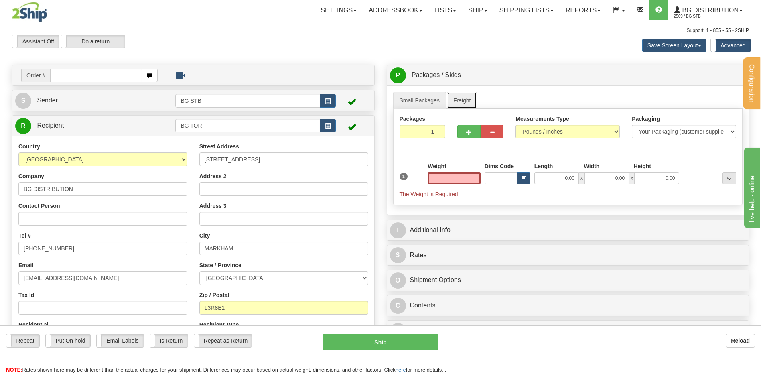
type input "0.00"
click at [468, 102] on link "Freight" at bounding box center [462, 100] width 31 height 17
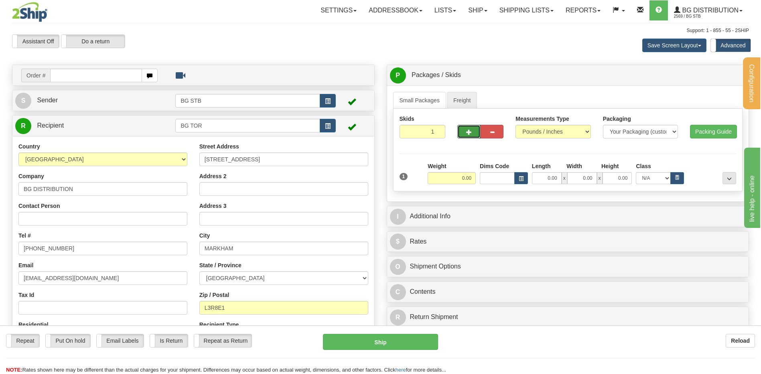
click at [472, 132] on span "button" at bounding box center [469, 132] width 6 height 5
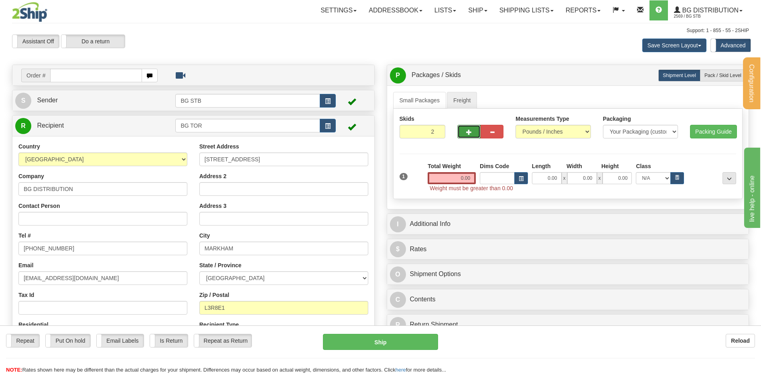
click at [470, 131] on span "button" at bounding box center [469, 132] width 6 height 5
click at [471, 132] on span "button" at bounding box center [469, 132] width 6 height 5
type input "4"
click at [726, 77] on span "Pack / Skid Level" at bounding box center [723, 76] width 37 height 6
radio input "true"
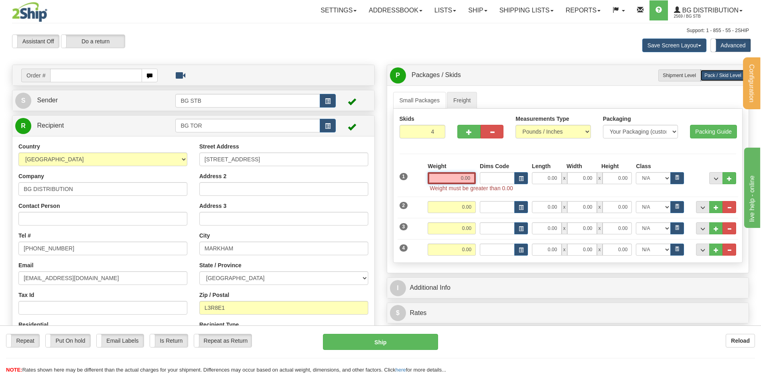
click at [470, 179] on input "0.00" at bounding box center [452, 178] width 48 height 12
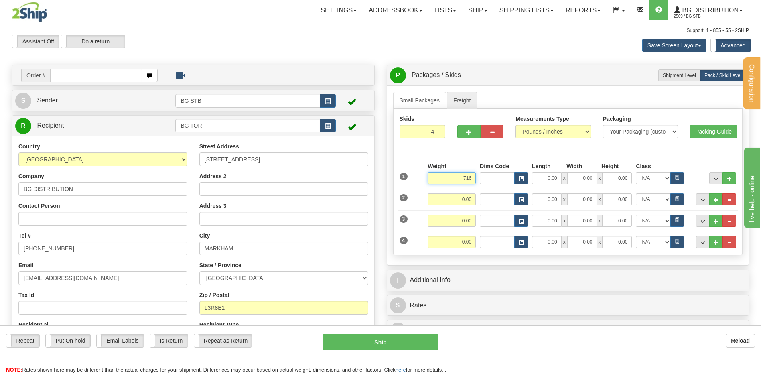
type input "715.00"
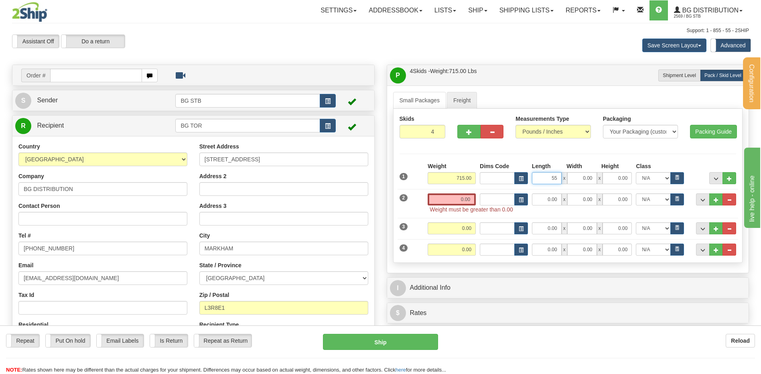
type input "55.00"
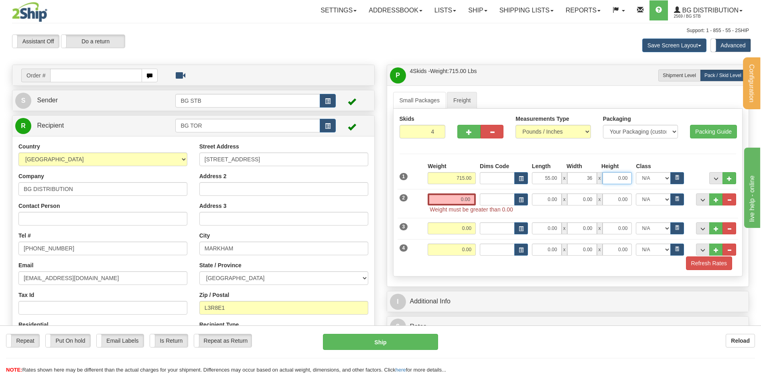
type input "36.00"
type input "48.00"
click at [465, 194] on input "0.00" at bounding box center [452, 199] width 48 height 12
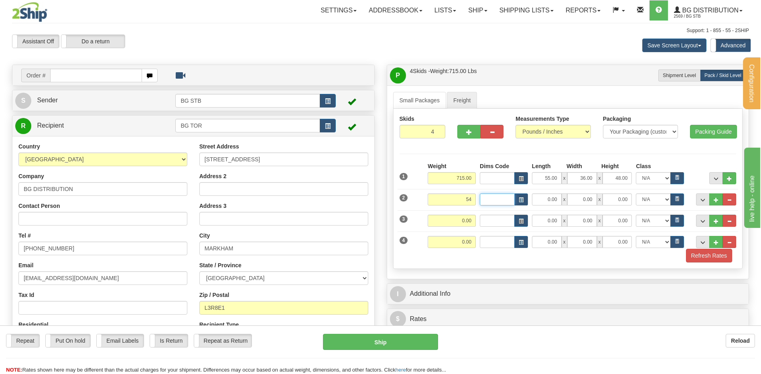
type input "54.00"
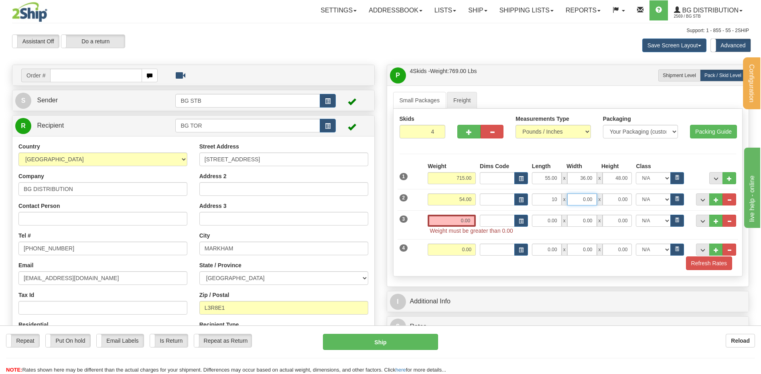
type input "10.00"
type input "12.00"
type input "56.00"
click at [455, 222] on input "0.00" at bounding box center [452, 221] width 48 height 12
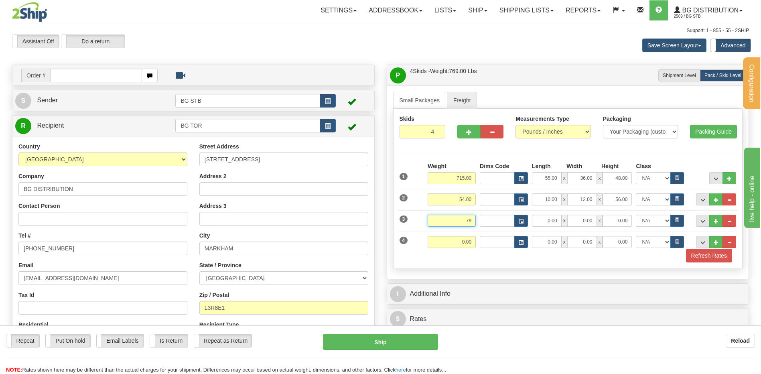
type input "79.00"
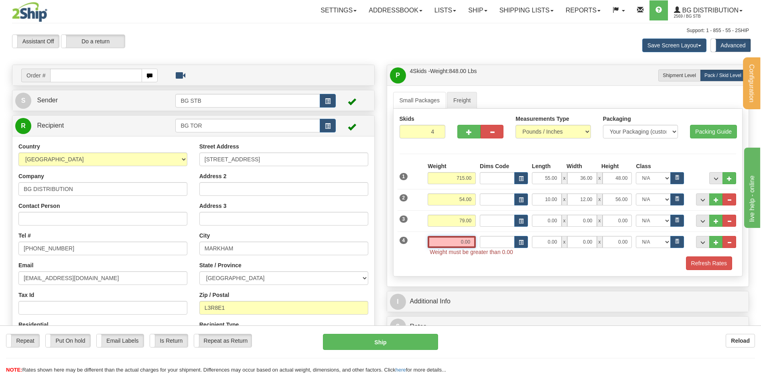
click at [442, 238] on input "0.00" at bounding box center [452, 242] width 48 height 12
type input "79.00"
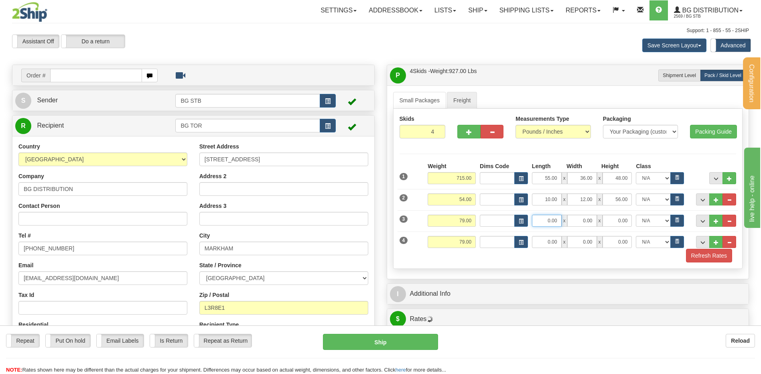
click at [548, 217] on input "0.00" at bounding box center [547, 221] width 30 height 12
type input "97.00"
click at [579, 218] on input "0.00" at bounding box center [583, 221] width 30 height 12
type input "6.00"
type input "8.00"
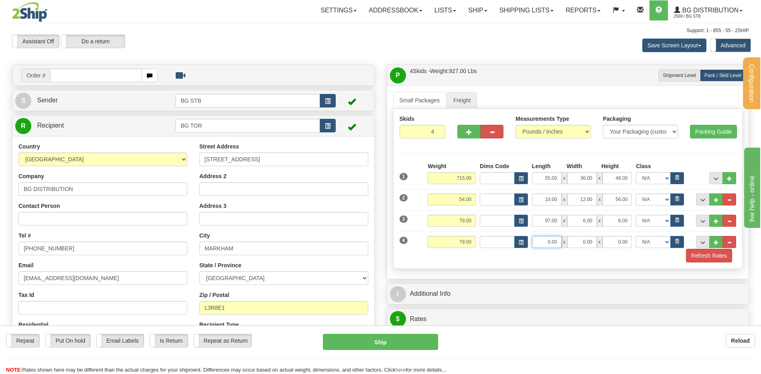
click at [547, 242] on input "0.00" at bounding box center [547, 242] width 30 height 12
type input "97.00"
type input "6.00"
type input "8.00"
click at [718, 180] on span "..." at bounding box center [716, 179] width 5 height 4
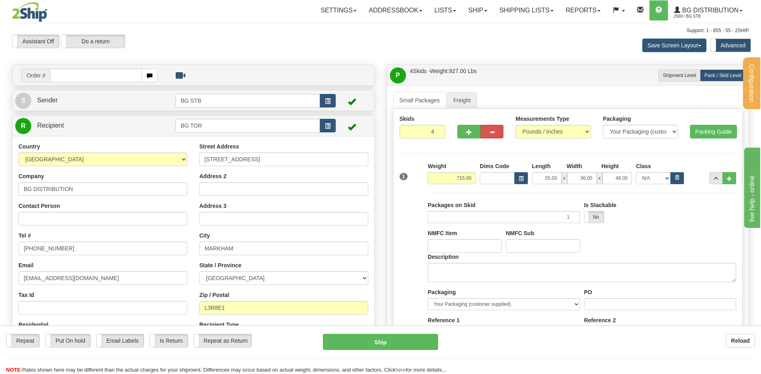
drag, startPoint x: 462, startPoint y: 261, endPoint x: 460, endPoint y: 266, distance: 4.9
click at [460, 263] on div "Description" at bounding box center [582, 267] width 309 height 29
click at [460, 266] on textarea "Description" at bounding box center [582, 272] width 309 height 19
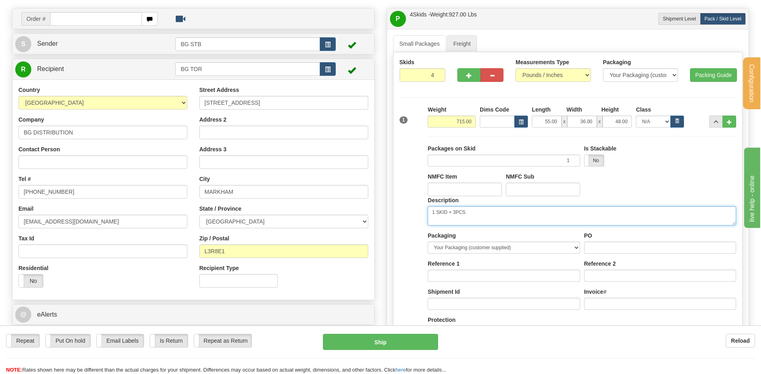
scroll to position [120, 0]
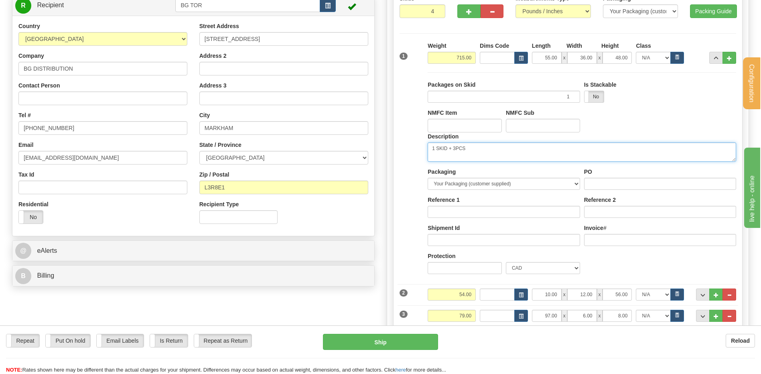
type textarea "1 SKID + 3PCS"
click at [589, 171] on label "PO" at bounding box center [588, 172] width 8 height 8
click at [589, 178] on input "PO" at bounding box center [660, 184] width 152 height 12
click at [590, 178] on div "PO" at bounding box center [660, 179] width 152 height 22
click at [584, 185] on input "PO" at bounding box center [660, 184] width 152 height 12
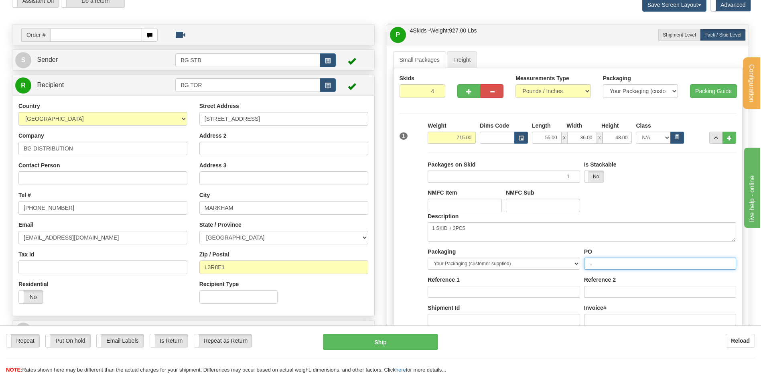
scroll to position [40, 0]
type input "..."
click at [88, 153] on input "BG DISTRIBUTION" at bounding box center [102, 149] width 169 height 14
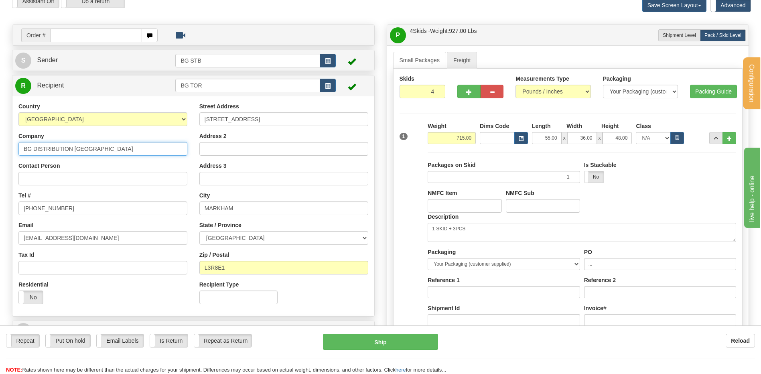
type input "BG DISTRIBUTION TORONTO"
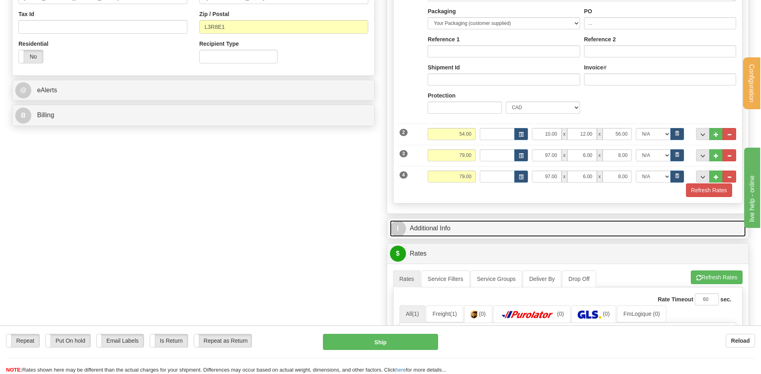
click at [483, 224] on link "I Additional Info" at bounding box center [568, 228] width 356 height 16
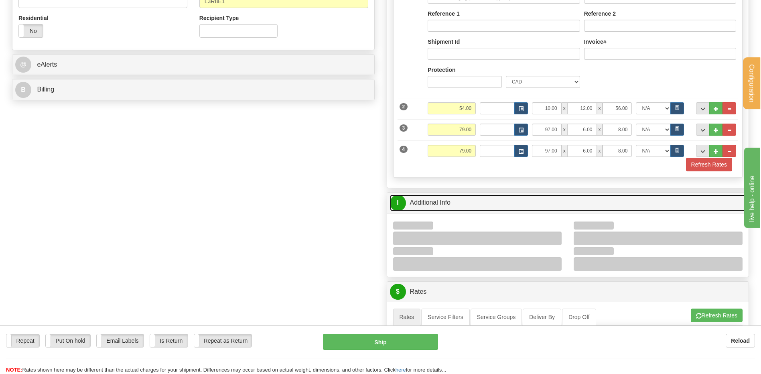
scroll to position [321, 0]
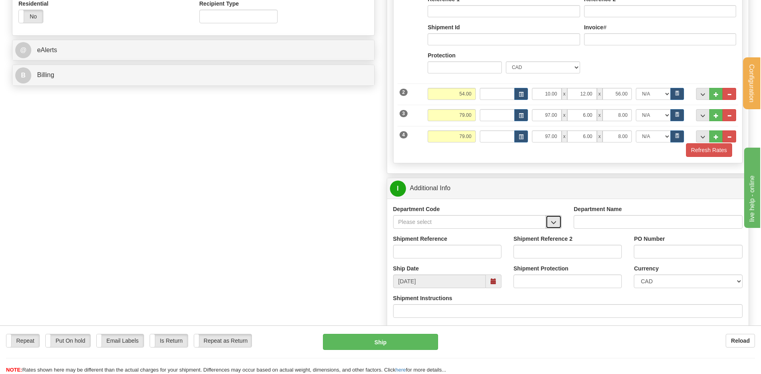
click at [556, 224] on span "button" at bounding box center [554, 222] width 6 height 5
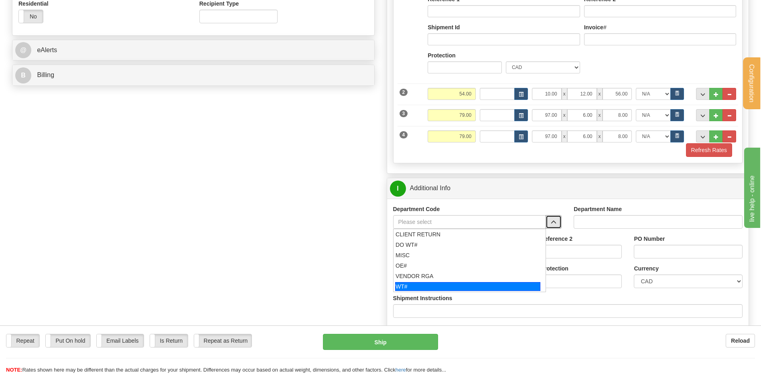
click at [432, 286] on div "WT#" at bounding box center [467, 286] width 145 height 9
type input "WT#"
type input "WAREHOUSE TRANSFERS"
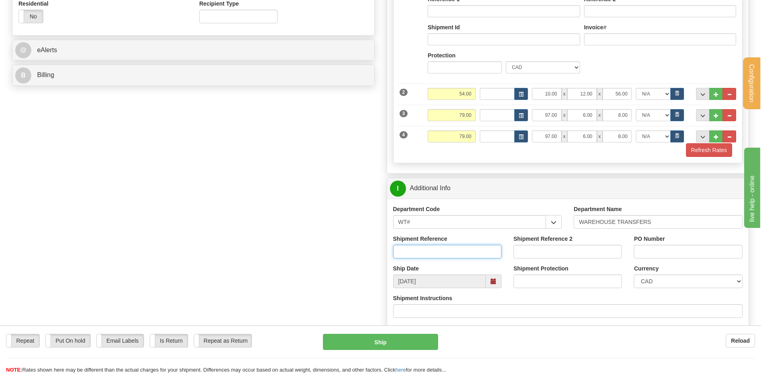
click at [428, 254] on input "Shipment Reference" at bounding box center [447, 252] width 108 height 14
type input "TRANSFERT 10"
click at [685, 250] on input "PO Number" at bounding box center [688, 252] width 108 height 14
type input "TRANSFERT [GEOGRAPHIC_DATA]"
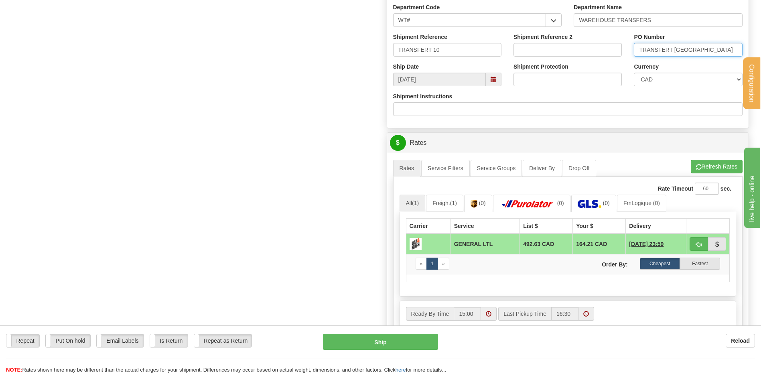
scroll to position [562, 0]
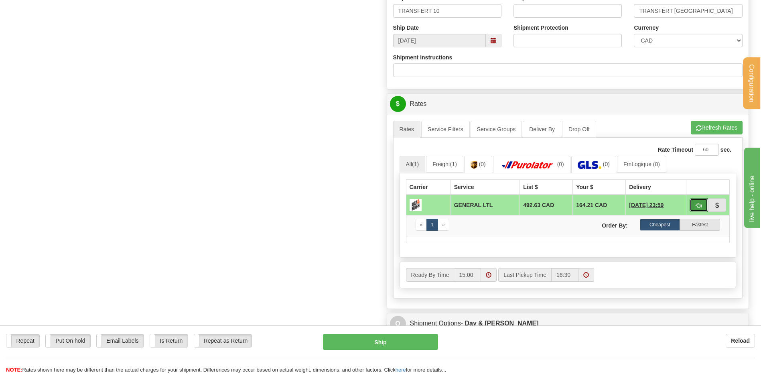
click at [699, 203] on span "button" at bounding box center [699, 205] width 6 height 5
type input "GL"
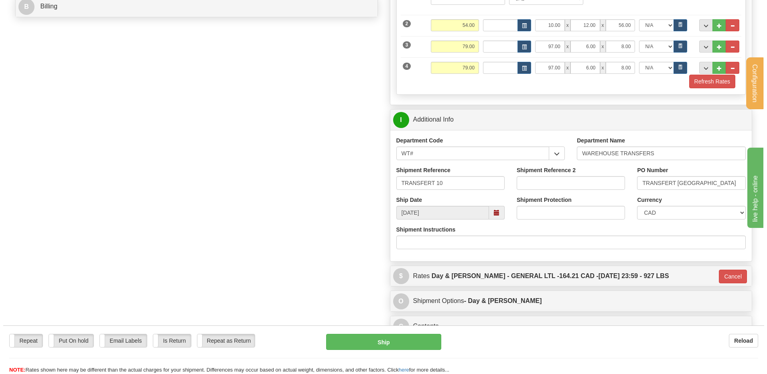
scroll to position [442, 0]
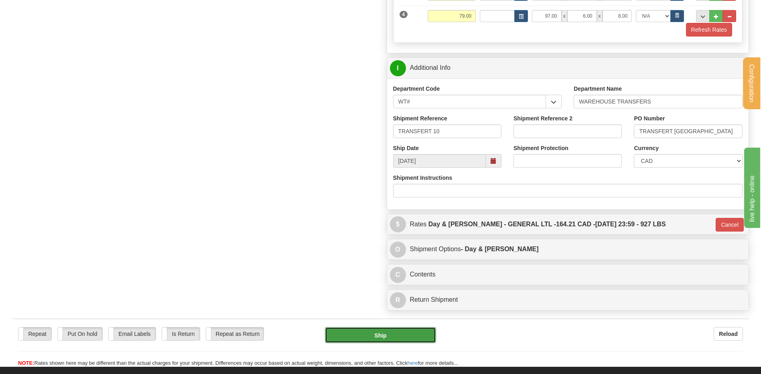
click at [408, 339] on button "Ship" at bounding box center [380, 335] width 111 height 16
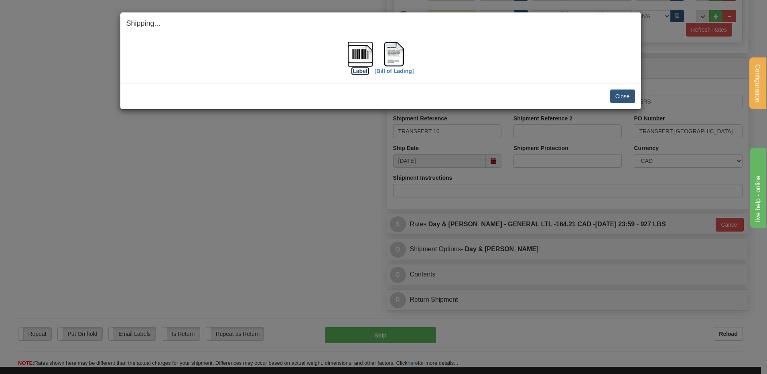
click at [356, 49] on img at bounding box center [361, 54] width 26 height 26
click at [396, 55] on img at bounding box center [394, 54] width 26 height 26
click at [628, 96] on button "Close" at bounding box center [623, 97] width 25 height 14
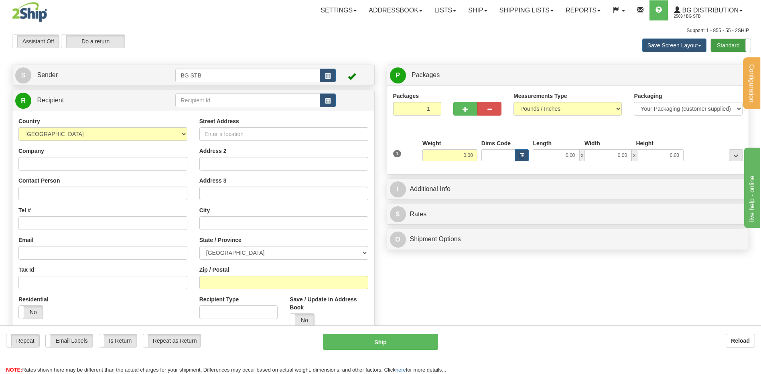
click at [732, 48] on label "Standard" at bounding box center [731, 45] width 40 height 13
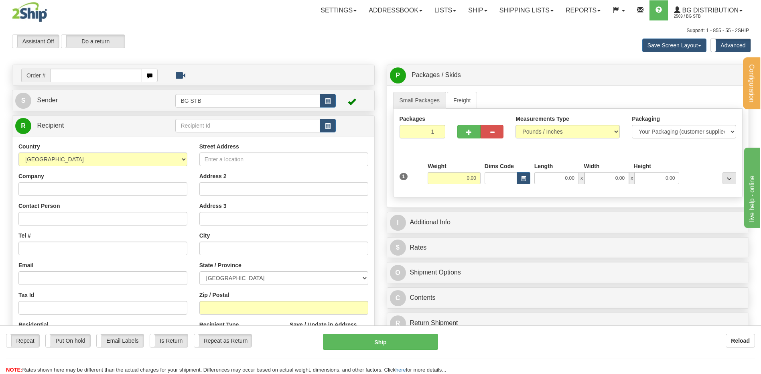
click at [195, 127] on div "Configuration My Configuration Panel Close Configure My Carriers" at bounding box center [380, 230] width 761 height 460
click at [204, 124] on input "text" at bounding box center [247, 126] width 145 height 14
type input "BG VAN"
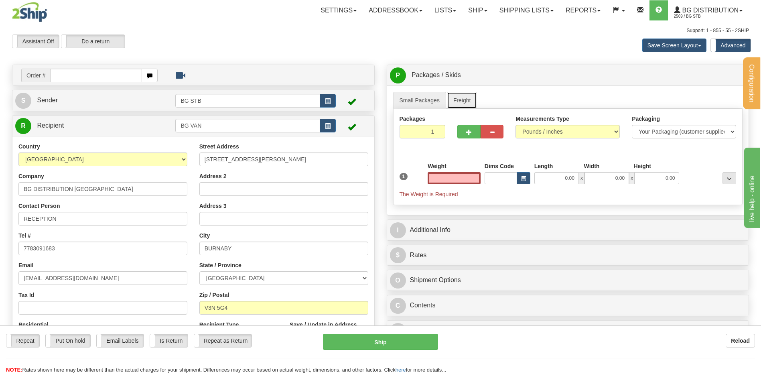
type input "0.00"
drag, startPoint x: 456, startPoint y: 103, endPoint x: 456, endPoint y: 137, distance: 33.7
click at [456, 104] on link "Freight" at bounding box center [462, 100] width 31 height 17
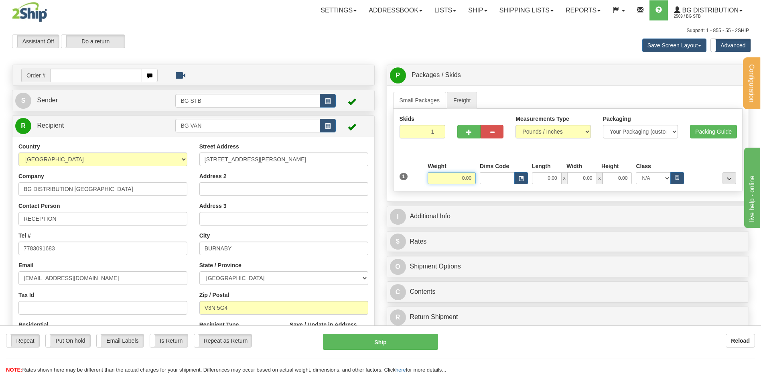
click at [464, 180] on input "0.00" at bounding box center [452, 178] width 48 height 12
type input "931.00"
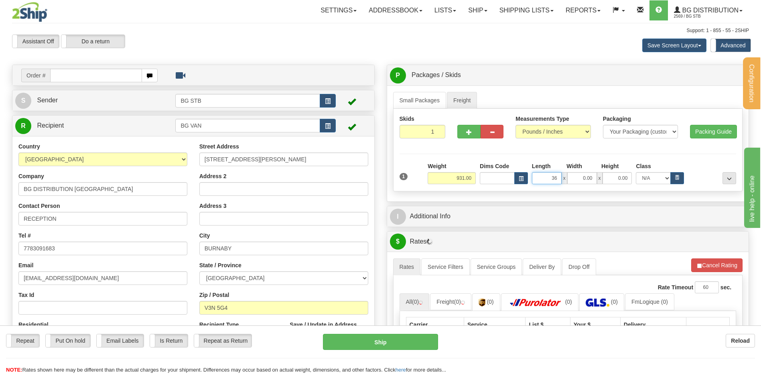
type input "36.00"
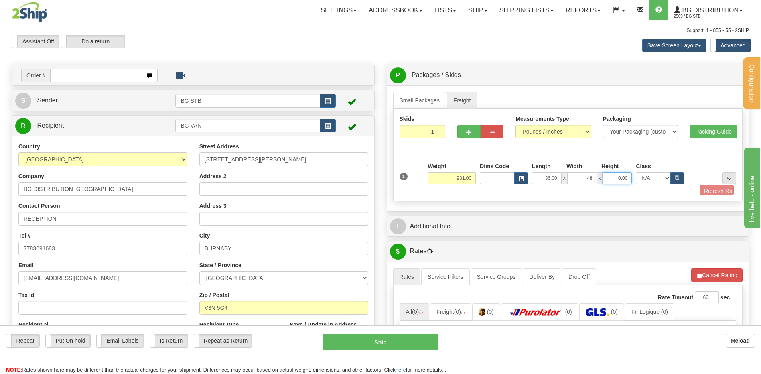
type input "48.00"
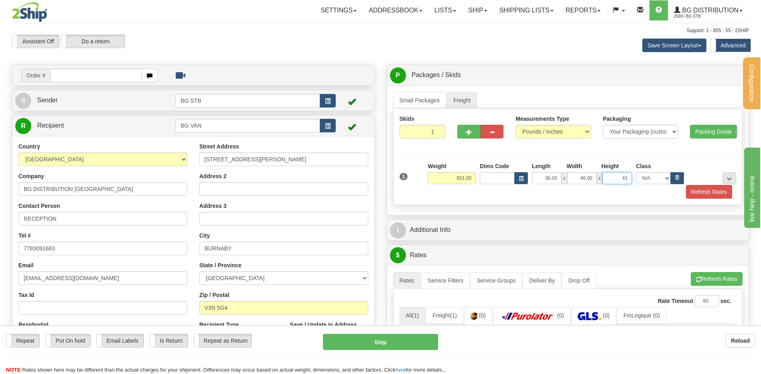
type input "41.00"
drag, startPoint x: 724, startPoint y: 179, endPoint x: 665, endPoint y: 200, distance: 62.6
click at [725, 179] on button "..." at bounding box center [730, 178] width 14 height 12
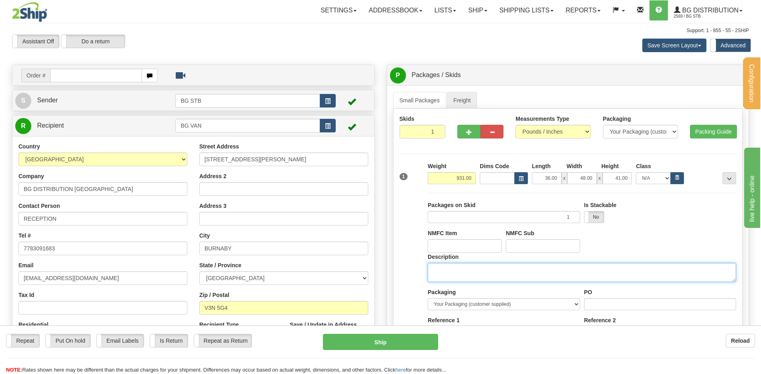
click at [446, 276] on textarea "Description" at bounding box center [582, 272] width 309 height 19
type textarea "1 SKID"
click at [618, 312] on div "PO" at bounding box center [660, 302] width 156 height 28
click at [615, 305] on input "PO" at bounding box center [660, 304] width 152 height 12
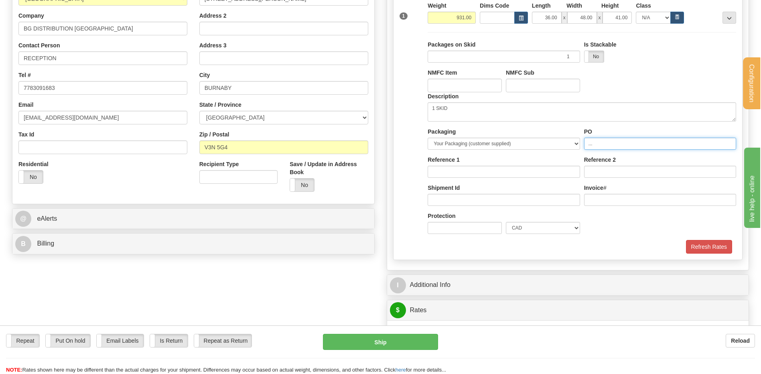
scroll to position [241, 0]
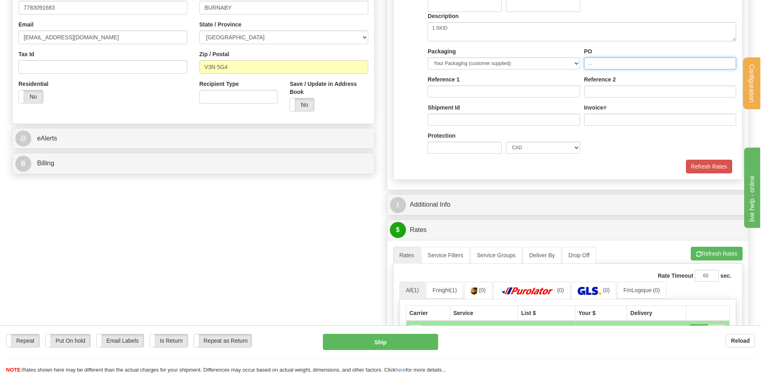
type input "..."
click at [480, 212] on div "I Additional Info" at bounding box center [568, 205] width 362 height 20
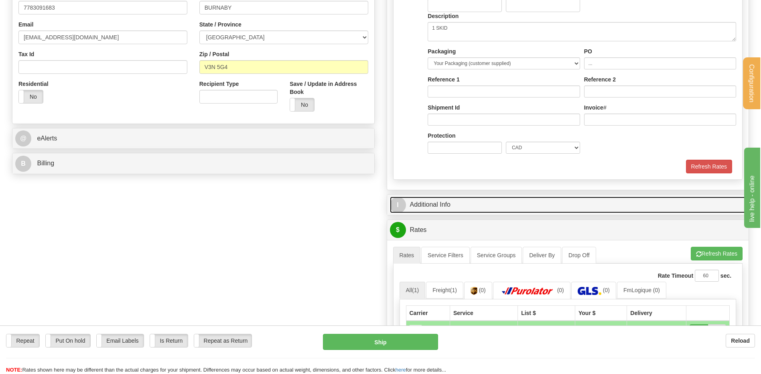
click at [480, 205] on link "I Additional Info" at bounding box center [568, 205] width 356 height 16
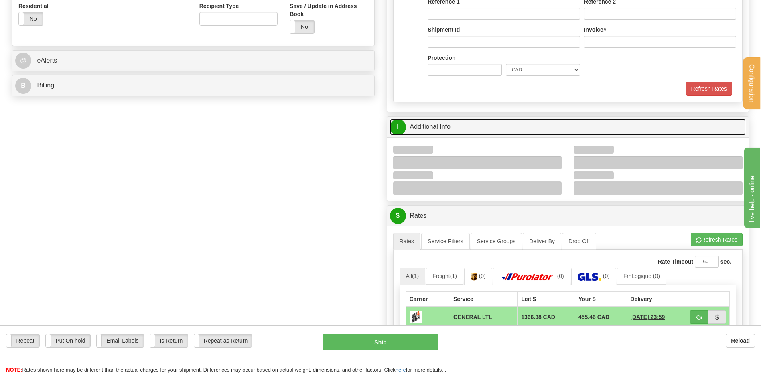
scroll to position [401, 0]
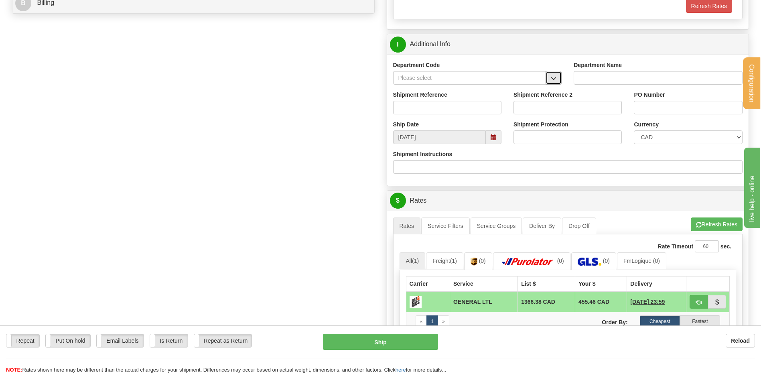
click at [554, 72] on button "button" at bounding box center [554, 78] width 16 height 14
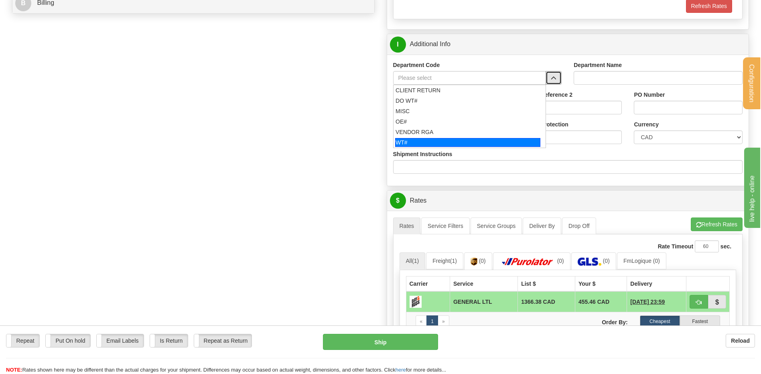
click at [435, 141] on div "WT#" at bounding box center [467, 142] width 145 height 9
type input "WT#"
type input "WAREHOUSE TRANSFERS"
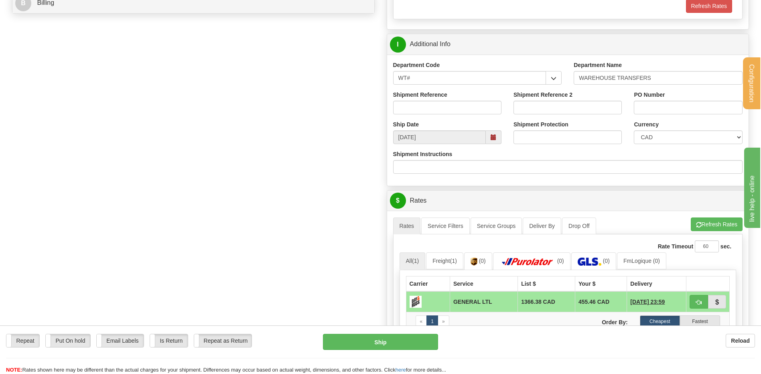
click at [435, 115] on div "Shipment Reference" at bounding box center [447, 106] width 120 height 30
click at [436, 111] on input "Shipment Reference" at bounding box center [447, 108] width 108 height 14
type input "TRANSFERT 10"
select select "ON"
drag, startPoint x: 707, startPoint y: 106, endPoint x: 677, endPoint y: 104, distance: 30.2
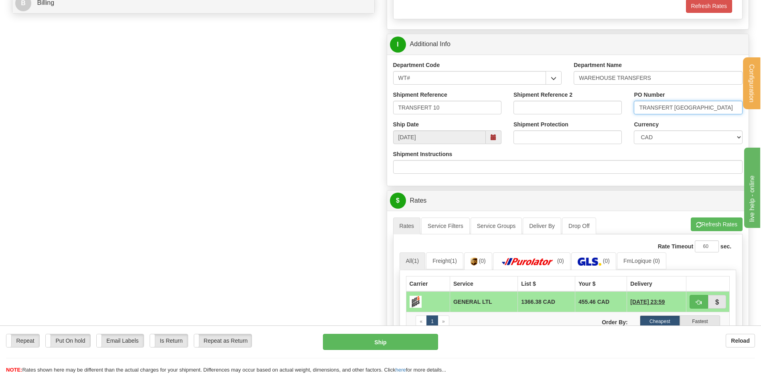
click at [677, 104] on input "TRANSFERT TORONTO" at bounding box center [688, 108] width 108 height 14
type input "TRANSFERT VANCOUVER"
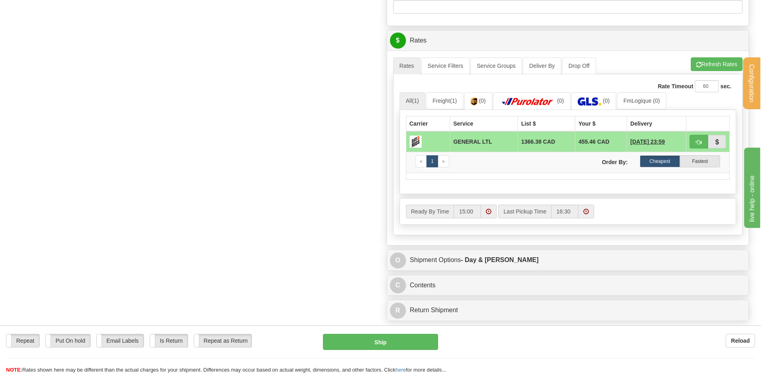
scroll to position [562, 0]
click at [712, 67] on button "Refresh Rates" at bounding box center [717, 64] width 52 height 14
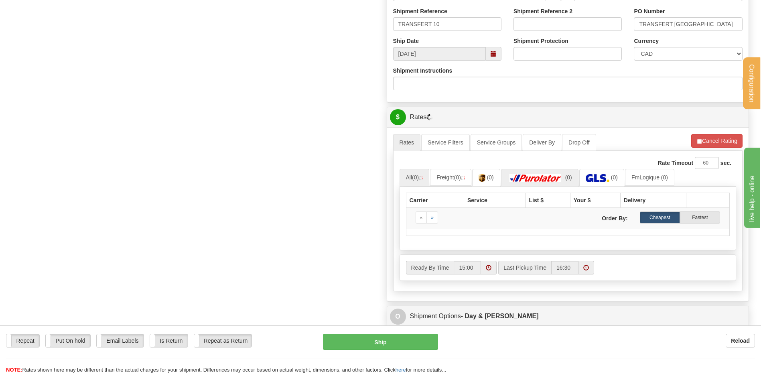
scroll to position [482, 0]
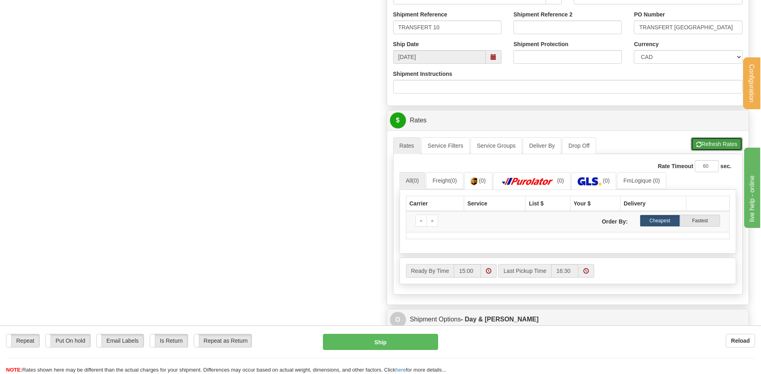
click at [712, 142] on button "Refresh Rates" at bounding box center [717, 144] width 52 height 14
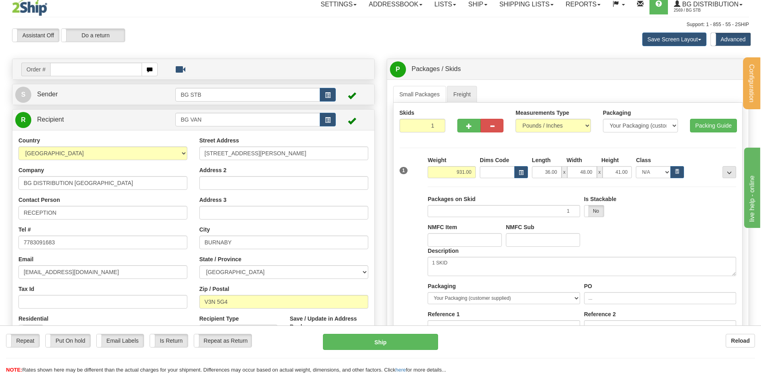
scroll to position [0, 0]
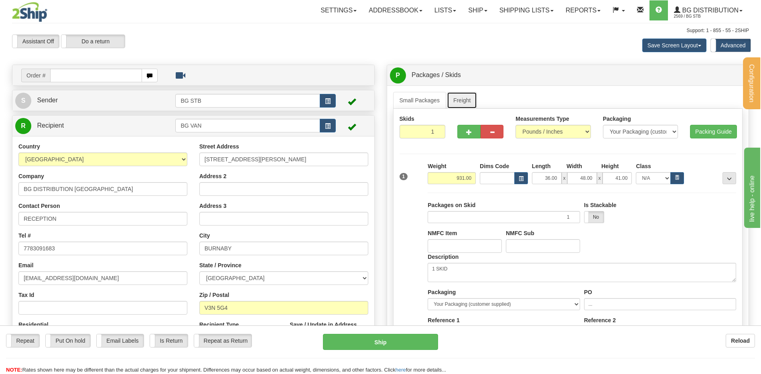
drag, startPoint x: 460, startPoint y: 96, endPoint x: 461, endPoint y: 100, distance: 4.2
click at [460, 96] on link "Freight" at bounding box center [462, 100] width 31 height 17
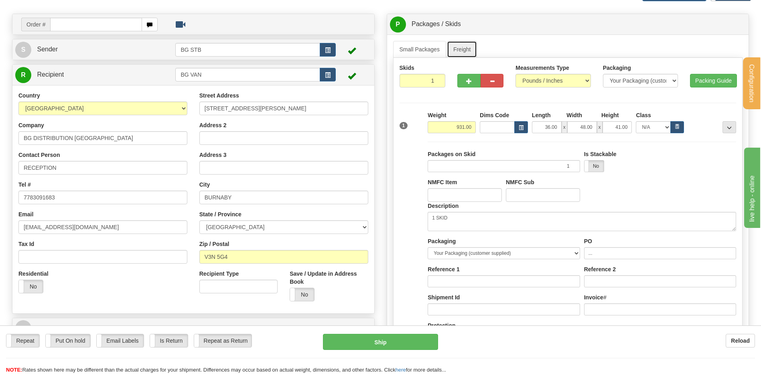
scroll to position [40, 0]
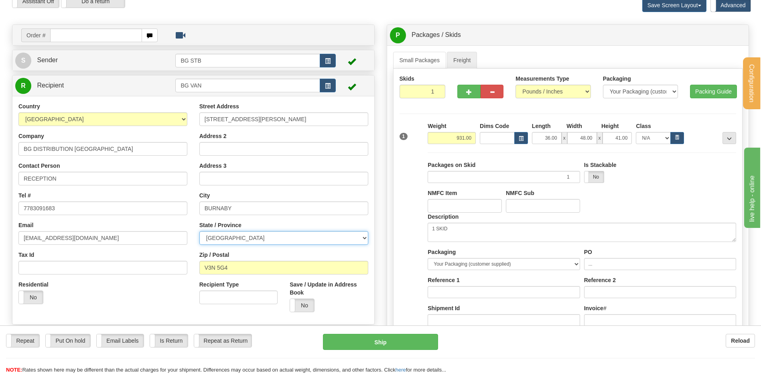
click at [267, 238] on select "[GEOGRAPHIC_DATA] [GEOGRAPHIC_DATA] [GEOGRAPHIC_DATA] [GEOGRAPHIC_DATA] [GEOGRA…" at bounding box center [284, 238] width 169 height 14
select select "BC"
click at [200, 231] on select "[GEOGRAPHIC_DATA] [GEOGRAPHIC_DATA] [GEOGRAPHIC_DATA] [GEOGRAPHIC_DATA] [GEOGRA…" at bounding box center [284, 238] width 169 height 14
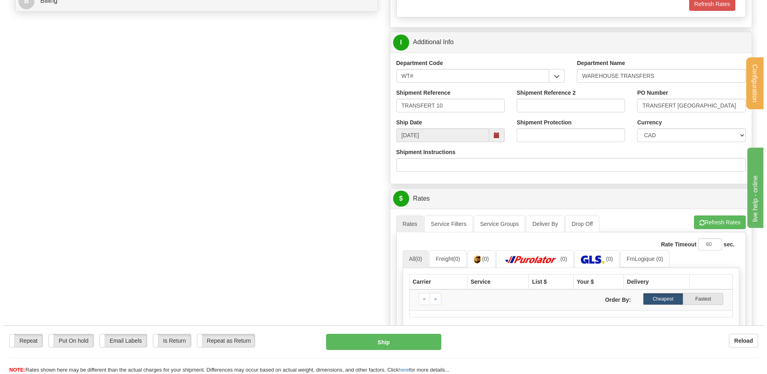
scroll to position [442, 0]
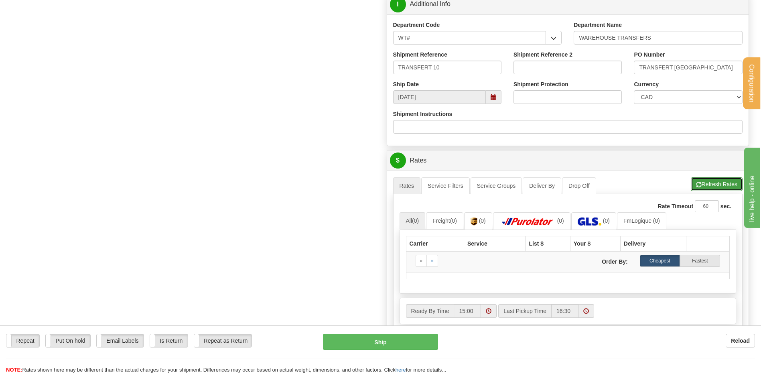
drag, startPoint x: 727, startPoint y: 187, endPoint x: 612, endPoint y: 208, distance: 116.6
click at [727, 187] on button "Refresh Rates" at bounding box center [717, 184] width 52 height 14
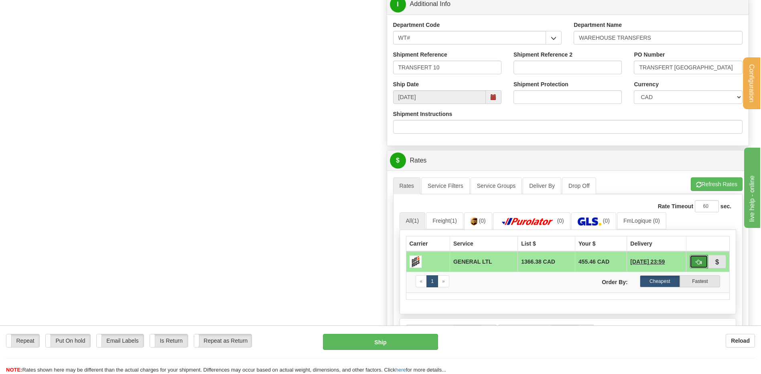
click at [694, 261] on button "button" at bounding box center [699, 262] width 18 height 14
type input "GL"
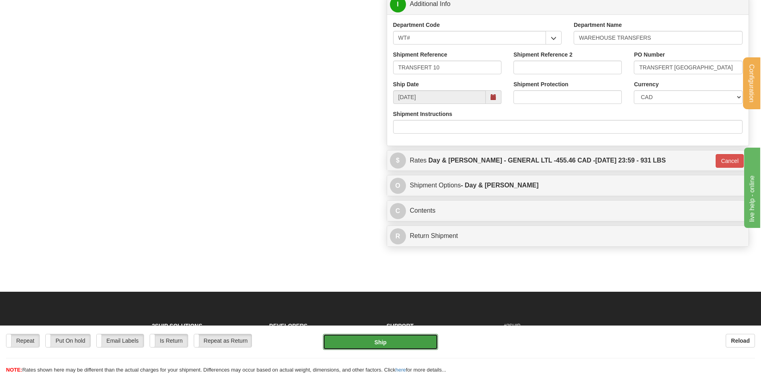
click at [388, 346] on button "Ship" at bounding box center [380, 342] width 115 height 16
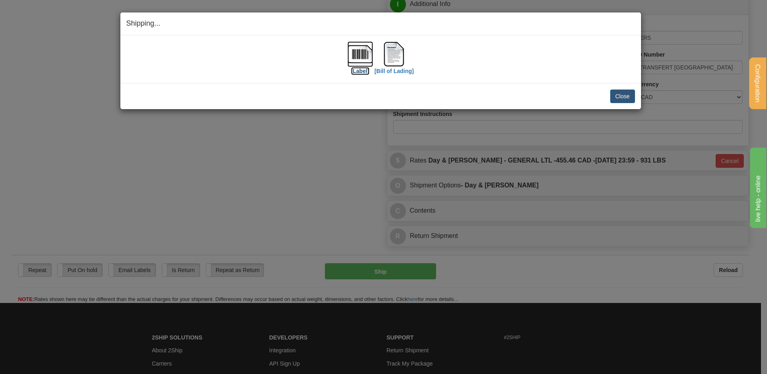
click at [358, 43] on img at bounding box center [361, 54] width 26 height 26
click at [403, 51] on img at bounding box center [394, 54] width 26 height 26
click at [627, 97] on button "Close" at bounding box center [623, 97] width 25 height 14
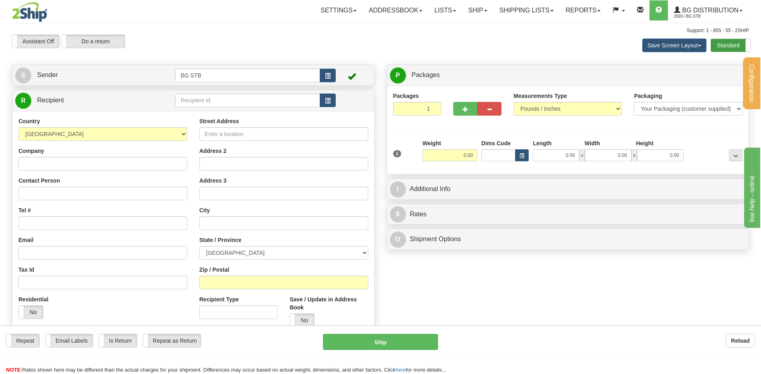
click at [738, 43] on label "Standard" at bounding box center [731, 45] width 40 height 13
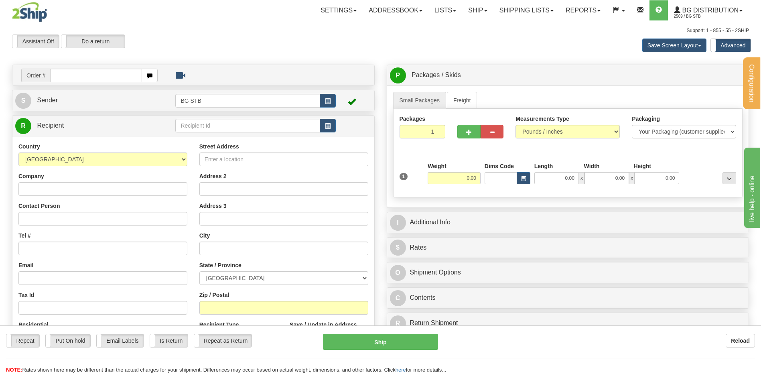
click at [187, 124] on div "Configuration My Configuration Panel Close Configure My Carriers" at bounding box center [380, 230] width 761 height 460
click at [187, 124] on input "text" at bounding box center [247, 126] width 145 height 14
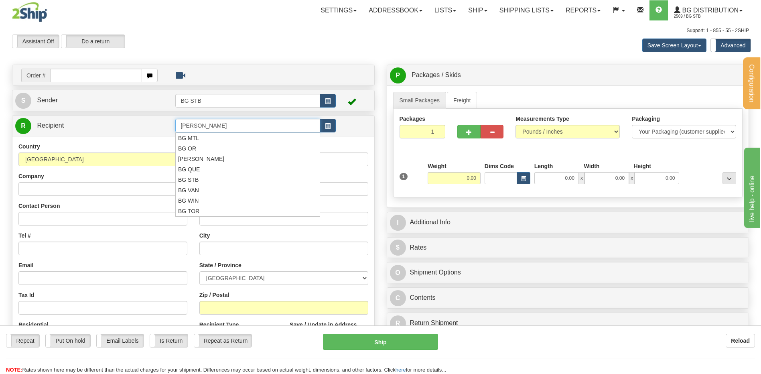
type input "[PERSON_NAME]"
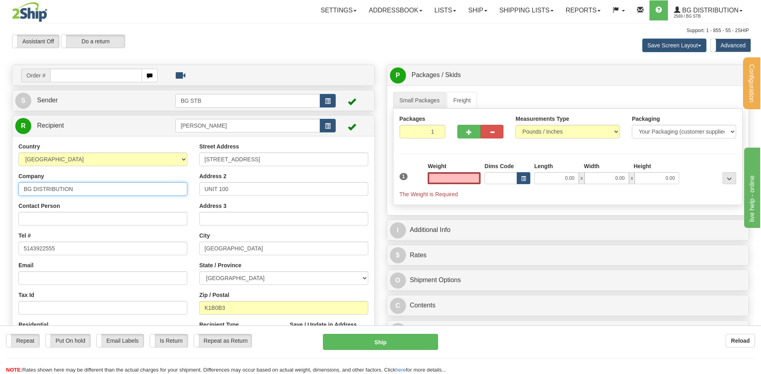
type input "0.00"
click at [109, 185] on input "BG DISTRIBUTION" at bounding box center [102, 189] width 169 height 14
type input "BG DISTRIBUTION [GEOGRAPHIC_DATA]"
click at [466, 96] on link "Freight" at bounding box center [462, 100] width 31 height 17
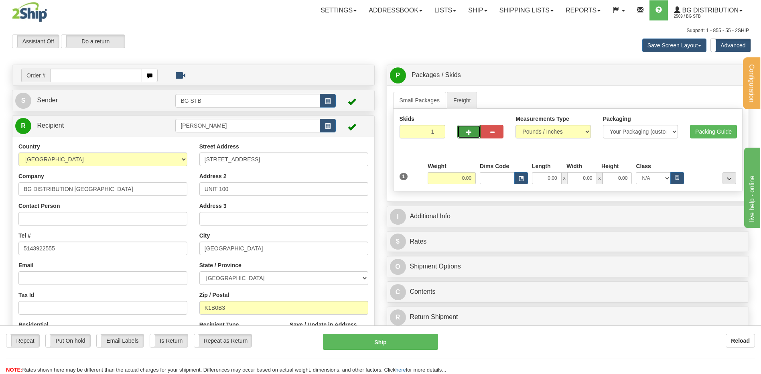
click at [464, 131] on button "button" at bounding box center [469, 132] width 23 height 14
type input "2"
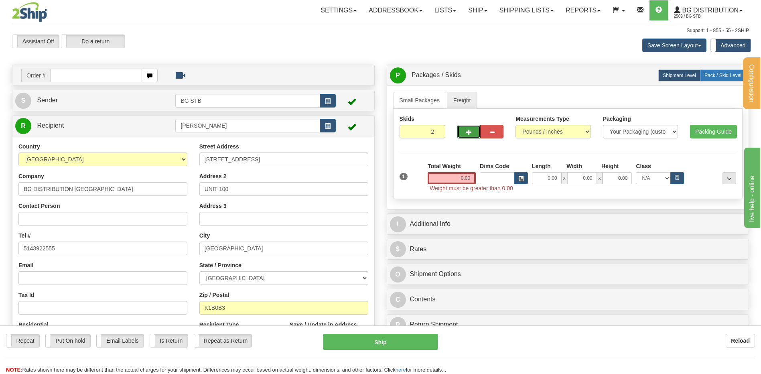
click at [719, 76] on span "Pack / Skid Level" at bounding box center [723, 76] width 37 height 6
radio input "true"
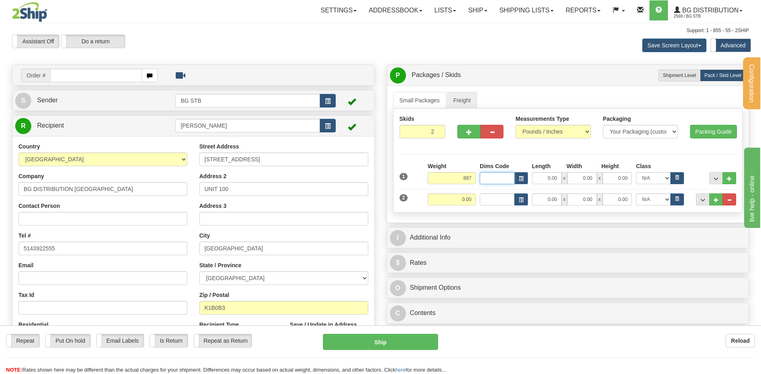
type input "887.00"
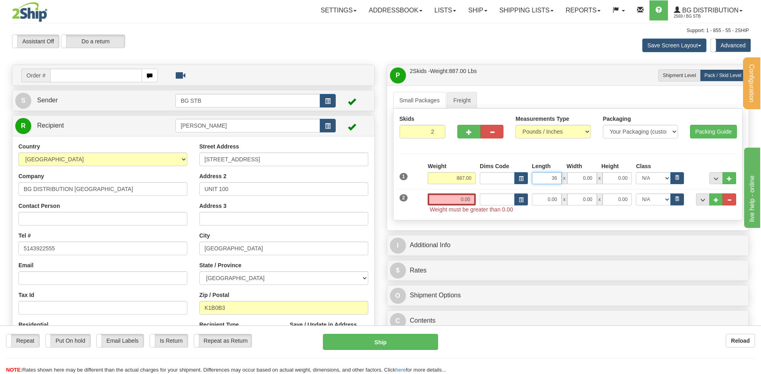
type input "36.00"
type input "48.00"
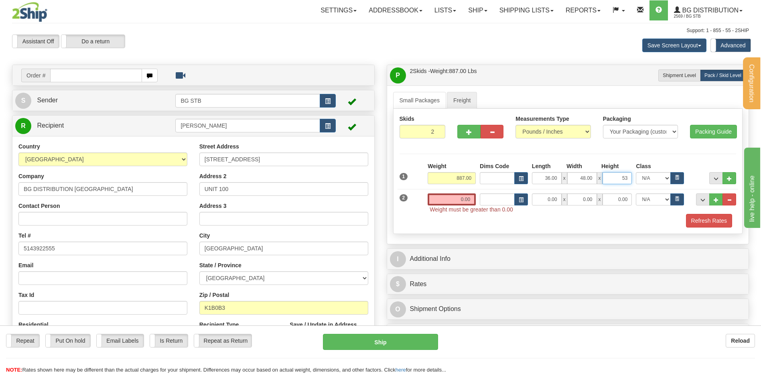
type input "53.00"
click at [458, 195] on input "0.00" at bounding box center [452, 199] width 48 height 12
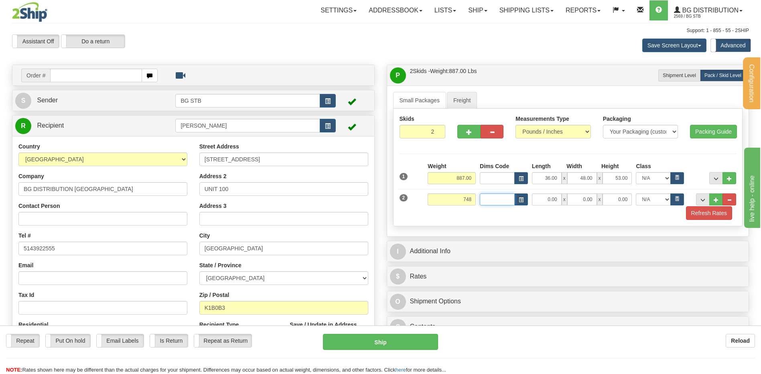
type input "748.00"
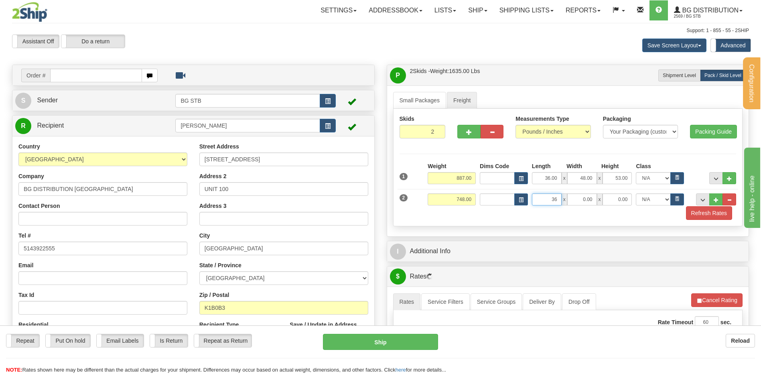
type input "36.00"
type input "48.00"
type input "47.00"
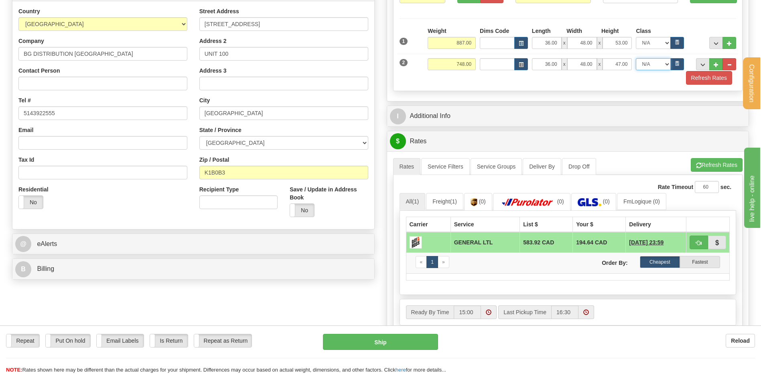
scroll to position [161, 0]
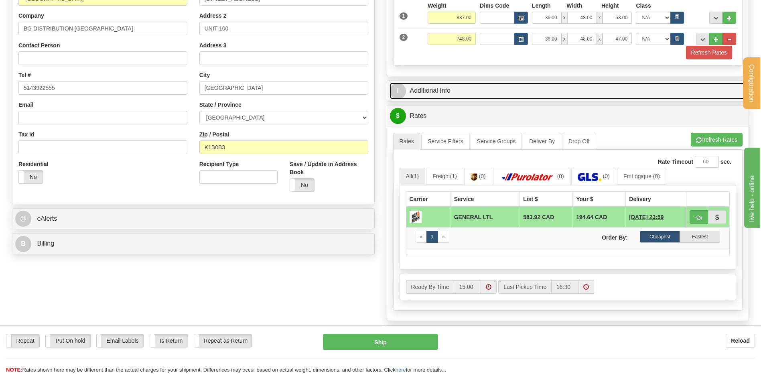
click at [476, 93] on link "I Additional Info" at bounding box center [568, 91] width 356 height 16
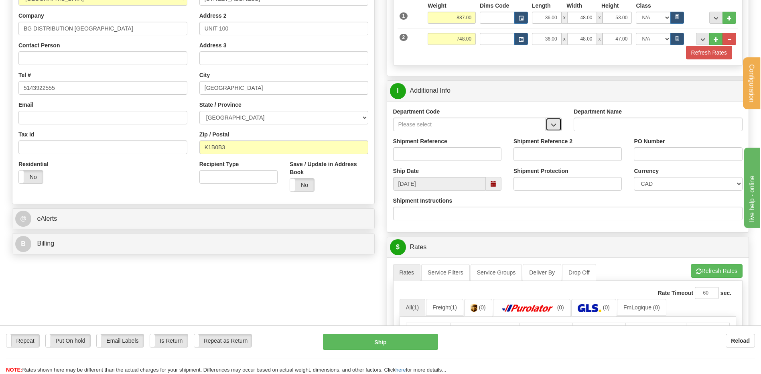
click at [553, 127] on span "button" at bounding box center [554, 124] width 6 height 5
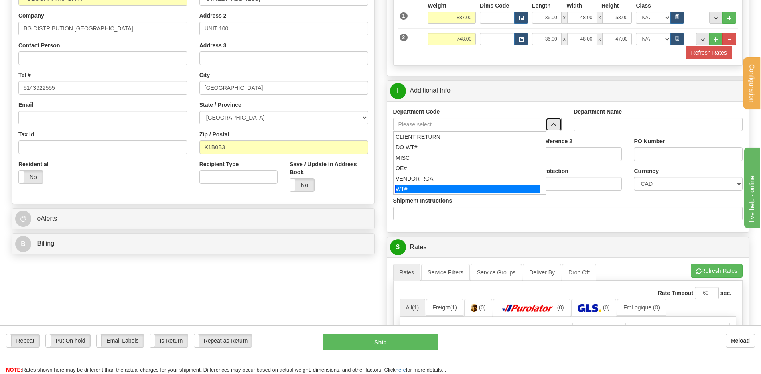
click at [444, 185] on div "WT#" at bounding box center [467, 189] width 145 height 9
type input "WT#"
type input "WAREHOUSE TRANSFERS"
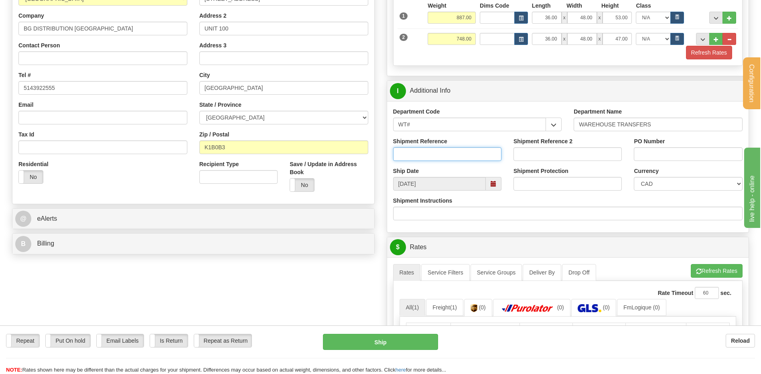
drag, startPoint x: 437, startPoint y: 148, endPoint x: 440, endPoint y: 153, distance: 5.5
click at [437, 148] on input "Shipment Reference" at bounding box center [447, 154] width 108 height 14
type input "TRANSFERT 10"
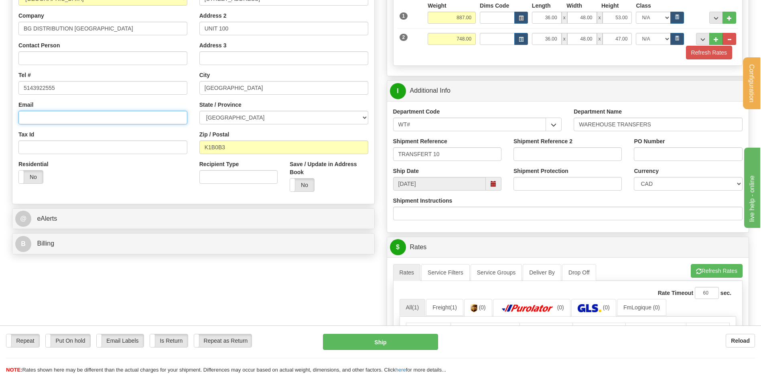
type input "[EMAIL_ADDRESS][DOMAIN_NAME]"
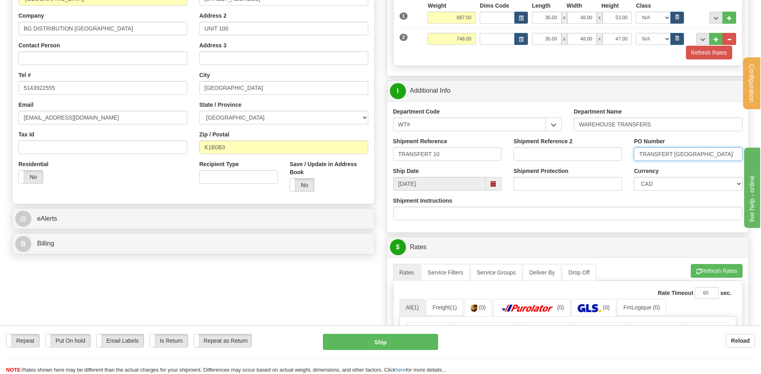
drag, startPoint x: 705, startPoint y: 156, endPoint x: 675, endPoint y: 155, distance: 30.5
click at [675, 155] on input "TRANSFERT TORONTO" at bounding box center [688, 154] width 108 height 14
type input "TRANSFERT [GEOGRAPHIC_DATA]"
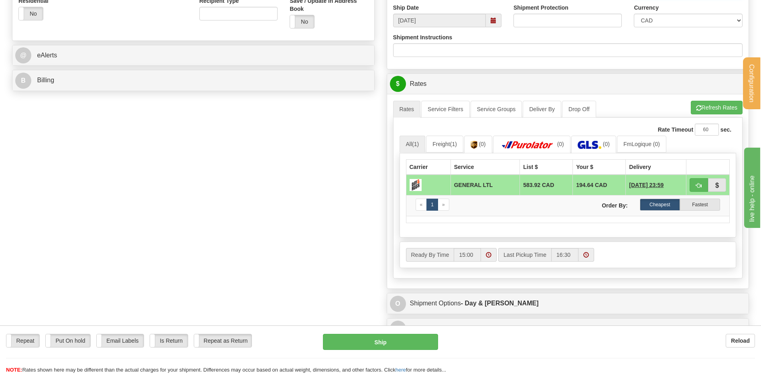
scroll to position [321, 0]
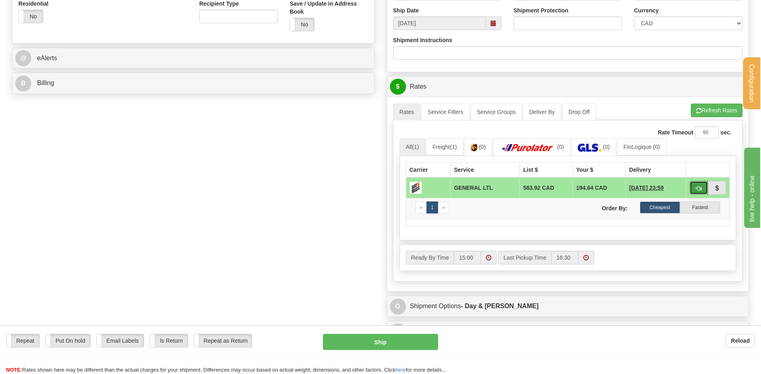
click at [695, 186] on button "button" at bounding box center [699, 188] width 18 height 14
type input "GL"
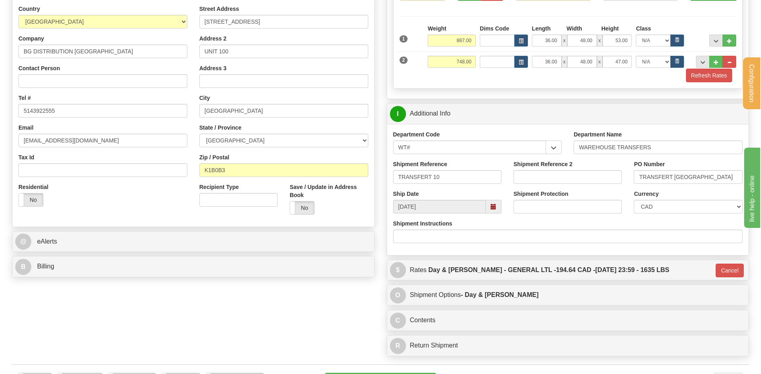
scroll to position [120, 0]
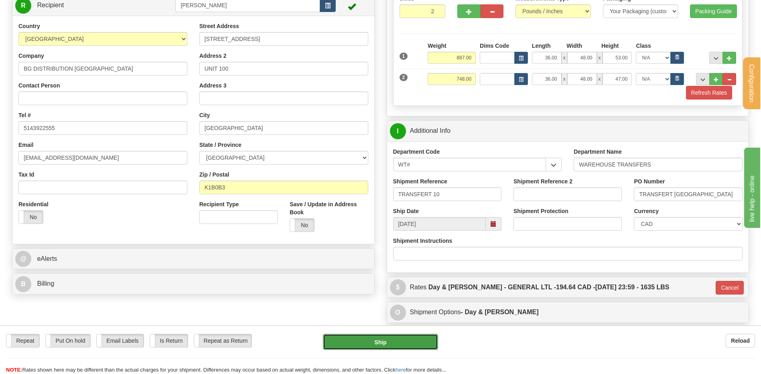
click at [377, 343] on button "Ship" at bounding box center [380, 342] width 115 height 16
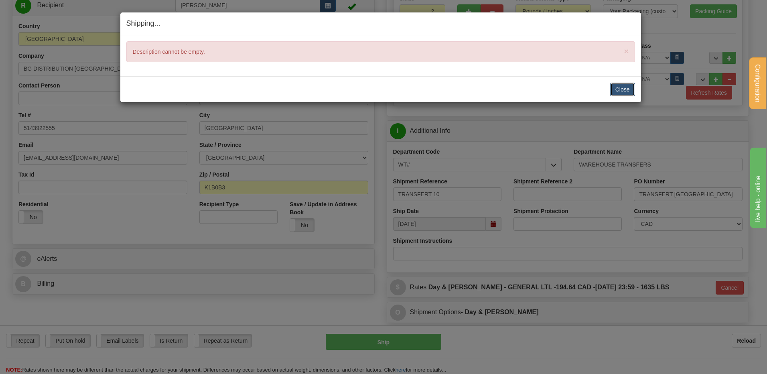
click at [625, 86] on button "Close" at bounding box center [623, 90] width 25 height 14
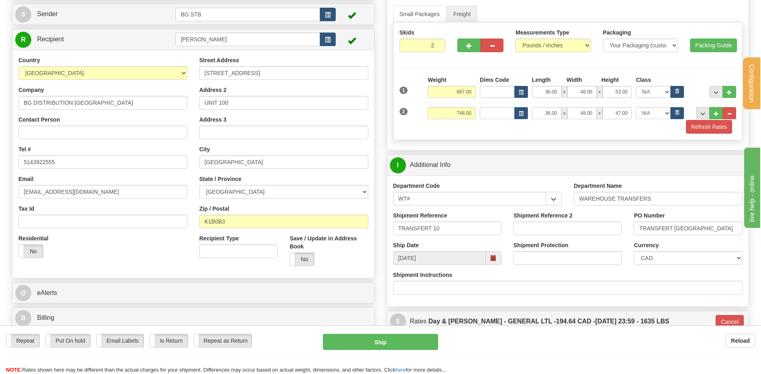
scroll to position [40, 0]
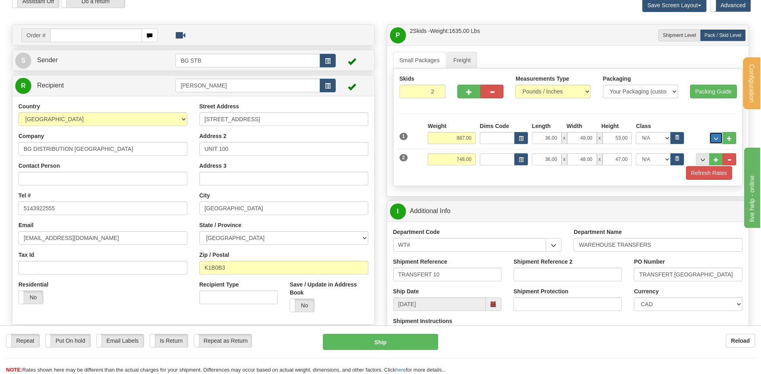
click at [714, 138] on span "..." at bounding box center [716, 138] width 5 height 4
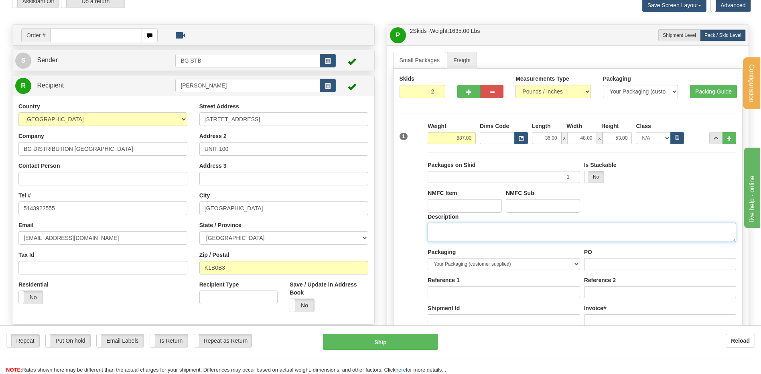
click at [453, 230] on textarea "Description" at bounding box center [582, 232] width 309 height 19
type textarea "2 SKID"
click at [612, 266] on input "PO" at bounding box center [660, 264] width 152 height 12
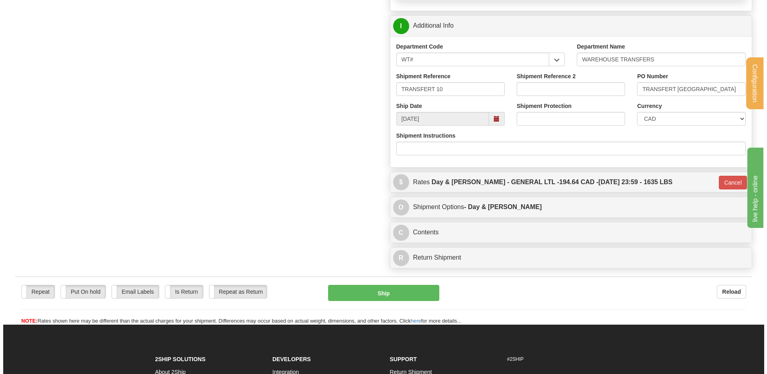
scroll to position [442, 0]
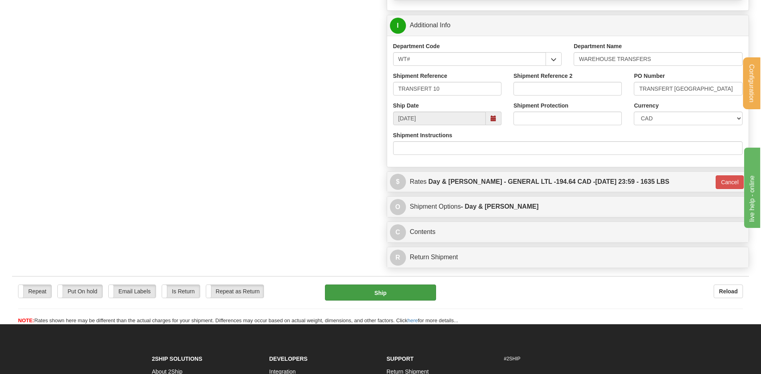
type input "..."
click at [421, 295] on button "Ship" at bounding box center [380, 293] width 111 height 16
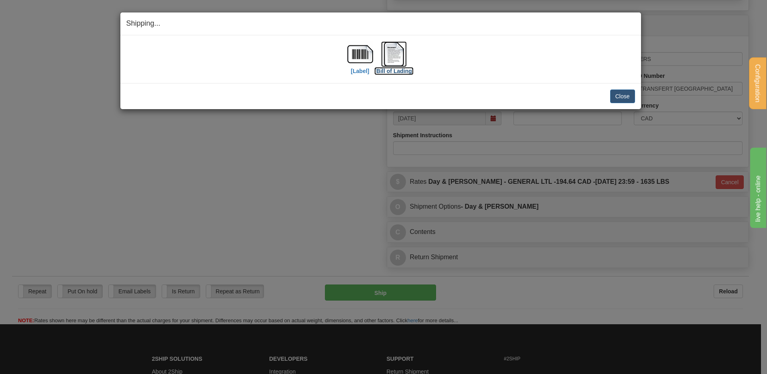
click at [404, 50] on img at bounding box center [394, 54] width 26 height 26
click at [364, 50] on img at bounding box center [361, 54] width 26 height 26
click at [621, 94] on button "Close" at bounding box center [623, 97] width 25 height 14
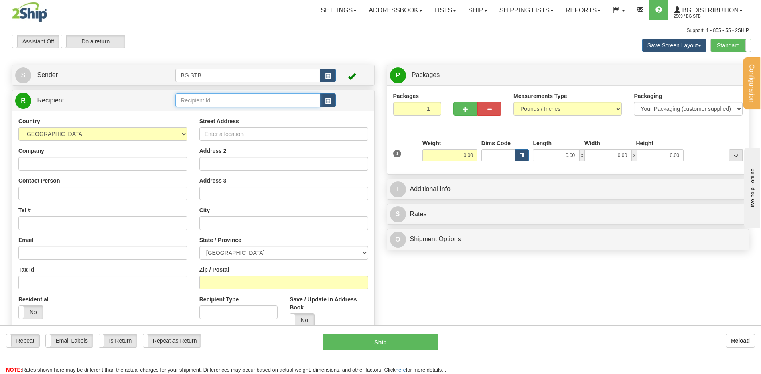
click at [198, 102] on input "text" at bounding box center [247, 101] width 145 height 14
type input "BG"
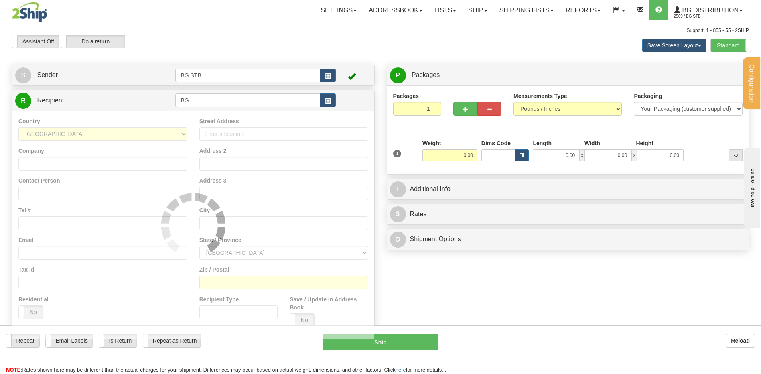
click at [718, 54] on div "Save Screen Layout Save Layout Reset to Default Standard Advanced" at bounding box center [599, 46] width 312 height 22
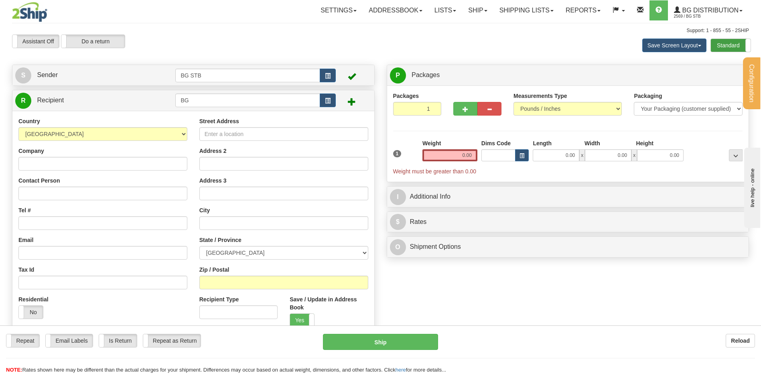
click at [720, 42] on label "Standard" at bounding box center [731, 45] width 40 height 13
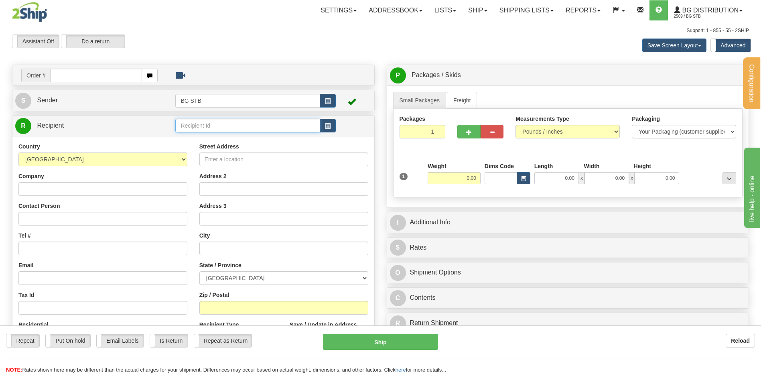
click at [191, 128] on input "text" at bounding box center [247, 126] width 145 height 14
type input "BG QUE"
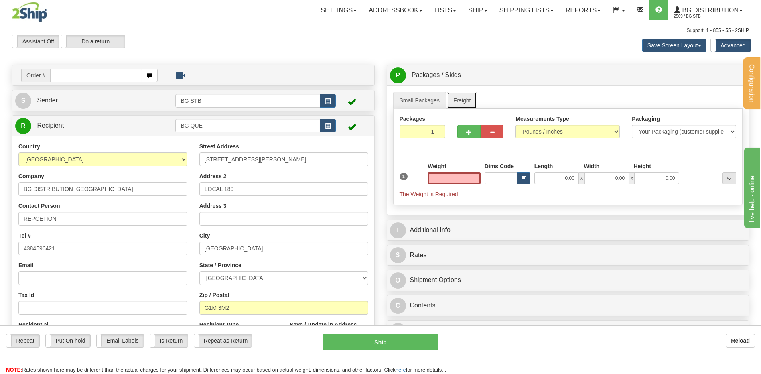
type input "0.00"
click at [457, 99] on link "Freight" at bounding box center [462, 100] width 31 height 17
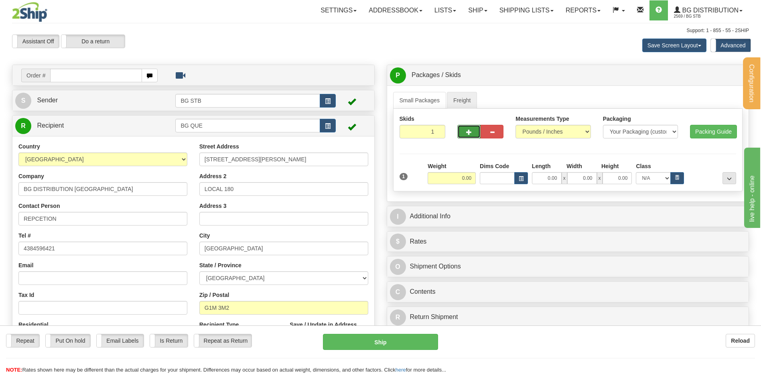
click at [466, 131] on button "button" at bounding box center [469, 132] width 23 height 14
type input "2"
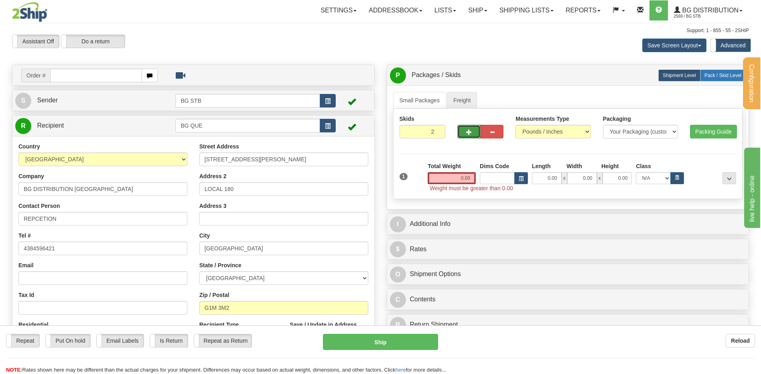
click at [719, 75] on span "Pack / Skid Level" at bounding box center [723, 76] width 37 height 6
radio input "true"
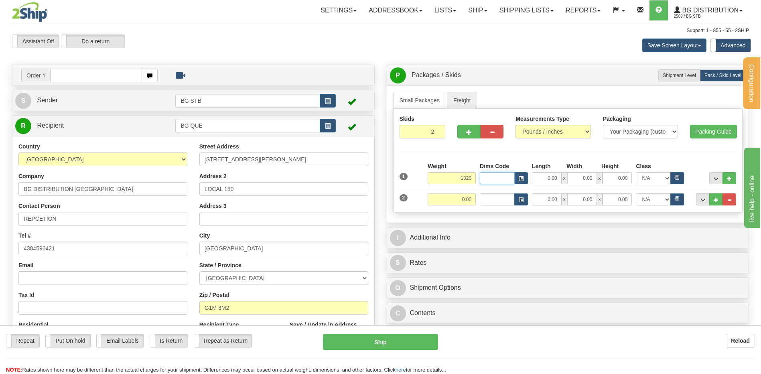
type input "1320.00"
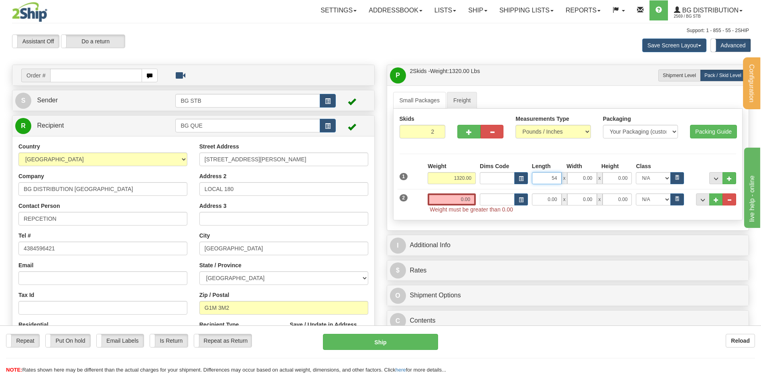
type input "54.00"
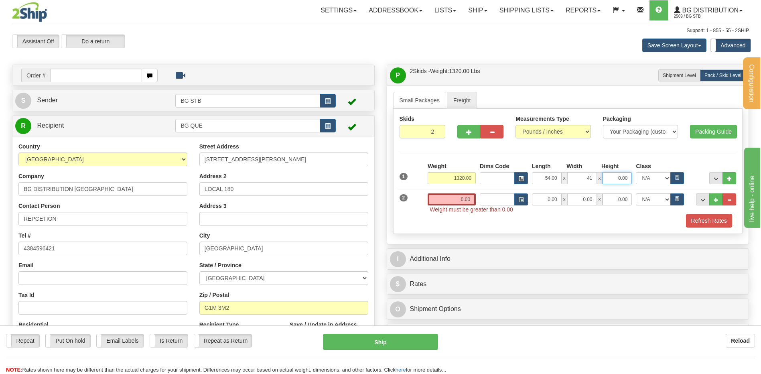
type input "41.00"
type input "58.00"
click at [456, 193] on input "0.00" at bounding box center [452, 199] width 48 height 12
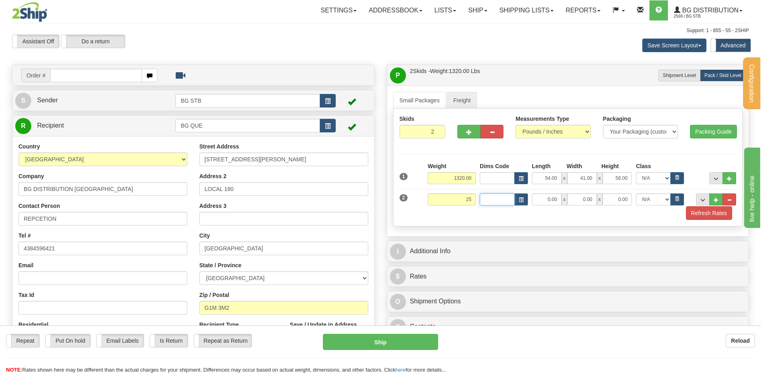
type input "25.00"
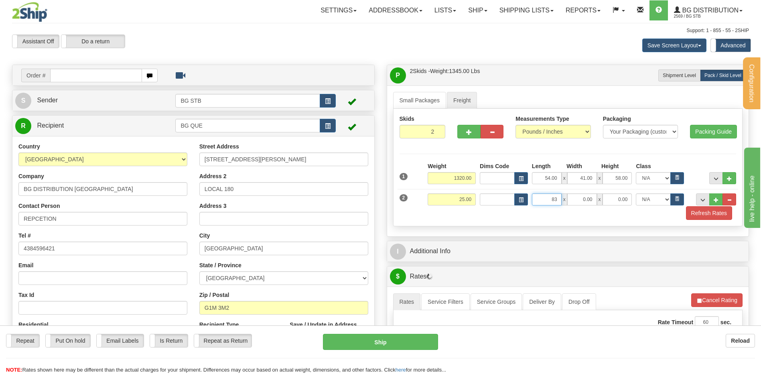
type input "83.00"
type input "4.00"
drag, startPoint x: 610, startPoint y: 200, endPoint x: 660, endPoint y: 193, distance: 49.9
click at [657, 193] on div "2 Weight 25.00" at bounding box center [568, 195] width 341 height 21
type input "12.00"
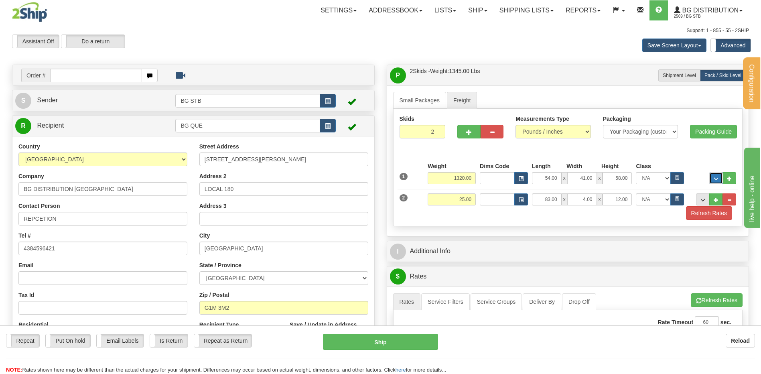
click at [710, 178] on button "..." at bounding box center [717, 178] width 14 height 12
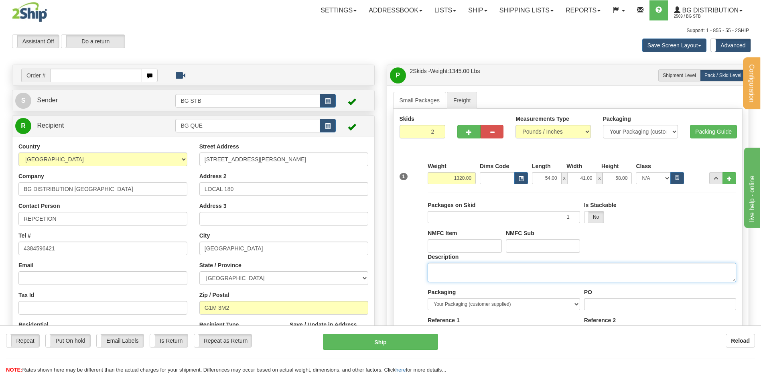
click at [469, 267] on textarea "Description" at bounding box center [582, 272] width 309 height 19
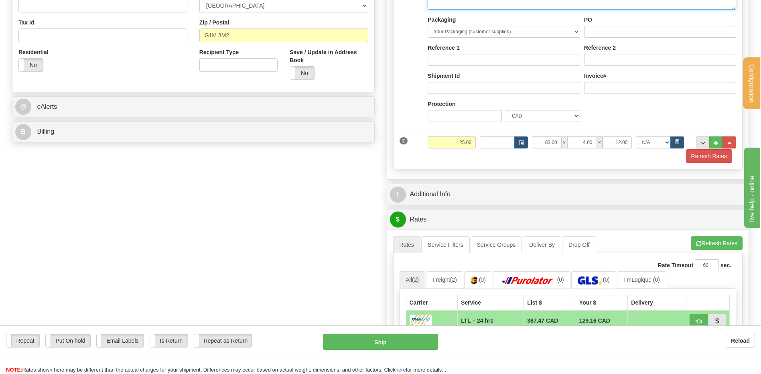
scroll to position [321, 0]
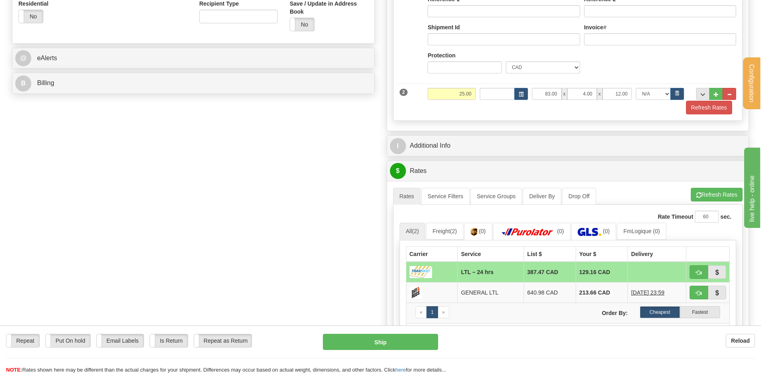
type textarea "1 SKID 1 PCS"
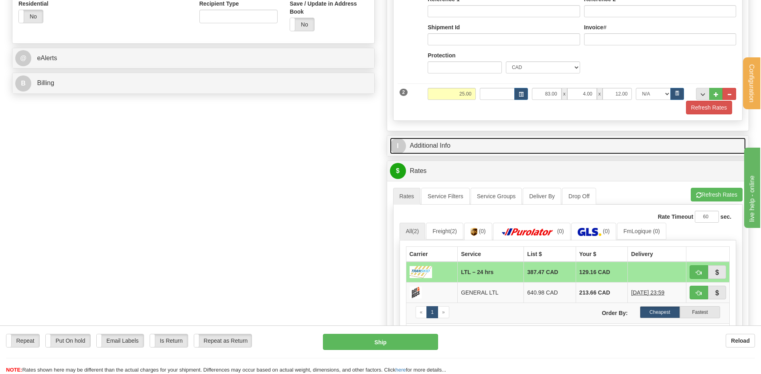
click at [434, 141] on link "I Additional Info" at bounding box center [568, 146] width 356 height 16
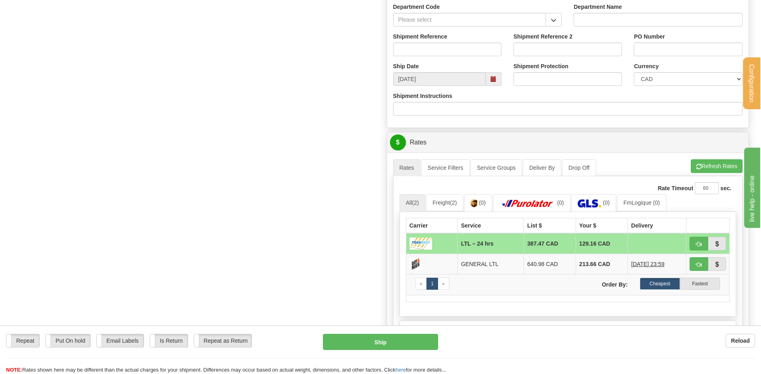
scroll to position [401, 0]
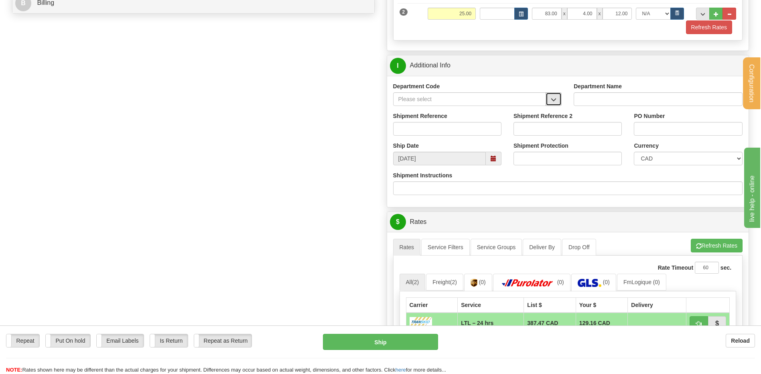
click at [551, 94] on button "button" at bounding box center [554, 99] width 16 height 14
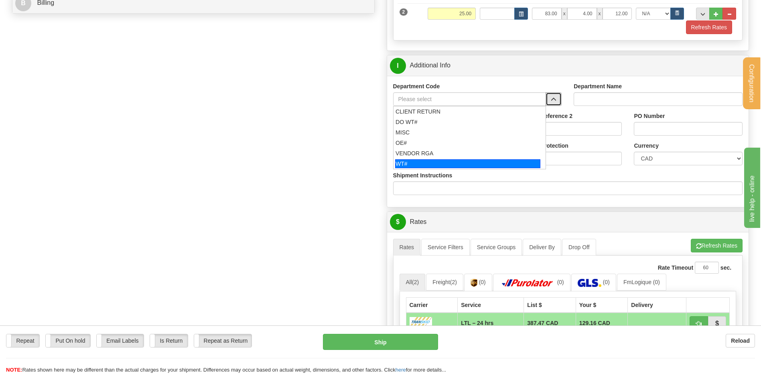
click at [432, 162] on div "WT#" at bounding box center [467, 163] width 145 height 9
type input "WT#"
type input "WAREHOUSE TRANSFERS"
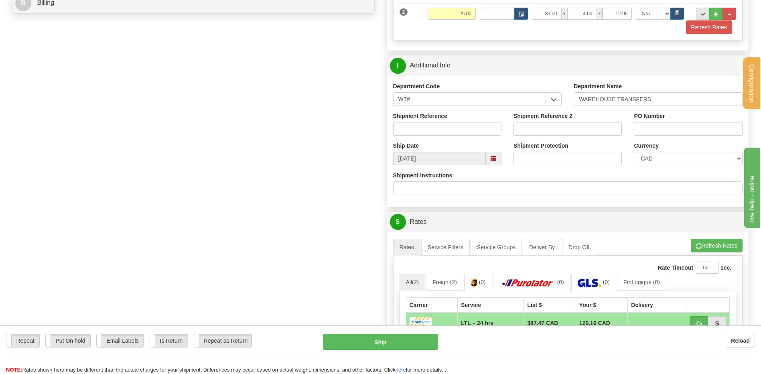
click at [437, 121] on div "Shipment Reference" at bounding box center [447, 124] width 108 height 24
click at [438, 124] on input "Shipment Reference" at bounding box center [447, 129] width 108 height 14
type input "TRANSFERT 10"
type input "lcole@bgdistribution.ca"
select select "ON"
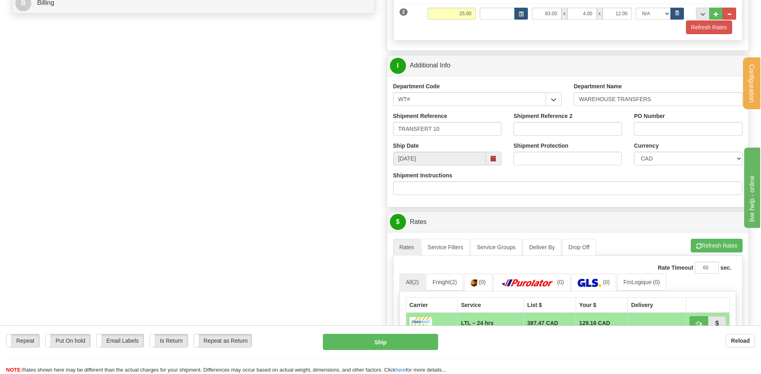
type input "..."
drag, startPoint x: 704, startPoint y: 126, endPoint x: 677, endPoint y: 126, distance: 26.9
click at [677, 126] on input "TRANSFERT OTTAWA" at bounding box center [688, 129] width 108 height 14
type input "TRANSFERT QUEBEC"
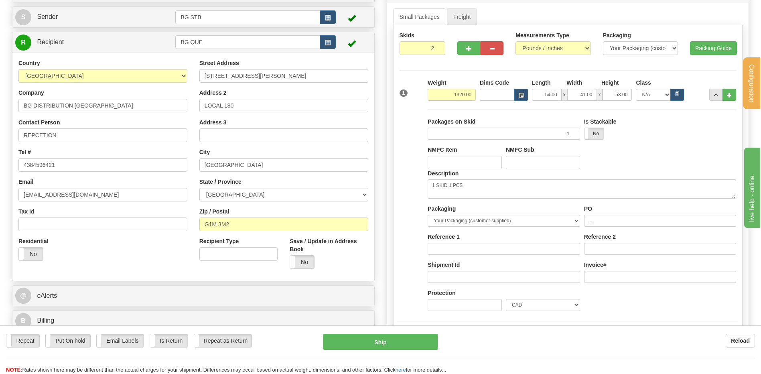
scroll to position [80, 0]
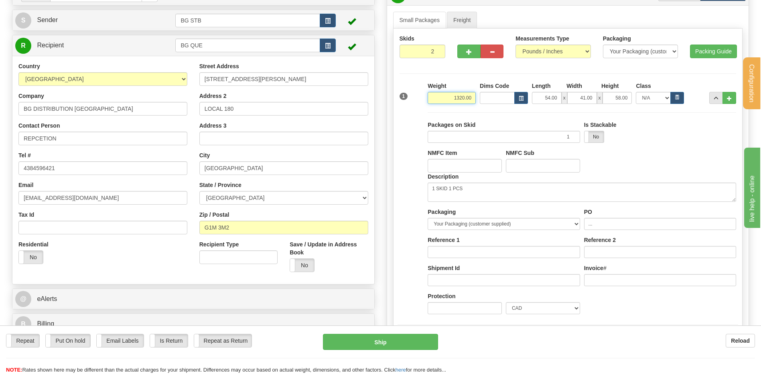
drag, startPoint x: 454, startPoint y: 98, endPoint x: 510, endPoint y: 99, distance: 56.2
click at [510, 99] on div "Weight 1320.00 Dims Code Length Width Height x" at bounding box center [582, 93] width 313 height 22
type input "1483.00"
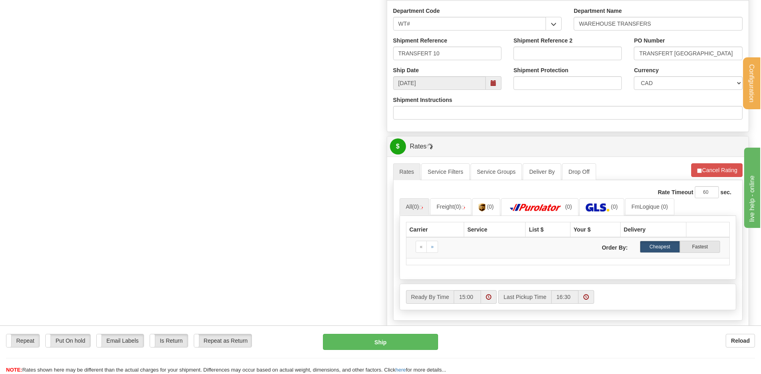
scroll to position [522, 0]
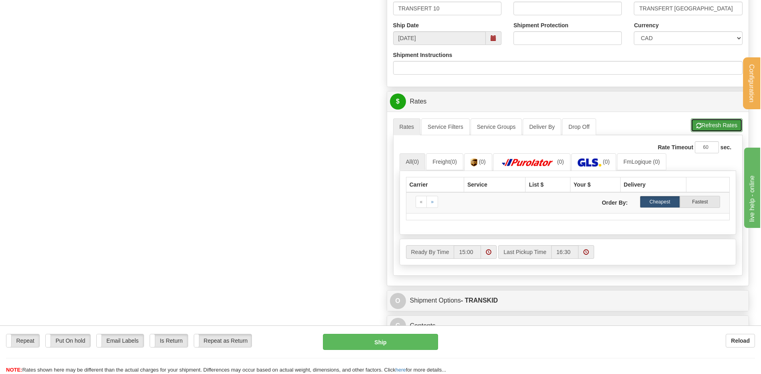
click at [706, 126] on button "Refresh Rates" at bounding box center [717, 125] width 52 height 14
click at [706, 123] on button "Cancel Rating" at bounding box center [717, 125] width 51 height 14
click at [705, 124] on button "Refresh Rates" at bounding box center [717, 125] width 52 height 14
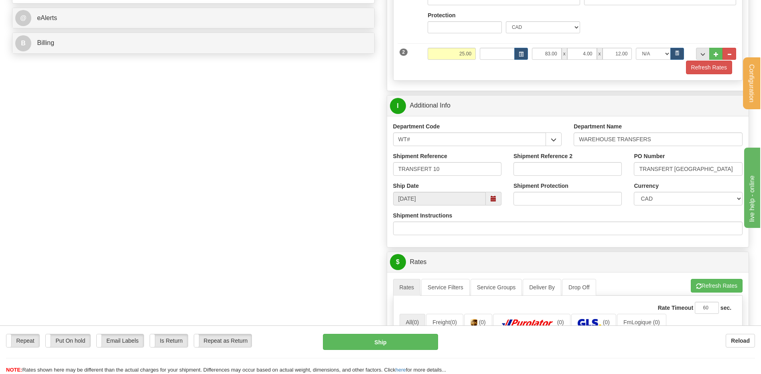
scroll to position [201, 0]
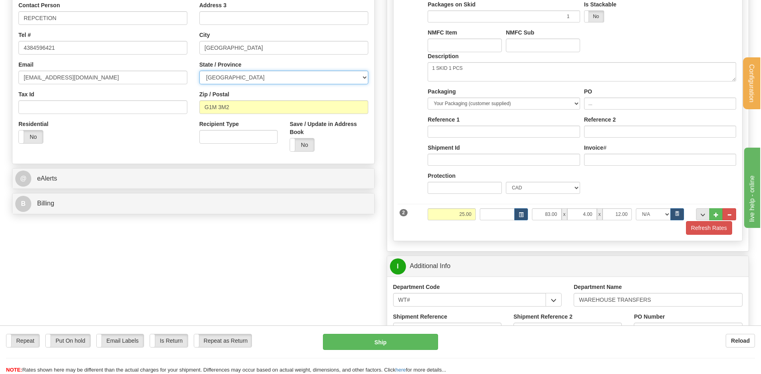
click at [262, 80] on select "ALBERTA BRITISH COLUMBIA MANITOBA NEW BRUNSWICK NEWFOUNDLAND NOVA SCOTIA NUNAVU…" at bounding box center [284, 78] width 169 height 14
select select "QC"
click at [200, 71] on select "ALBERTA BRITISH COLUMBIA MANITOBA NEW BRUNSWICK NEWFOUNDLAND NOVA SCOTIA NUNAVU…" at bounding box center [284, 78] width 169 height 14
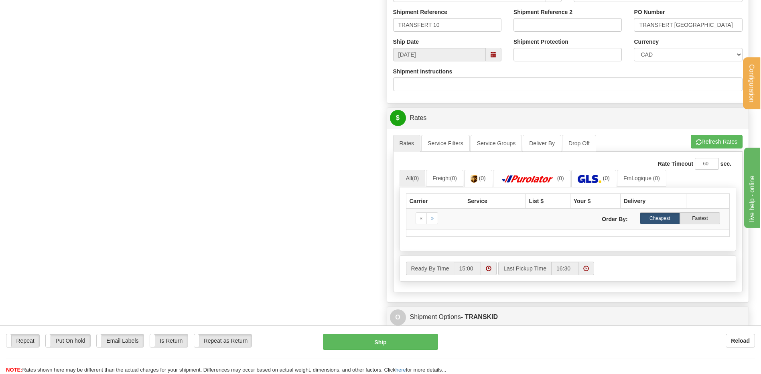
scroll to position [562, 0]
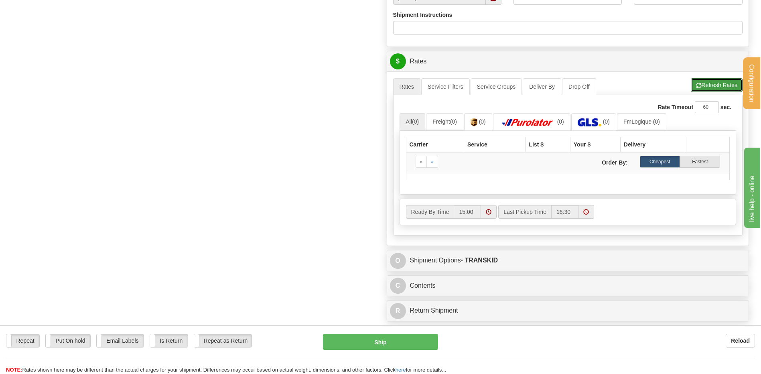
click at [705, 86] on button "Refresh Rates" at bounding box center [717, 85] width 52 height 14
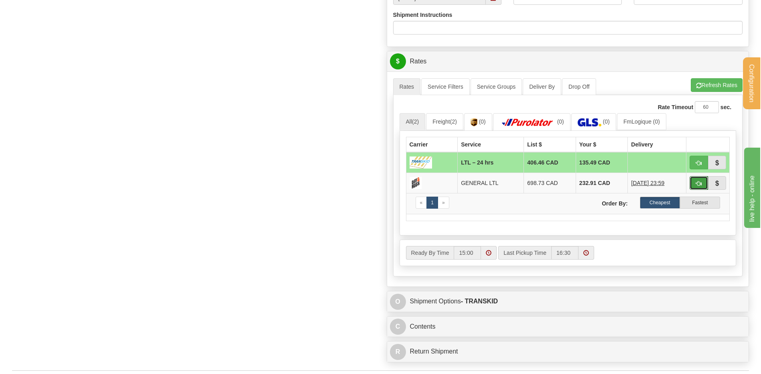
drag, startPoint x: 699, startPoint y: 180, endPoint x: 421, endPoint y: 248, distance: 285.9
click at [699, 181] on span "button" at bounding box center [699, 183] width 6 height 5
type input "GL"
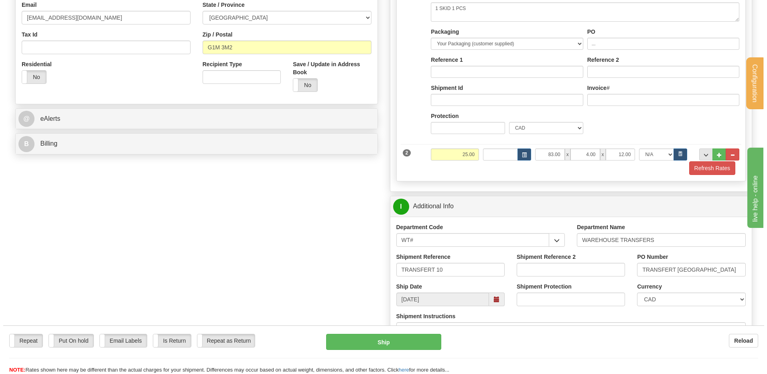
scroll to position [318, 0]
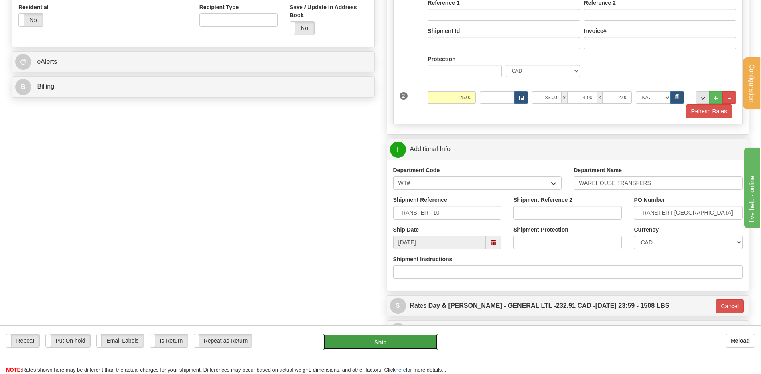
click at [376, 342] on button "Ship" at bounding box center [380, 342] width 115 height 16
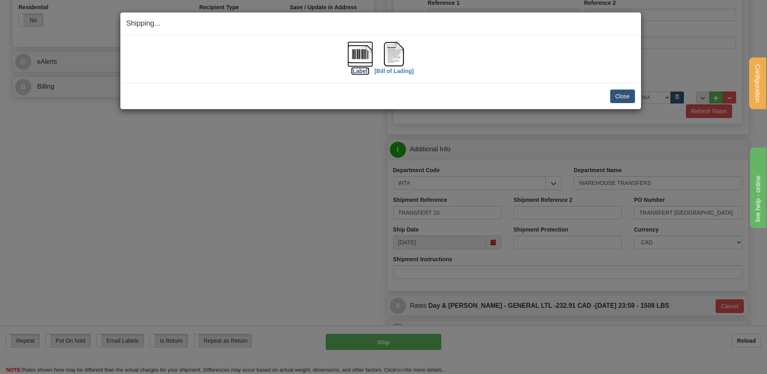
click at [353, 51] on img at bounding box center [361, 54] width 26 height 26
click at [400, 53] on img at bounding box center [394, 54] width 26 height 26
click at [626, 95] on button "Close" at bounding box center [623, 97] width 25 height 14
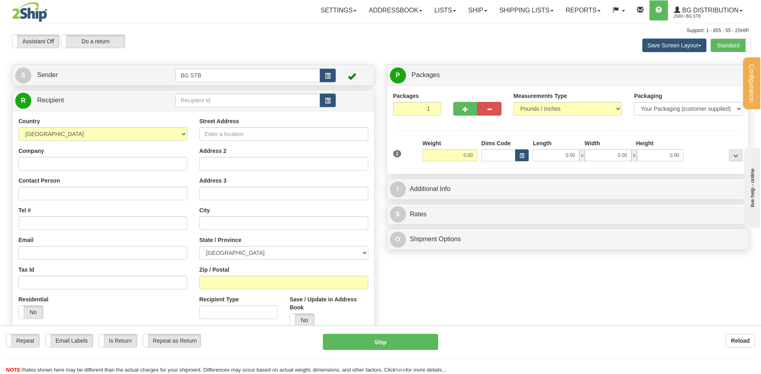
click at [227, 93] on td at bounding box center [255, 100] width 160 height 16
click at [226, 95] on input "text" at bounding box center [247, 101] width 145 height 14
type input "1224"
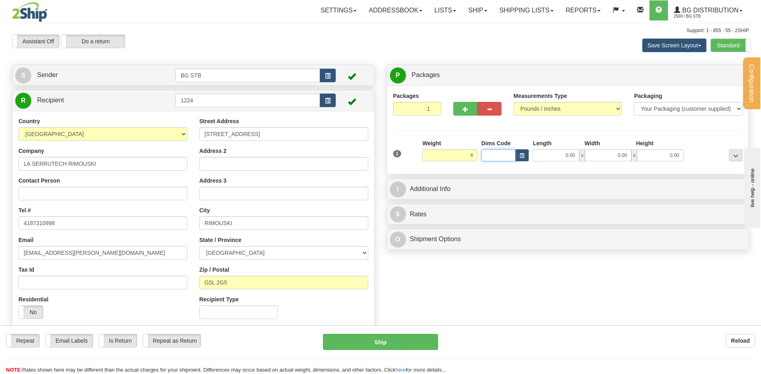
type input "4.00"
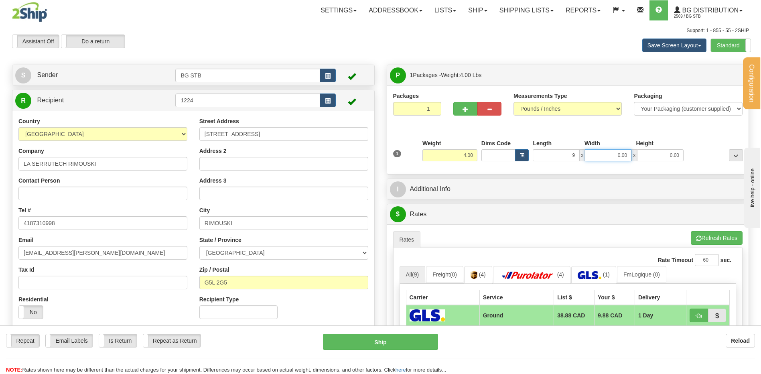
type input "9.00"
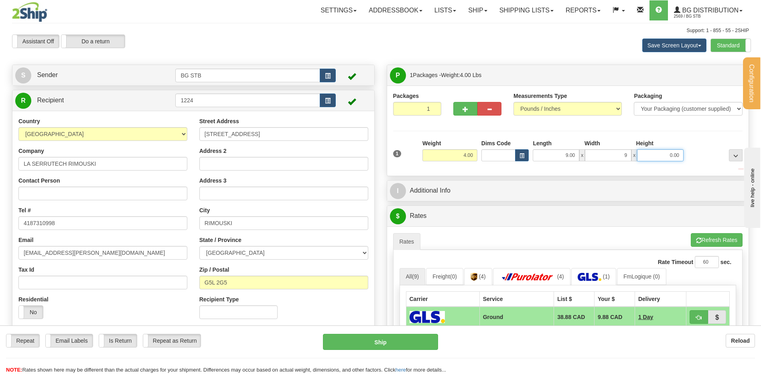
type input "9.00"
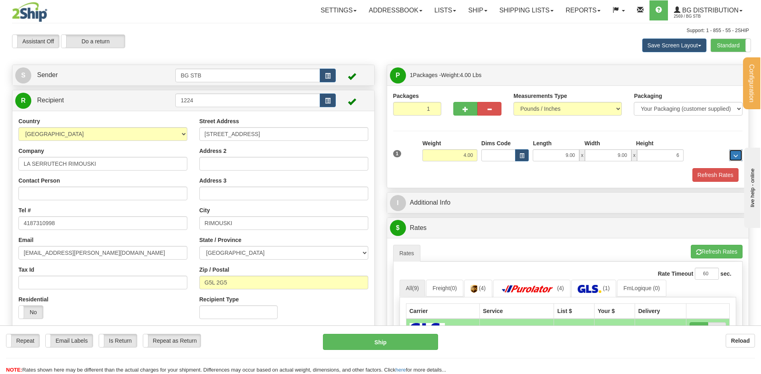
type input "6.00"
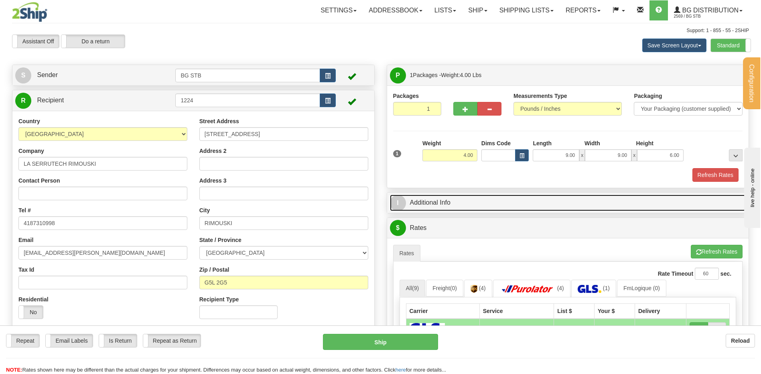
click at [470, 200] on link "I Additional Info" at bounding box center [568, 203] width 356 height 16
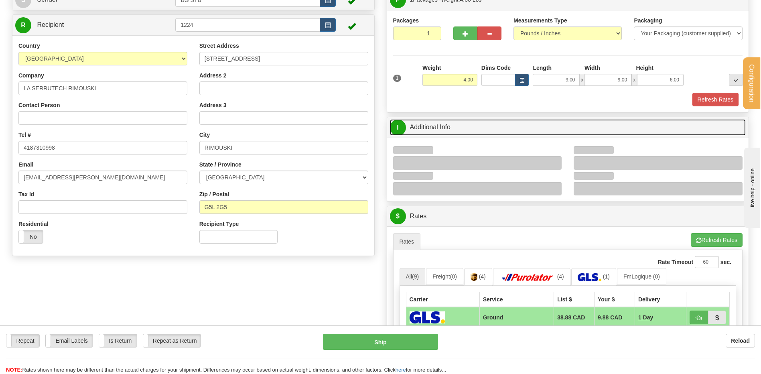
scroll to position [120, 0]
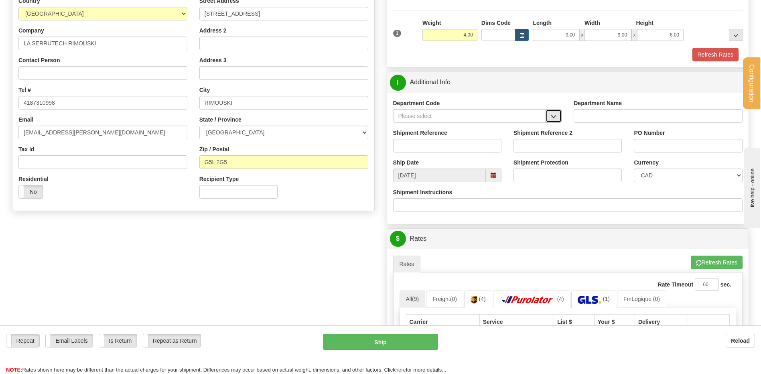
click at [549, 117] on button "button" at bounding box center [554, 116] width 16 height 14
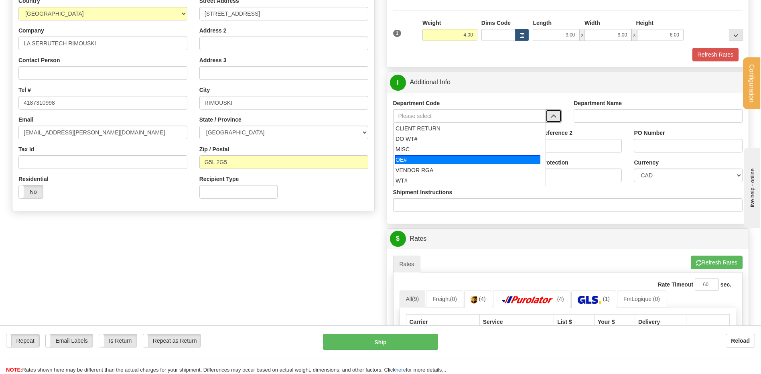
click at [438, 161] on div "OE#" at bounding box center [467, 159] width 145 height 9
type input "OE#"
type input "ORDERS"
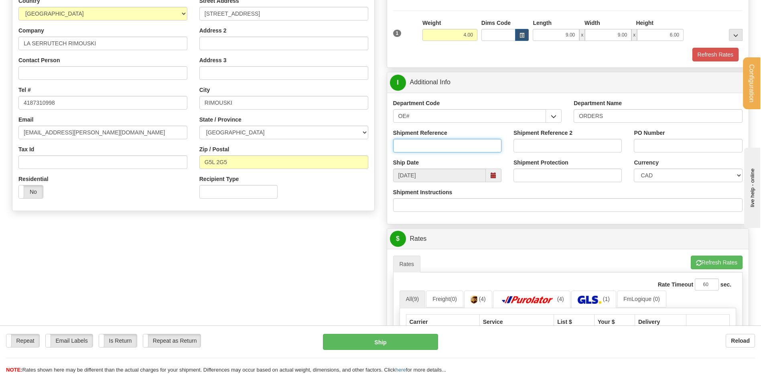
click at [436, 150] on input "Shipment Reference" at bounding box center [447, 146] width 108 height 14
type input "80007248-00 / 80007256-0"
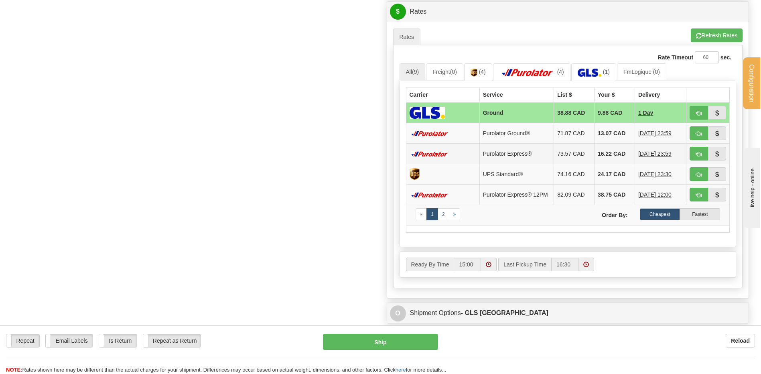
scroll to position [361, 0]
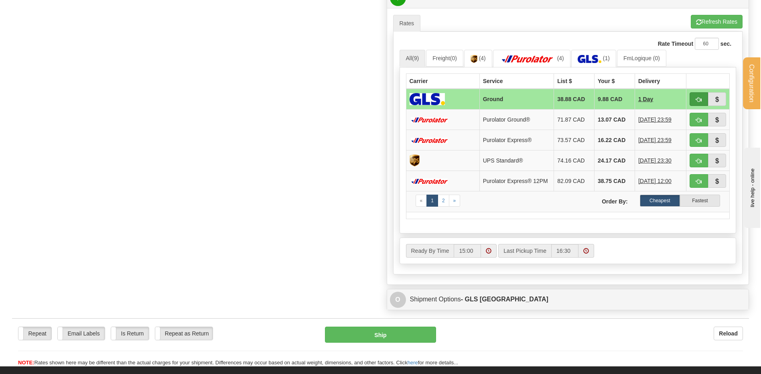
type input "GUY 06/10/25"
click at [696, 98] on button "button" at bounding box center [699, 99] width 18 height 14
type input "1"
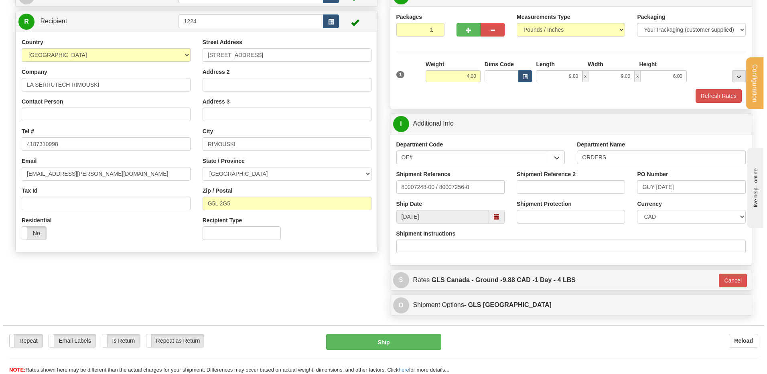
scroll to position [61, 0]
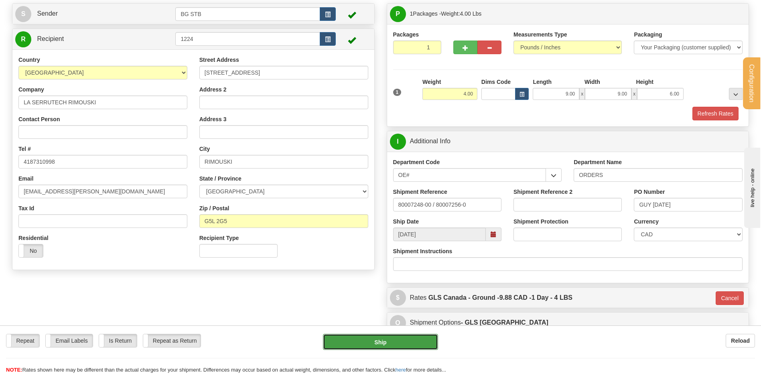
click at [355, 340] on button "Ship" at bounding box center [380, 342] width 115 height 16
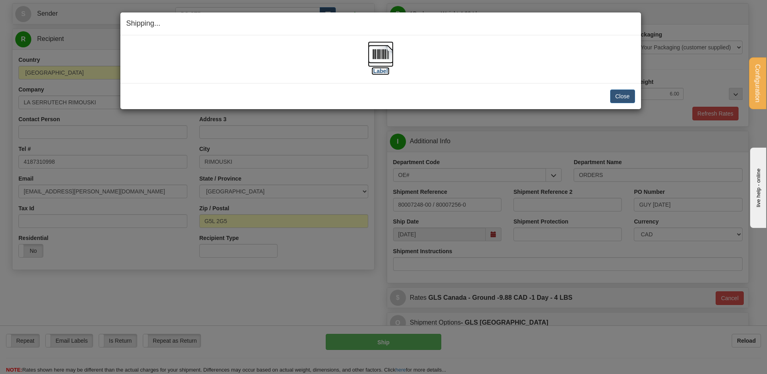
click at [372, 63] on img at bounding box center [381, 54] width 26 height 26
click at [621, 93] on button "Close" at bounding box center [623, 97] width 25 height 14
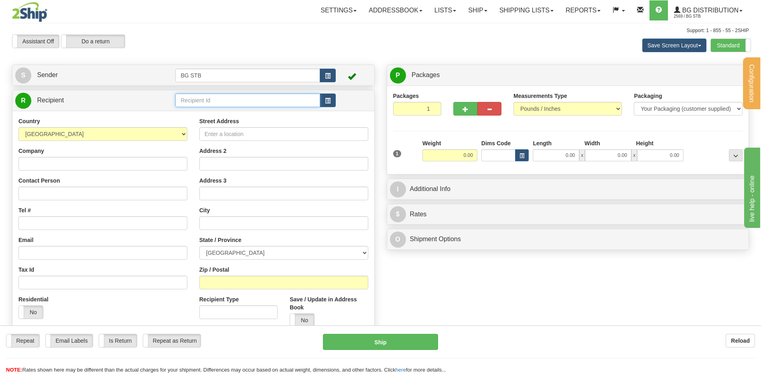
click at [189, 99] on input "text" at bounding box center [247, 101] width 145 height 14
type input "1032"
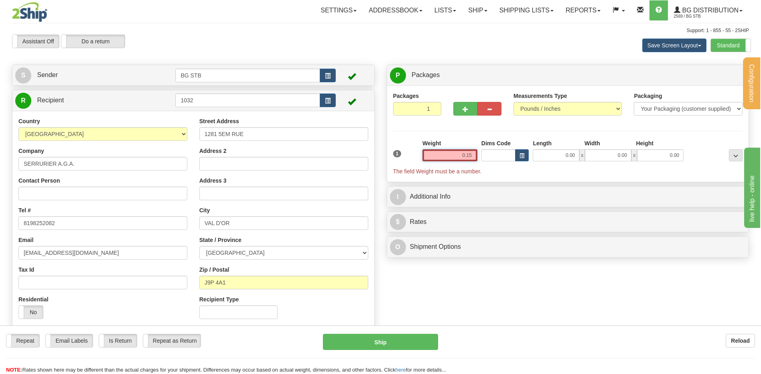
type input "0.15"
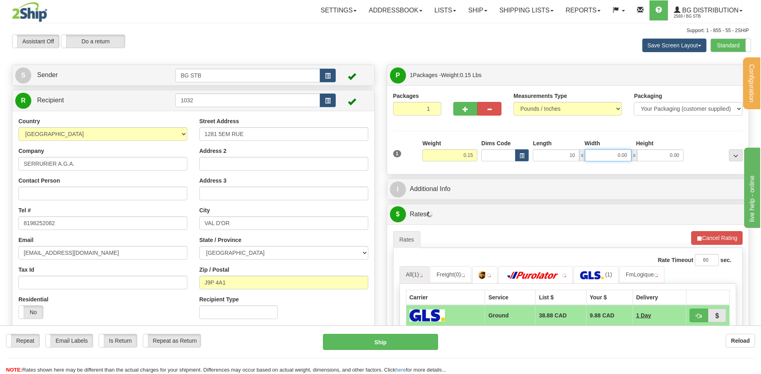
type input "10.00"
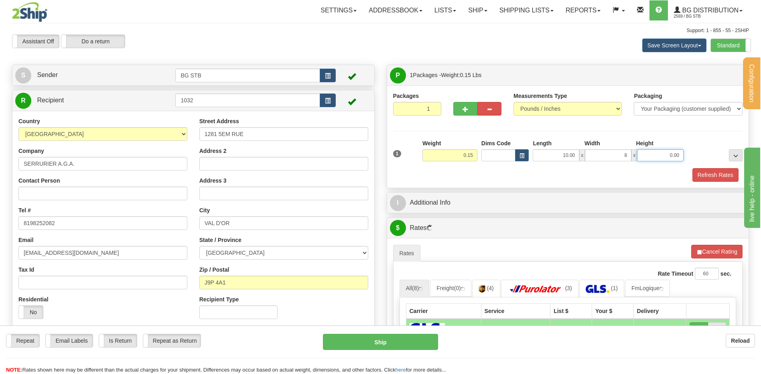
type input "8.00"
type input "2.00"
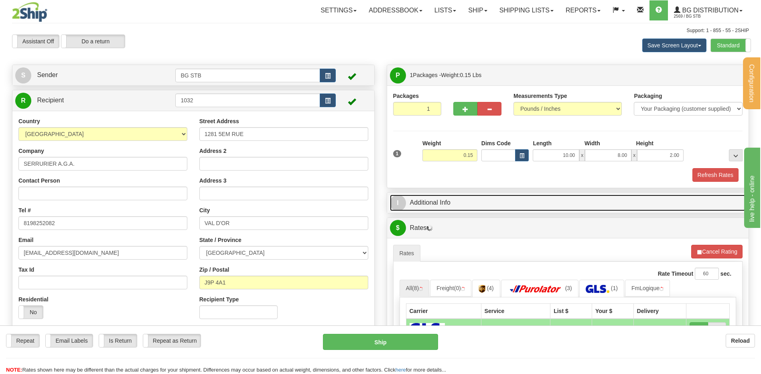
click at [504, 203] on link "I Additional Info" at bounding box center [568, 203] width 356 height 16
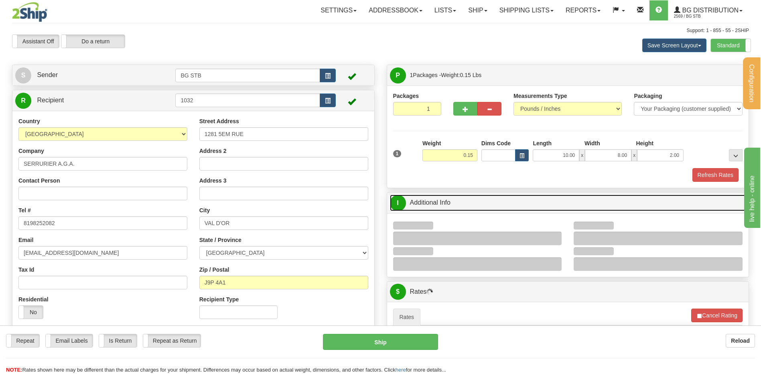
scroll to position [161, 0]
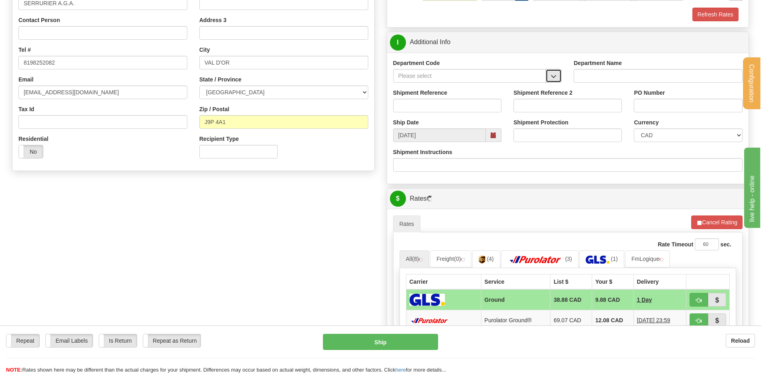
click at [554, 72] on button "button" at bounding box center [554, 76] width 16 height 14
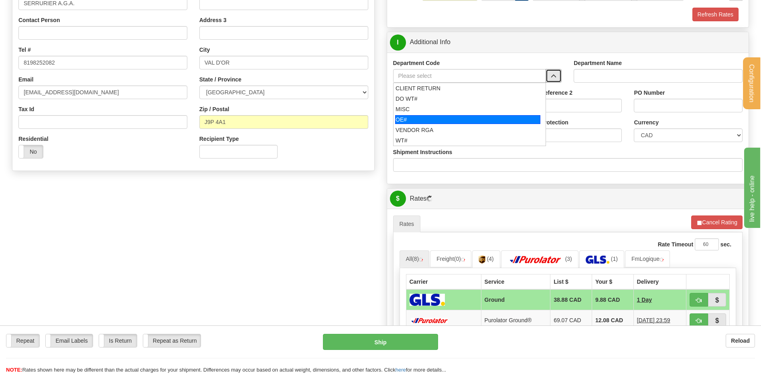
click at [433, 119] on div "OE#" at bounding box center [467, 119] width 145 height 9
type input "OE#"
type input "ORDERS"
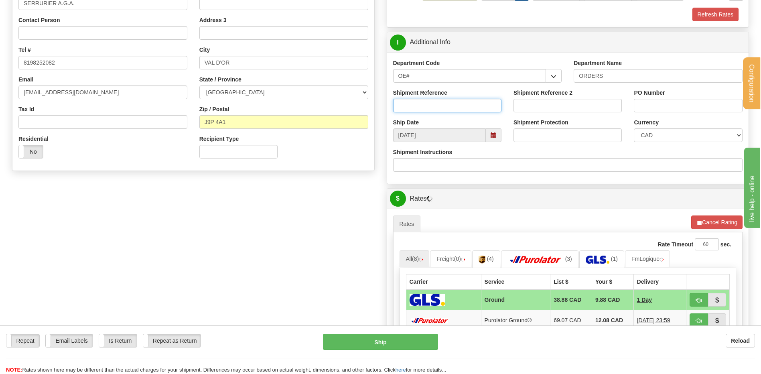
click at [432, 106] on input "Shipment Reference" at bounding box center [447, 106] width 108 height 14
type input "80007029-02"
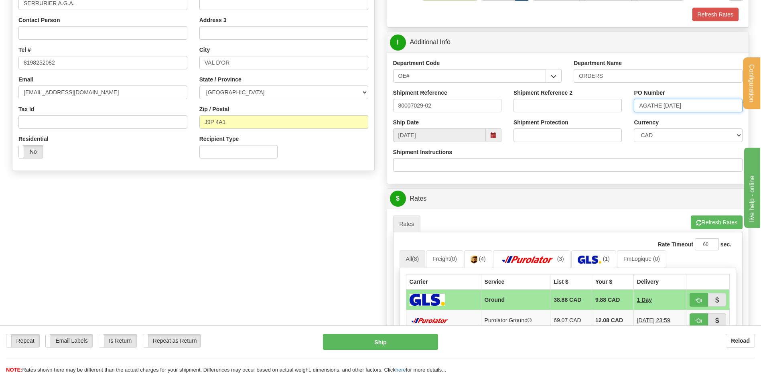
type input "AGATHE 1OCT"
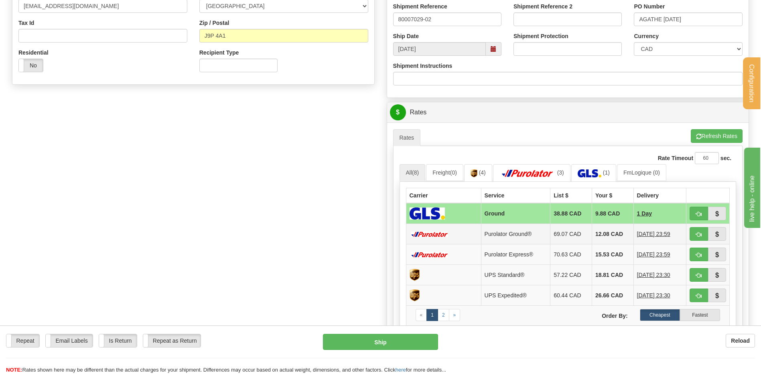
scroll to position [321, 0]
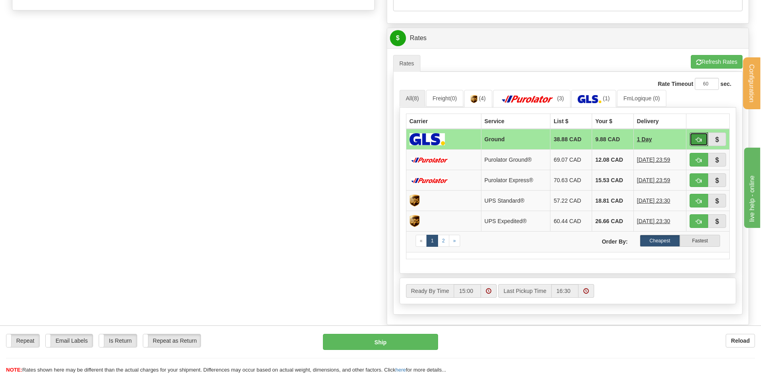
drag, startPoint x: 699, startPoint y: 136, endPoint x: 685, endPoint y: 141, distance: 14.7
click at [699, 137] on span "button" at bounding box center [699, 139] width 6 height 5
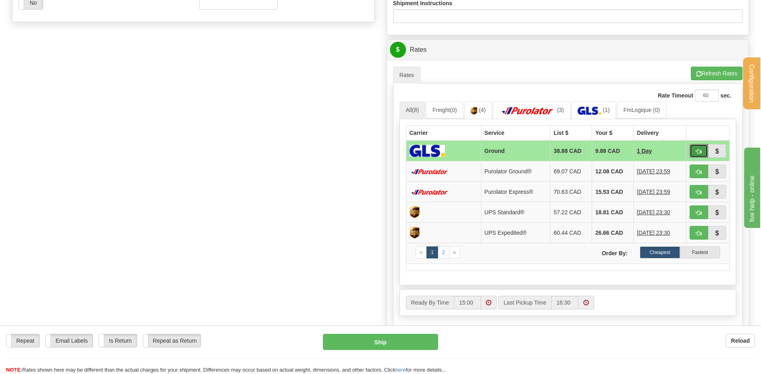
type input "1"
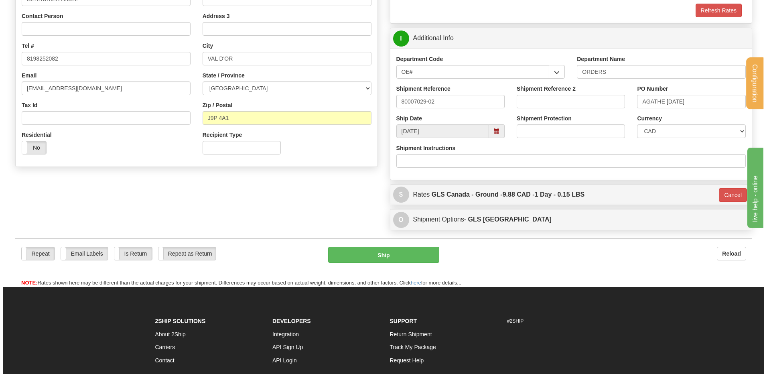
scroll to position [164, 0]
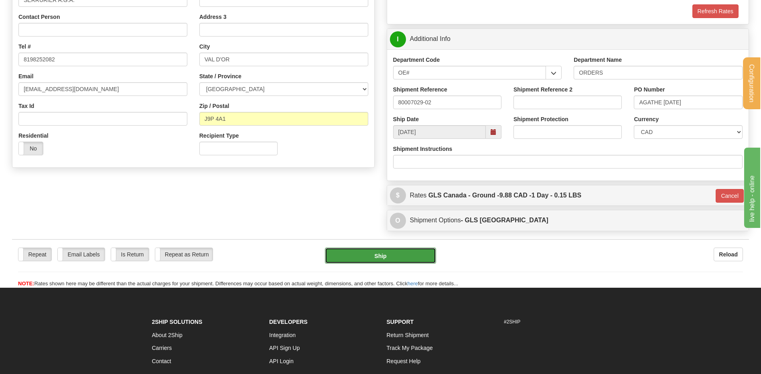
click at [385, 252] on button "Ship" at bounding box center [380, 256] width 111 height 16
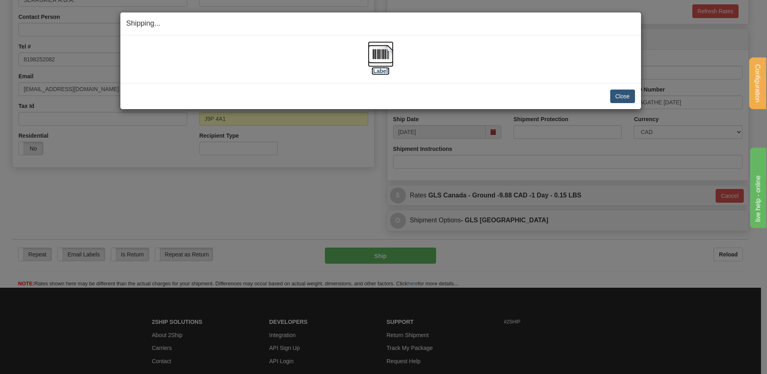
click at [387, 53] on img at bounding box center [381, 54] width 26 height 26
click at [615, 93] on button "Close" at bounding box center [623, 97] width 25 height 14
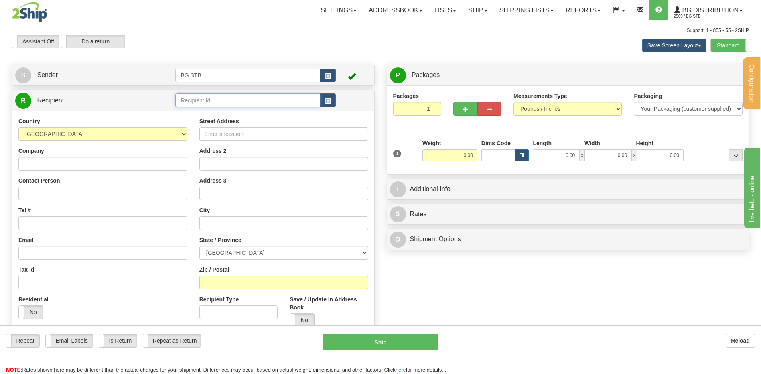
click at [197, 96] on input "text" at bounding box center [247, 101] width 145 height 14
type input "5573"
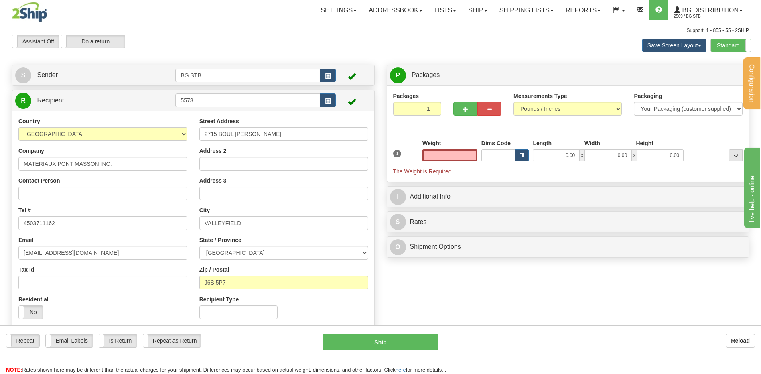
type input "0.00"
drag, startPoint x: 191, startPoint y: 100, endPoint x: 144, endPoint y: 101, distance: 47.8
click at [148, 100] on tr "R Recipient 5573" at bounding box center [193, 100] width 356 height 16
type input "9600"
click at [442, 158] on input "text" at bounding box center [450, 155] width 55 height 12
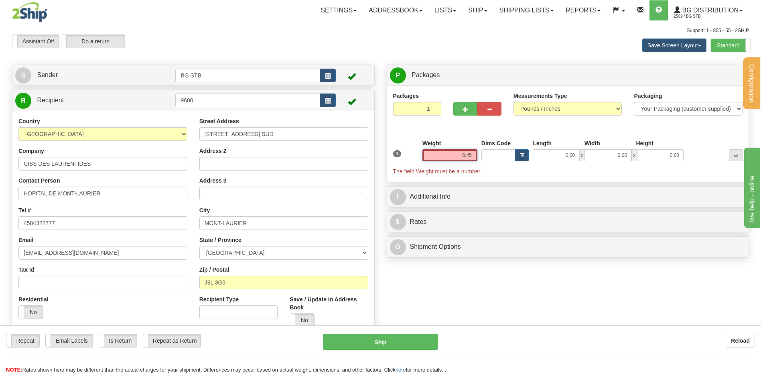
type input "0.45"
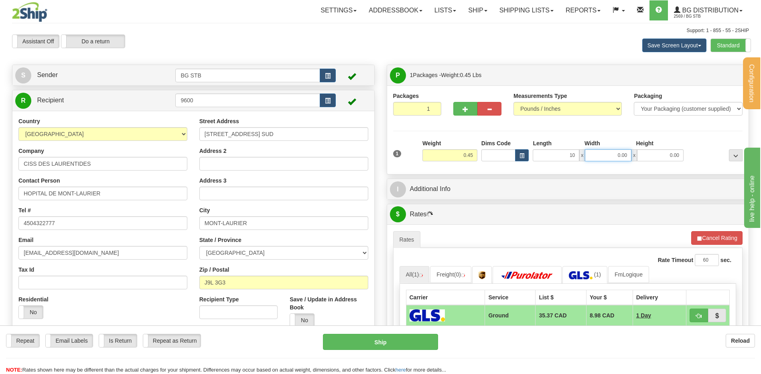
type input "10.00"
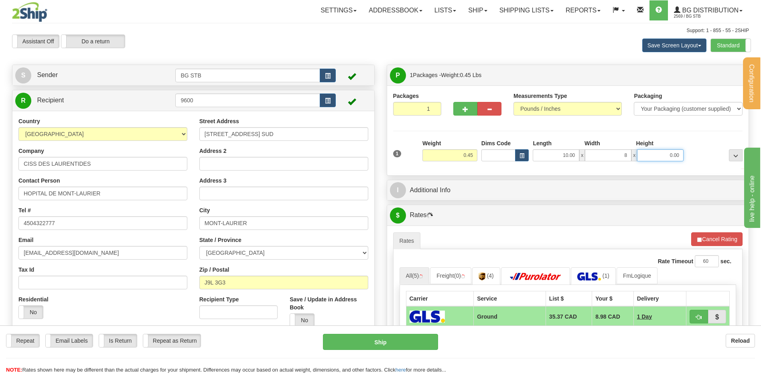
type input "8.00"
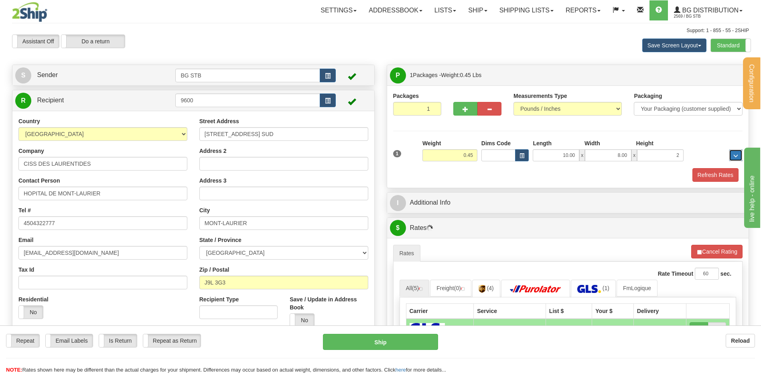
type input "2.00"
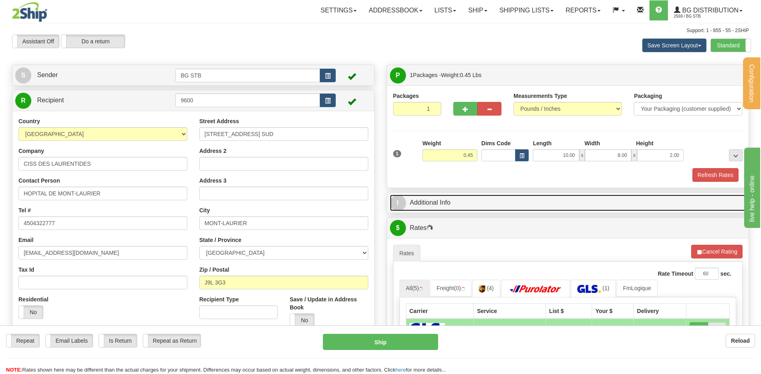
click at [438, 199] on link "I Additional Info" at bounding box center [568, 203] width 356 height 16
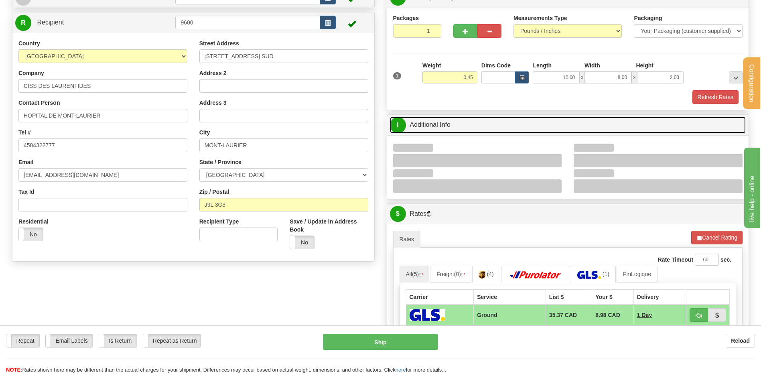
scroll to position [120, 0]
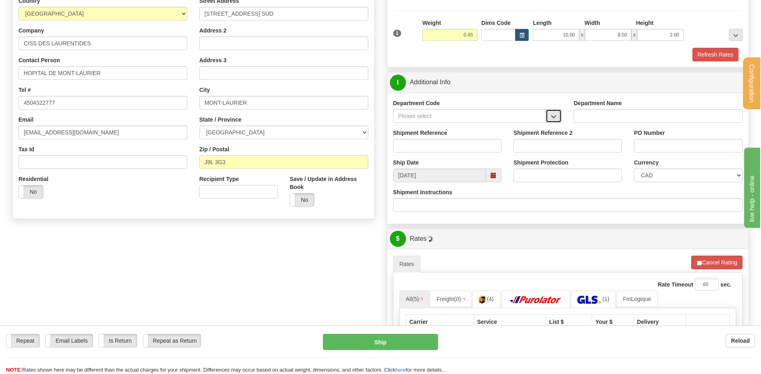
click at [554, 121] on button "button" at bounding box center [554, 116] width 16 height 14
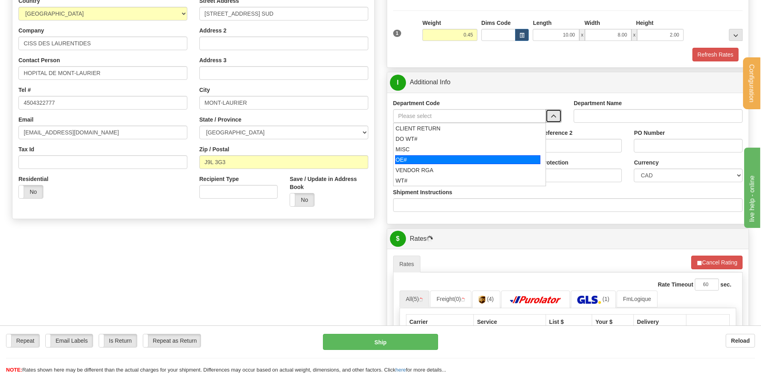
click at [426, 159] on div "OE#" at bounding box center [467, 159] width 145 height 9
type input "OE#"
type input "ORDERS"
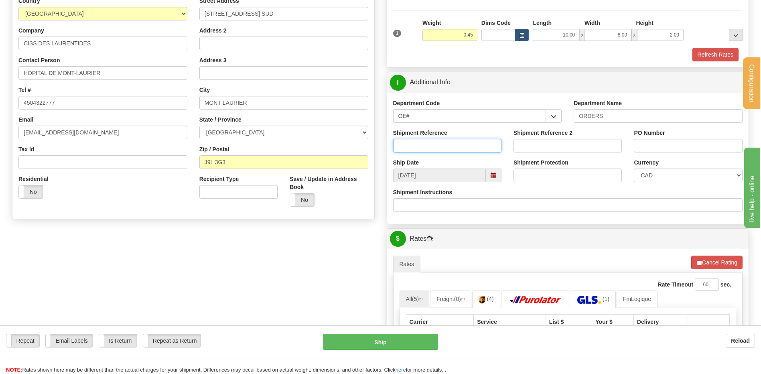
click at [429, 148] on input "Shipment Reference" at bounding box center [447, 146] width 108 height 14
type input "80005512-00"
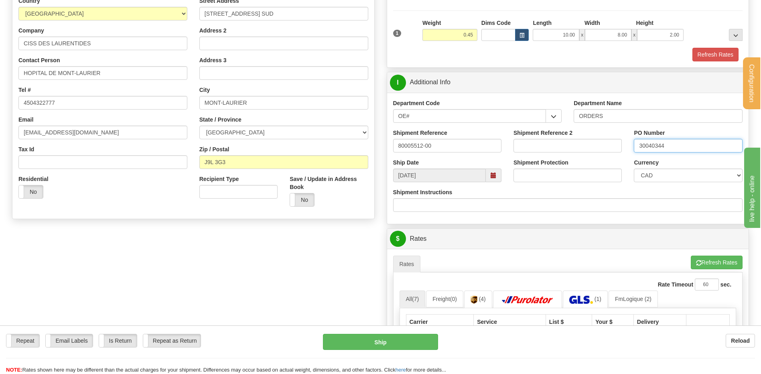
type input "30040344"
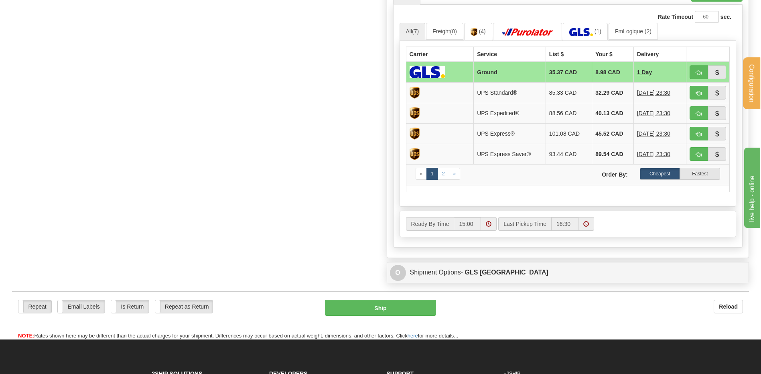
scroll to position [281, 0]
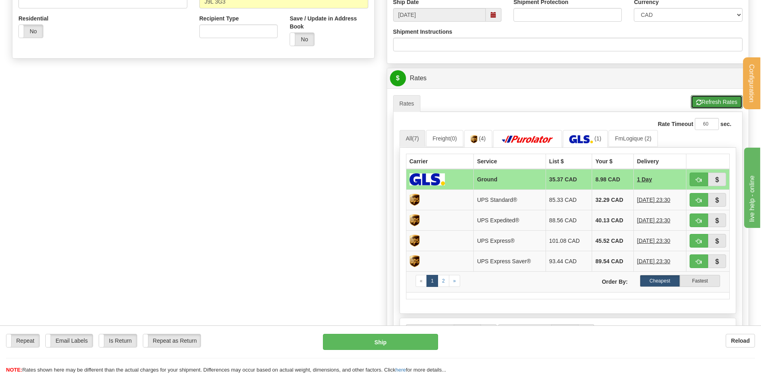
click at [700, 98] on button "Refresh Rates" at bounding box center [717, 102] width 52 height 14
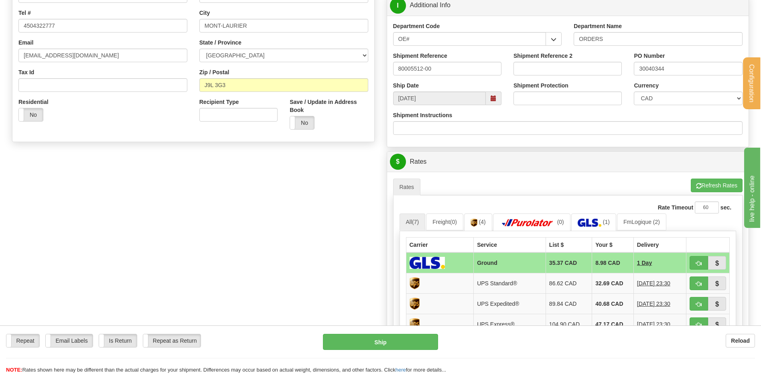
scroll to position [241, 0]
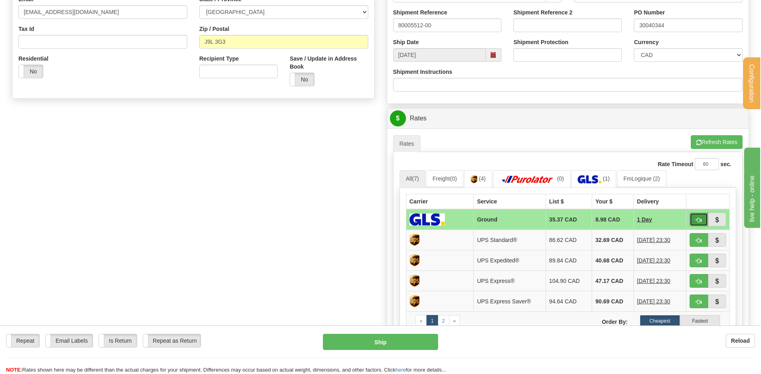
click at [696, 217] on button "button" at bounding box center [699, 220] width 18 height 14
type input "1"
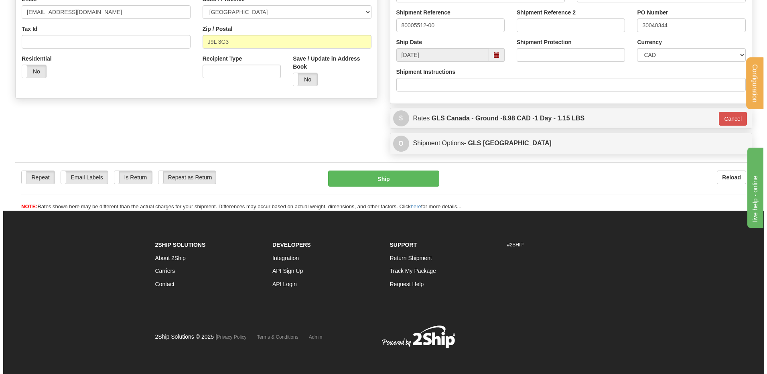
scroll to position [238, 0]
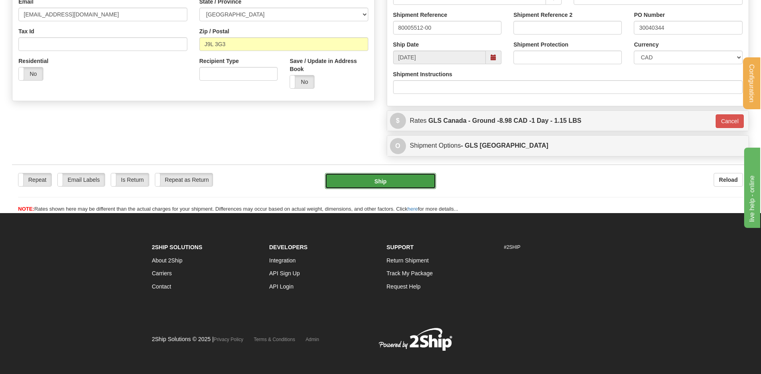
click at [397, 174] on button "Ship" at bounding box center [380, 181] width 111 height 16
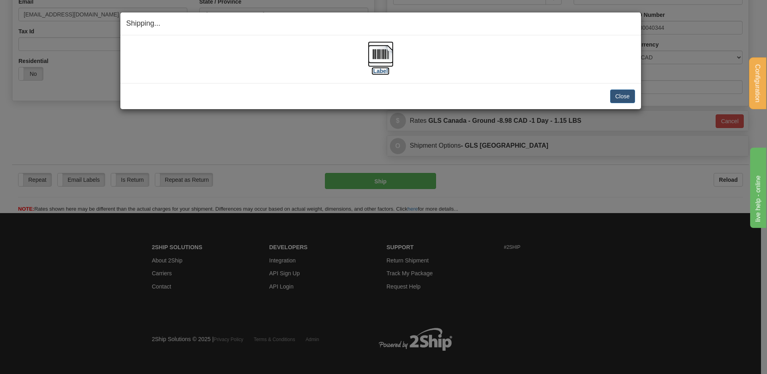
click at [387, 48] on img at bounding box center [381, 54] width 26 height 26
click at [617, 94] on button "Close" at bounding box center [623, 97] width 25 height 14
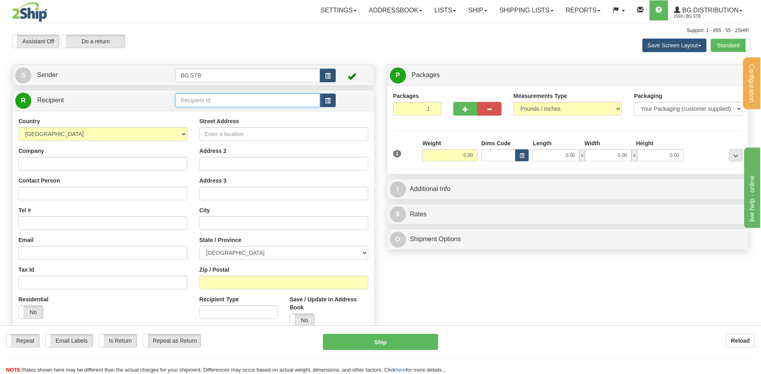
click at [198, 100] on input "text" at bounding box center [247, 101] width 145 height 14
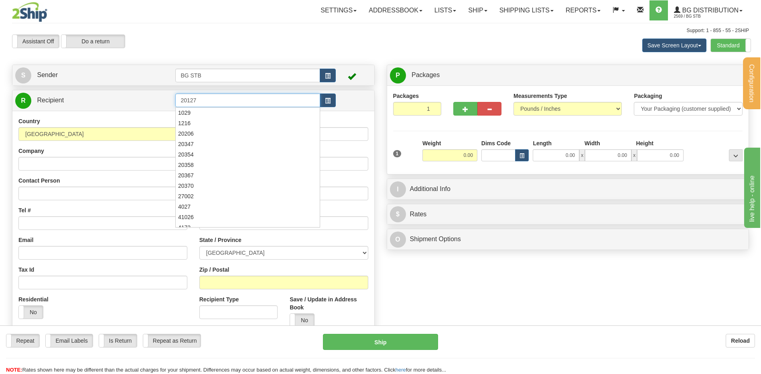
type input "20127"
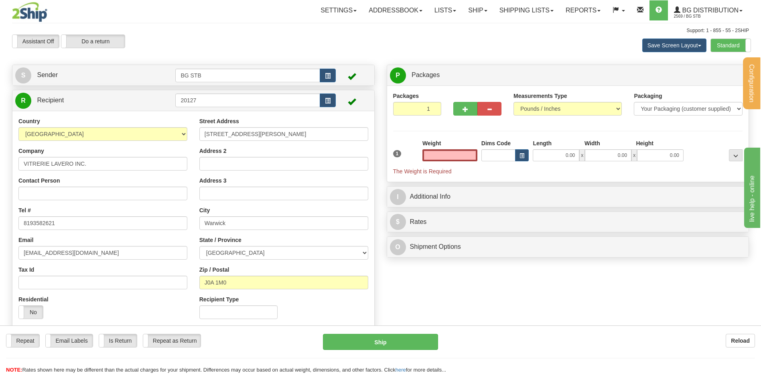
type input "0.00"
click at [470, 107] on button "button" at bounding box center [466, 109] width 24 height 14
type input "2"
drag, startPoint x: 716, startPoint y: 74, endPoint x: 713, endPoint y: 79, distance: 5.0
click at [716, 74] on span "Package Level" at bounding box center [726, 76] width 32 height 6
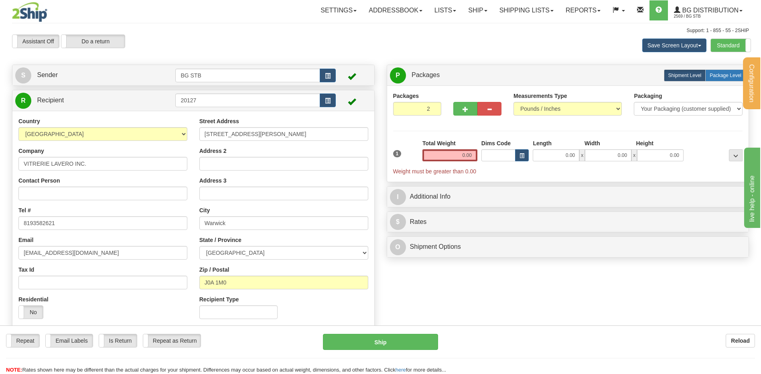
radio input "true"
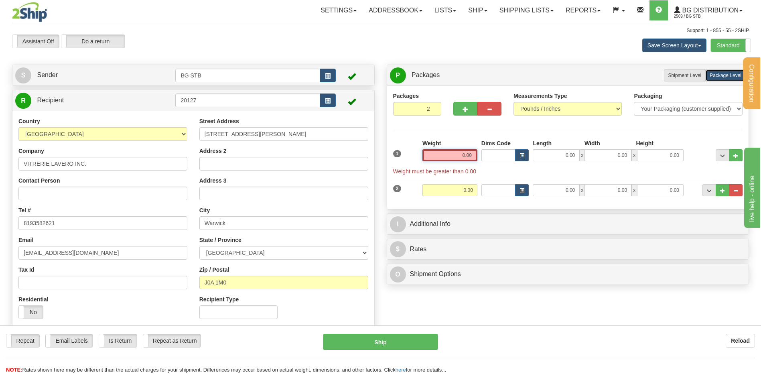
click at [423, 159] on input "0.00" at bounding box center [450, 155] width 55 height 12
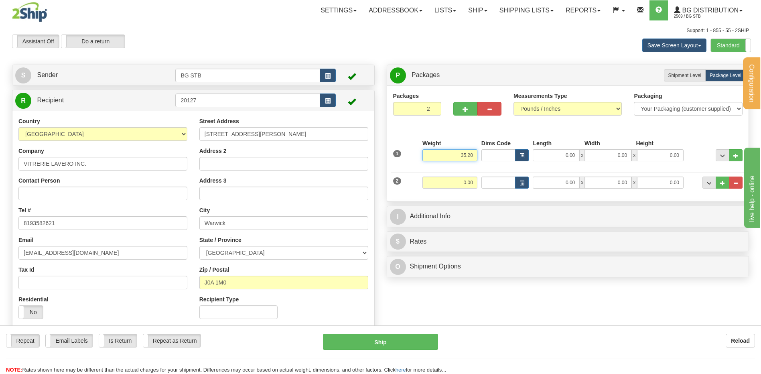
type input "35.20"
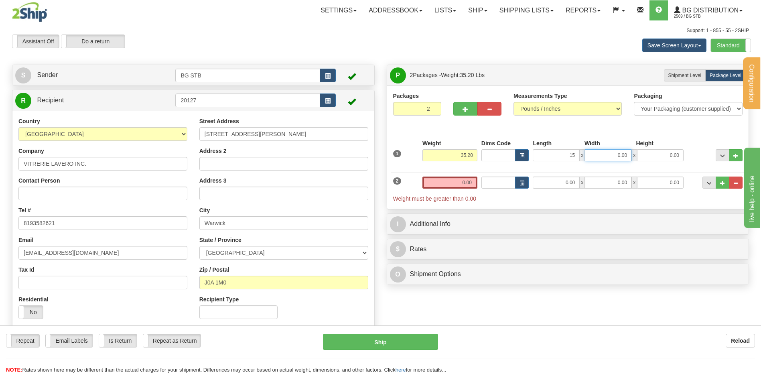
type input "15.00"
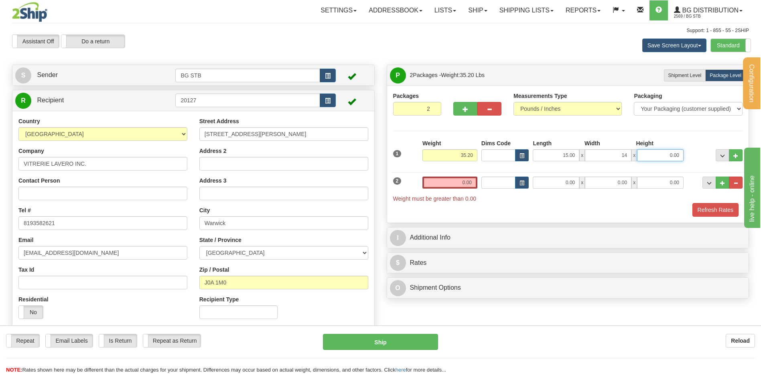
type input "14.00"
type input "8.00"
click at [563, 176] on div "2 Weight 0.00 Dims Code Length Width Height" at bounding box center [568, 185] width 354 height 35
click at [549, 180] on input "0.00" at bounding box center [556, 183] width 47 height 12
type input "15.00"
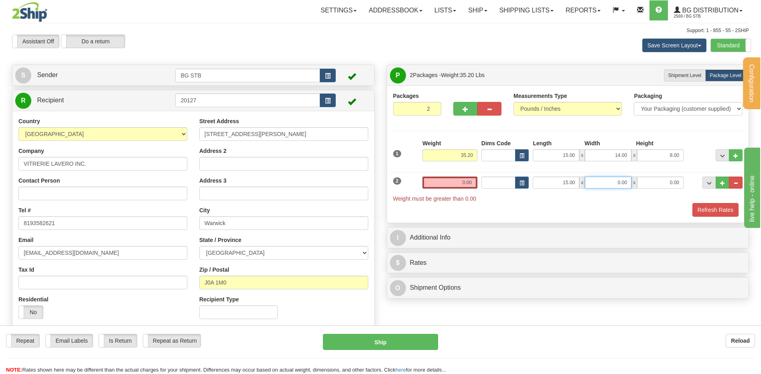
type input "4"
type input "14.00"
type input "8.00"
click at [468, 181] on input "0.00" at bounding box center [450, 183] width 55 height 12
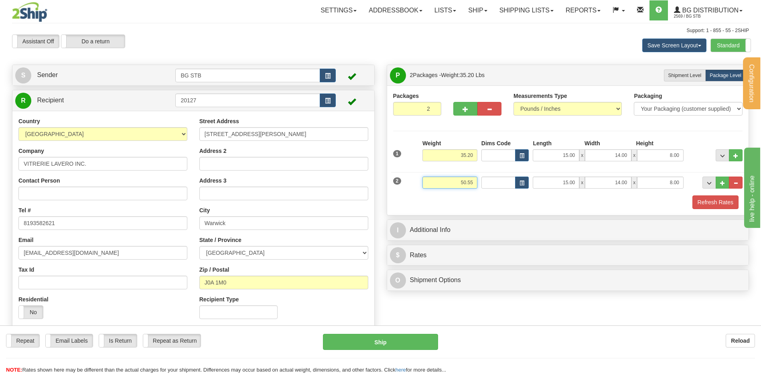
type input "50.55"
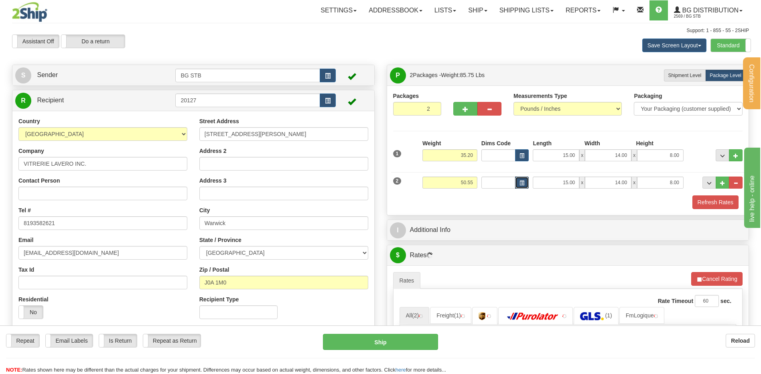
scroll to position [161, 0]
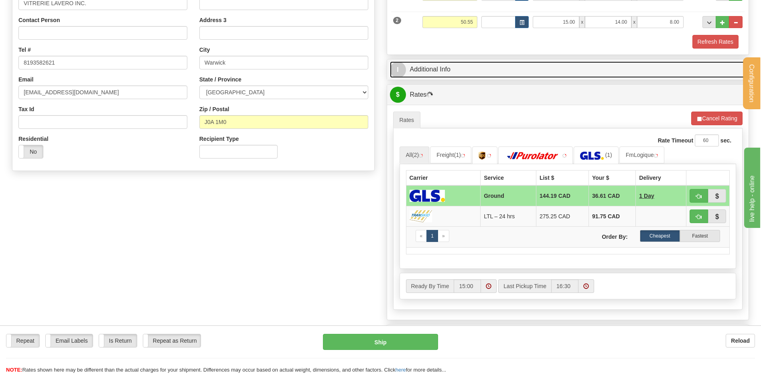
click at [461, 63] on link "I Additional Info" at bounding box center [568, 69] width 356 height 16
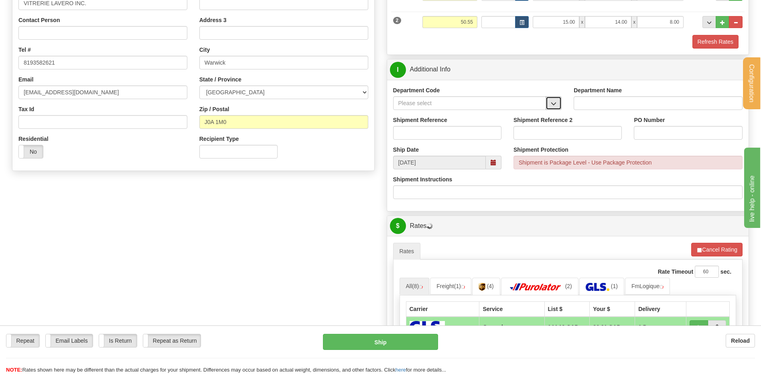
click at [554, 102] on span "button" at bounding box center [554, 103] width 6 height 5
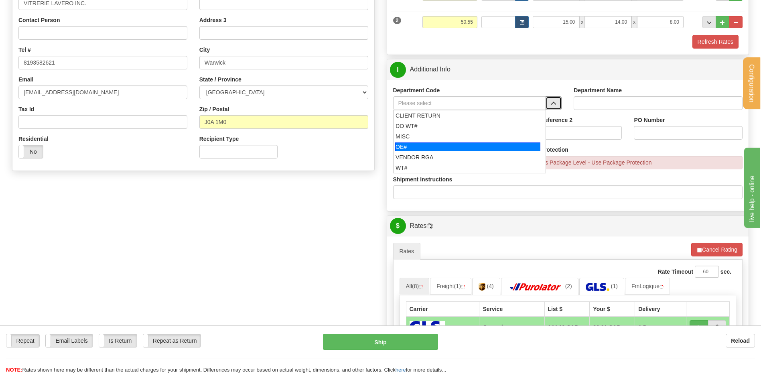
click at [440, 143] on div "OE#" at bounding box center [467, 147] width 145 height 9
type input "OE#"
type input "ORDERS"
click at [438, 136] on input "Shipment Reference" at bounding box center [447, 133] width 108 height 14
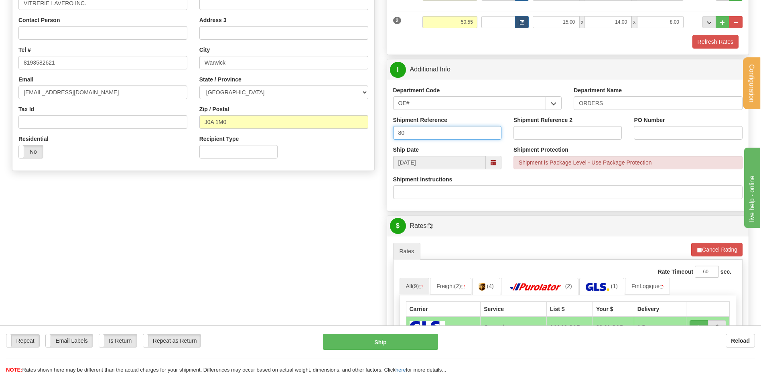
type input "8"
type input "30132121-00"
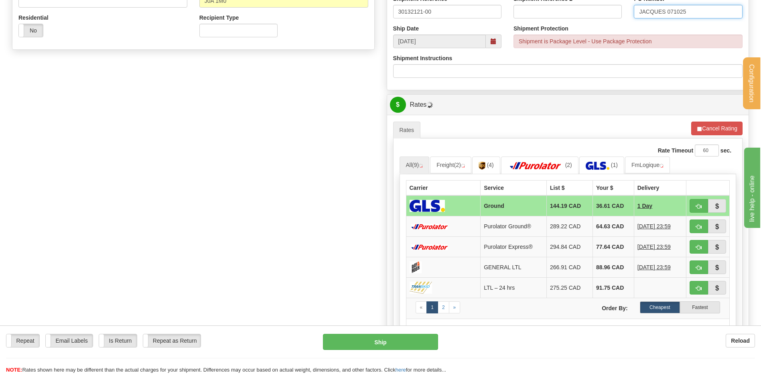
scroll to position [281, 0]
type input "JACQUES 071025"
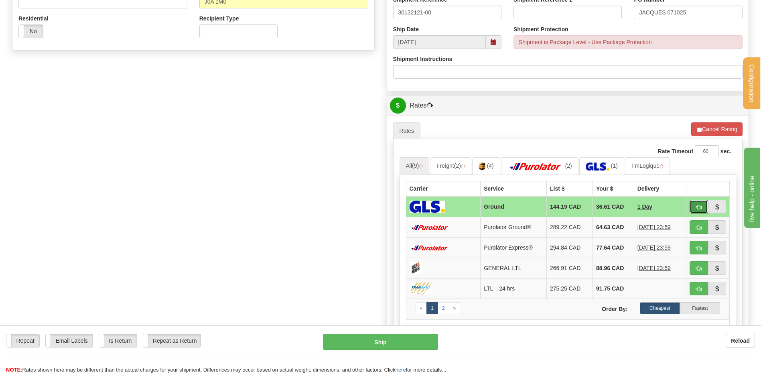
click at [698, 205] on span "button" at bounding box center [699, 207] width 6 height 5
click at [695, 207] on button "button" at bounding box center [699, 207] width 18 height 14
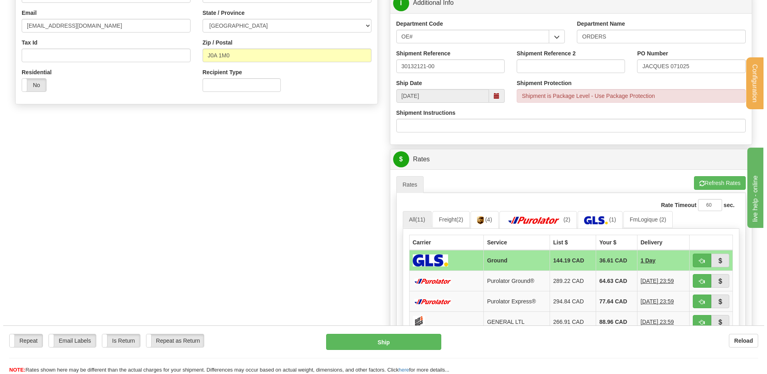
scroll to position [241, 0]
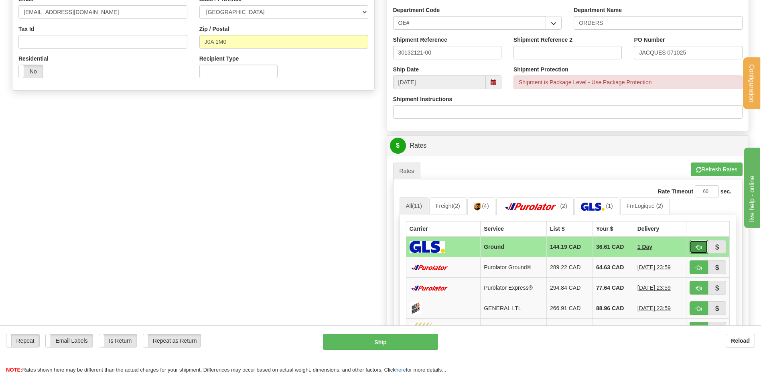
click at [703, 244] on button "button" at bounding box center [699, 247] width 18 height 14
type input "1"
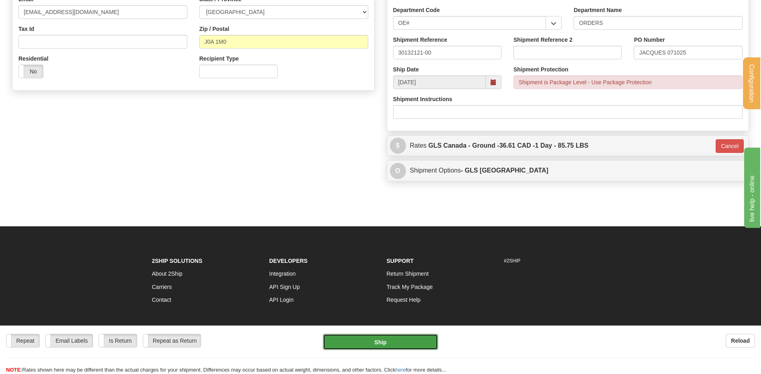
click at [394, 338] on button "Ship" at bounding box center [380, 342] width 115 height 16
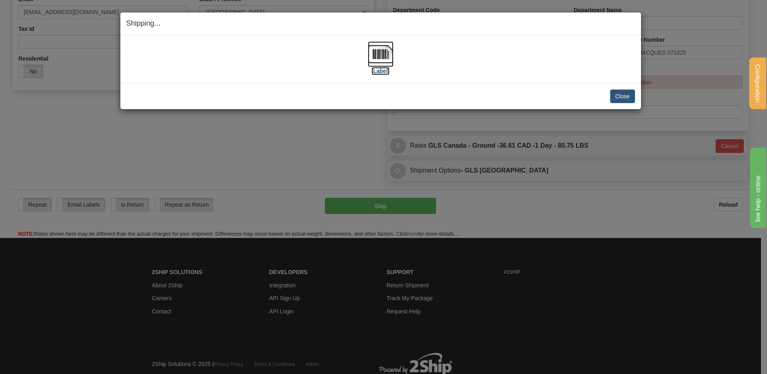
click at [381, 50] on img at bounding box center [381, 54] width 26 height 26
click at [619, 96] on button "Close" at bounding box center [623, 97] width 25 height 14
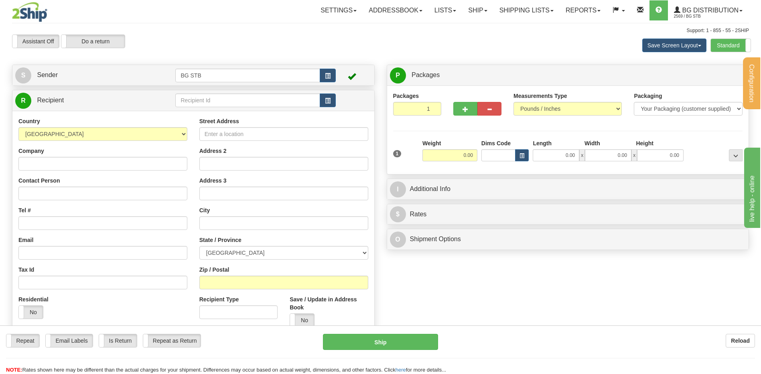
click at [238, 112] on div "Country [GEOGRAPHIC_DATA] [GEOGRAPHIC_DATA] [GEOGRAPHIC_DATA] [GEOGRAPHIC_DATA]…" at bounding box center [193, 225] width 362 height 228
click at [238, 102] on input "text" at bounding box center [247, 101] width 145 height 14
type input "4127"
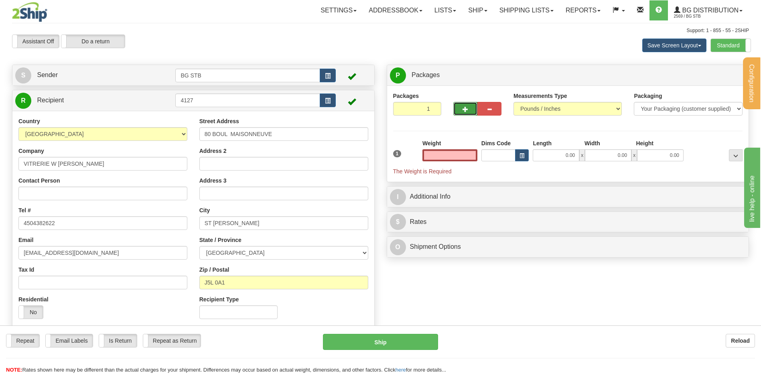
type input "0.00"
click at [462, 106] on button "button" at bounding box center [466, 109] width 24 height 14
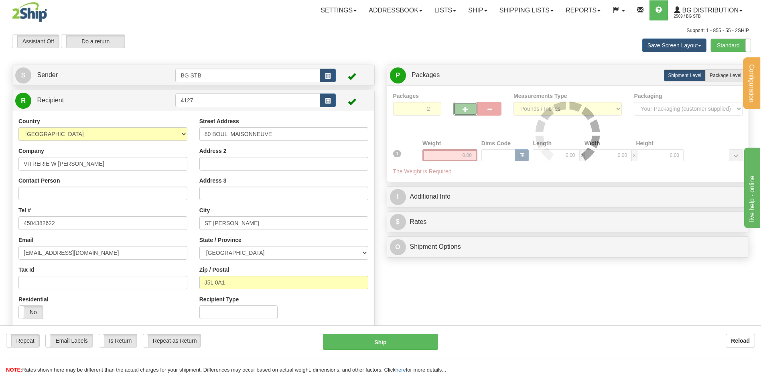
click at [460, 111] on div at bounding box center [568, 134] width 350 height 84
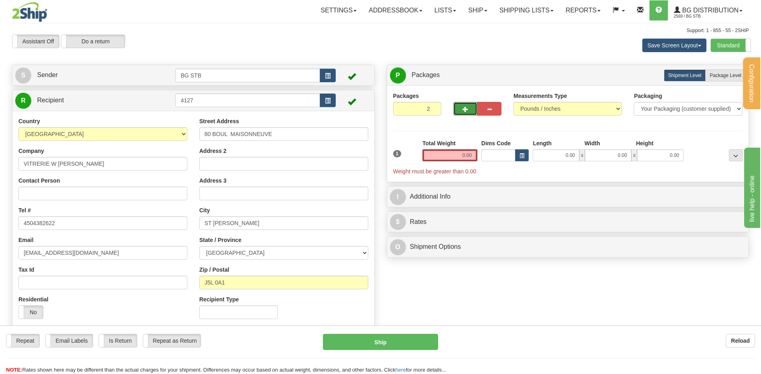
click at [460, 110] on button "button" at bounding box center [466, 109] width 24 height 14
type input "3"
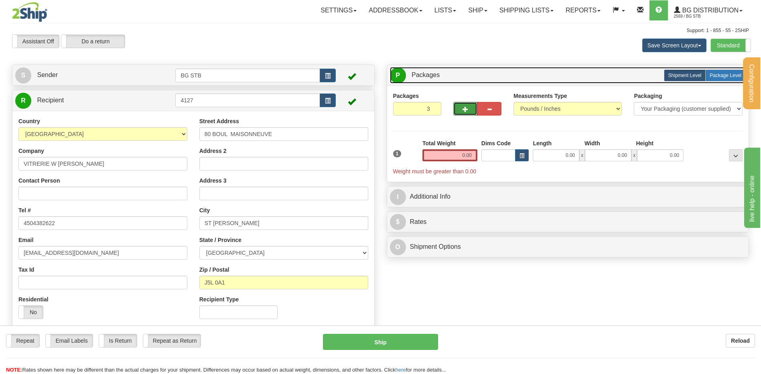
click at [725, 69] on link "P Packages 3 Packages - Weight: 0.00 Lbs" at bounding box center [568, 75] width 356 height 16
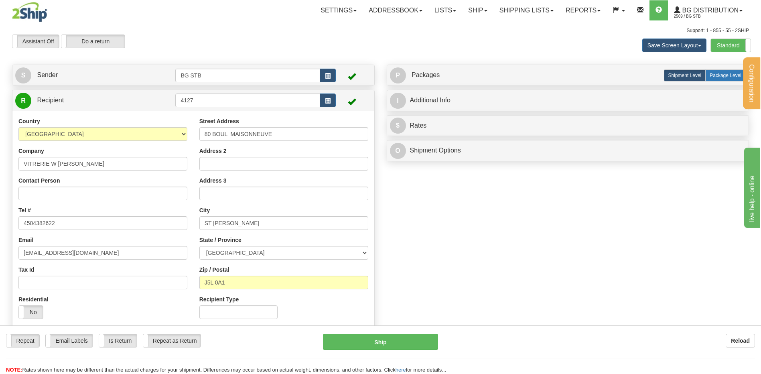
click at [724, 73] on span "Package Level" at bounding box center [726, 76] width 32 height 6
radio input "true"
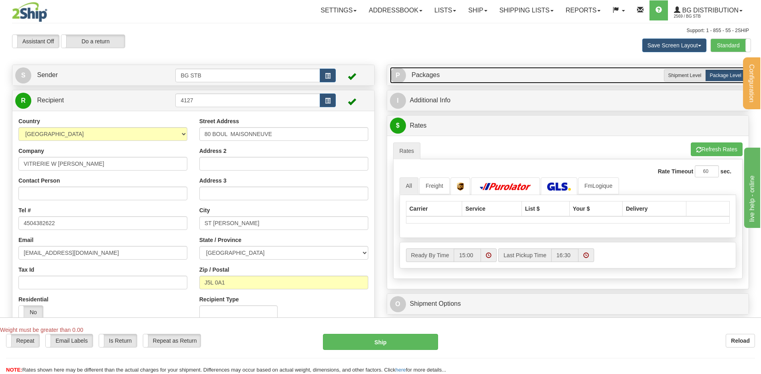
click at [488, 70] on link "P Packages 3 Packages - Weight: 0.00 Lbs" at bounding box center [568, 75] width 356 height 16
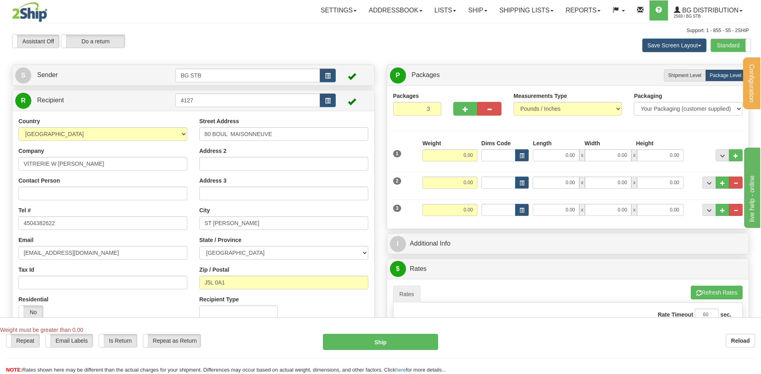
drag, startPoint x: 456, startPoint y: 147, endPoint x: 458, endPoint y: 155, distance: 8.4
click at [456, 147] on div "Weight 0.00" at bounding box center [450, 150] width 55 height 22
click at [458, 155] on input "0.00" at bounding box center [450, 155] width 55 height 12
type input "24.00"
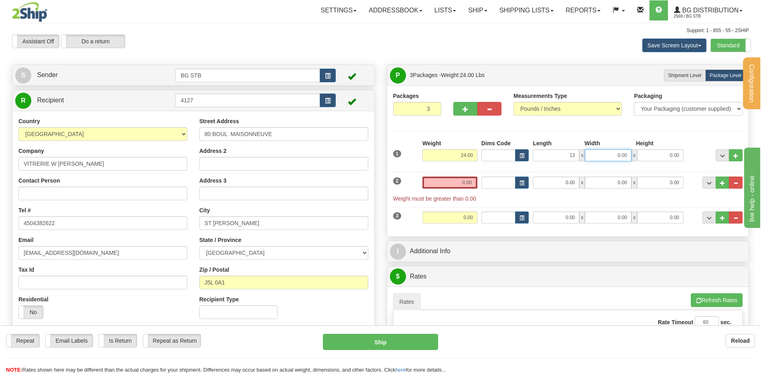
type input "13.00"
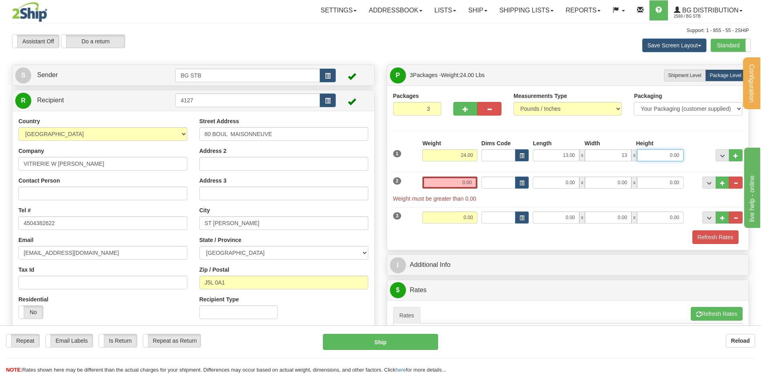
type input "13.00"
type input "10.00"
click at [457, 183] on input "0.00" at bounding box center [450, 183] width 55 height 12
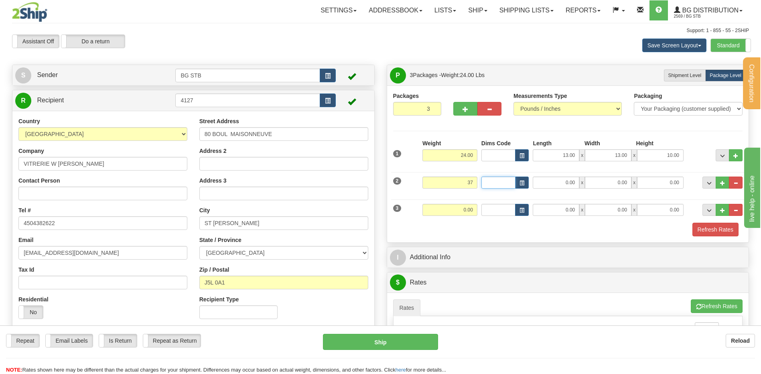
type input "37.00"
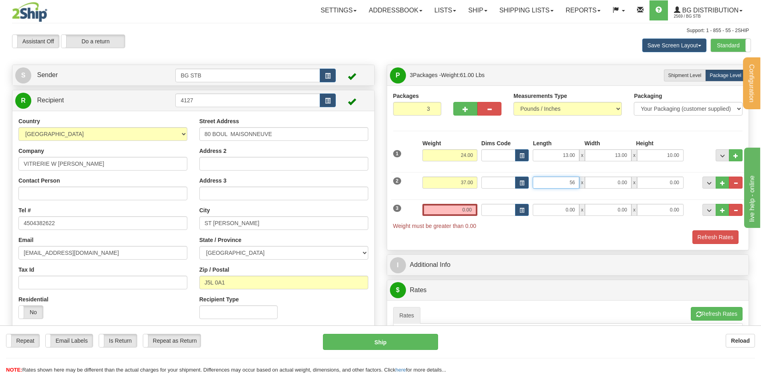
type input "56.00"
type input "7.00"
type input "6.00"
click at [460, 205] on input "0.00" at bounding box center [450, 210] width 55 height 12
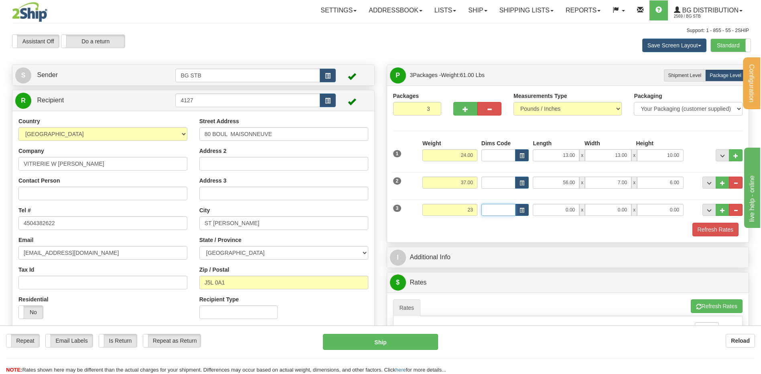
type input "23.00"
type input "86.00"
type input "5"
type input "6.00"
type input "3.00"
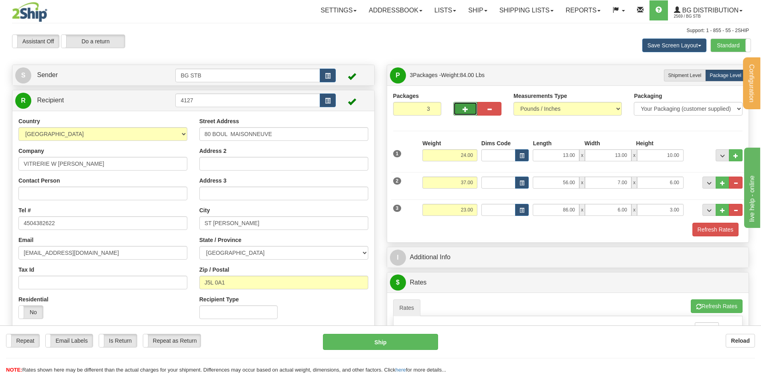
click at [461, 106] on button "button" at bounding box center [466, 109] width 24 height 14
type input "4"
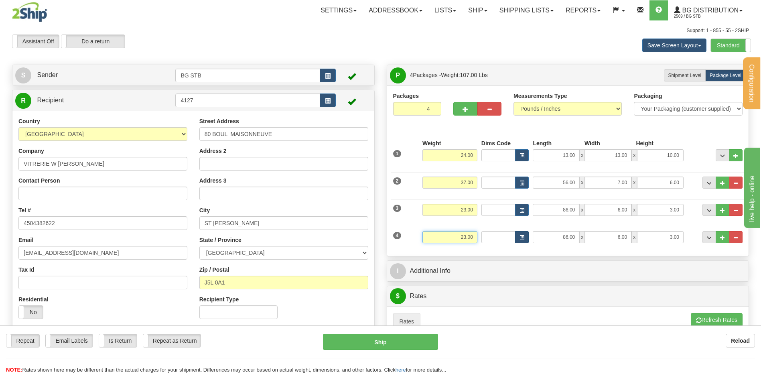
drag, startPoint x: 451, startPoint y: 237, endPoint x: 518, endPoint y: 240, distance: 67.1
click at [518, 240] on div "4 Weight 23.00 Dims Code Length Width Height" at bounding box center [568, 236] width 354 height 27
type input "7.50"
type input "15.00"
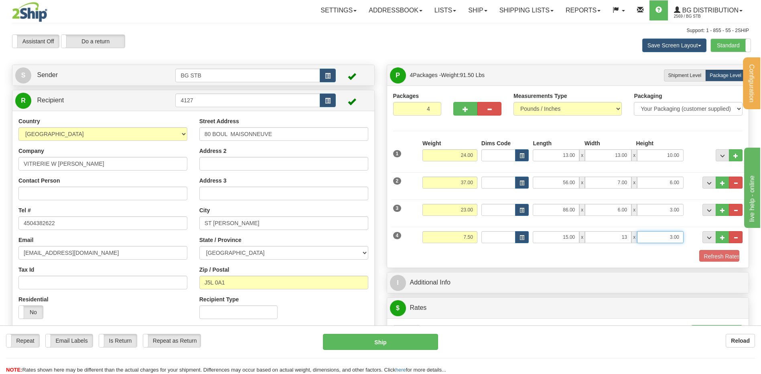
type input "13.00"
type input "5.00"
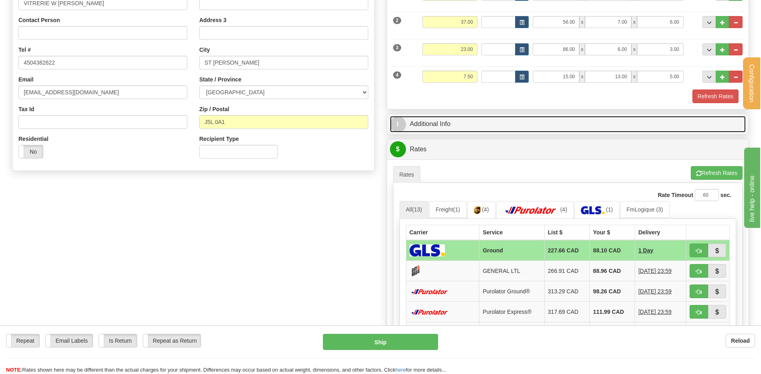
click at [424, 125] on link "I Additional Info" at bounding box center [568, 124] width 356 height 16
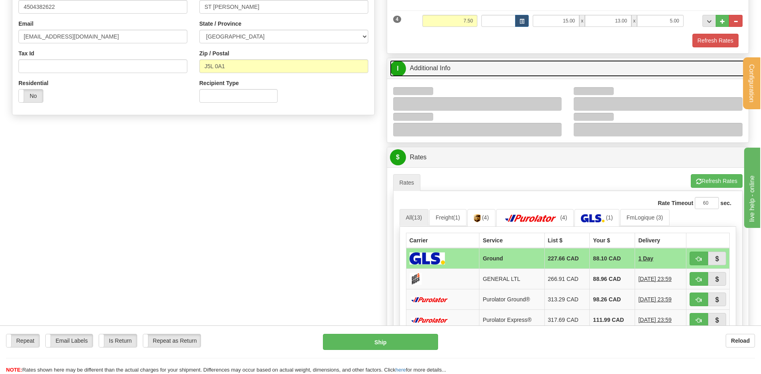
scroll to position [281, 0]
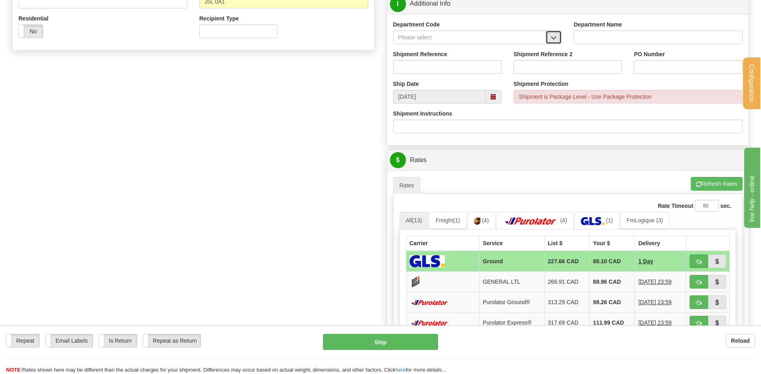
click at [546, 38] on button "button" at bounding box center [554, 38] width 16 height 14
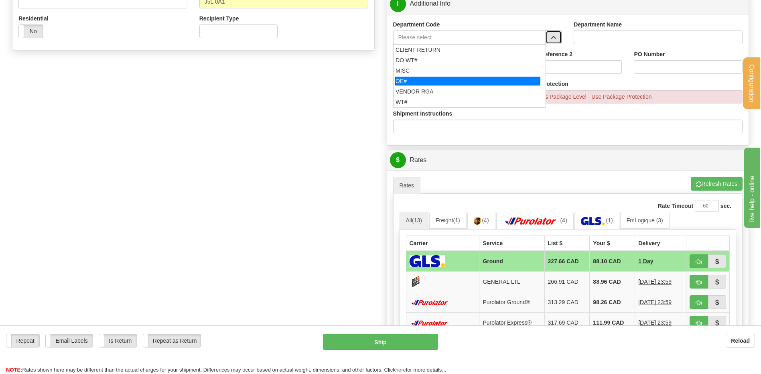
click at [451, 81] on div "OE#" at bounding box center [467, 81] width 145 height 9
type input "OE#"
type input "ORDERS"
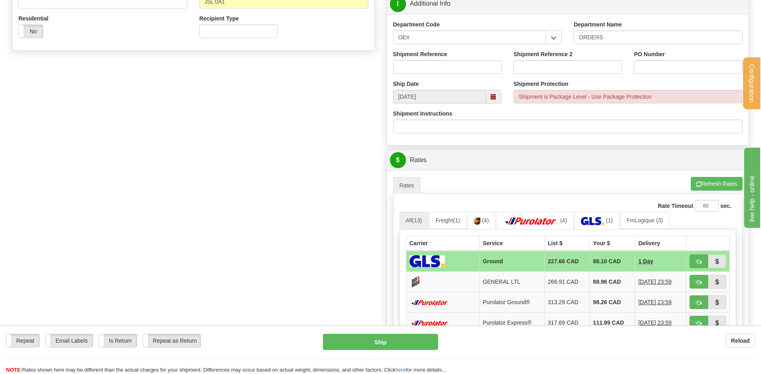
click at [439, 56] on label "Shipment Reference" at bounding box center [420, 54] width 54 height 8
click at [439, 60] on input "Shipment Reference" at bounding box center [447, 67] width 108 height 14
click at [445, 62] on input "Shipment Reference" at bounding box center [447, 67] width 108 height 14
type input "80004981-00"
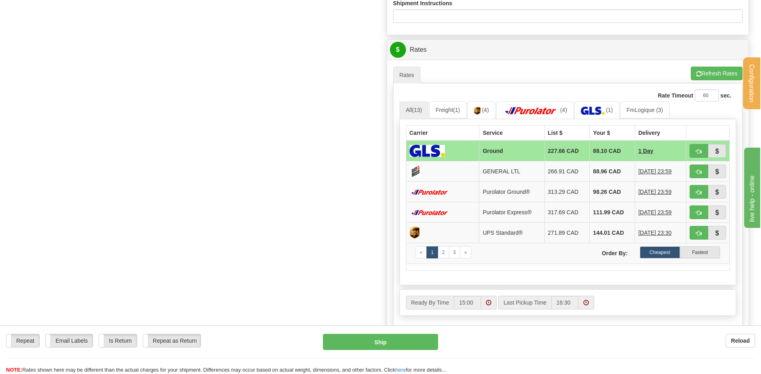
scroll to position [442, 0]
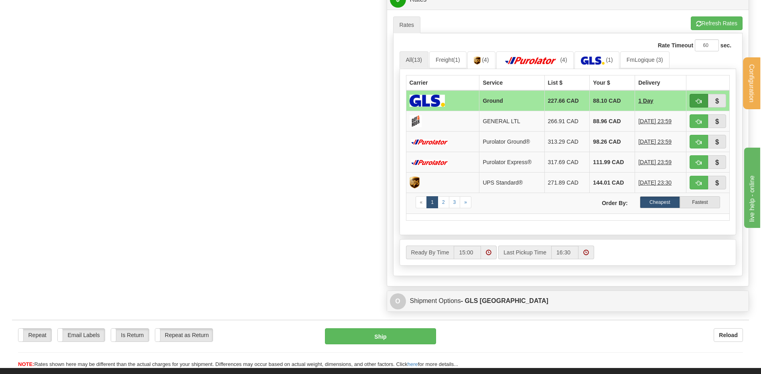
type input "P-25-00624 CH GOUIN R2"
click at [702, 101] on span "button" at bounding box center [699, 101] width 6 height 5
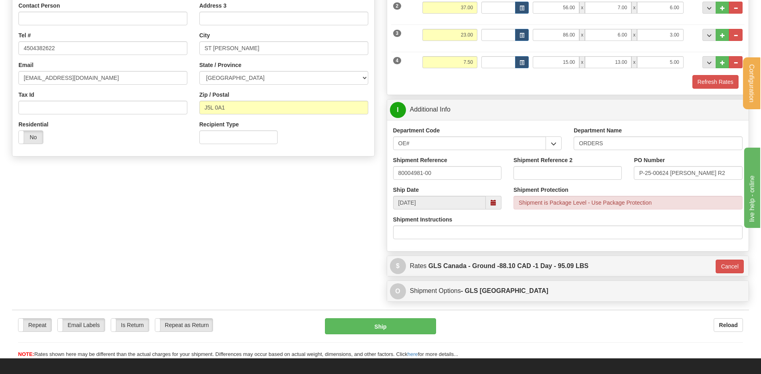
scroll to position [165, 0]
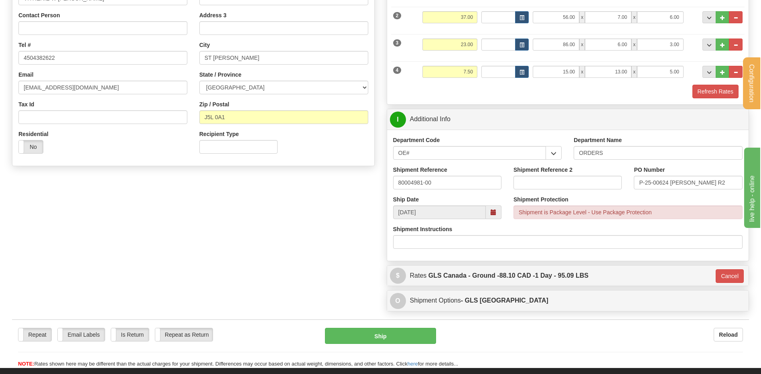
click at [469, 286] on div "$ Rates GLS Canada - Ground - 88.10 CAD - 1 Day - 95.09 LBS Cancel Rates Pickup…" at bounding box center [568, 275] width 363 height 21
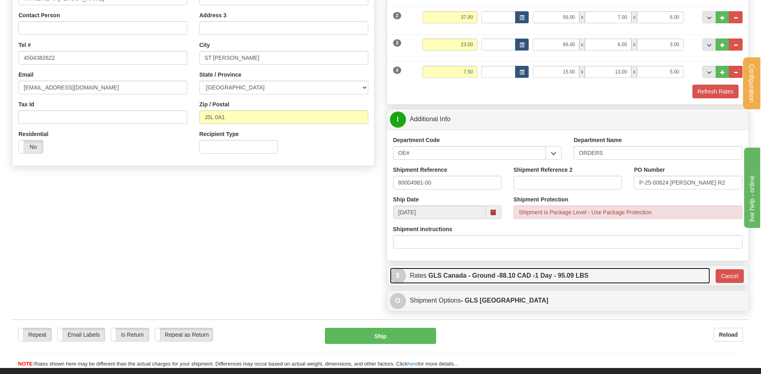
click at [468, 279] on label "GLS Canada - Ground - 88.10 CAD - 1 Day - 95.09 LBS" at bounding box center [509, 276] width 160 height 16
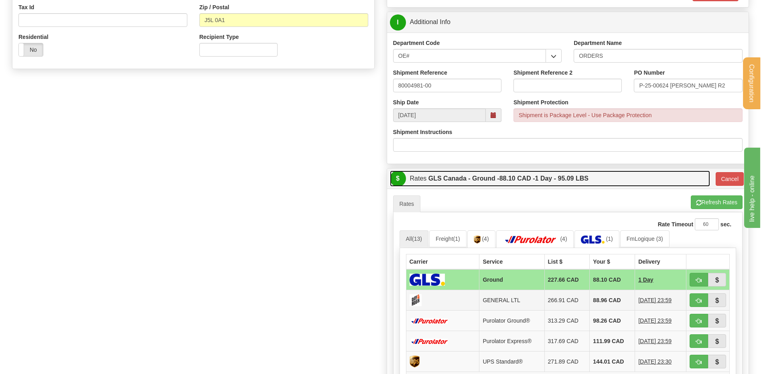
scroll to position [326, 0]
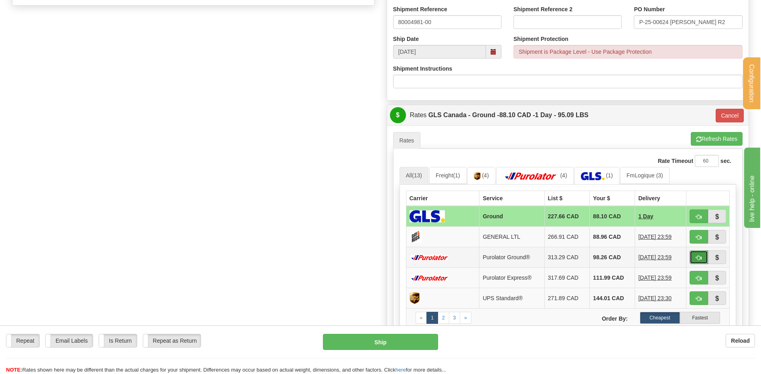
click at [696, 256] on span "button" at bounding box center [699, 257] width 6 height 5
type input "260"
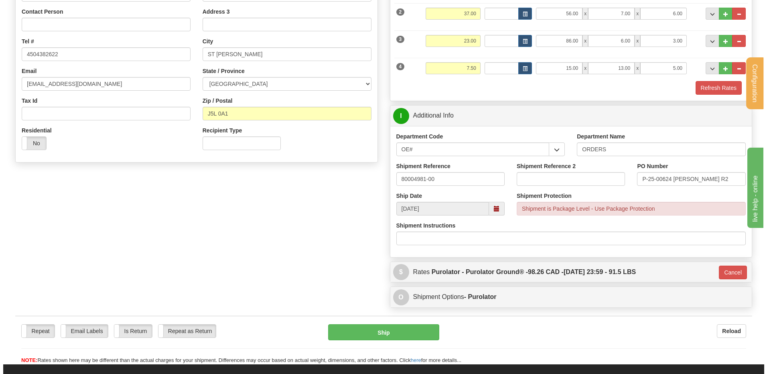
scroll to position [123, 0]
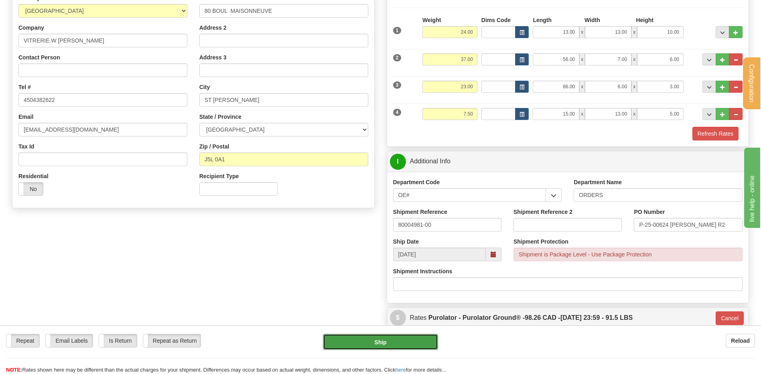
click at [392, 334] on button "Ship" at bounding box center [380, 342] width 115 height 16
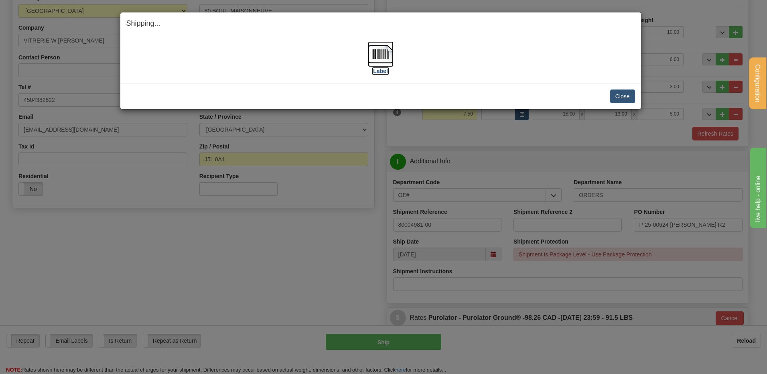
click at [387, 55] on img at bounding box center [381, 54] width 26 height 26
click at [618, 91] on button "Close" at bounding box center [623, 97] width 25 height 14
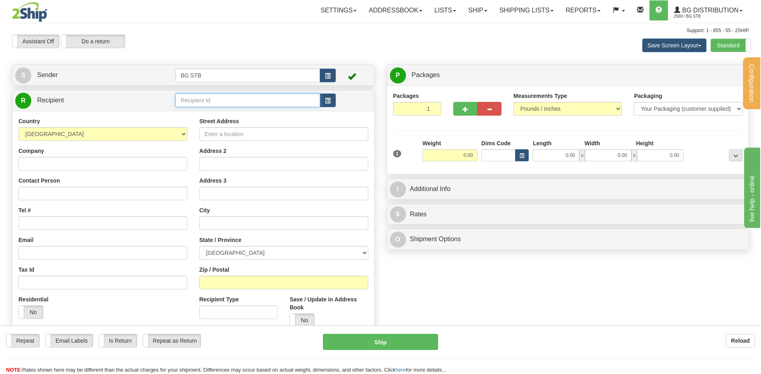
click at [199, 100] on input "text" at bounding box center [247, 101] width 145 height 14
type input "7050"
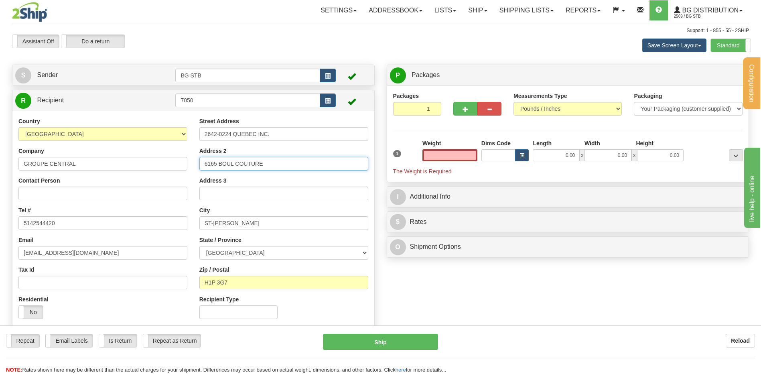
type input "0.00"
drag, startPoint x: 279, startPoint y: 164, endPoint x: 112, endPoint y: 167, distance: 167.0
click at [117, 166] on div "Country [GEOGRAPHIC_DATA] [GEOGRAPHIC_DATA] [GEOGRAPHIC_DATA] [GEOGRAPHIC_DATA]…" at bounding box center [193, 221] width 362 height 208
type input "4477 BOUL. METROPOLITAIN EST"
type input "m"
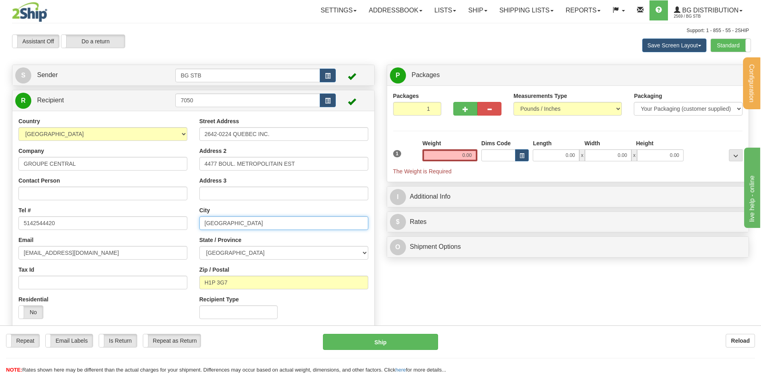
type input "[GEOGRAPHIC_DATA]"
click at [243, 193] on input "Address 3" at bounding box center [284, 194] width 169 height 14
type input "SUITE 201"
type input "H1R 1Z4"
click at [464, 149] on input "0.00" at bounding box center [450, 155] width 55 height 12
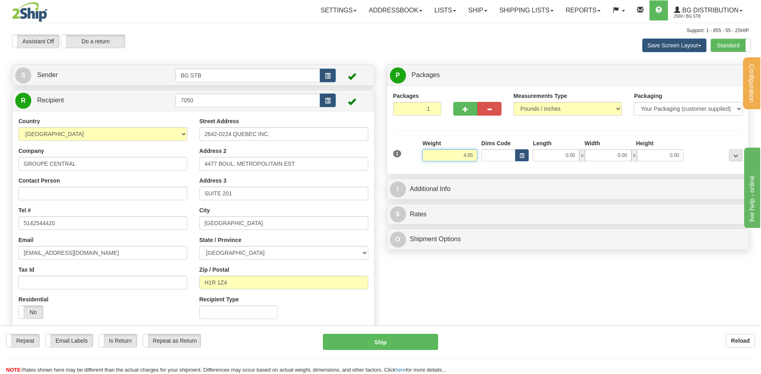
type input "4.65"
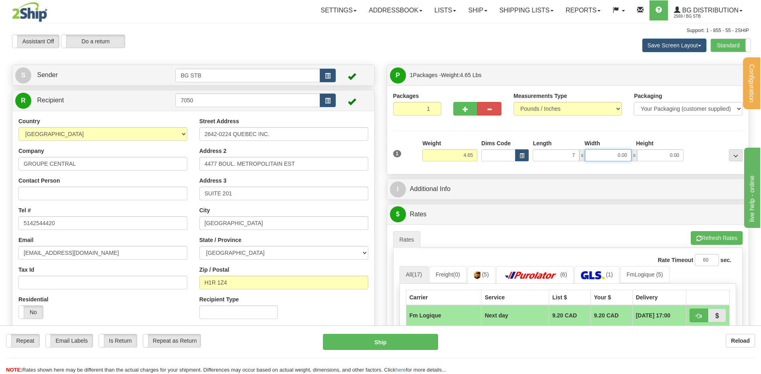
type input "7.00"
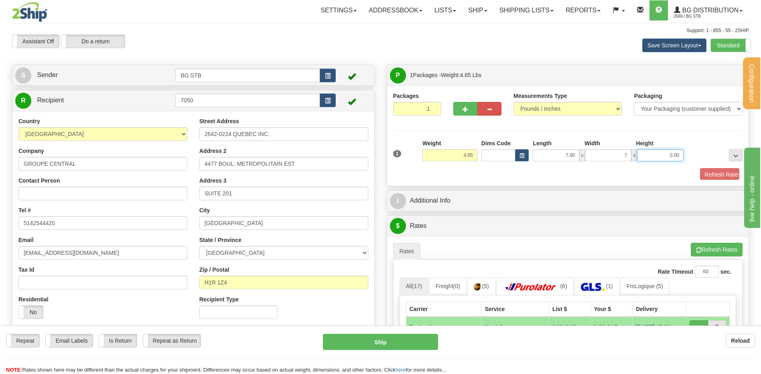
type input "7.00"
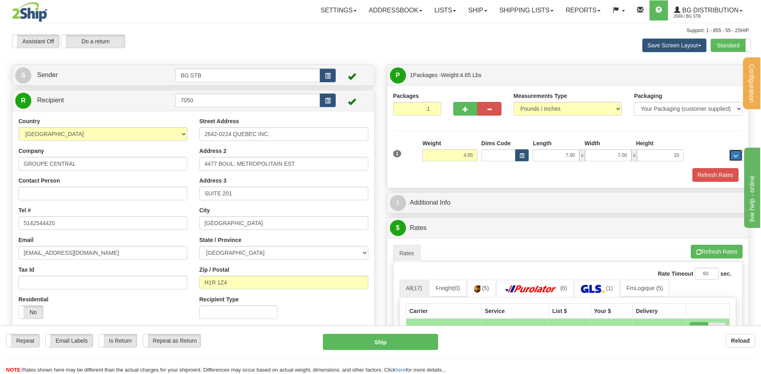
type input "10.00"
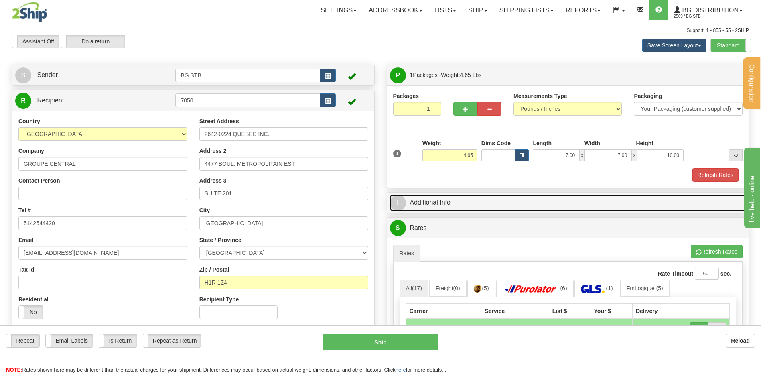
click at [423, 195] on link "I Additional Info" at bounding box center [568, 203] width 356 height 16
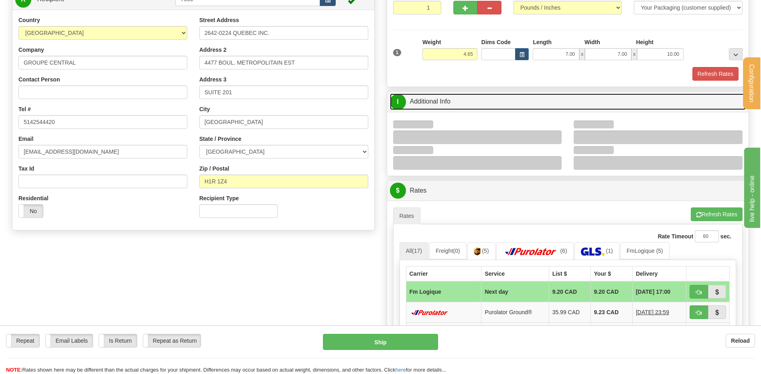
scroll to position [161, 0]
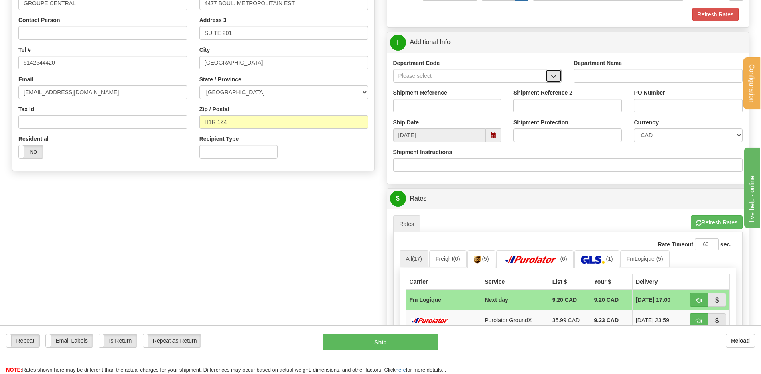
click at [556, 71] on button "button" at bounding box center [554, 76] width 16 height 14
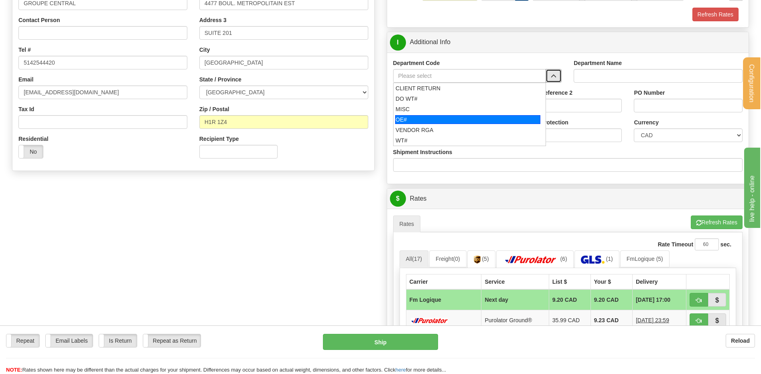
click at [435, 119] on div "OE#" at bounding box center [467, 119] width 145 height 9
type input "OE#"
type input "ORDERS"
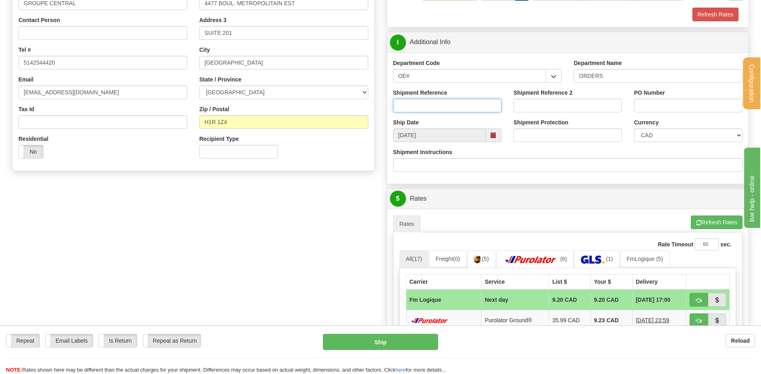
click at [434, 111] on input "Shipment Reference" at bounding box center [447, 106] width 108 height 14
type input "80007311-00"
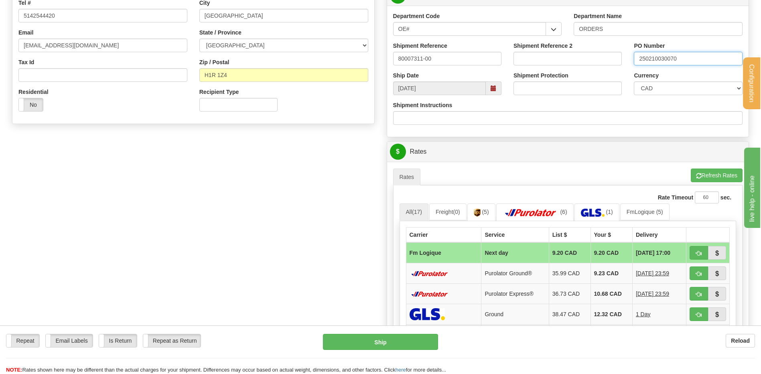
scroll to position [361, 0]
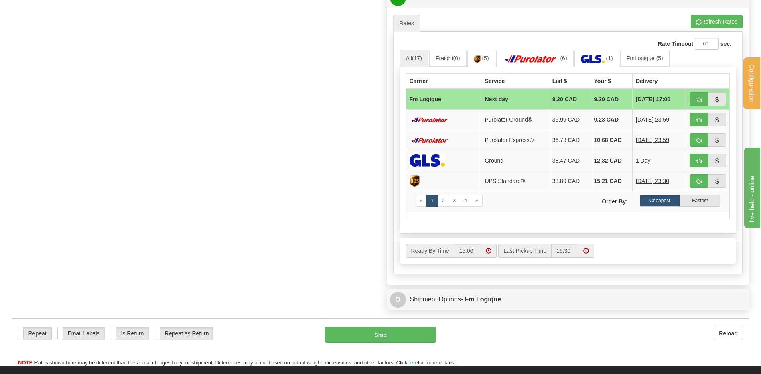
type input "250210030070"
click at [689, 97] on td at bounding box center [708, 99] width 43 height 21
click at [691, 97] on button "button" at bounding box center [699, 99] width 18 height 14
type input "jour"
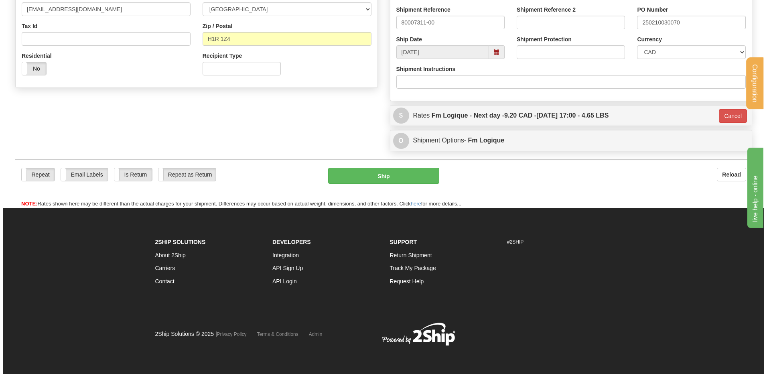
scroll to position [244, 0]
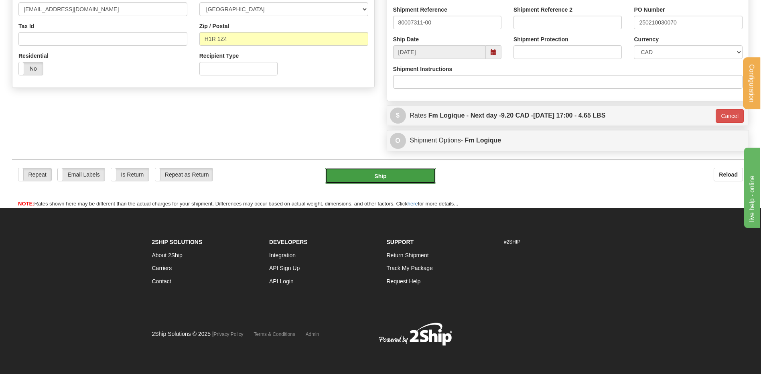
click at [368, 178] on button "Ship" at bounding box center [380, 176] width 111 height 16
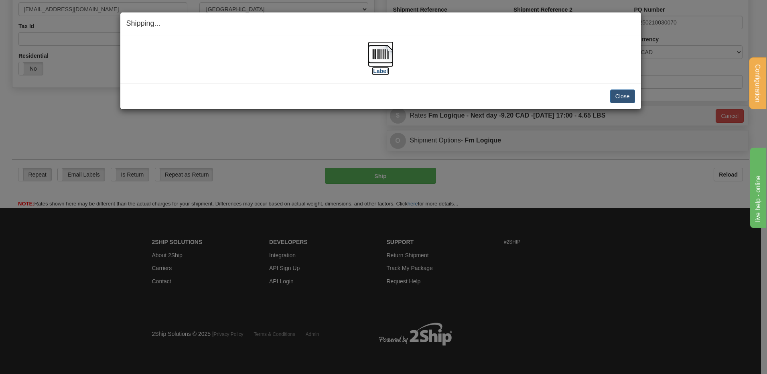
click at [376, 55] on img at bounding box center [381, 54] width 26 height 26
click at [627, 96] on button "Close" at bounding box center [623, 97] width 25 height 14
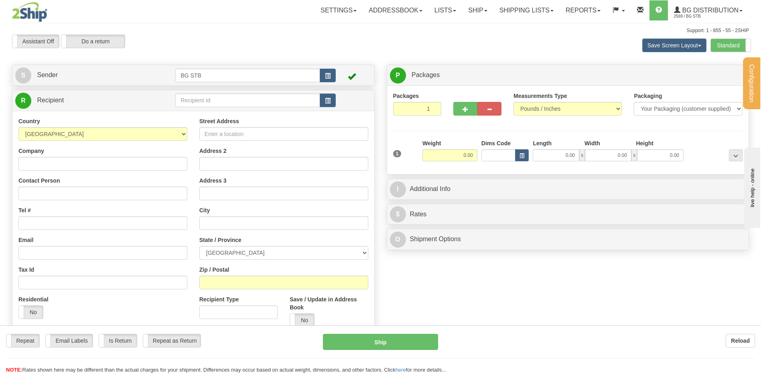
click at [223, 100] on div "Configuration My Configuration Panel Close Configure My Carriers" at bounding box center [380, 192] width 761 height 385
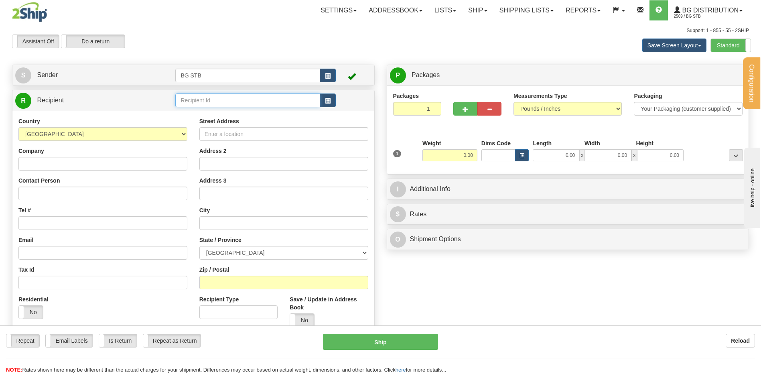
click at [223, 100] on input "text" at bounding box center [247, 101] width 145 height 14
type input "4075"
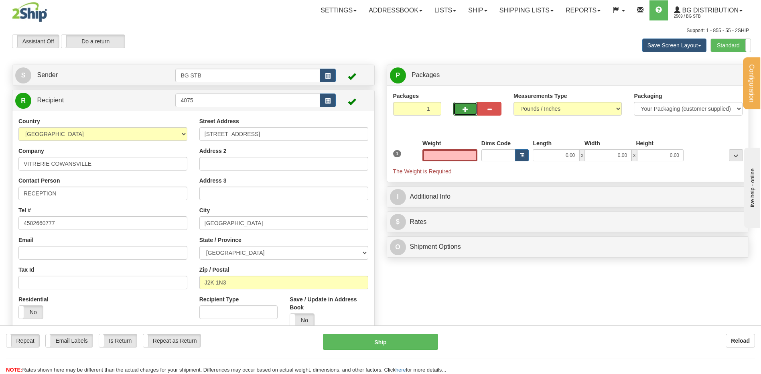
type input "0.00"
click at [462, 104] on button "button" at bounding box center [466, 109] width 24 height 14
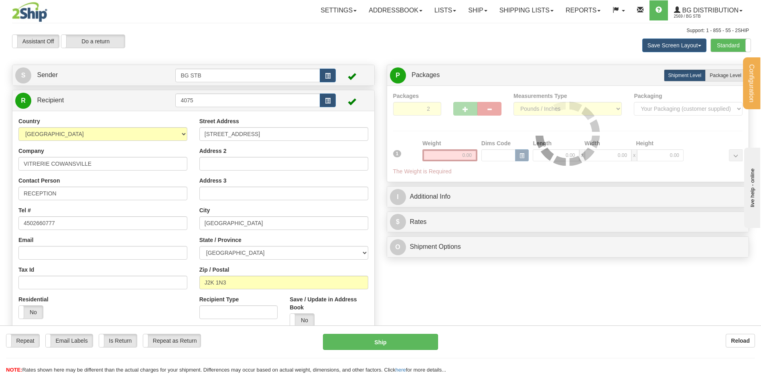
click at [462, 107] on div at bounding box center [568, 134] width 350 height 84
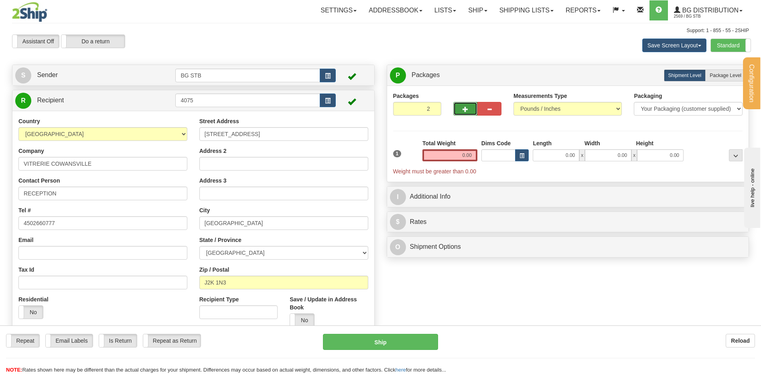
click at [464, 110] on span "button" at bounding box center [466, 109] width 6 height 5
type input "4"
click at [723, 73] on span "Package Level" at bounding box center [726, 76] width 32 height 6
radio input "true"
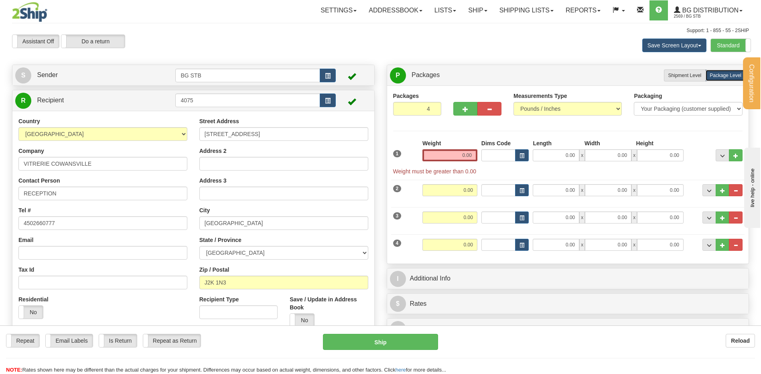
click at [449, 161] on div "Weight 0.00" at bounding box center [450, 153] width 59 height 28
click at [451, 148] on div "Weight 0.00" at bounding box center [450, 150] width 55 height 22
click at [456, 154] on input "0.00" at bounding box center [450, 155] width 55 height 12
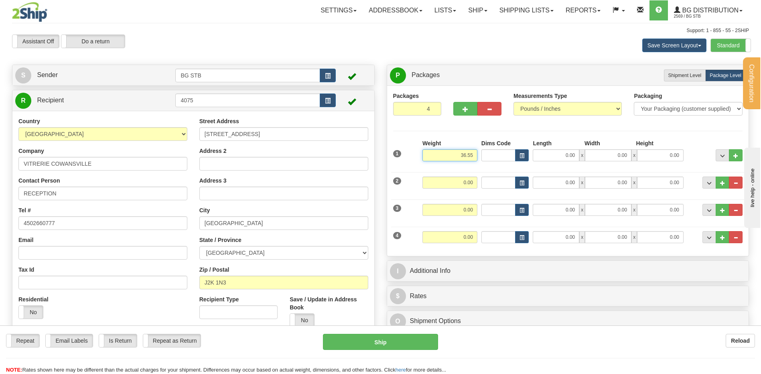
type input "36.55"
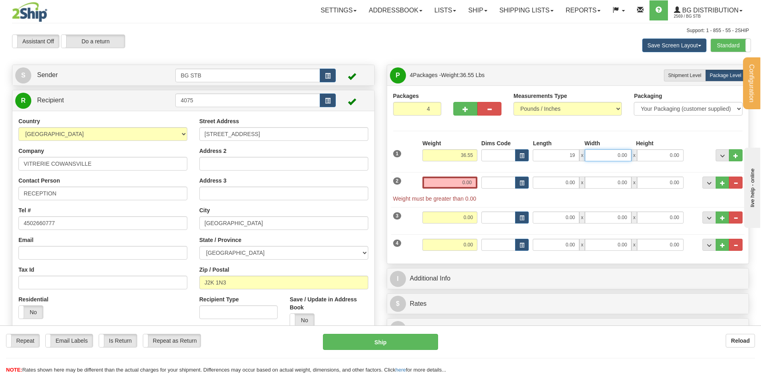
type input "19.00"
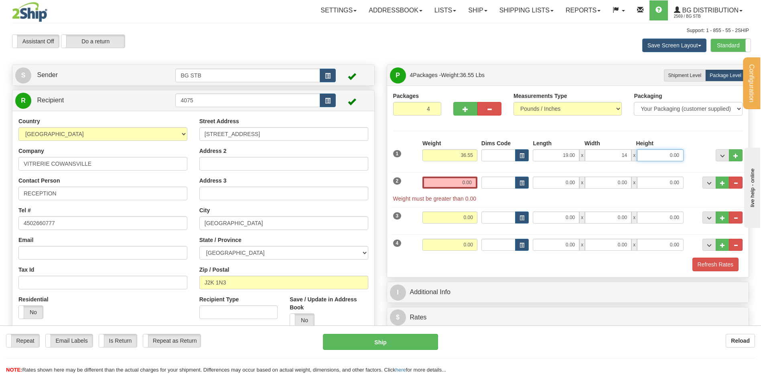
type input "14.00"
type input "8.00"
click at [565, 174] on div "2 Weight 0.00 Dims Code Length Width Height" at bounding box center [568, 185] width 354 height 35
click at [563, 181] on input "0.00" at bounding box center [556, 183] width 47 height 12
type input "16.00"
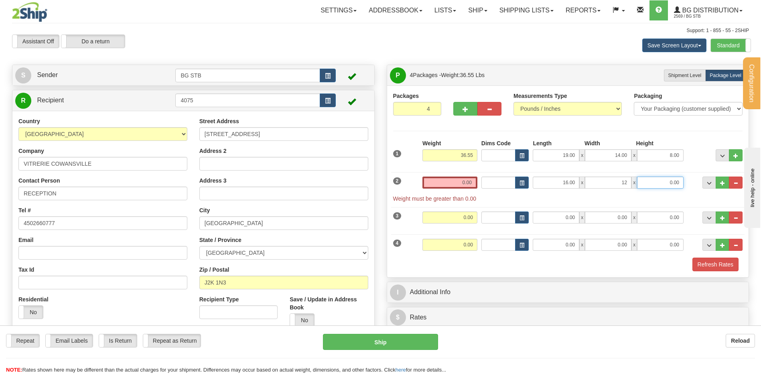
type input "12.00"
type input "7.00"
click at [454, 179] on input "0.00" at bounding box center [450, 183] width 55 height 12
click button "Delete" at bounding box center [0, 0] width 0 height 0
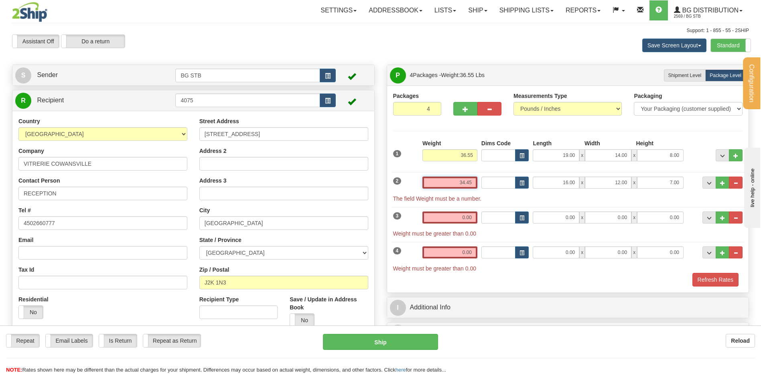
type input "34.45"
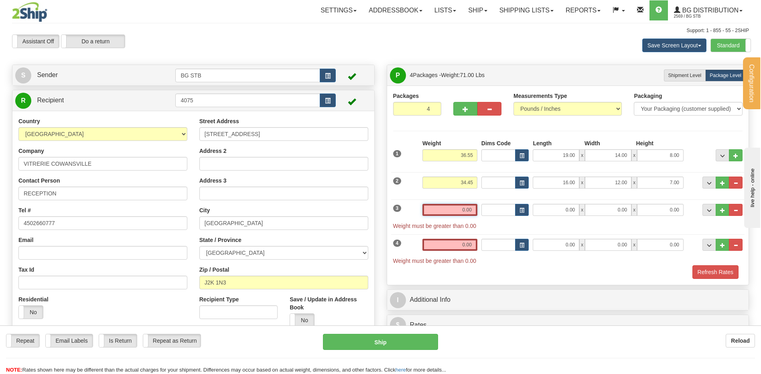
click at [436, 213] on input "0.00" at bounding box center [450, 210] width 55 height 12
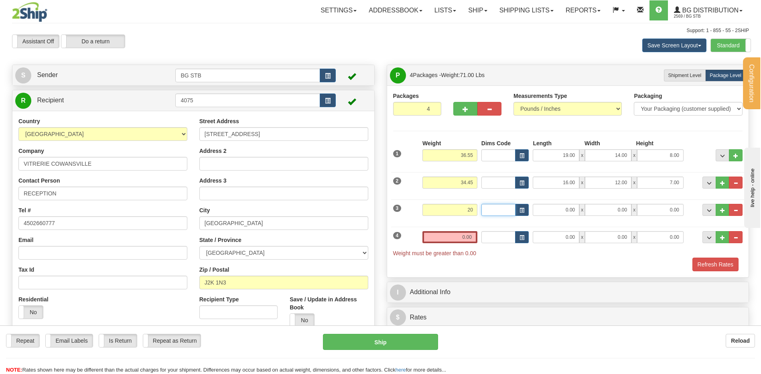
type input "20.00"
type input "16.00"
type input "12.00"
type input "11.00"
click at [464, 108] on span "button" at bounding box center [466, 109] width 6 height 5
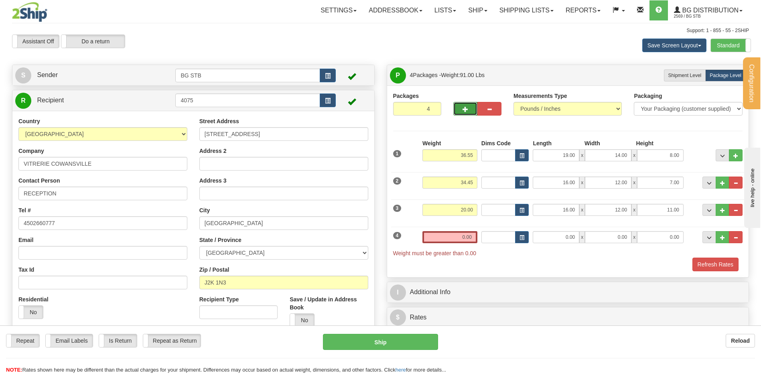
type input "5"
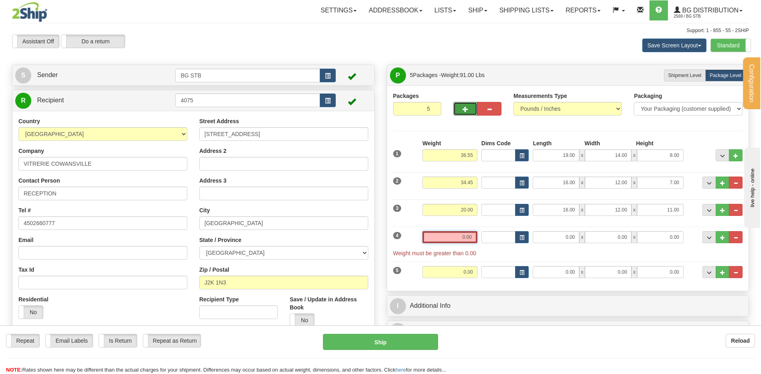
click at [450, 238] on input "0.00" at bounding box center [450, 237] width 55 height 12
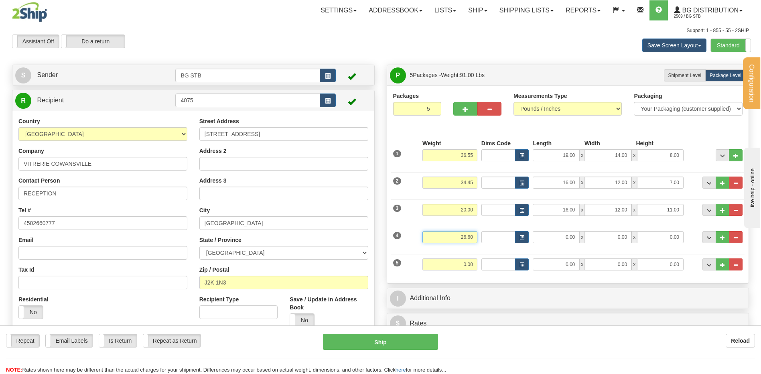
type input "26.60"
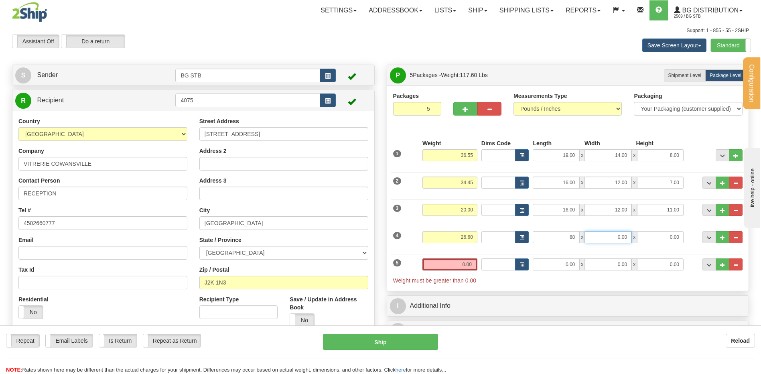
type input "88.00"
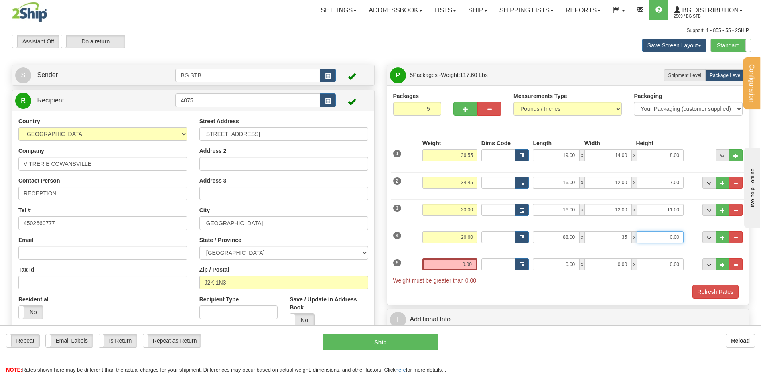
type input "35.00"
type input "3.00"
drag, startPoint x: 625, startPoint y: 232, endPoint x: 647, endPoint y: 231, distance: 22.1
click at [647, 231] on div "88.00 x 35.00 x 3.00" at bounding box center [608, 237] width 151 height 12
type input "5.00"
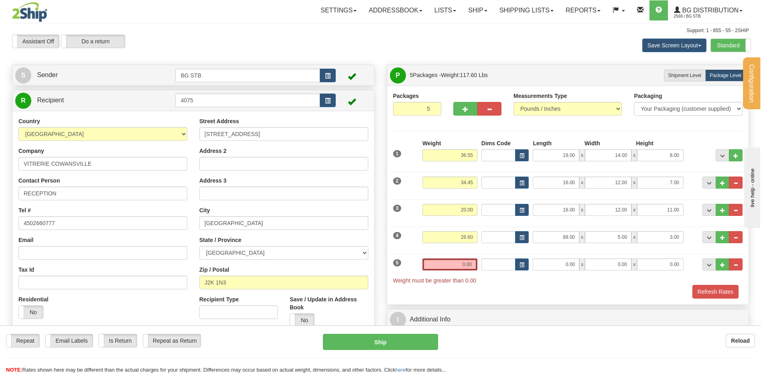
drag, startPoint x: 453, startPoint y: 271, endPoint x: 453, endPoint y: 266, distance: 4.8
click at [453, 266] on div "Weight 0.00" at bounding box center [450, 268] width 59 height 18
click at [456, 260] on input "0.00" at bounding box center [450, 265] width 55 height 12
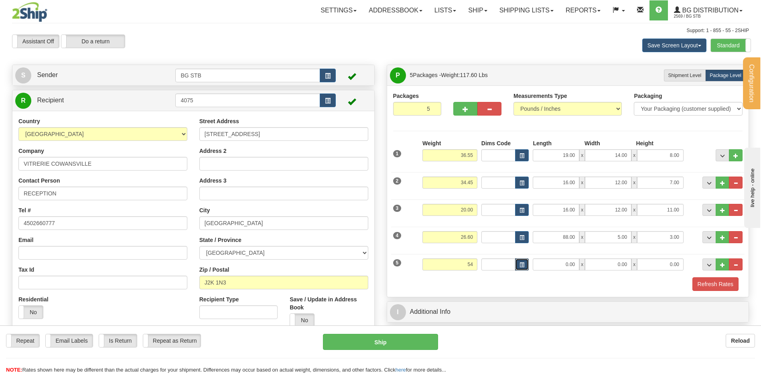
type input "54.00"
type input "88.00"
type input "8.00"
type input "6.00"
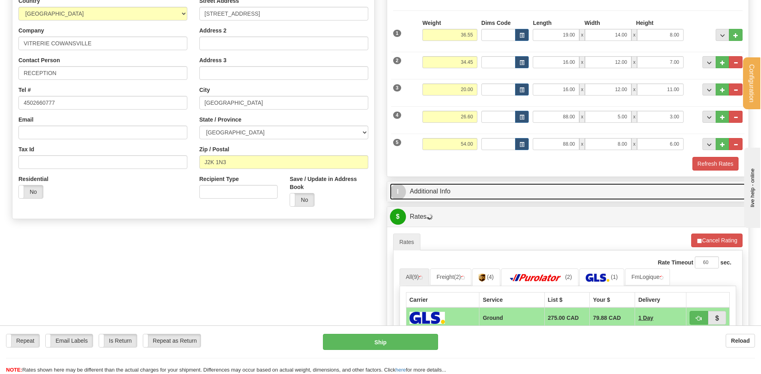
click at [453, 193] on link "I Additional Info" at bounding box center [568, 191] width 356 height 16
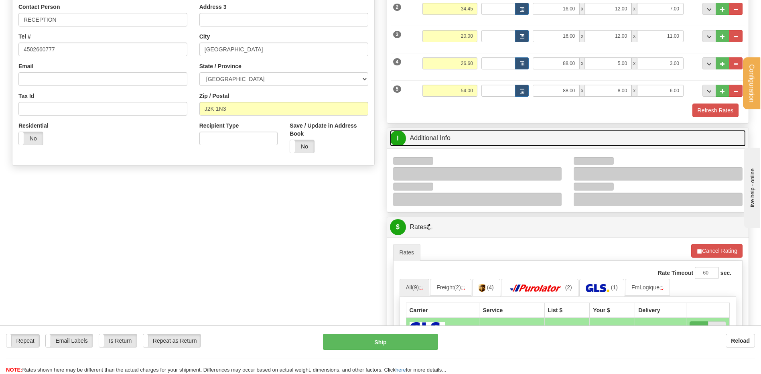
scroll to position [201, 0]
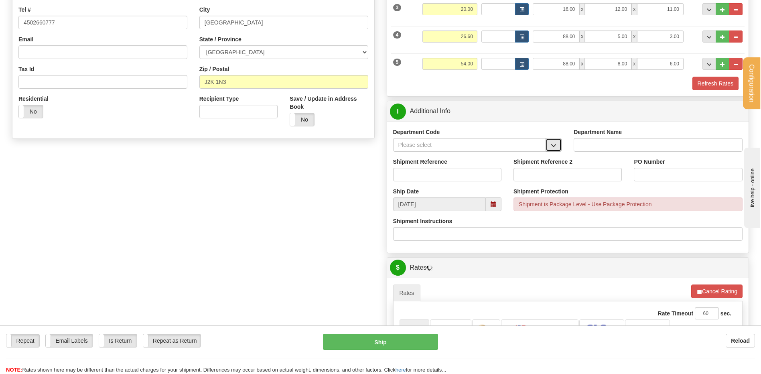
click at [548, 141] on button "button" at bounding box center [554, 145] width 16 height 14
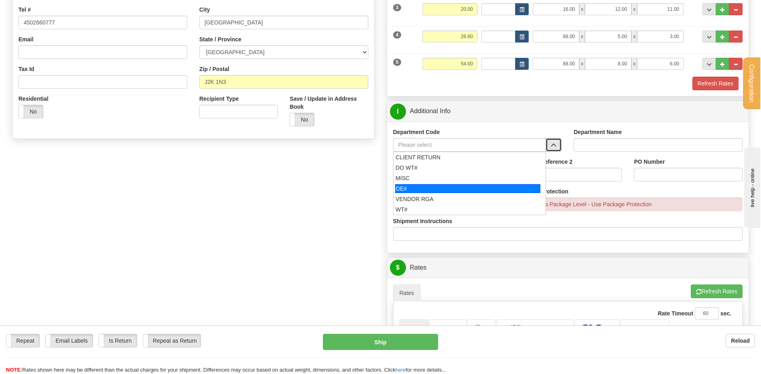
click at [459, 185] on div "OE#" at bounding box center [467, 188] width 145 height 9
type input "OE#"
type input "ORDERS"
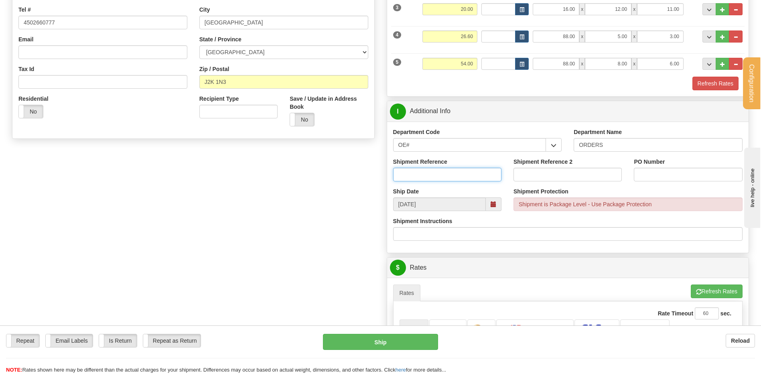
click at [456, 175] on input "Shipment Reference" at bounding box center [447, 175] width 108 height 14
type input "80007262-00"
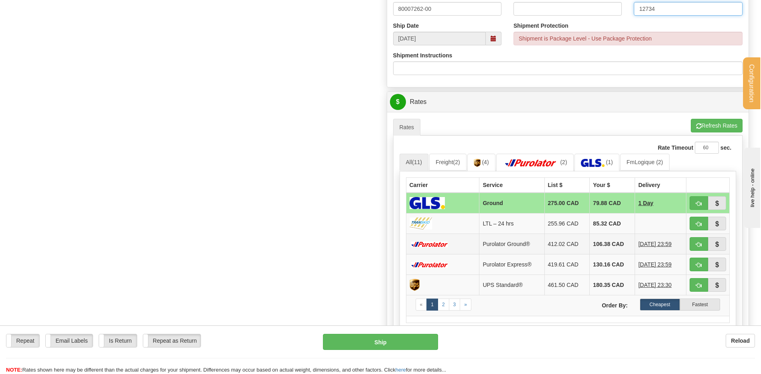
scroll to position [401, 0]
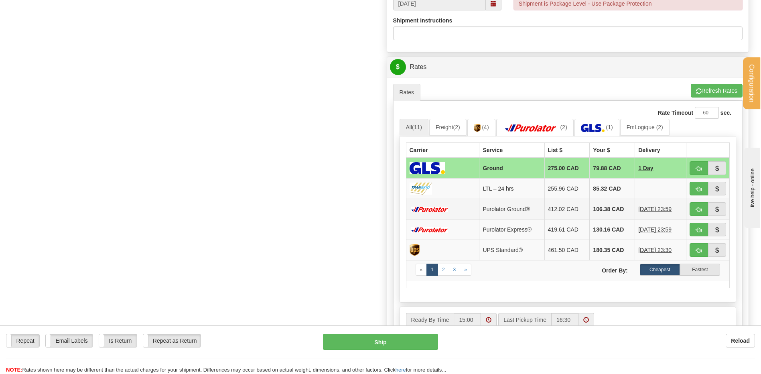
type input "12734"
click at [693, 169] on button "button" at bounding box center [699, 168] width 18 height 14
type input "1"
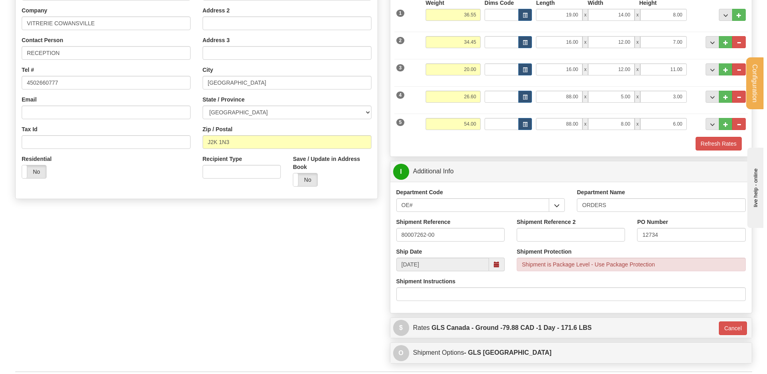
scroll to position [93, 0]
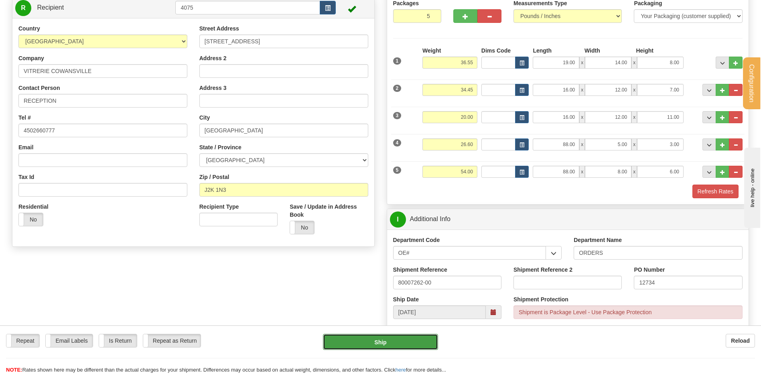
click at [371, 343] on button "Ship" at bounding box center [380, 342] width 115 height 16
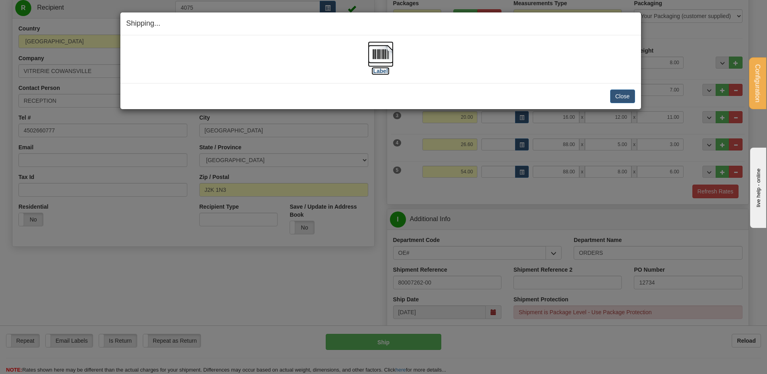
click at [389, 55] on img at bounding box center [381, 54] width 26 height 26
click at [386, 57] on img at bounding box center [381, 54] width 26 height 26
click at [627, 95] on button "Close" at bounding box center [623, 97] width 25 height 14
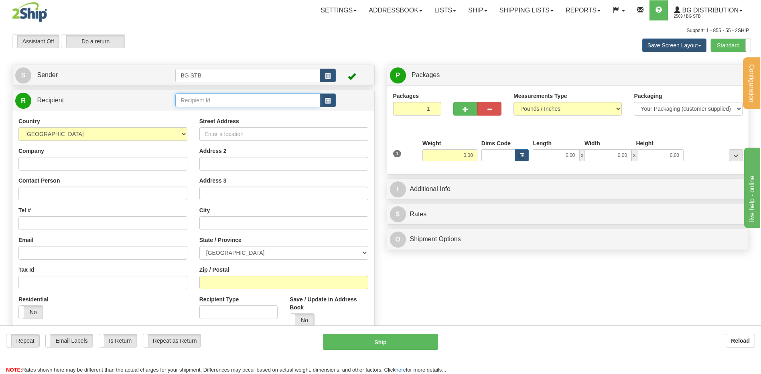
click at [234, 99] on input "text" at bounding box center [247, 101] width 145 height 14
type input "4056"
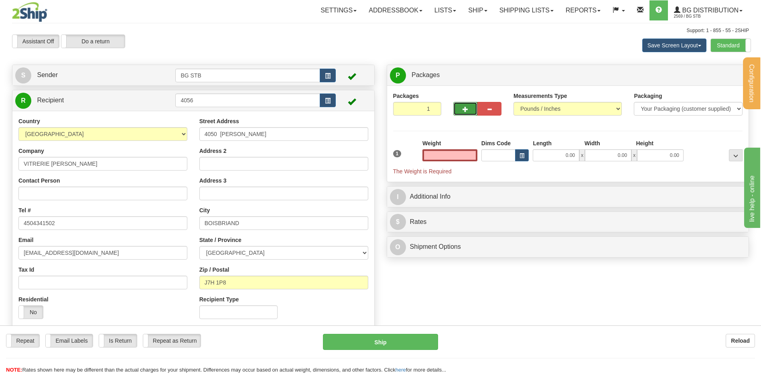
type input "0.00"
drag, startPoint x: 465, startPoint y: 110, endPoint x: 517, endPoint y: 100, distance: 52.7
click at [464, 110] on span "button" at bounding box center [466, 109] width 6 height 5
type input "2"
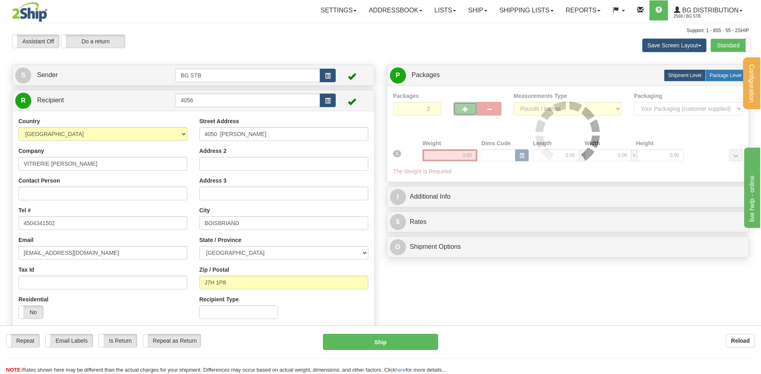
click at [720, 69] on label "Package Level Pack.." at bounding box center [726, 75] width 41 height 12
radio input "true"
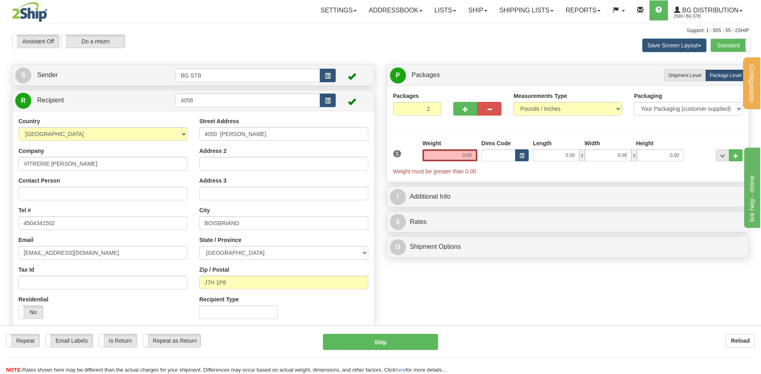
click at [455, 153] on input "0.00" at bounding box center [450, 155] width 55 height 12
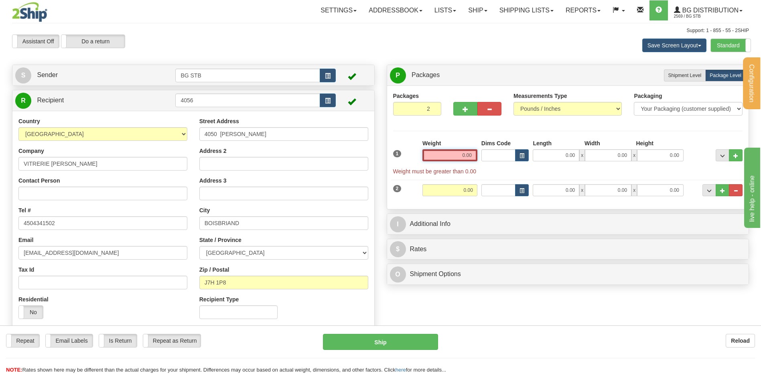
click at [453, 153] on input "0.00" at bounding box center [450, 155] width 55 height 12
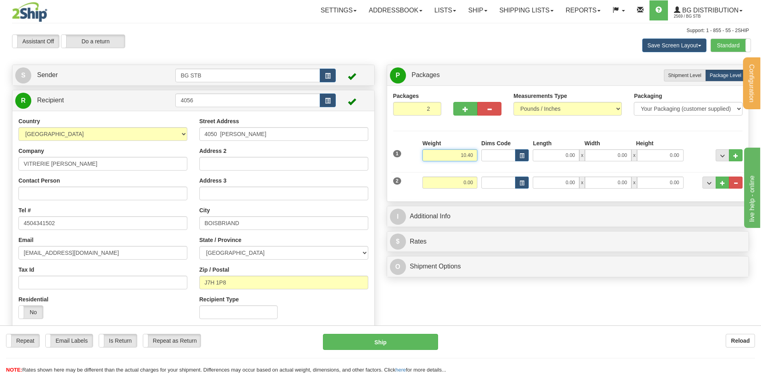
type input "10.40"
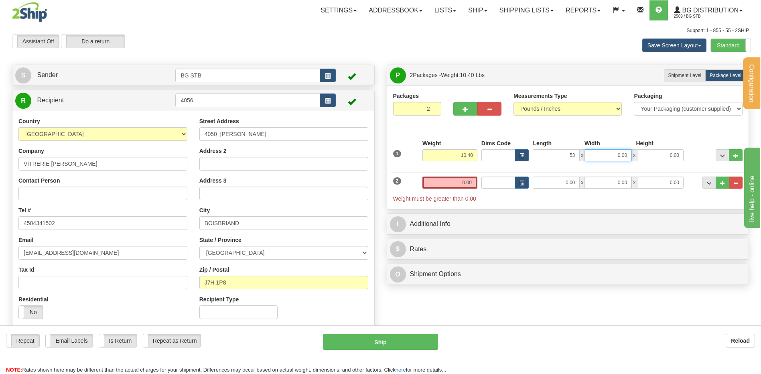
type input "53.00"
type input "5.00"
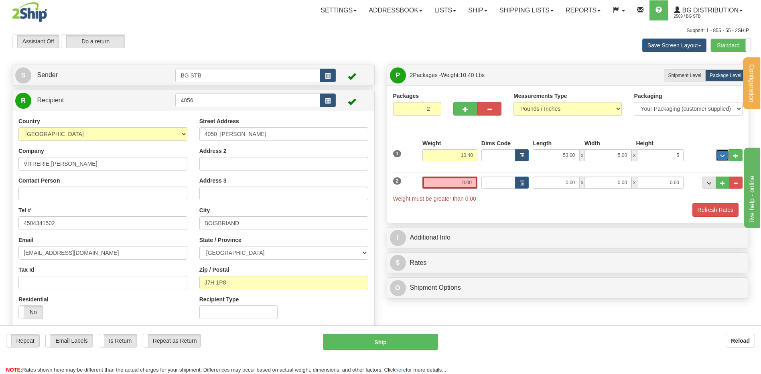
type input "5.00"
click at [460, 175] on div "2 Weight 0.00 Dims Code Length Width Height" at bounding box center [568, 185] width 354 height 35
click at [464, 178] on input "0.00" at bounding box center [450, 183] width 55 height 12
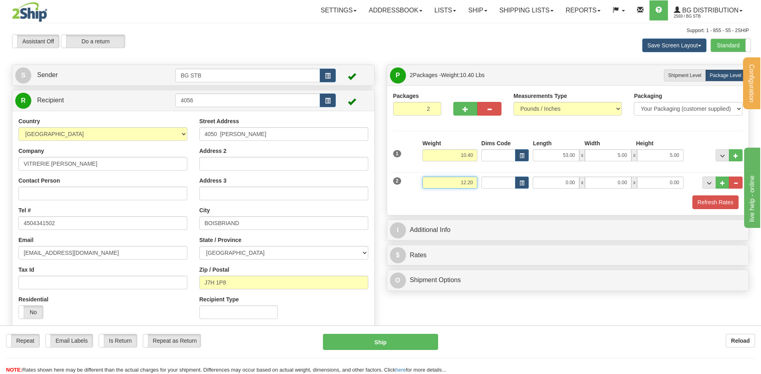
type input "12.20"
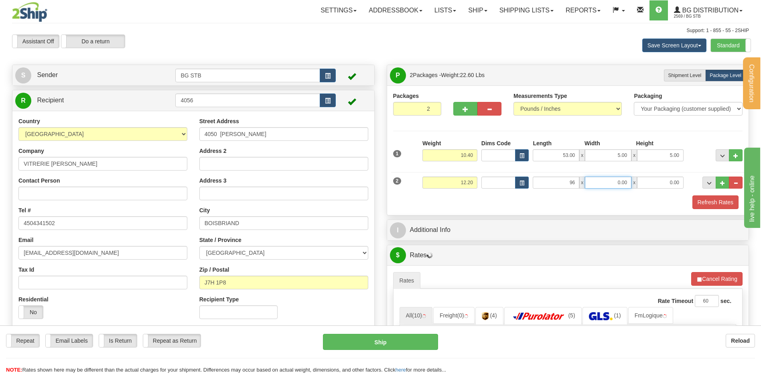
type input "96.00"
type input "3.00"
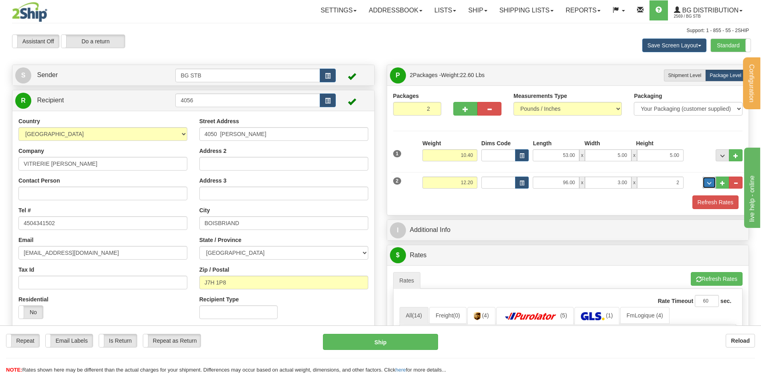
type input "2.00"
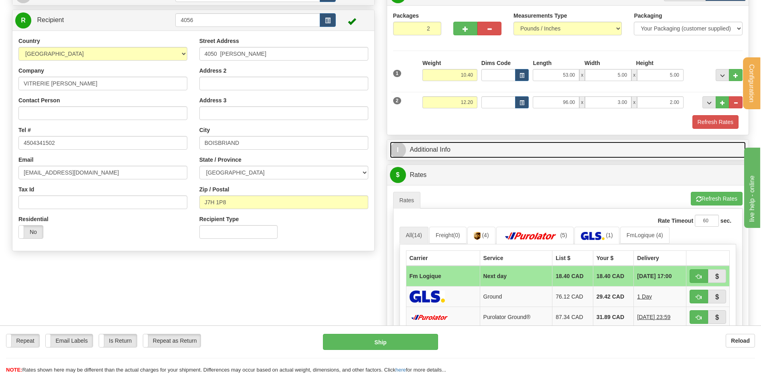
click at [481, 154] on link "I Additional Info" at bounding box center [568, 150] width 356 height 16
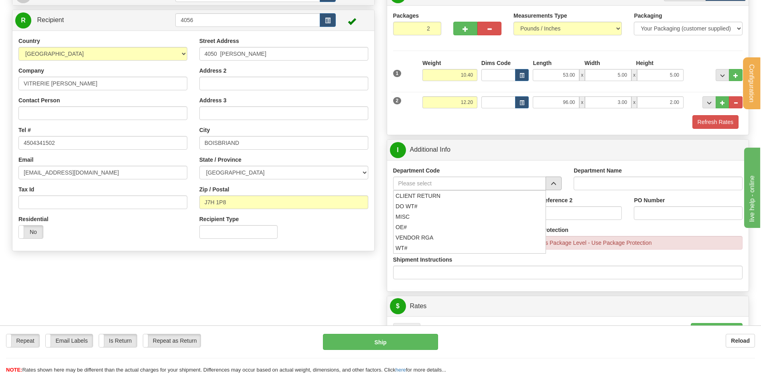
click at [554, 181] on span "button" at bounding box center [554, 183] width 6 height 5
click at [441, 226] on div "OE#" at bounding box center [467, 227] width 145 height 9
type input "OE#"
type input "ORDERS"
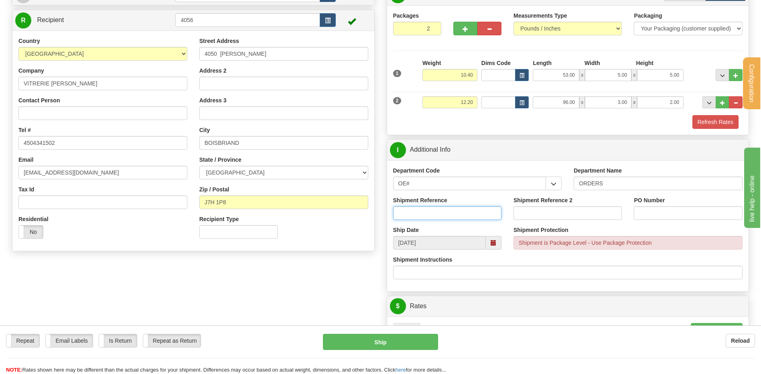
click at [441, 216] on input "Shipment Reference" at bounding box center [447, 213] width 108 height 14
type input "80007034-00"
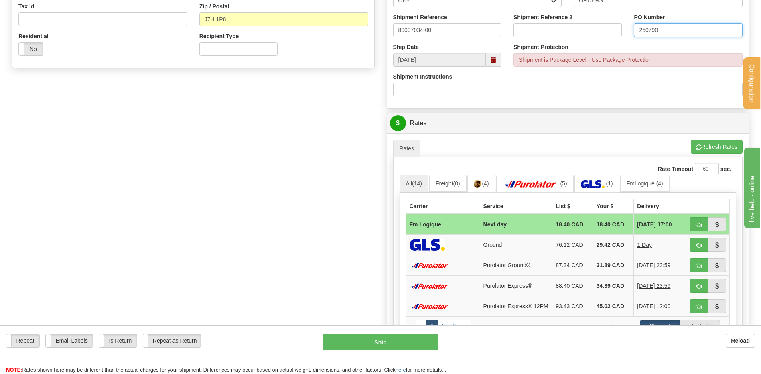
scroll to position [321, 0]
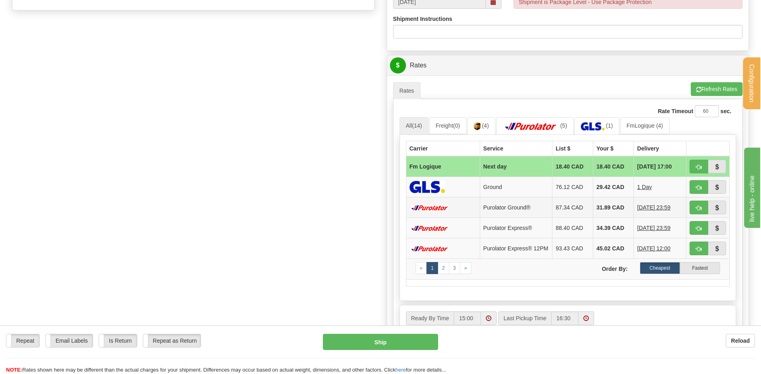
type input "250790"
click at [697, 167] on span "button" at bounding box center [699, 167] width 6 height 5
type input "jour"
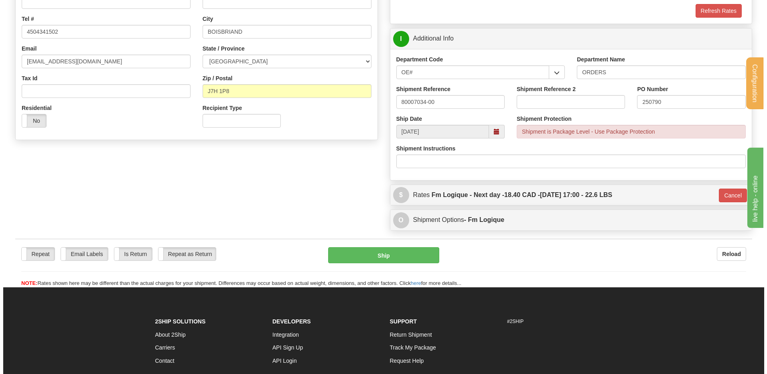
scroll to position [188, 0]
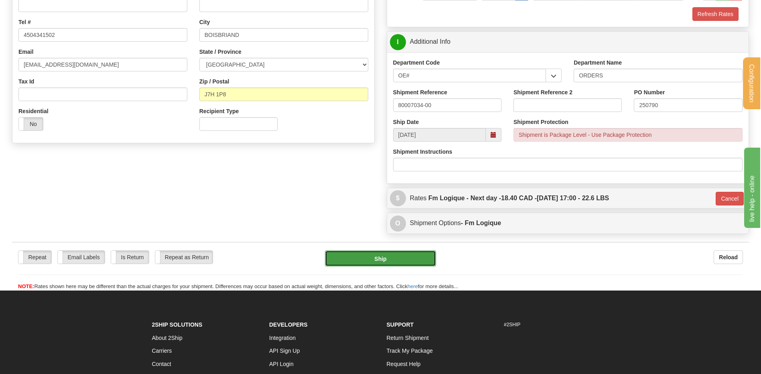
click at [403, 262] on button "Ship" at bounding box center [380, 258] width 111 height 16
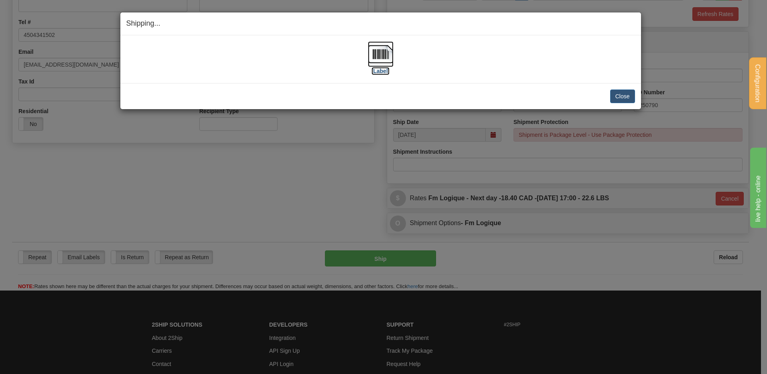
click at [392, 49] on img at bounding box center [381, 54] width 26 height 26
